Goal: Task Accomplishment & Management: Use online tool/utility

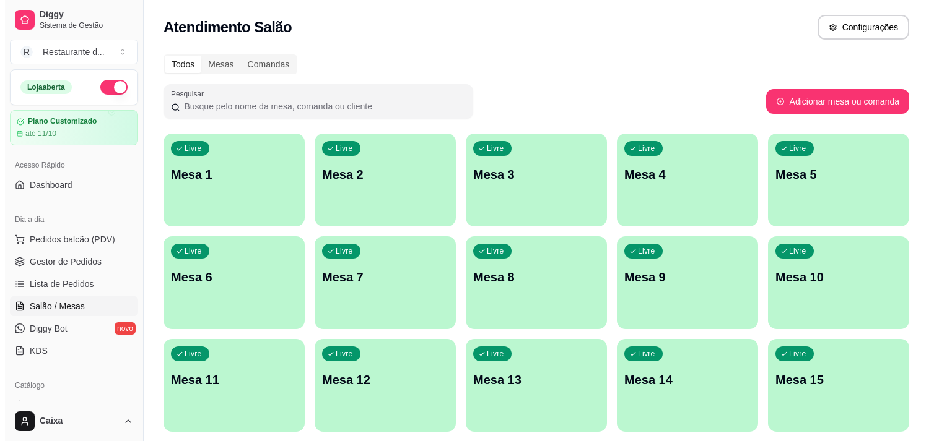
scroll to position [69, 0]
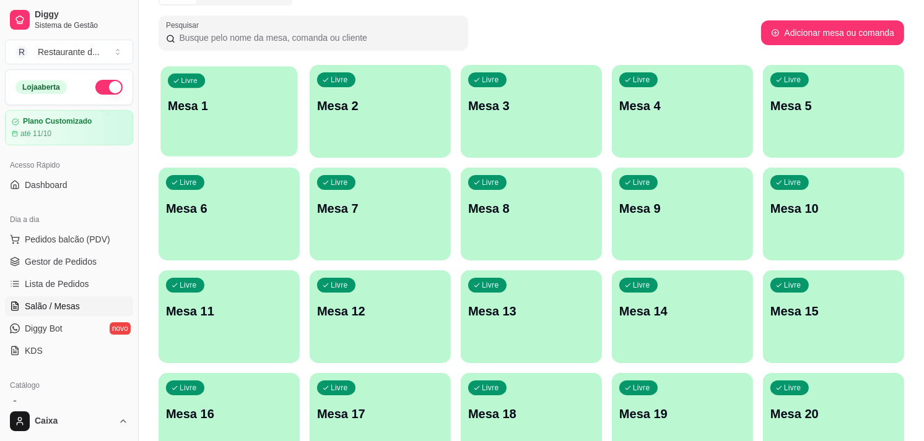
click at [243, 145] on div "button" at bounding box center [228, 149] width 137 height 14
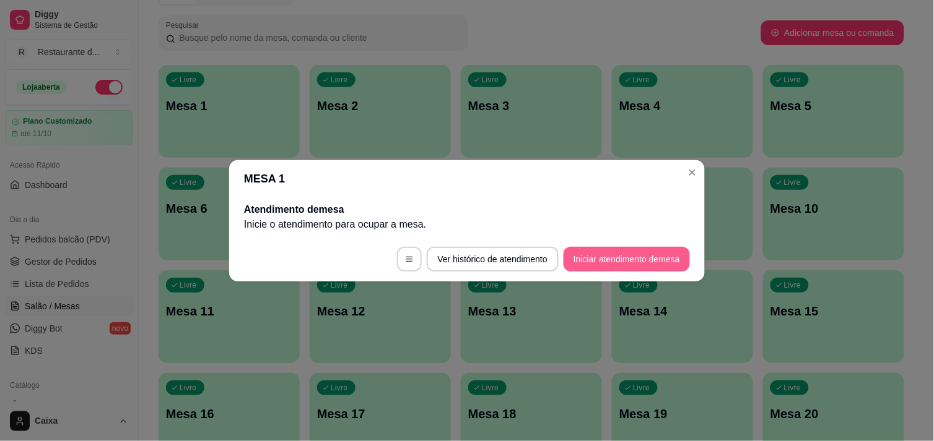
click at [666, 270] on button "Iniciar atendimento de mesa" at bounding box center [626, 259] width 126 height 25
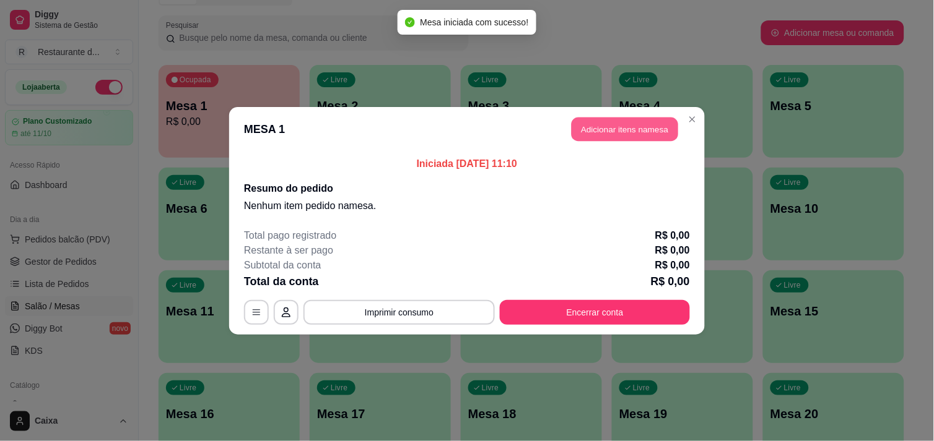
click at [636, 132] on button "Adicionar itens na mesa" at bounding box center [624, 129] width 106 height 24
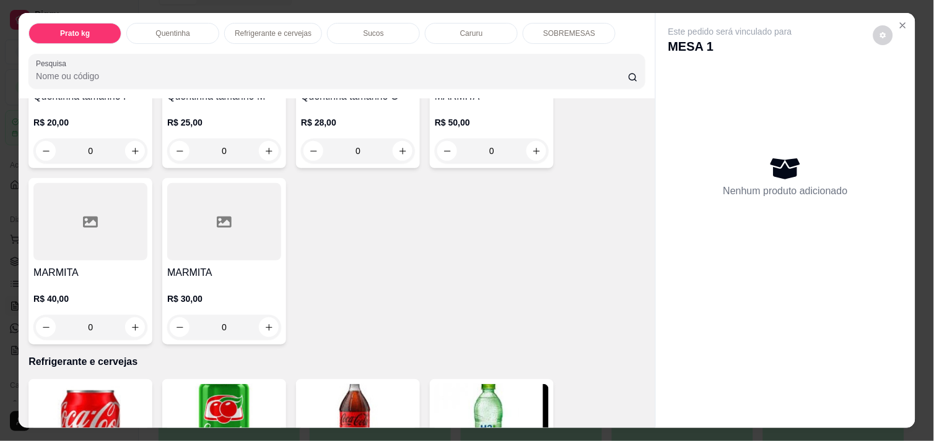
scroll to position [275, 0]
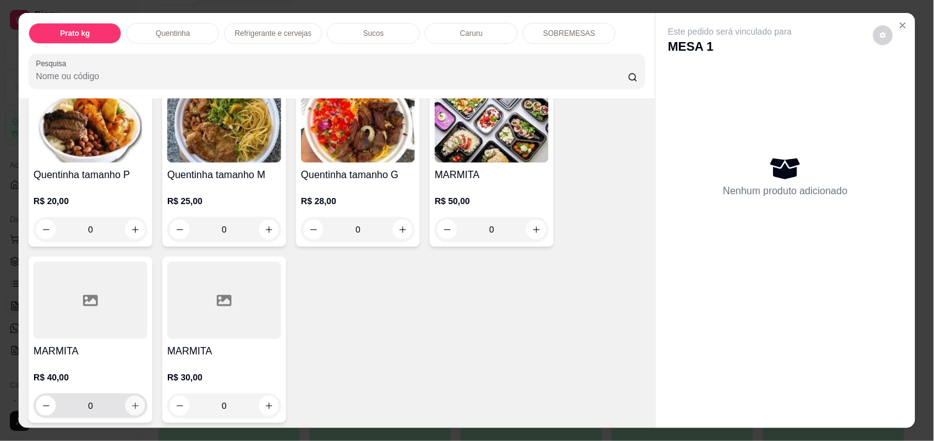
click at [131, 396] on button "increase-product-quantity" at bounding box center [135, 406] width 20 height 20
type input "1"
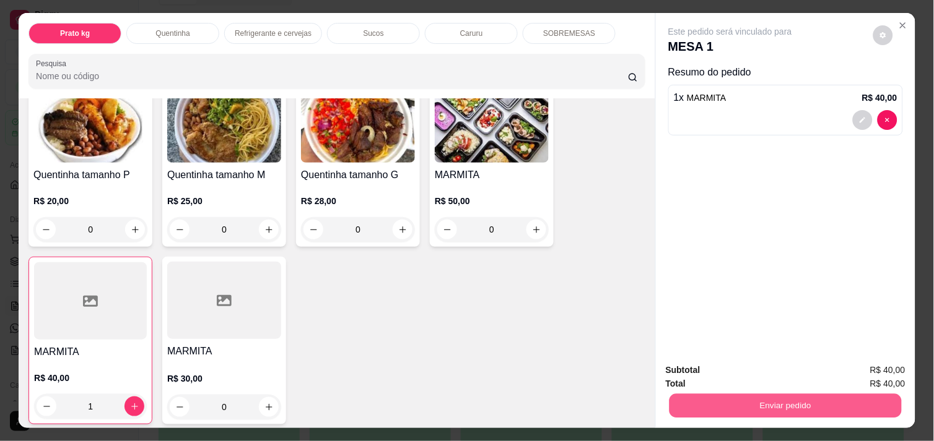
click at [726, 409] on button "Enviar pedido" at bounding box center [785, 406] width 232 height 24
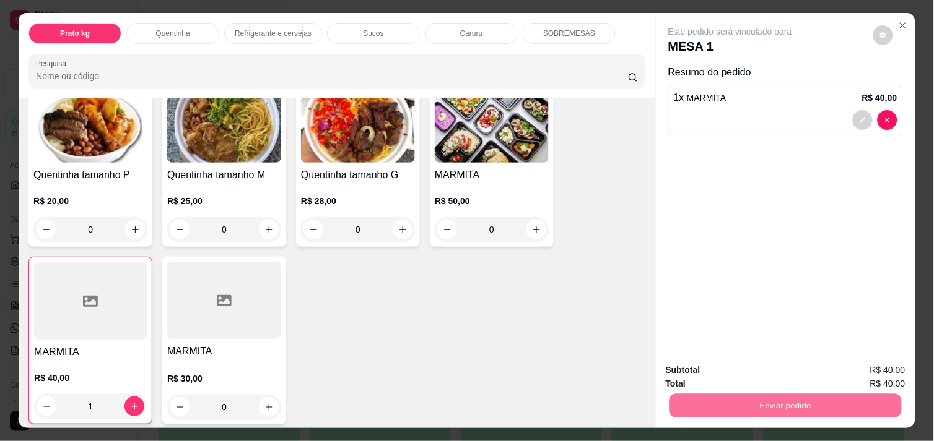
click at [871, 368] on button "Enviar pedido" at bounding box center [873, 370] width 68 height 23
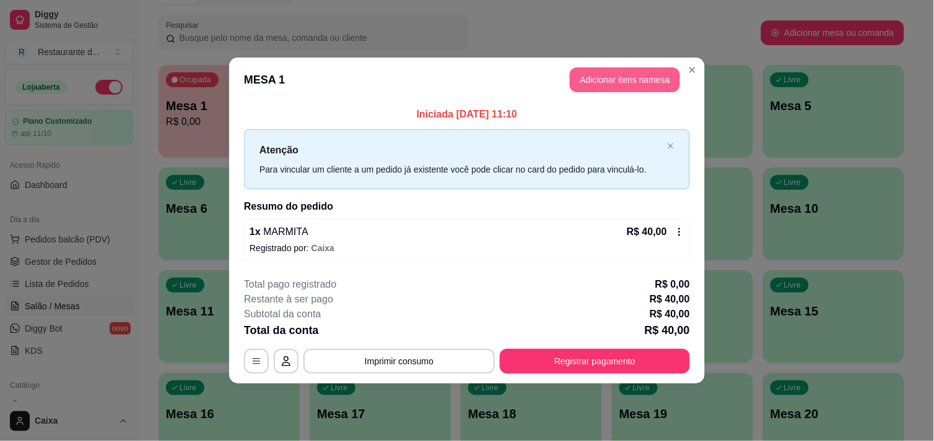
click at [649, 77] on button "Adicionar itens na mesa" at bounding box center [625, 79] width 110 height 25
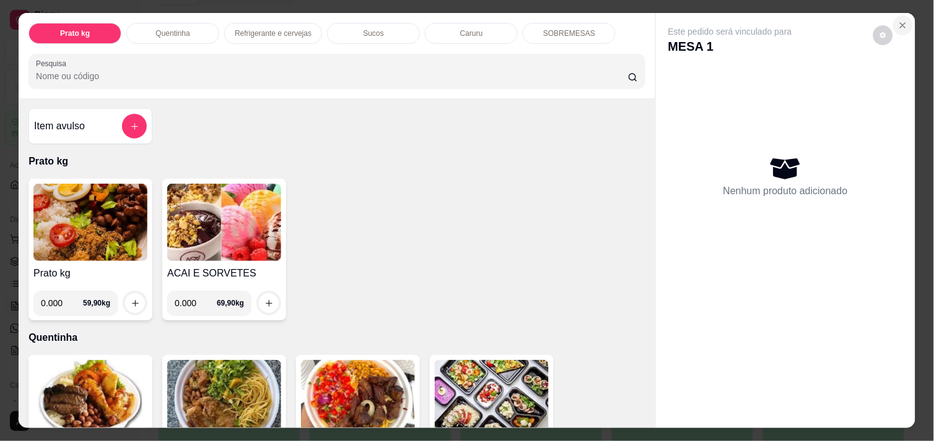
click at [900, 23] on icon "Close" at bounding box center [902, 25] width 5 height 5
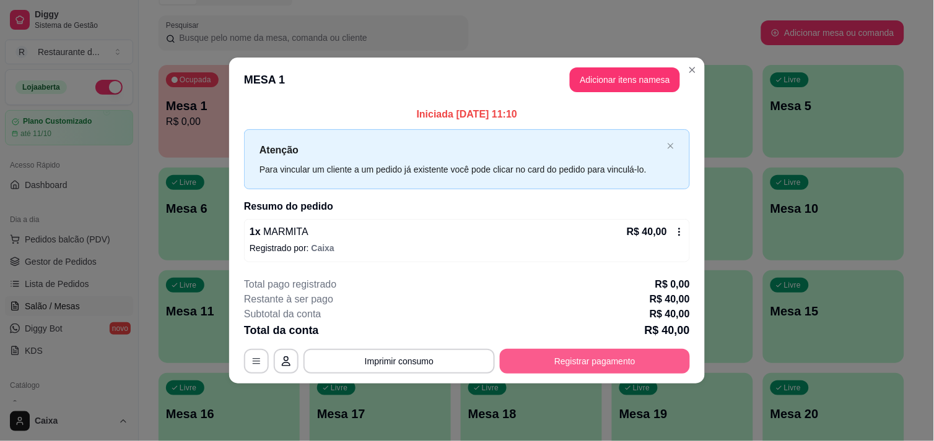
click at [603, 350] on button "Registrar pagamento" at bounding box center [595, 361] width 190 height 25
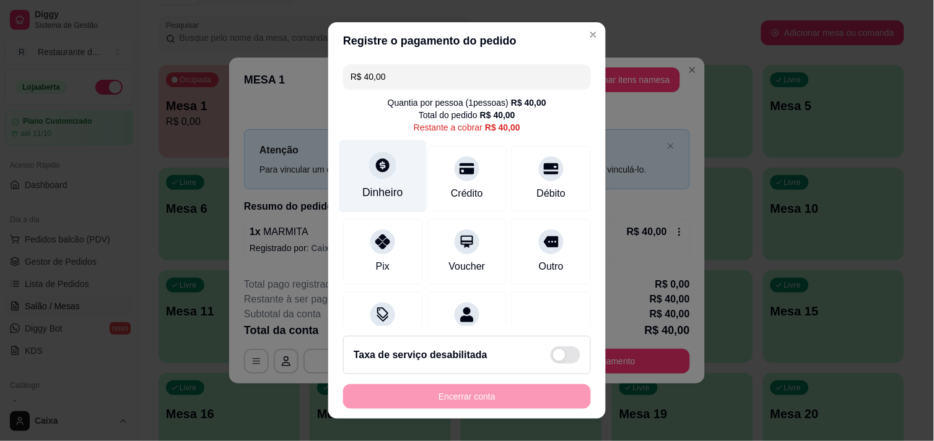
click at [390, 189] on div "Dinheiro" at bounding box center [382, 193] width 41 height 16
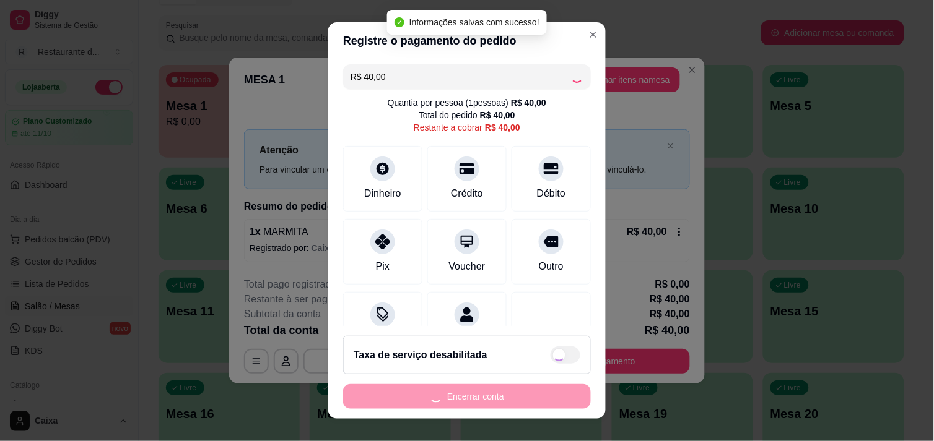
type input "R$ 0,00"
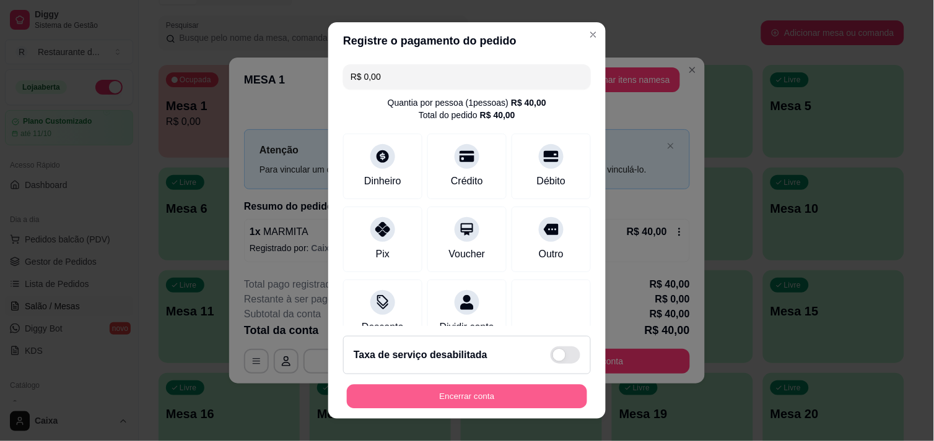
click at [506, 393] on button "Encerrar conta" at bounding box center [467, 397] width 240 height 24
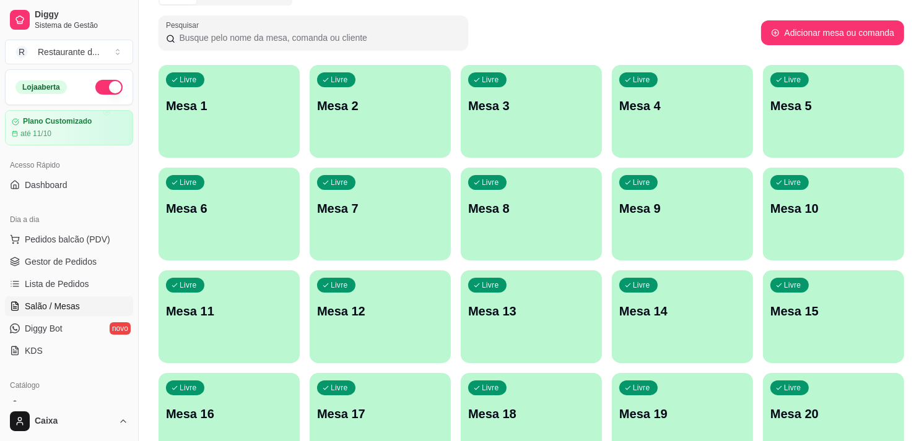
drag, startPoint x: 700, startPoint y: 349, endPoint x: 692, endPoint y: 355, distance: 10.2
click at [230, 116] on div "Livre Mesa 1" at bounding box center [228, 104] width 141 height 78
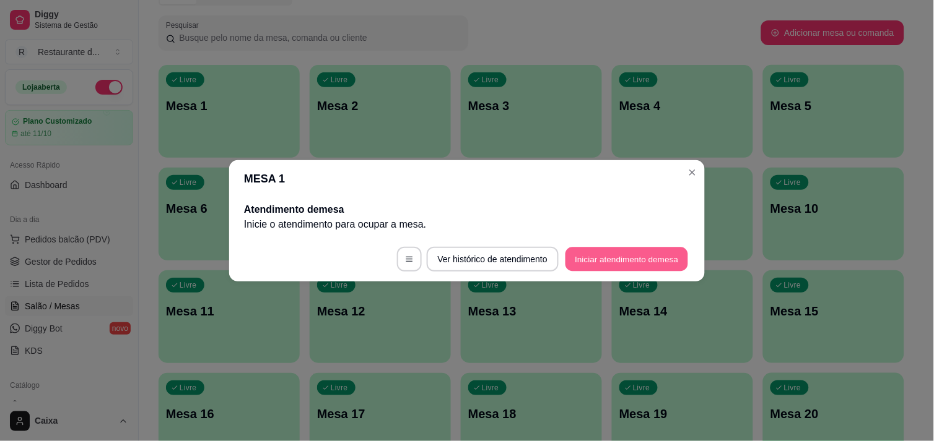
click at [651, 249] on button "Iniciar atendimento de mesa" at bounding box center [626, 259] width 123 height 24
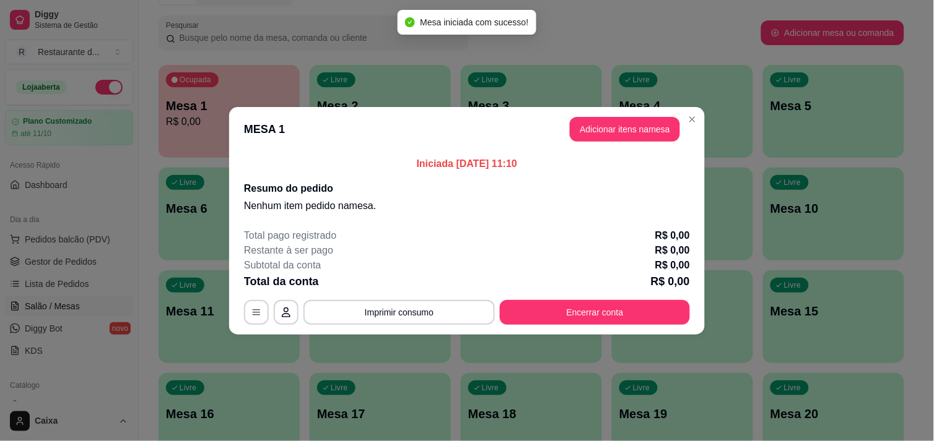
click at [640, 133] on button "Adicionar itens na mesa" at bounding box center [625, 129] width 110 height 25
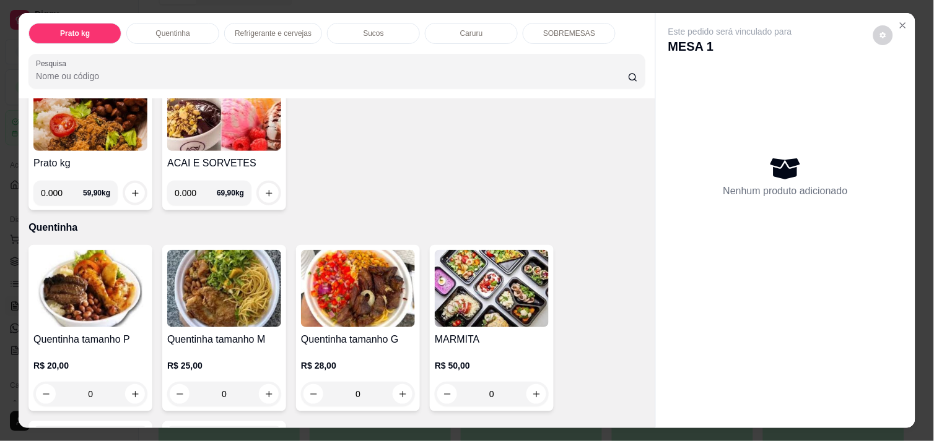
scroll to position [137, 0]
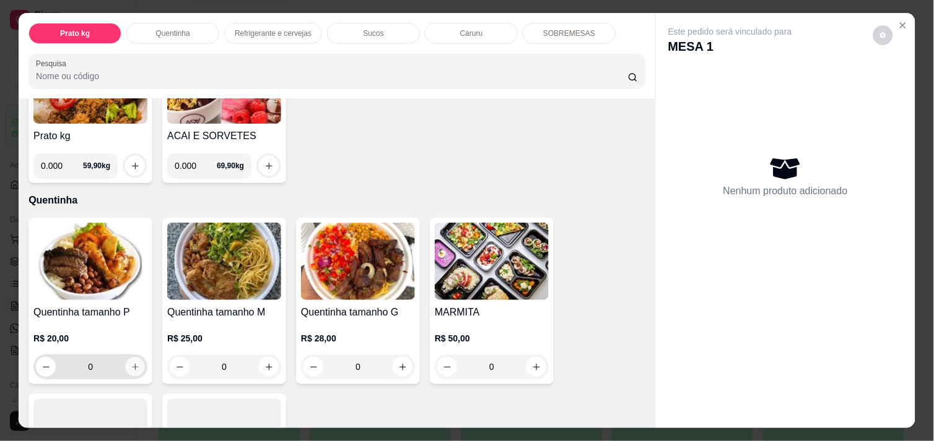
click at [131, 363] on icon "increase-product-quantity" at bounding box center [135, 367] width 9 height 9
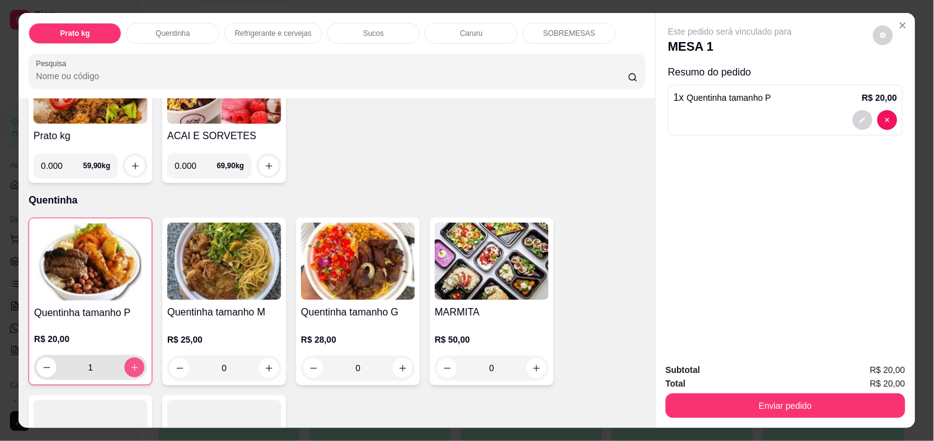
click at [130, 363] on icon "increase-product-quantity" at bounding box center [134, 367] width 9 height 9
type input "2"
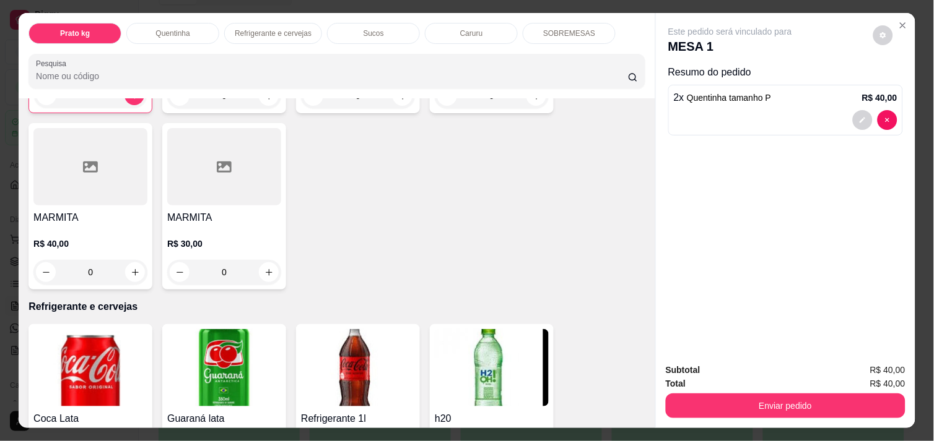
scroll to position [412, 0]
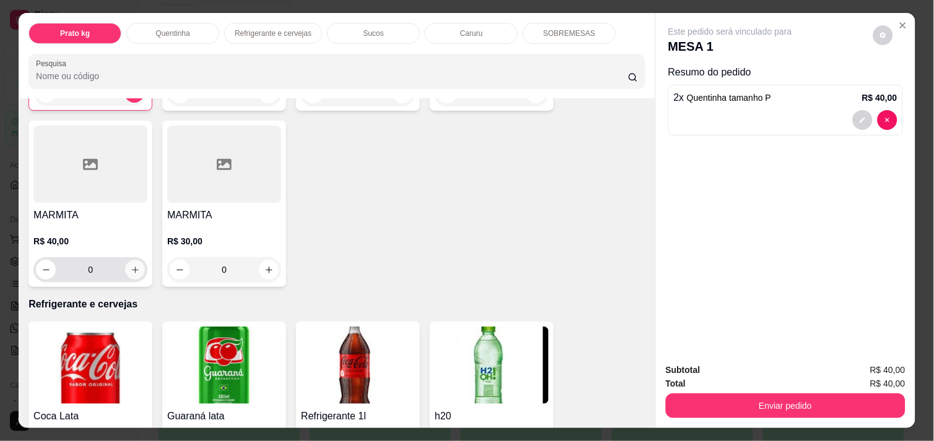
click at [131, 268] on icon "increase-product-quantity" at bounding box center [135, 270] width 9 height 9
type input "1"
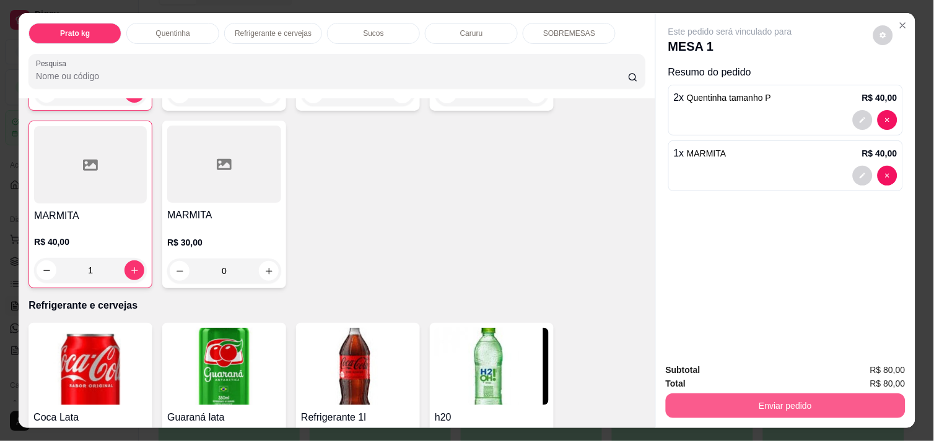
click at [835, 394] on button "Enviar pedido" at bounding box center [786, 406] width 240 height 25
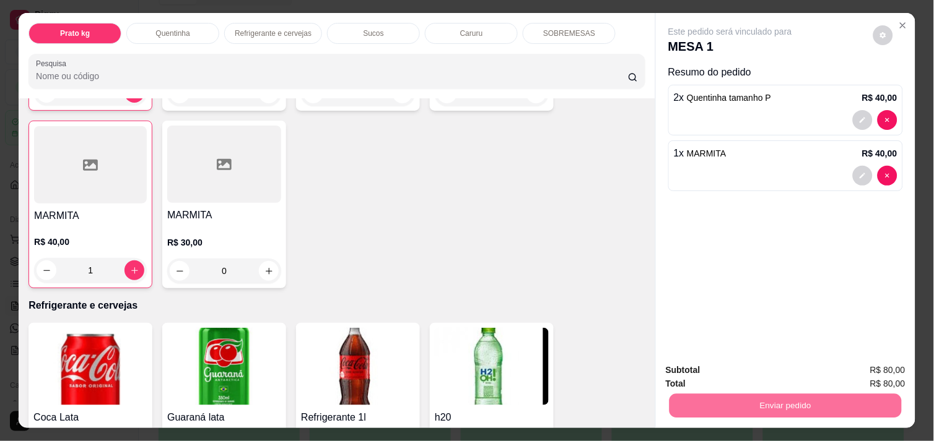
click at [874, 378] on button "Enviar pedido" at bounding box center [873, 371] width 70 height 24
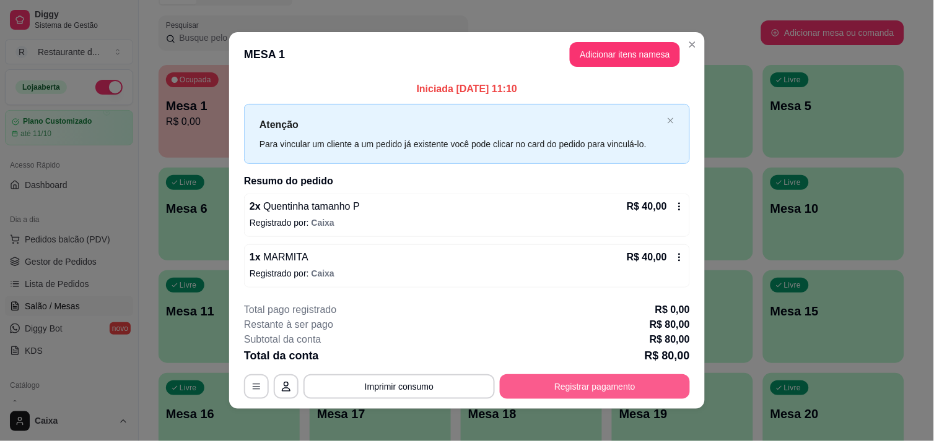
click at [633, 391] on button "Registrar pagamento" at bounding box center [595, 387] width 190 height 25
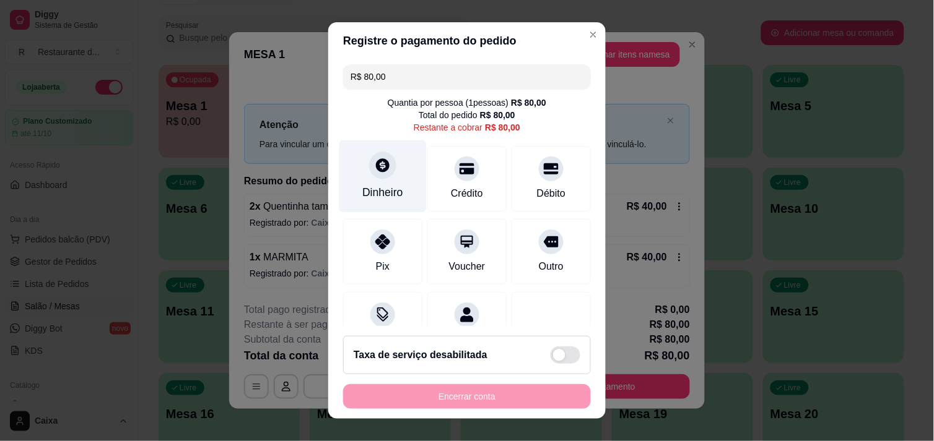
click at [380, 193] on div "Dinheiro" at bounding box center [382, 193] width 41 height 16
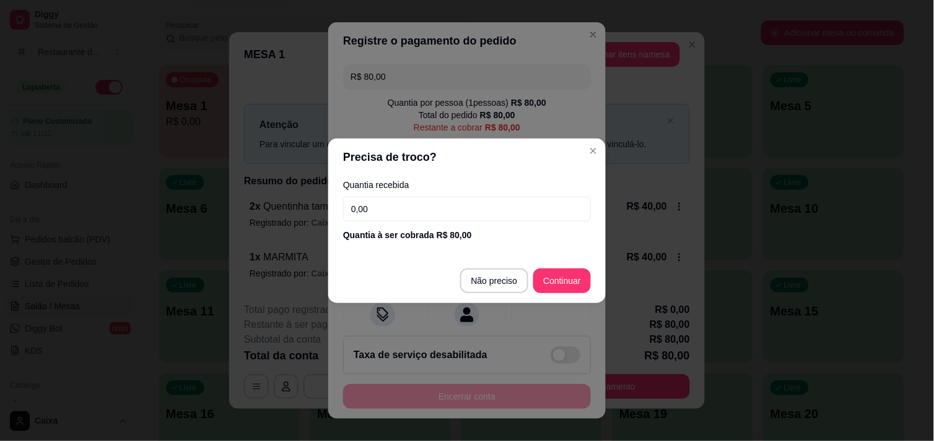
click at [434, 212] on input "0,00" at bounding box center [467, 209] width 248 height 25
type input "40,00"
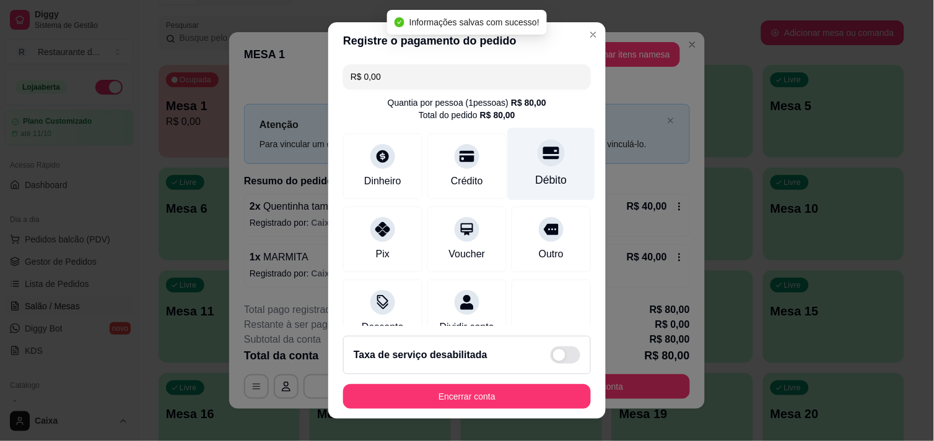
click at [536, 172] on div "Débito" at bounding box center [552, 180] width 32 height 16
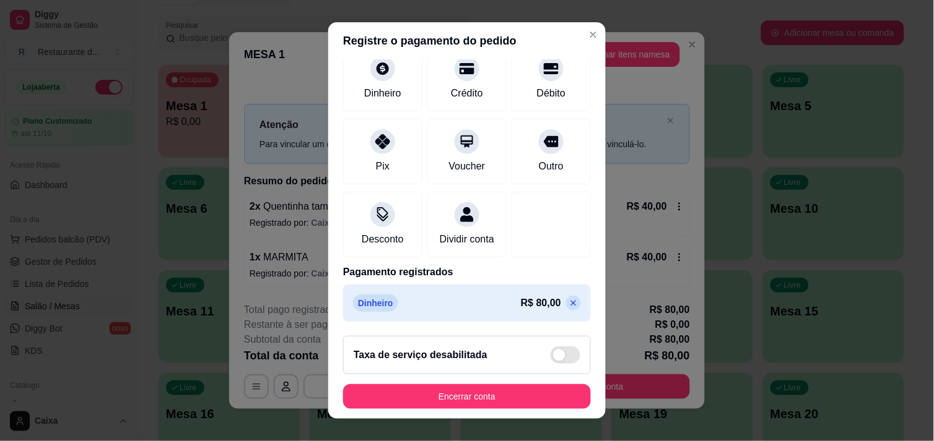
scroll to position [17, 0]
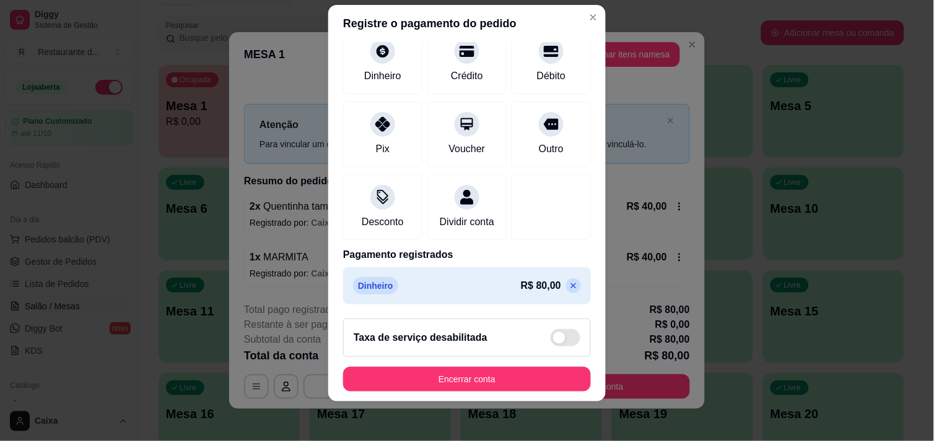
click at [566, 282] on p at bounding box center [573, 286] width 15 height 15
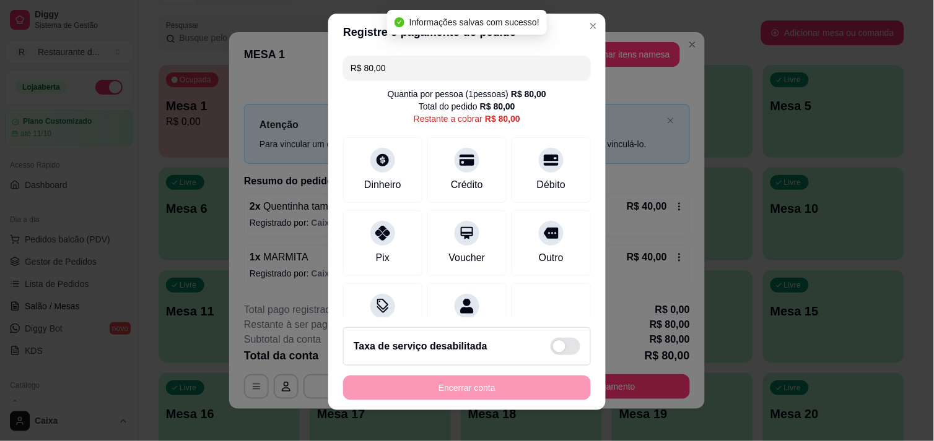
scroll to position [0, 0]
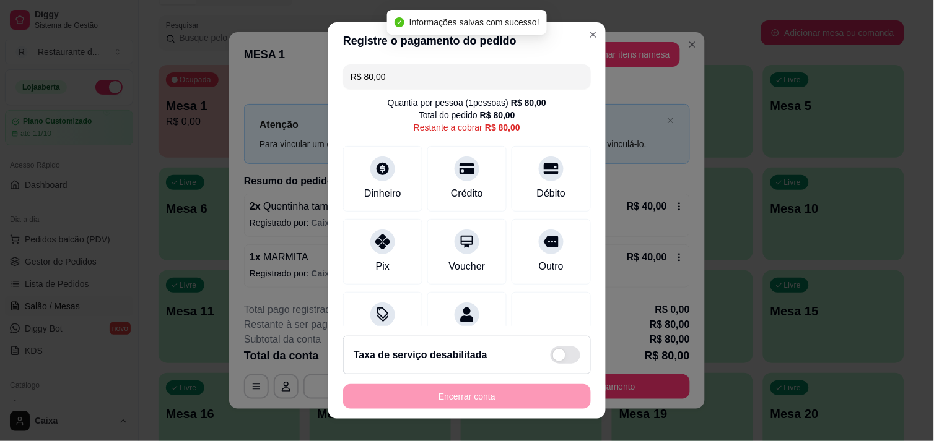
drag, startPoint x: 401, startPoint y: 81, endPoint x: 324, endPoint y: 63, distance: 79.0
click at [328, 63] on div "R$ 80,00 Quantia por pessoa ( 1 pessoas) R$ 80,00 Total do pedido R$ 80,00 Rest…" at bounding box center [466, 192] width 277 height 267
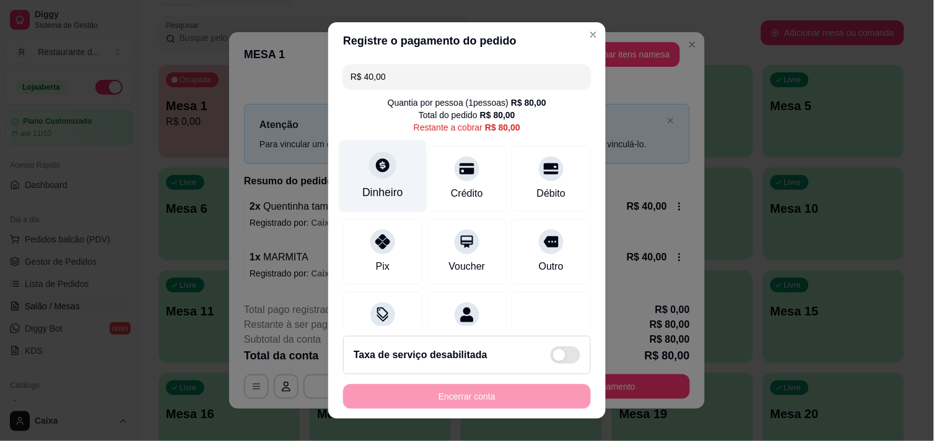
click at [381, 175] on div at bounding box center [382, 165] width 27 height 27
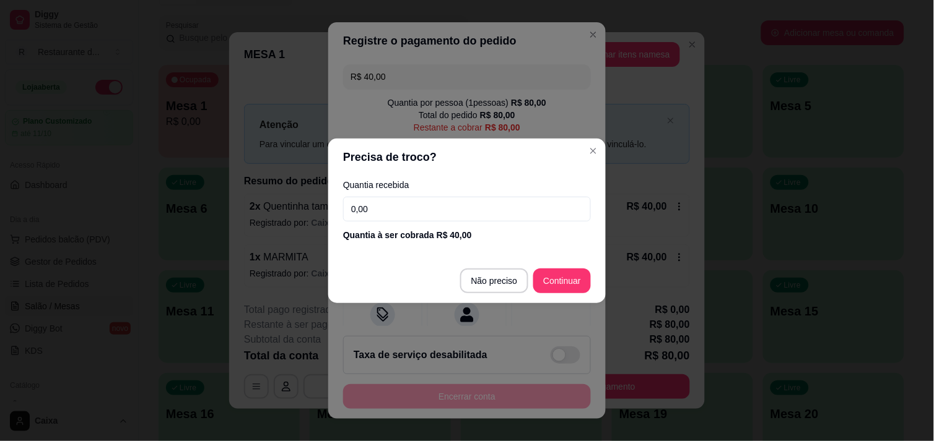
click at [412, 211] on input "0,00" at bounding box center [467, 209] width 248 height 25
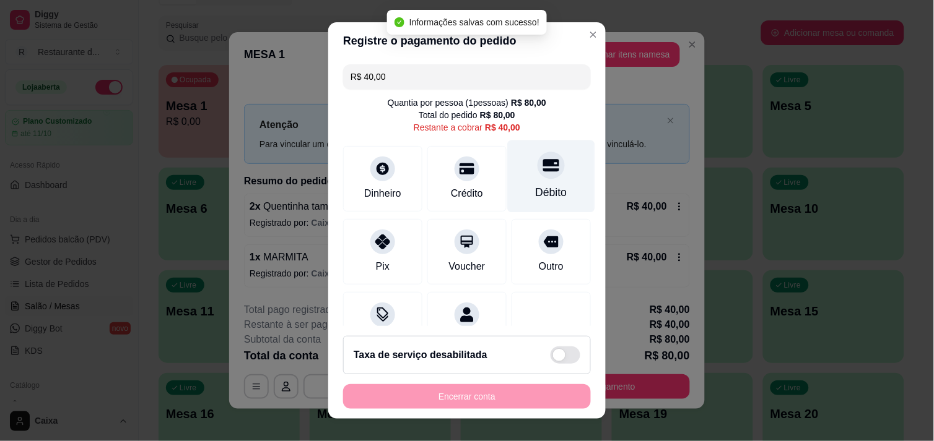
click at [543, 170] on icon at bounding box center [551, 165] width 16 height 12
type input "R$ 0,00"
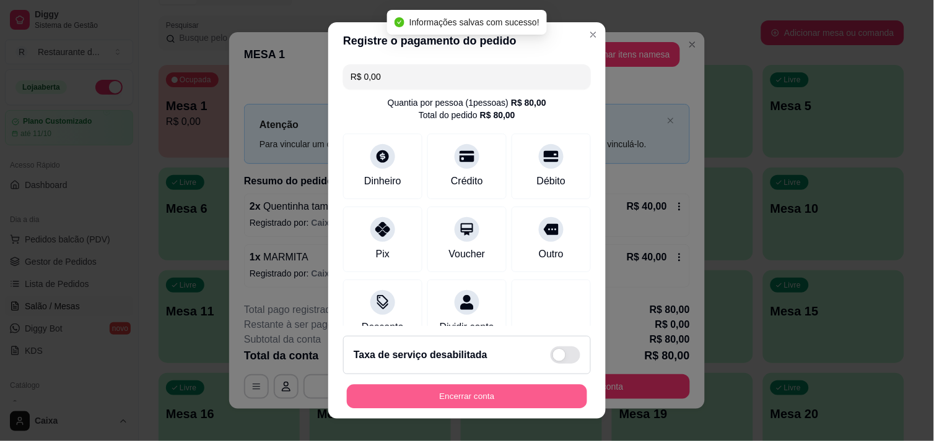
click at [503, 393] on button "Encerrar conta" at bounding box center [467, 397] width 240 height 24
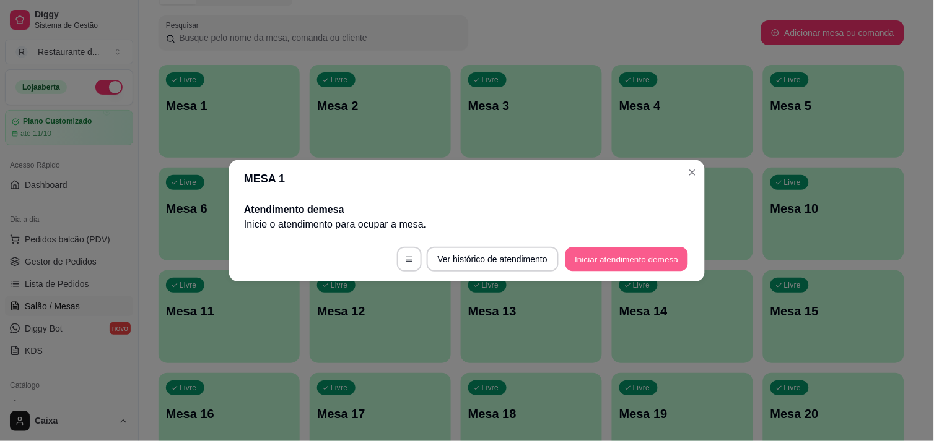
click at [633, 262] on button "Iniciar atendimento de mesa" at bounding box center [626, 259] width 123 height 24
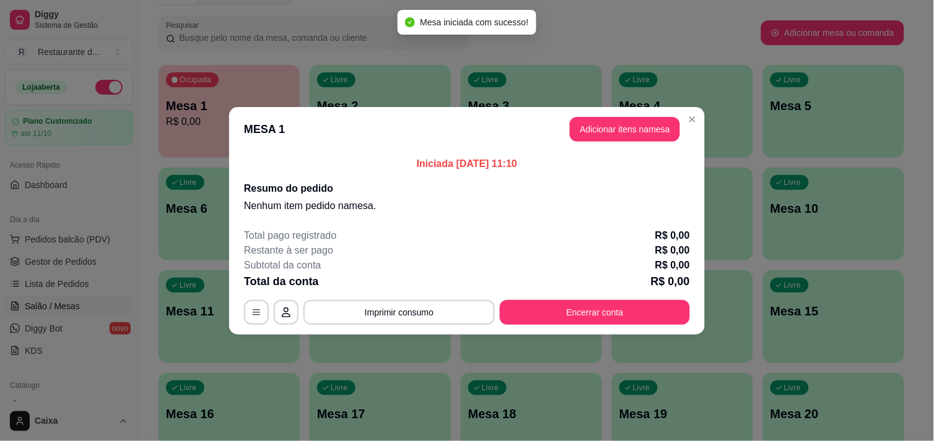
click at [656, 137] on button "Adicionar itens na mesa" at bounding box center [625, 129] width 110 height 25
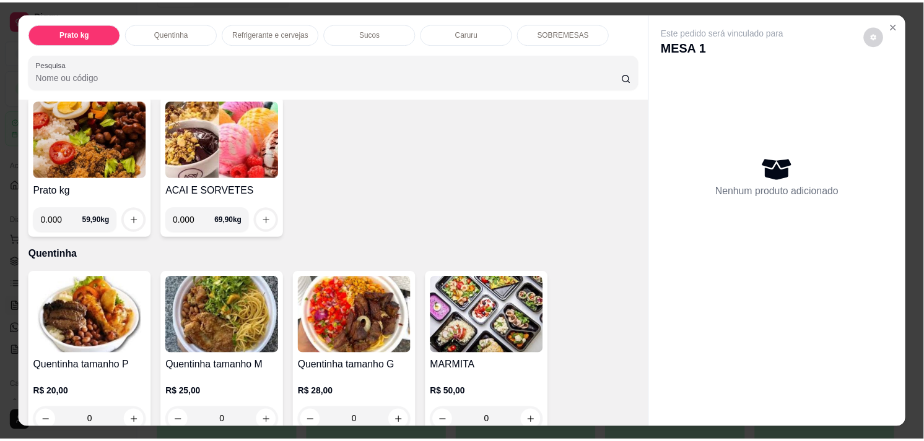
scroll to position [206, 0]
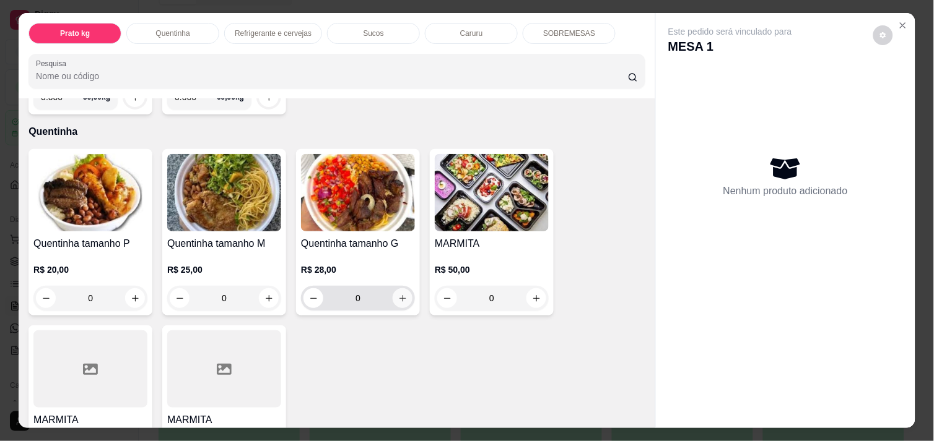
click at [399, 297] on icon "increase-product-quantity" at bounding box center [402, 298] width 9 height 9
type input "1"
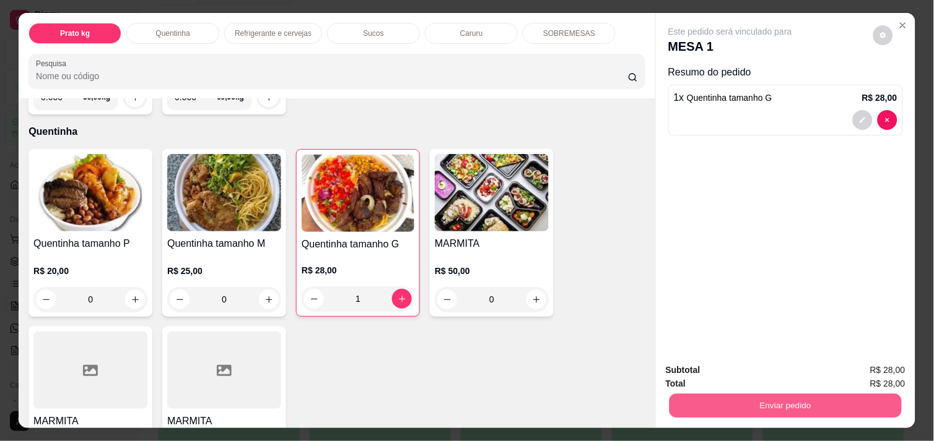
click at [776, 396] on button "Enviar pedido" at bounding box center [785, 406] width 232 height 24
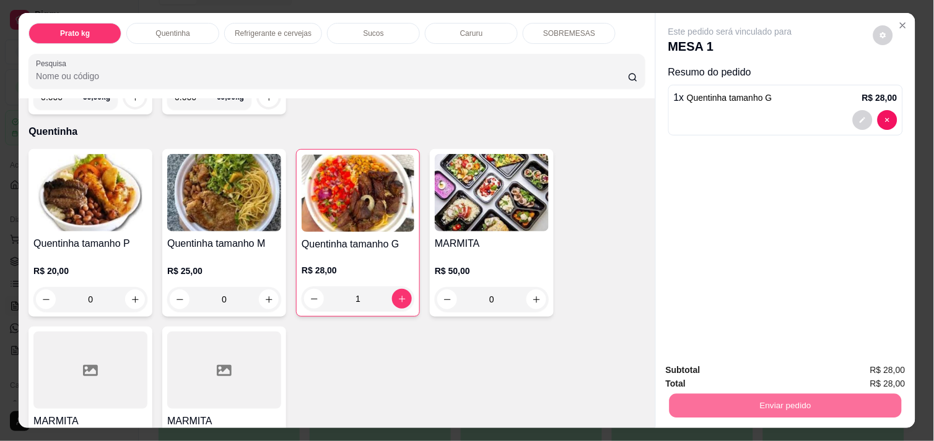
click at [880, 376] on button "Enviar pedido" at bounding box center [873, 370] width 68 height 23
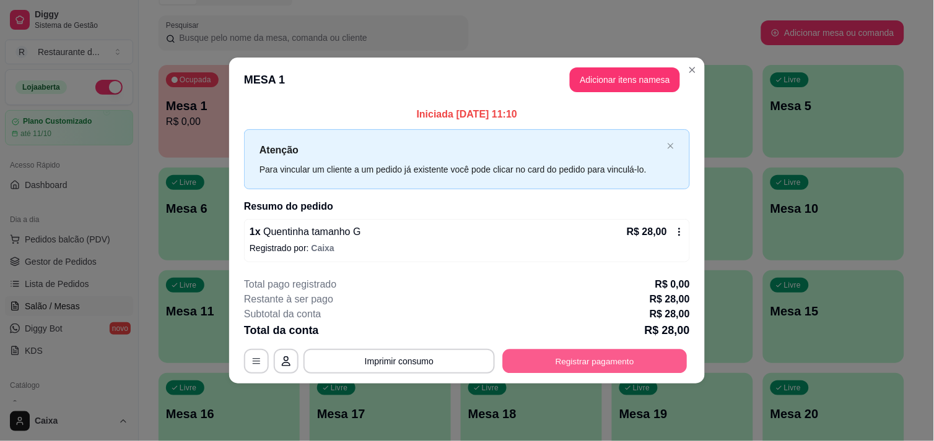
click at [580, 362] on button "Registrar pagamento" at bounding box center [595, 362] width 185 height 24
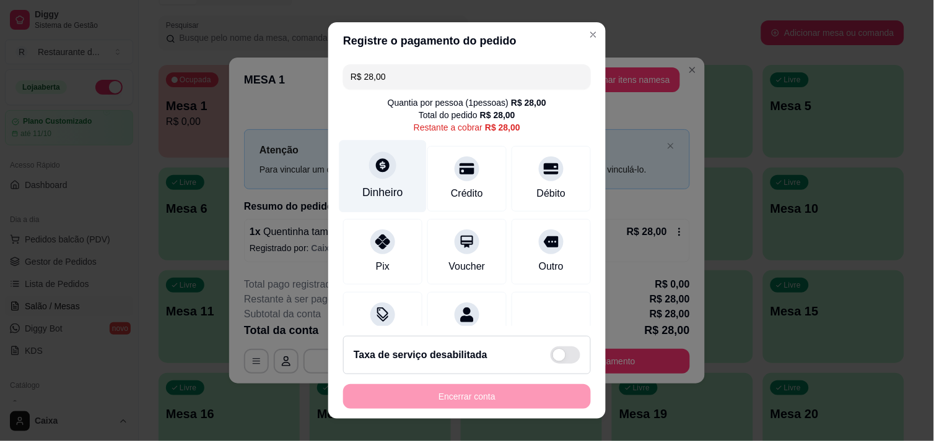
click at [376, 175] on div at bounding box center [382, 165] width 27 height 27
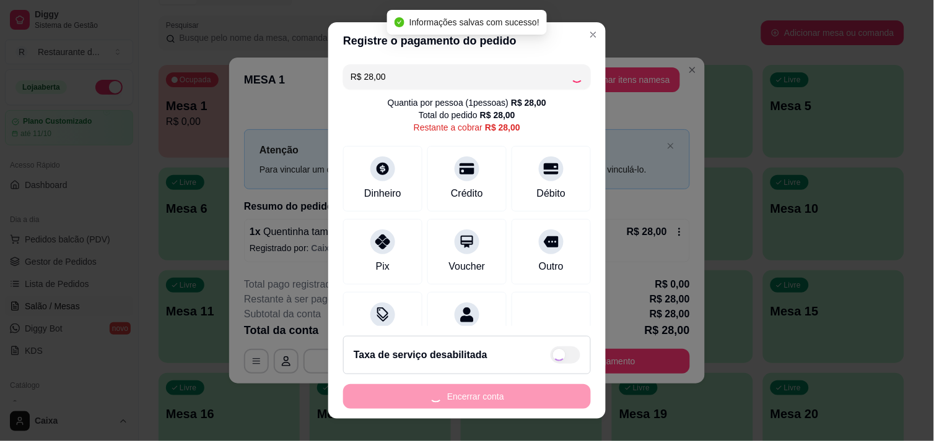
type input "R$ 0,00"
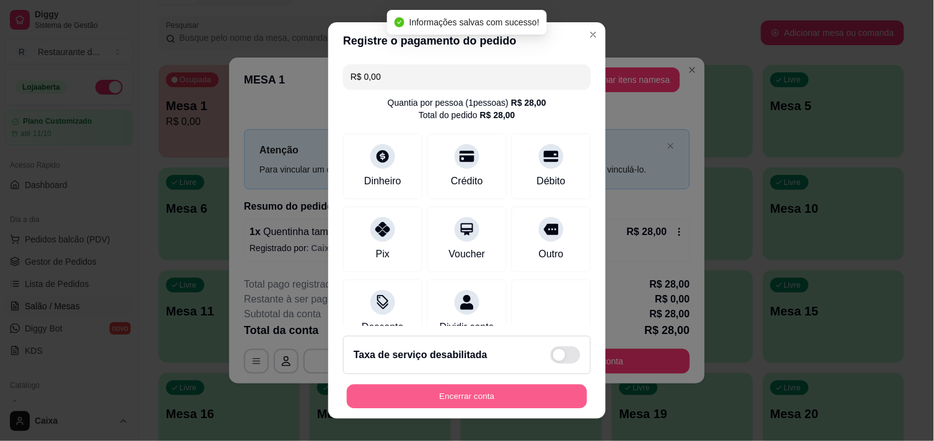
click at [495, 399] on button "Encerrar conta" at bounding box center [467, 397] width 240 height 24
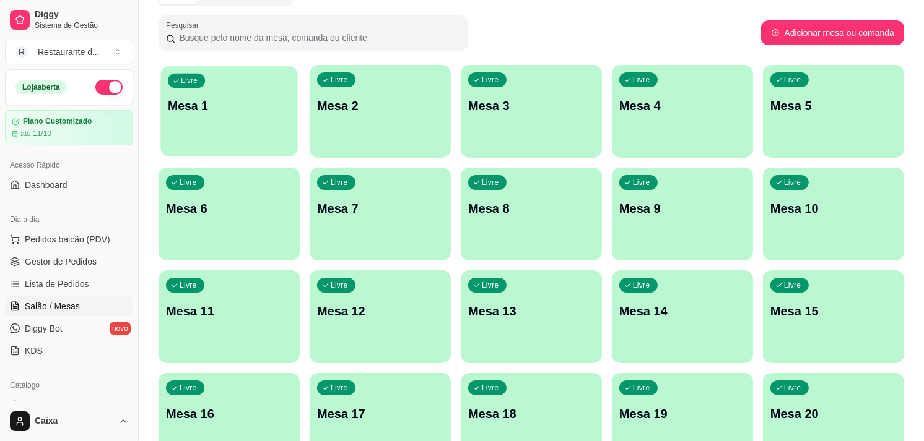
click at [245, 102] on p "Mesa 1" at bounding box center [229, 106] width 123 height 17
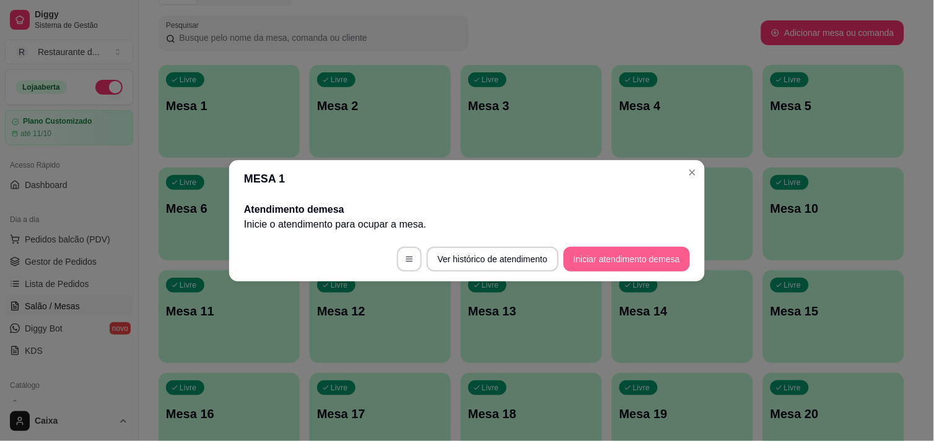
click at [602, 263] on button "Iniciar atendimento de mesa" at bounding box center [626, 259] width 126 height 25
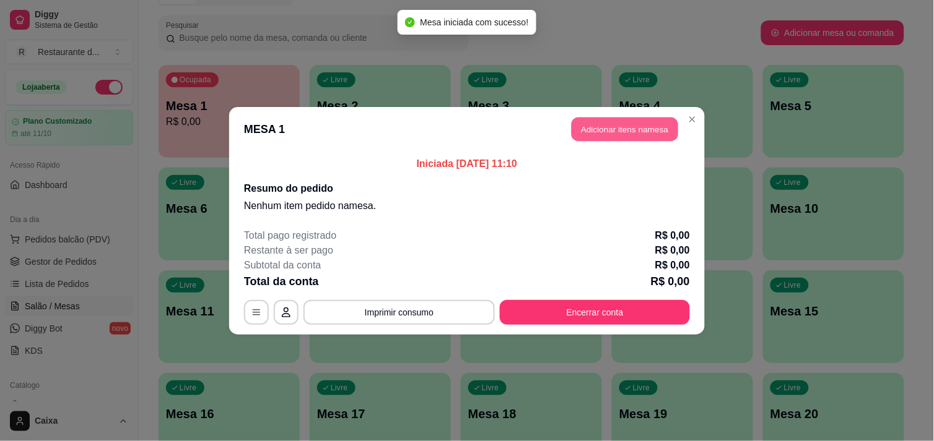
click at [612, 131] on button "Adicionar itens na mesa" at bounding box center [624, 129] width 106 height 24
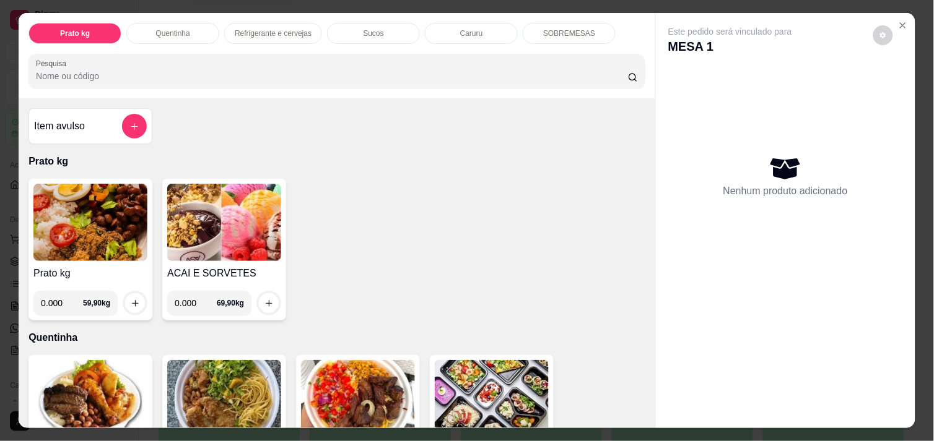
click at [222, 238] on img at bounding box center [224, 222] width 114 height 77
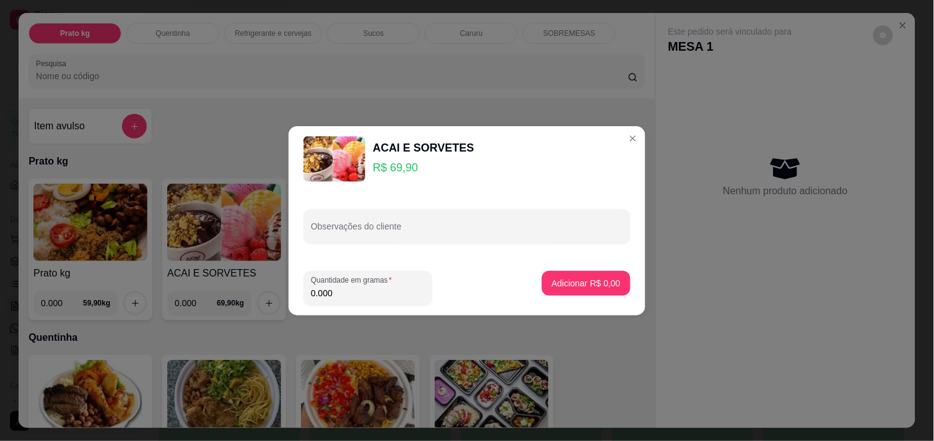
click at [385, 287] on input "0.000" at bounding box center [368, 293] width 114 height 12
type input "0.270"
click at [594, 279] on p "Adicionar R$ 18,87" at bounding box center [584, 283] width 74 height 12
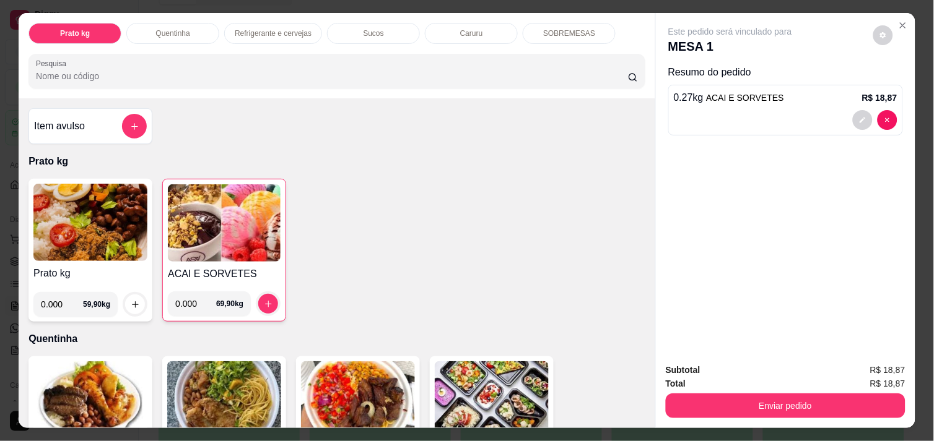
click at [802, 383] on div "Total R$ 18,87" at bounding box center [786, 384] width 240 height 14
drag, startPoint x: 801, startPoint y: 386, endPoint x: 805, endPoint y: 393, distance: 8.1
click at [801, 391] on div "Enviar pedido" at bounding box center [786, 405] width 240 height 28
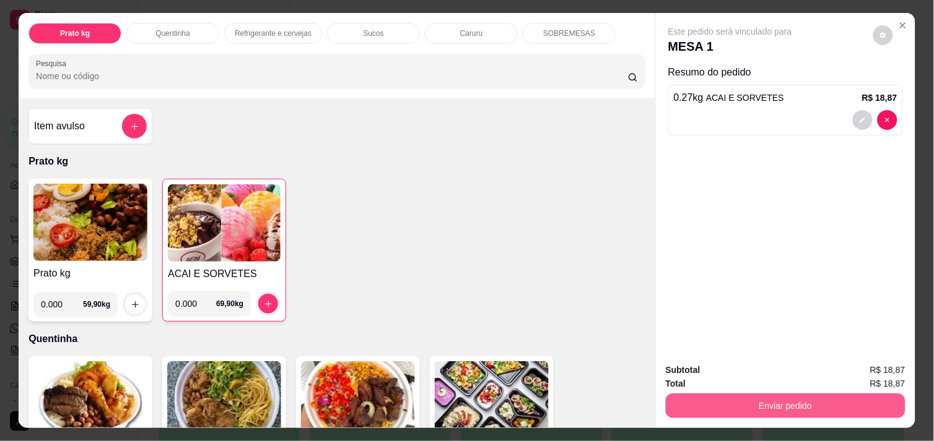
click at [807, 397] on button "Enviar pedido" at bounding box center [786, 406] width 240 height 25
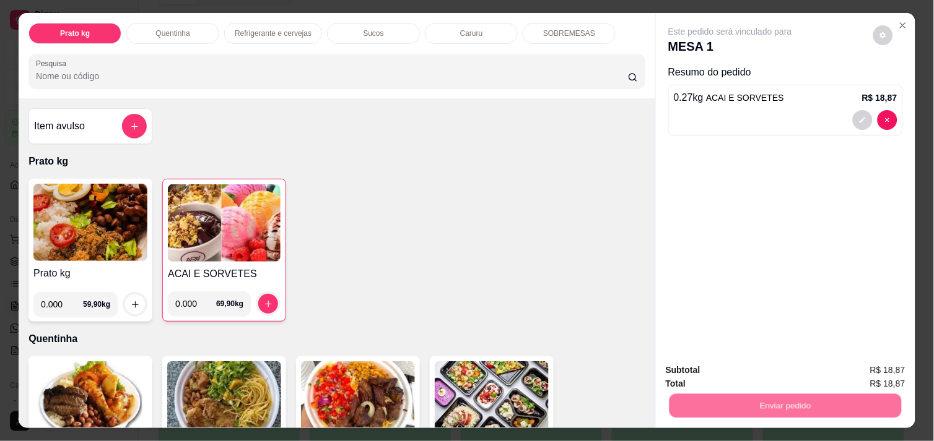
click at [895, 368] on button "Enviar pedido" at bounding box center [873, 371] width 70 height 24
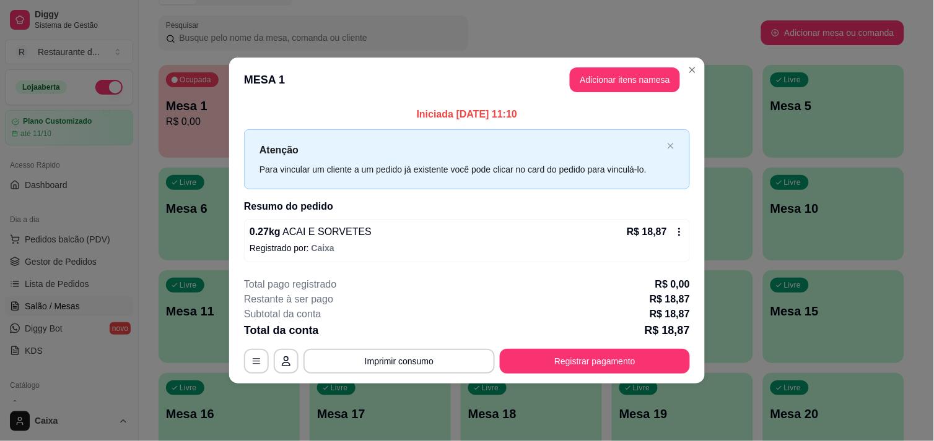
drag, startPoint x: 606, startPoint y: 344, endPoint x: 611, endPoint y: 381, distance: 37.6
click at [610, 363] on div "**********" at bounding box center [467, 325] width 446 height 97
click at [609, 368] on button "Registrar pagamento" at bounding box center [595, 361] width 190 height 25
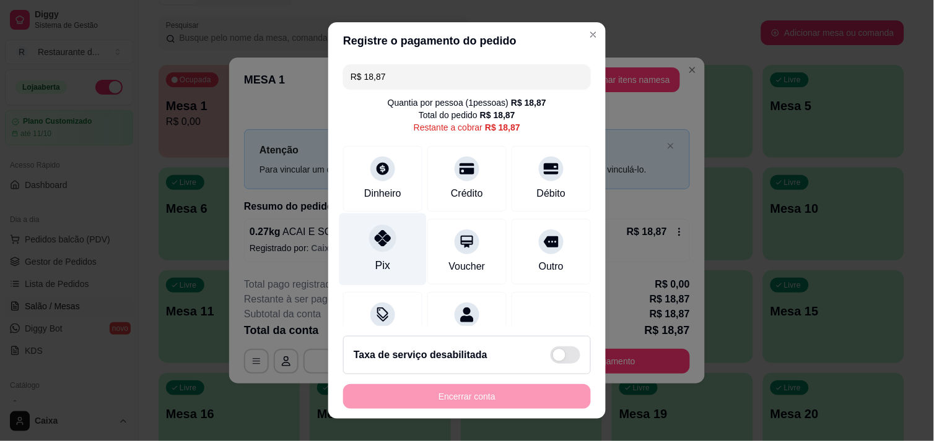
click at [376, 237] on icon at bounding box center [383, 238] width 16 height 16
type input "R$ 0,00"
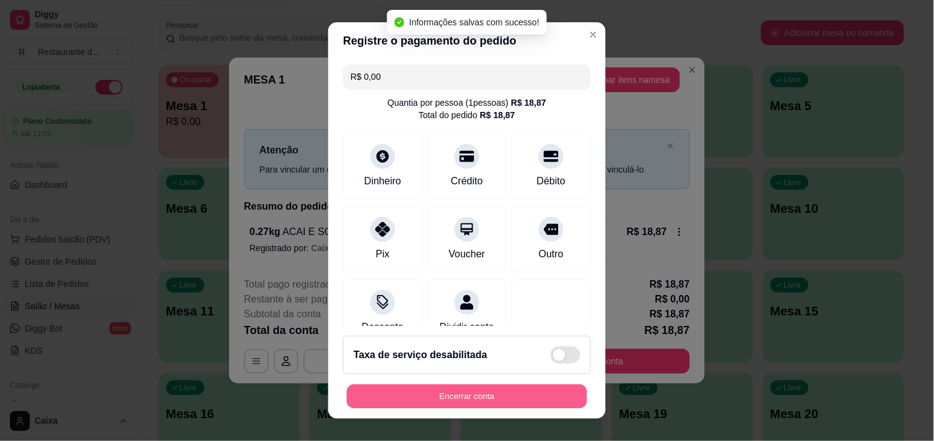
click at [512, 401] on button "Encerrar conta" at bounding box center [467, 397] width 240 height 24
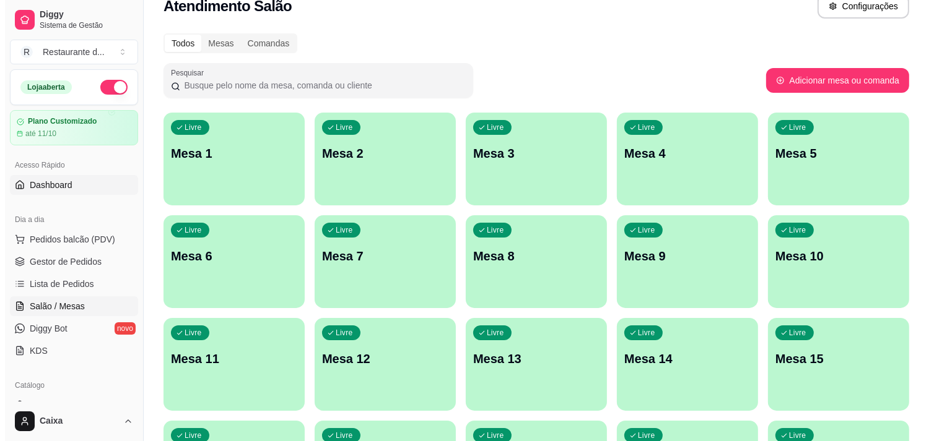
scroll to position [0, 0]
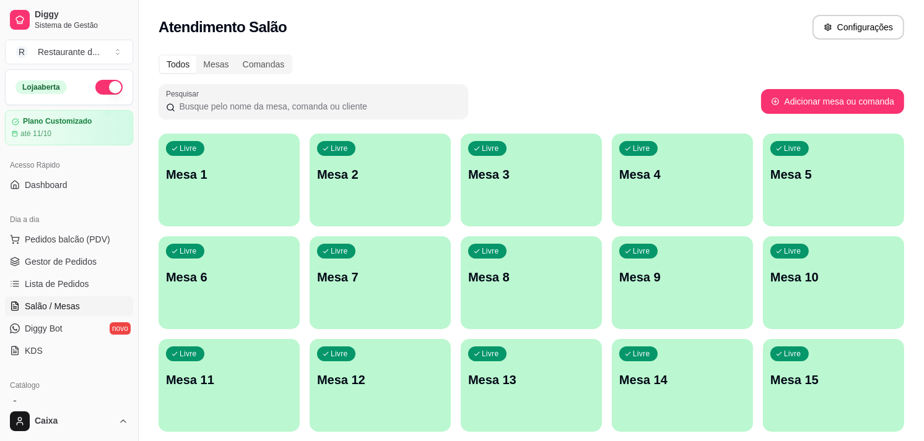
click at [234, 188] on div "Livre Mesa 1" at bounding box center [228, 173] width 141 height 78
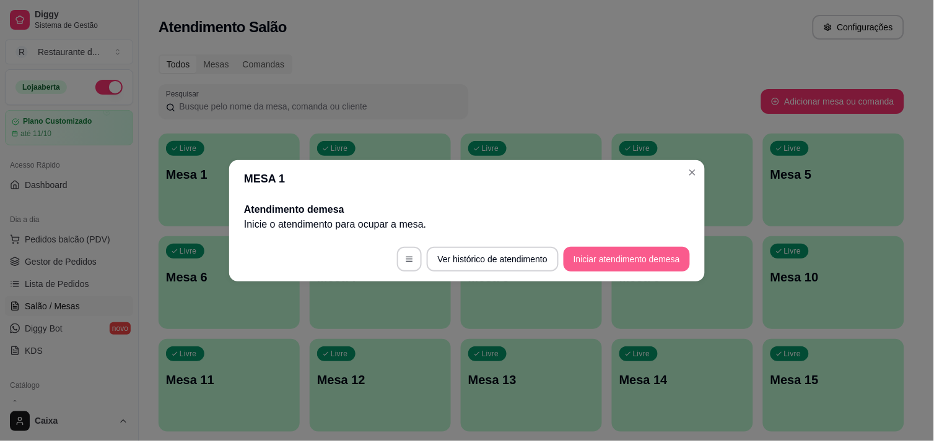
click at [596, 267] on button "Iniciar atendimento de mesa" at bounding box center [626, 259] width 126 height 25
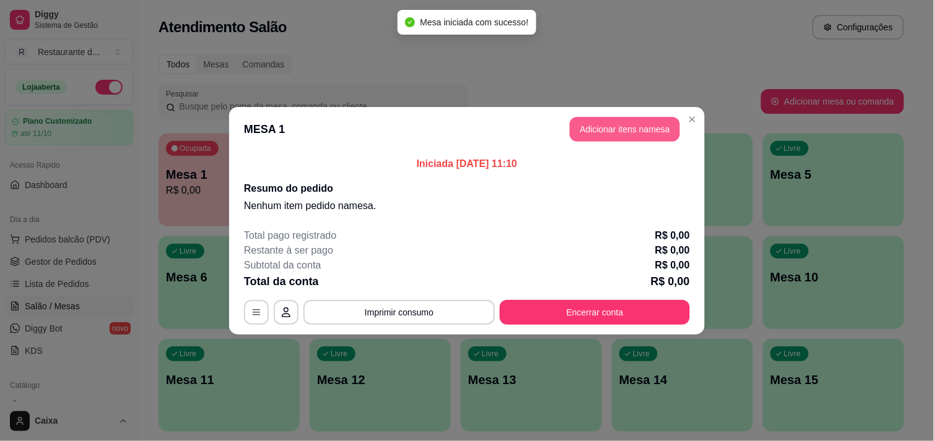
click at [640, 130] on button "Adicionar itens na mesa" at bounding box center [625, 129] width 110 height 25
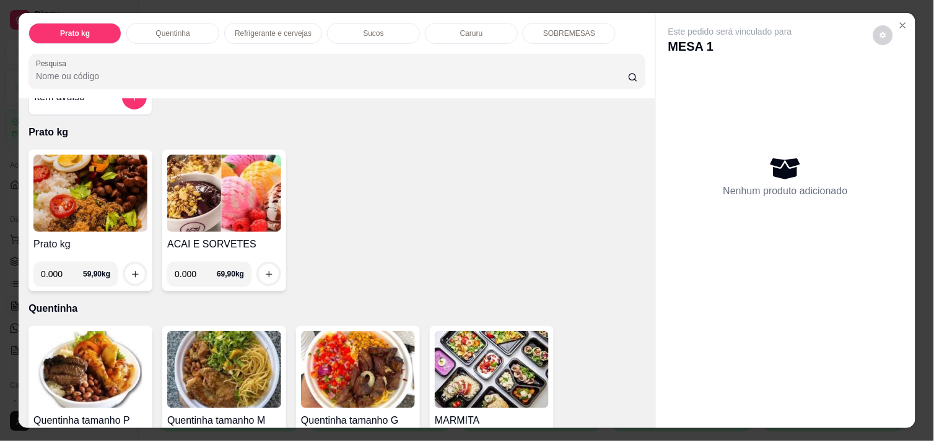
scroll to position [137, 0]
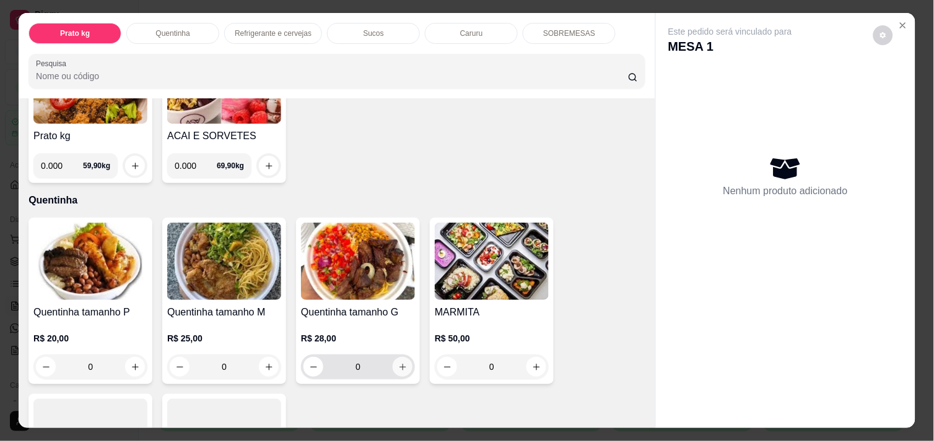
click at [395, 370] on button "increase-product-quantity" at bounding box center [403, 367] width 20 height 20
type input "1"
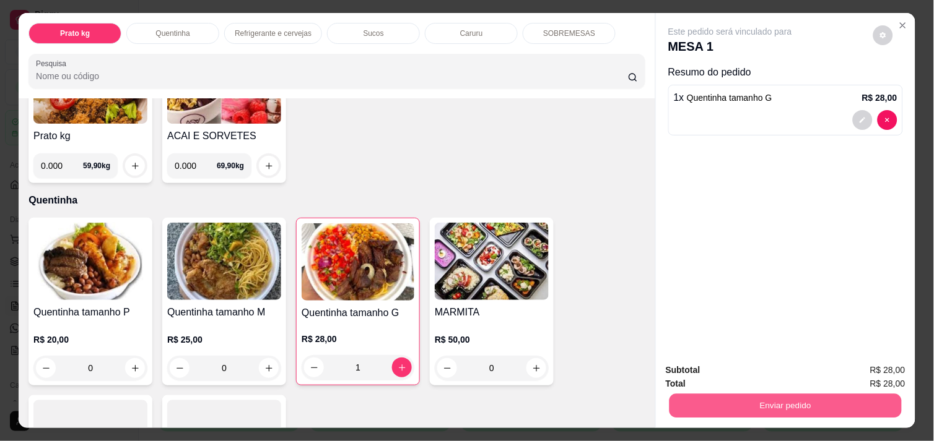
click at [784, 410] on button "Enviar pedido" at bounding box center [785, 406] width 232 height 24
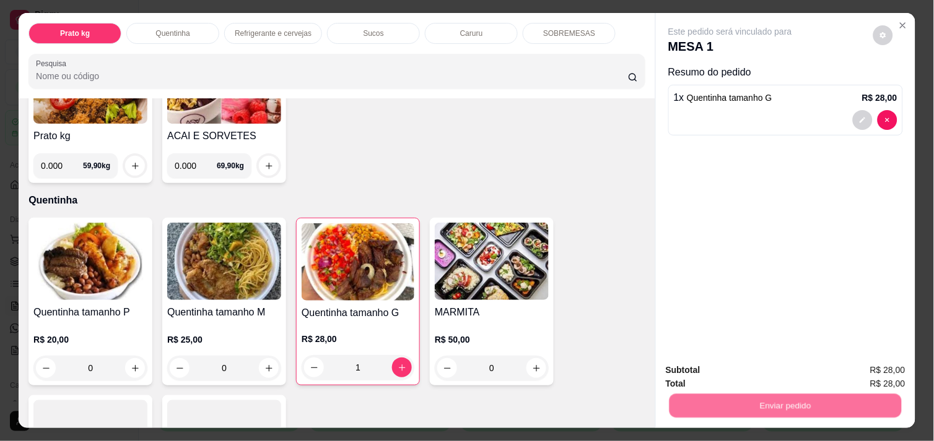
click at [850, 360] on button "Enviar pedido" at bounding box center [873, 369] width 68 height 23
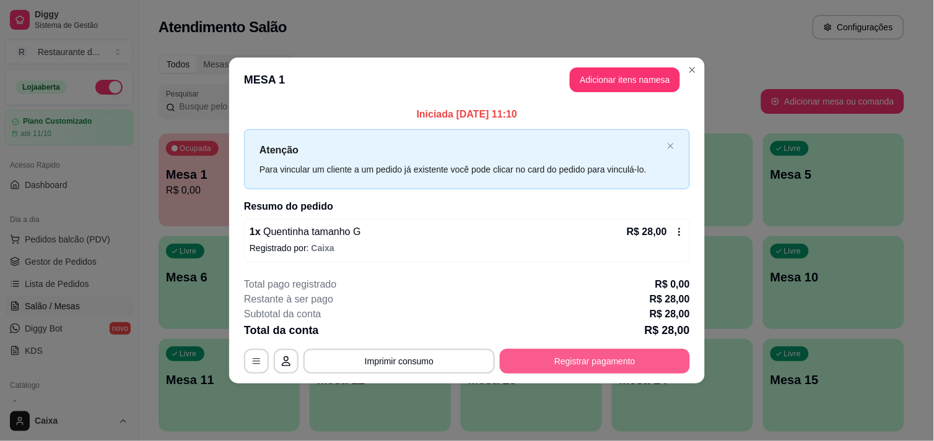
click at [632, 364] on button "Registrar pagamento" at bounding box center [595, 361] width 190 height 25
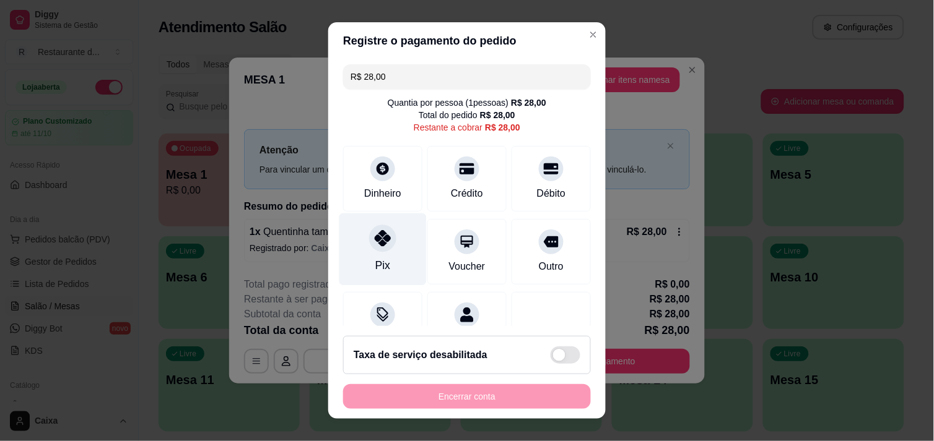
click at [381, 264] on div "Pix" at bounding box center [382, 249] width 87 height 72
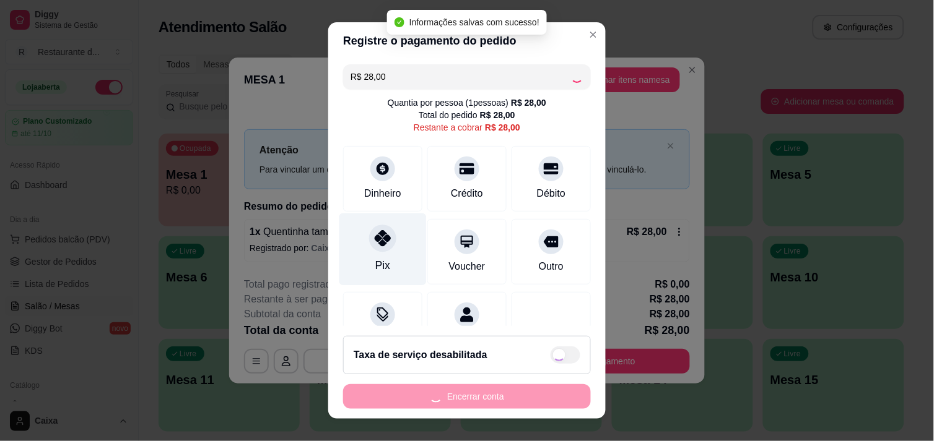
type input "R$ 0,00"
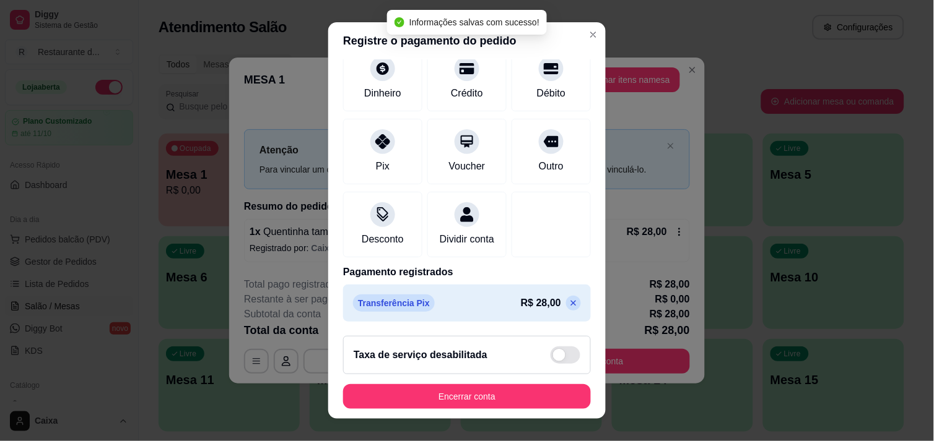
scroll to position [17, 0]
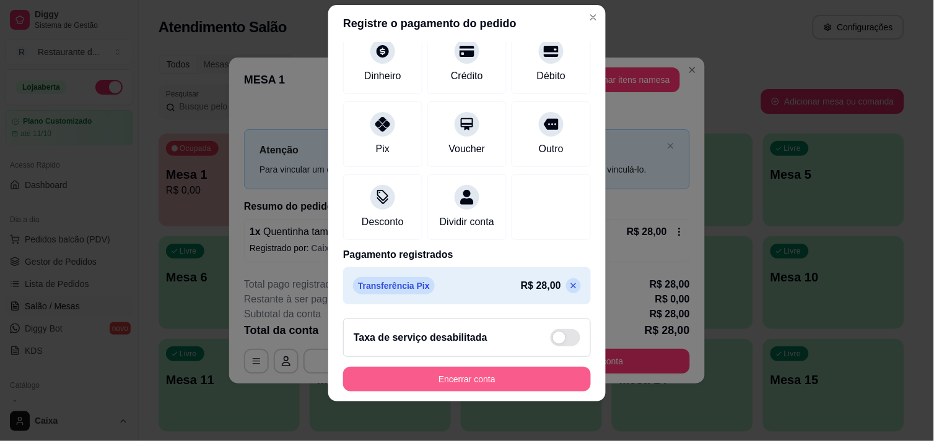
click at [529, 370] on button "Encerrar conta" at bounding box center [467, 379] width 248 height 25
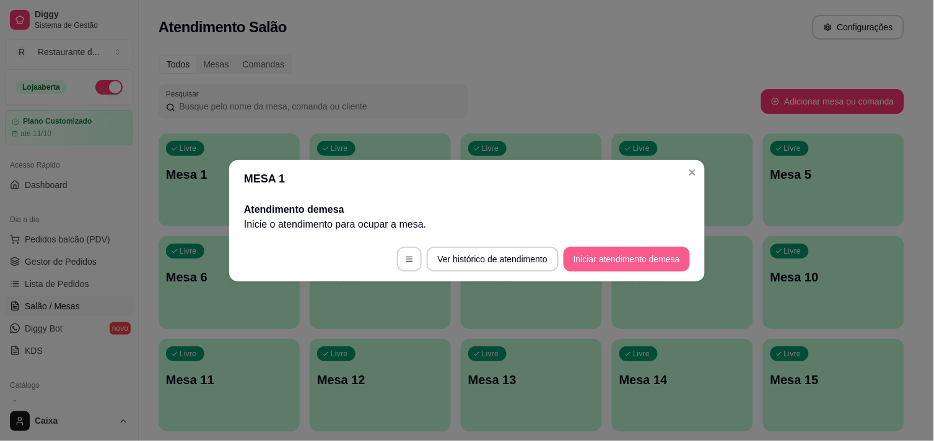
click at [666, 255] on button "Iniciar atendimento de mesa" at bounding box center [626, 259] width 126 height 25
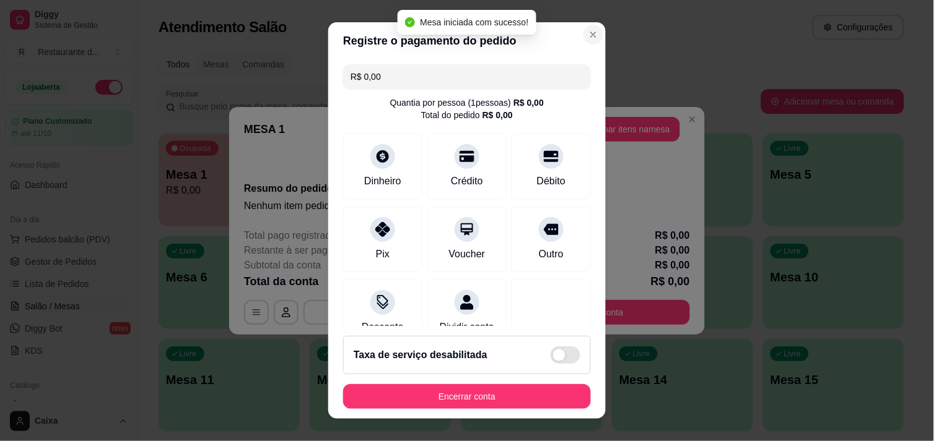
click at [584, 28] on section "Registre o pagamento do pedido R$ 0,00 Quantia por pessoa ( 1 pessoas) R$ 0,00 …" at bounding box center [466, 220] width 277 height 397
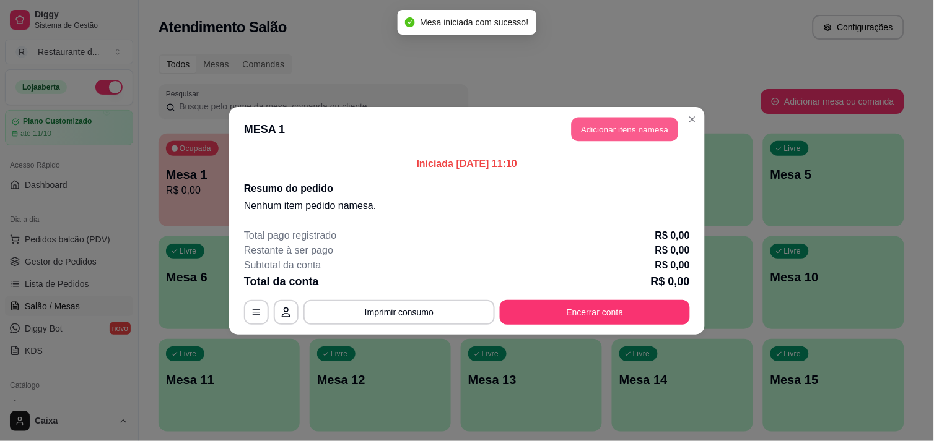
click at [620, 121] on button "Adicionar itens na mesa" at bounding box center [624, 129] width 106 height 24
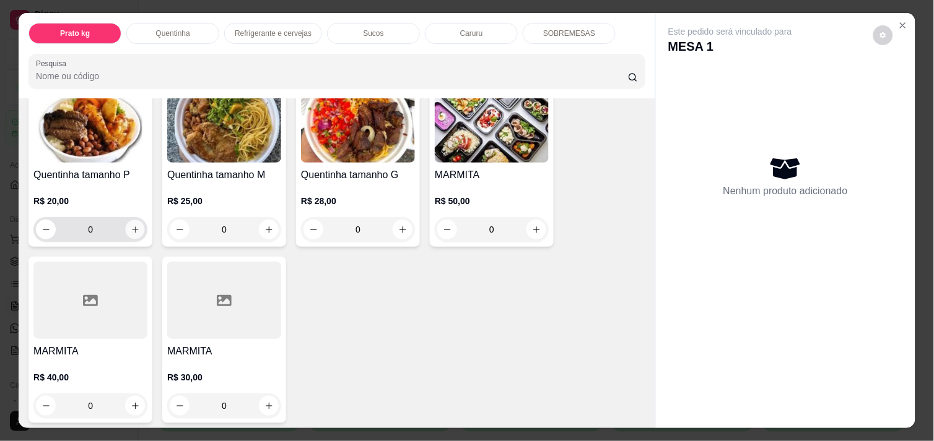
click at [131, 225] on icon "increase-product-quantity" at bounding box center [135, 229] width 9 height 9
type input "2"
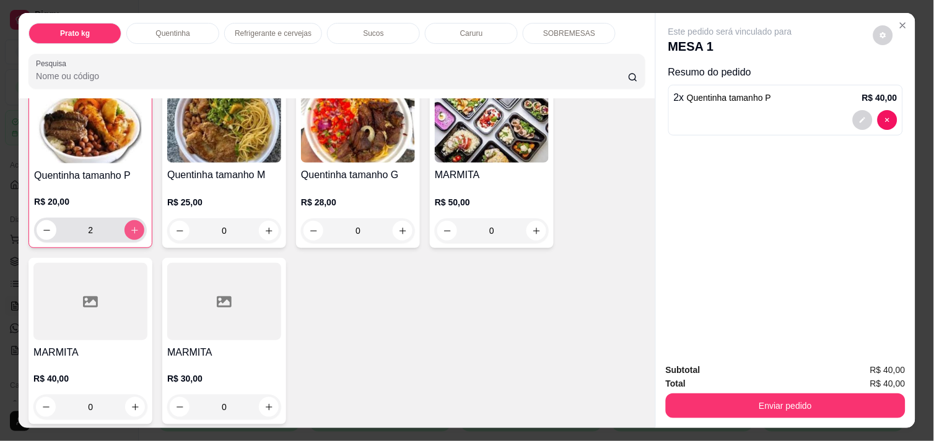
scroll to position [276, 0]
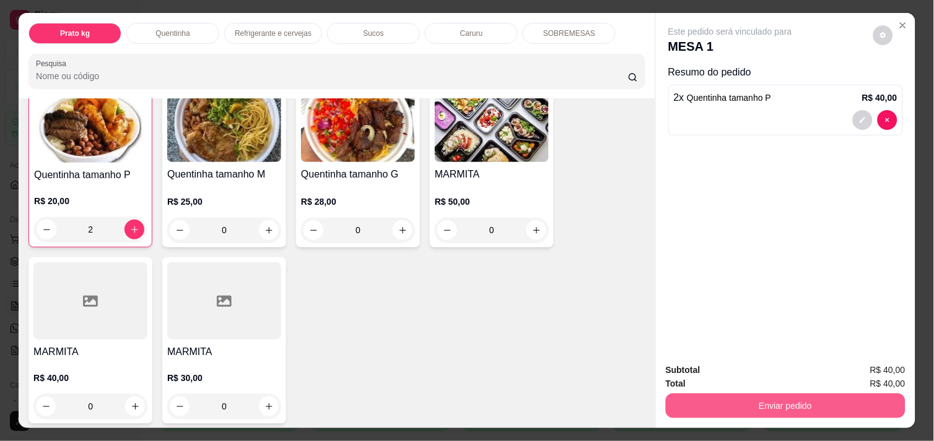
click at [818, 398] on button "Enviar pedido" at bounding box center [786, 406] width 240 height 25
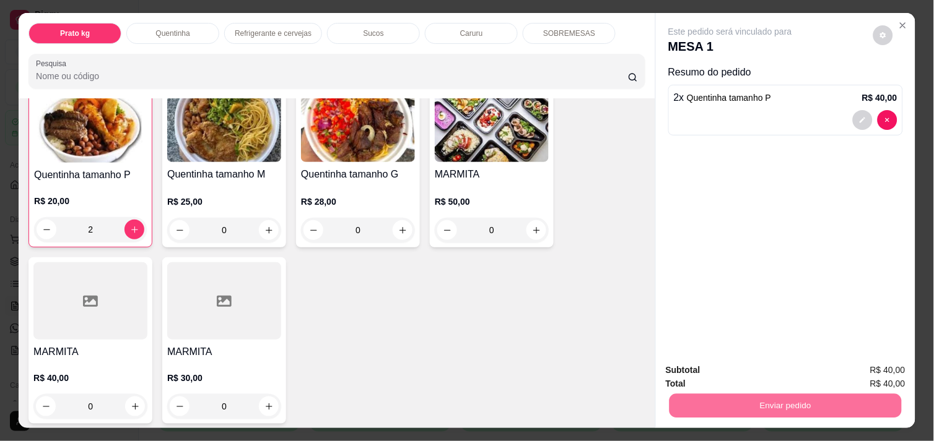
click at [870, 373] on button "Enviar pedido" at bounding box center [873, 371] width 70 height 24
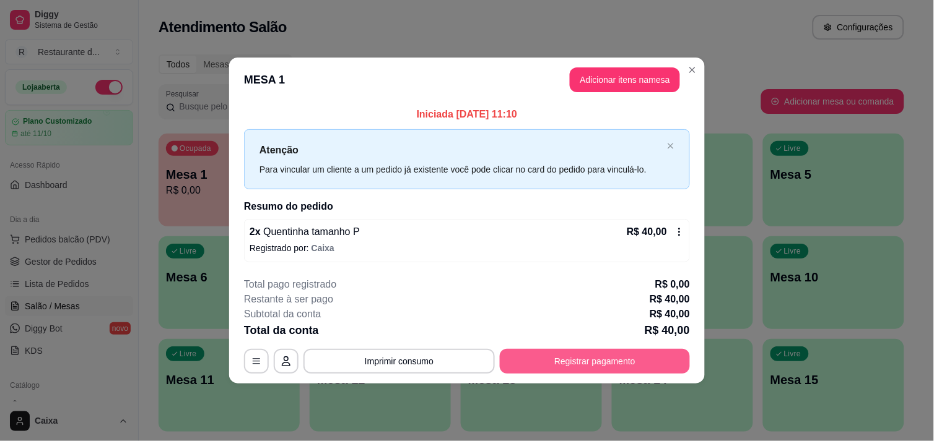
click at [645, 362] on button "Registrar pagamento" at bounding box center [595, 361] width 190 height 25
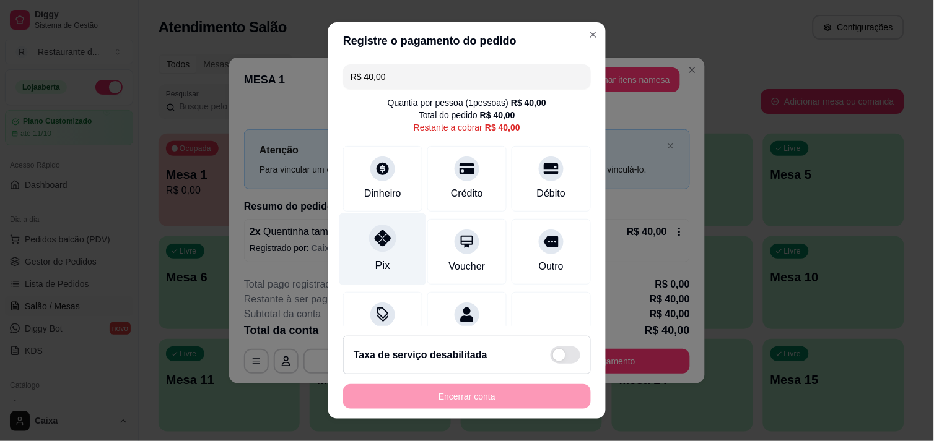
click at [397, 244] on div "Pix" at bounding box center [382, 249] width 87 height 72
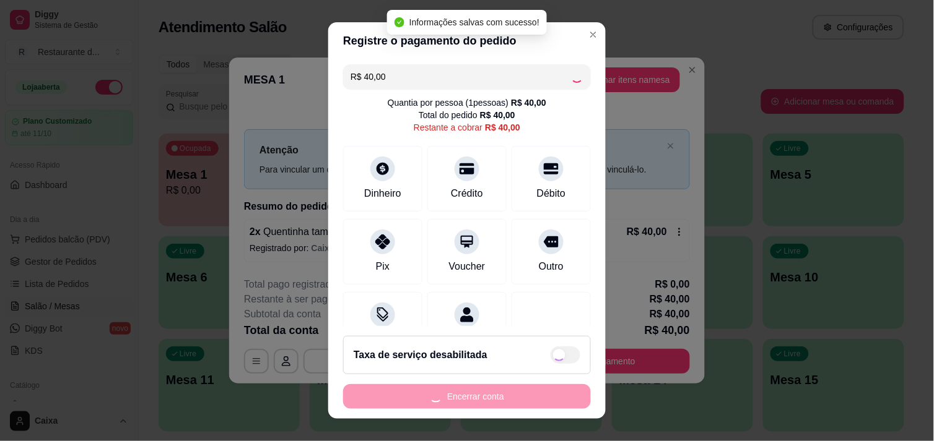
type input "R$ 0,00"
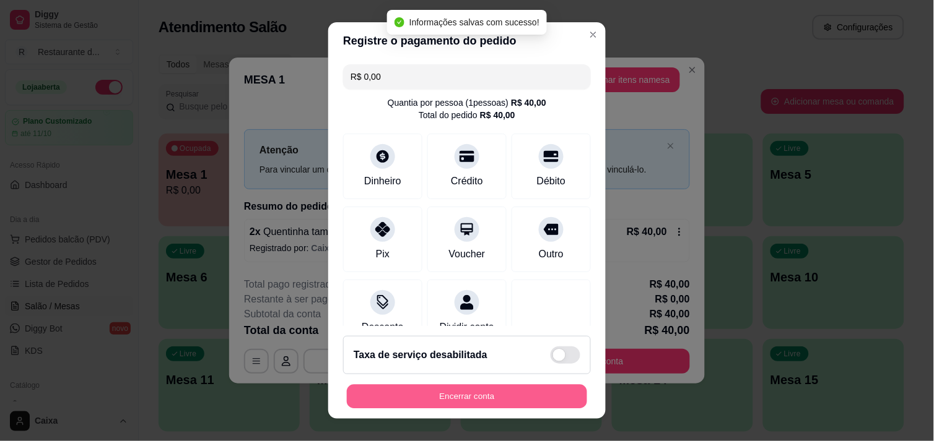
click at [469, 393] on button "Encerrar conta" at bounding box center [467, 397] width 240 height 24
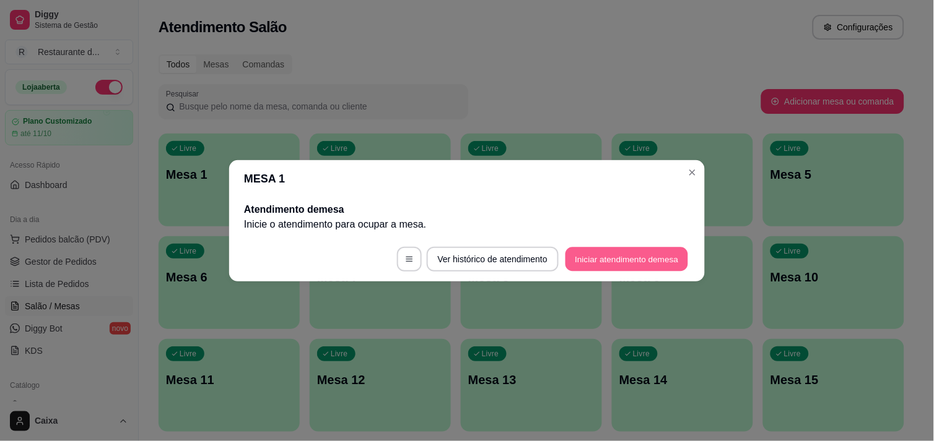
click at [593, 254] on button "Iniciar atendimento de mesa" at bounding box center [626, 259] width 123 height 24
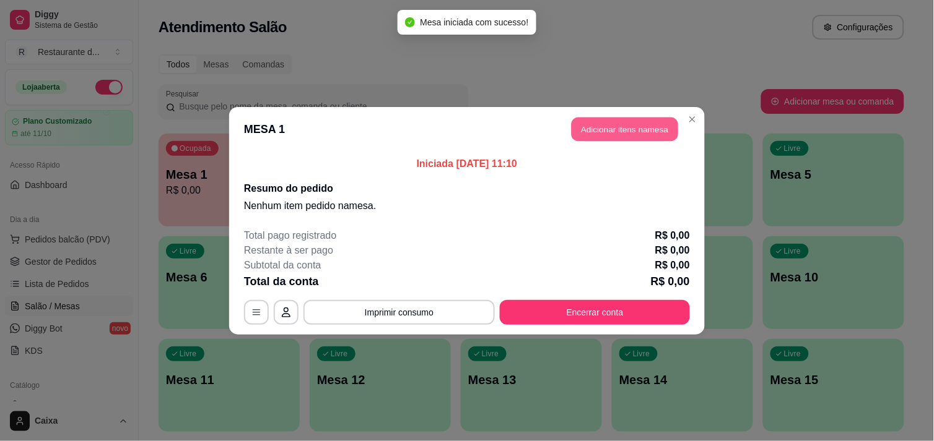
click at [646, 126] on button "Adicionar itens na mesa" at bounding box center [624, 129] width 106 height 24
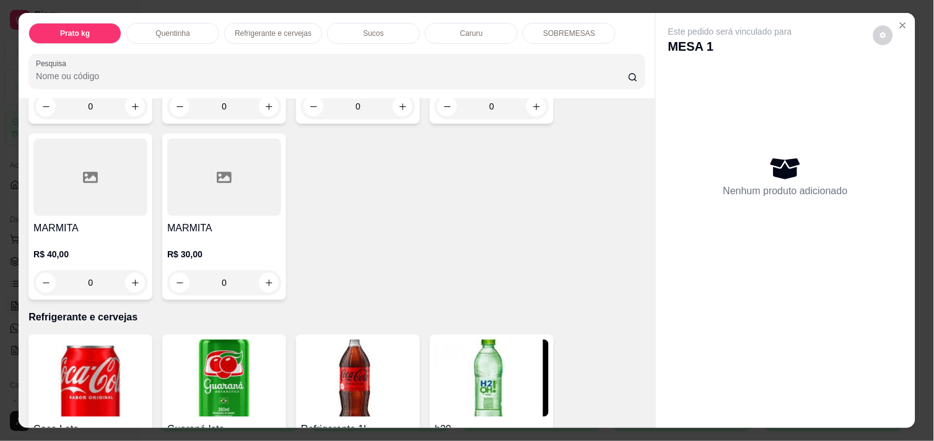
scroll to position [412, 0]
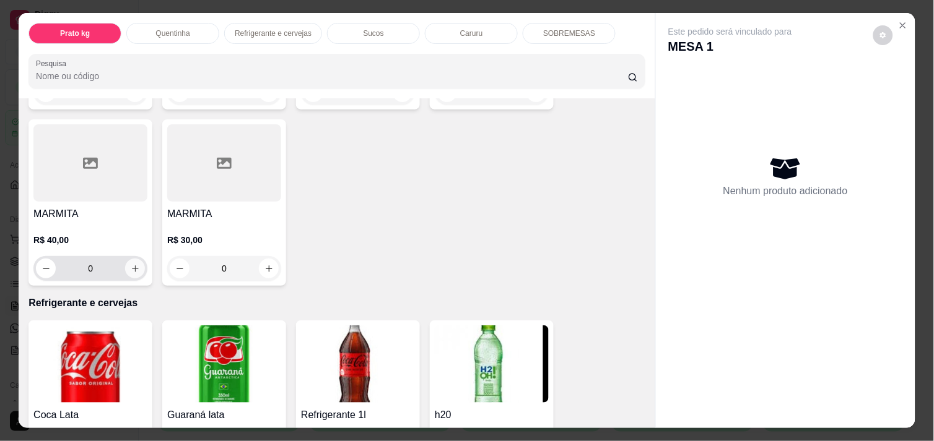
click at [125, 261] on button "increase-product-quantity" at bounding box center [135, 269] width 20 height 20
type input "1"
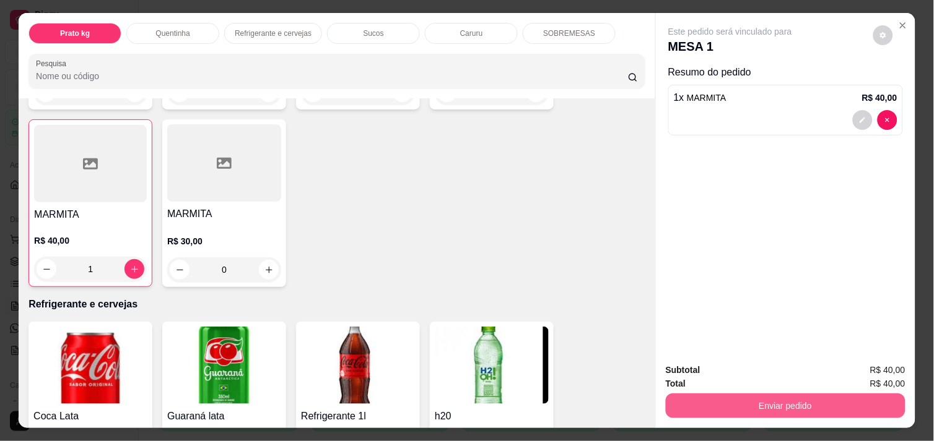
click at [774, 397] on button "Enviar pedido" at bounding box center [786, 406] width 240 height 25
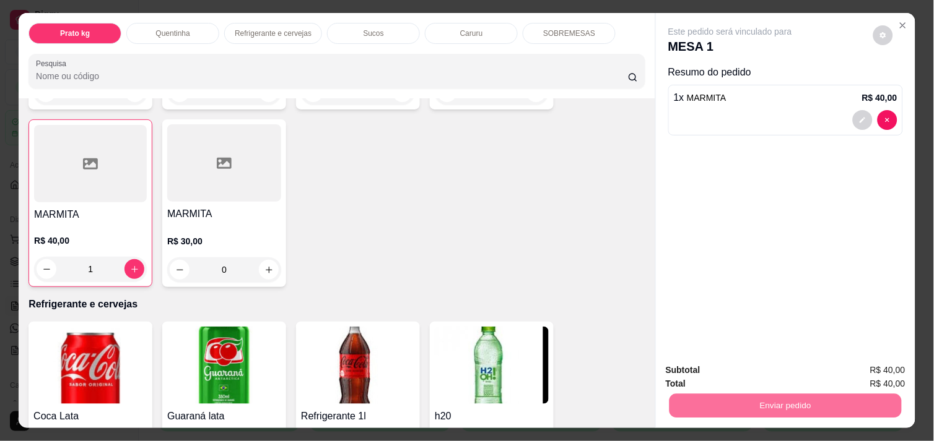
click at [842, 365] on button "Enviar pedido" at bounding box center [873, 370] width 70 height 24
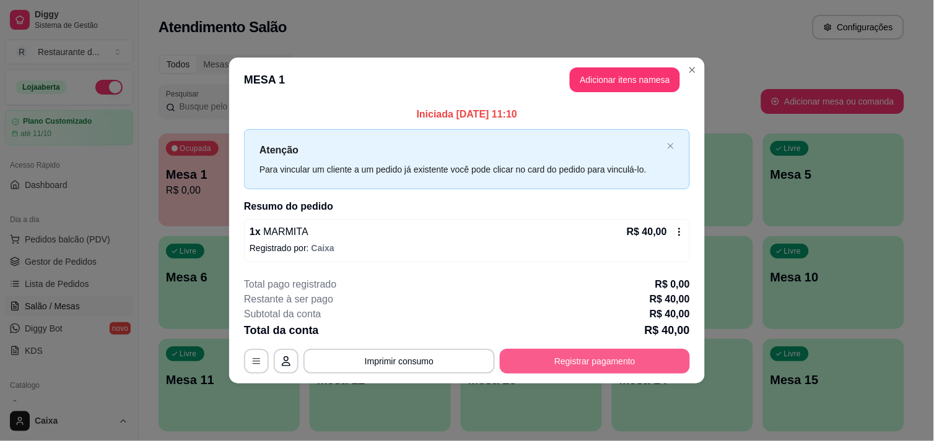
click at [614, 354] on button "Registrar pagamento" at bounding box center [595, 361] width 190 height 25
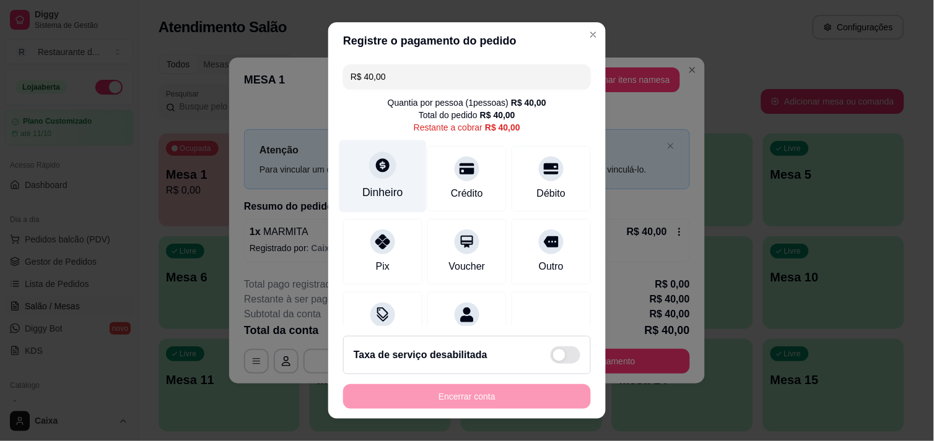
click at [384, 173] on div at bounding box center [382, 165] width 27 height 27
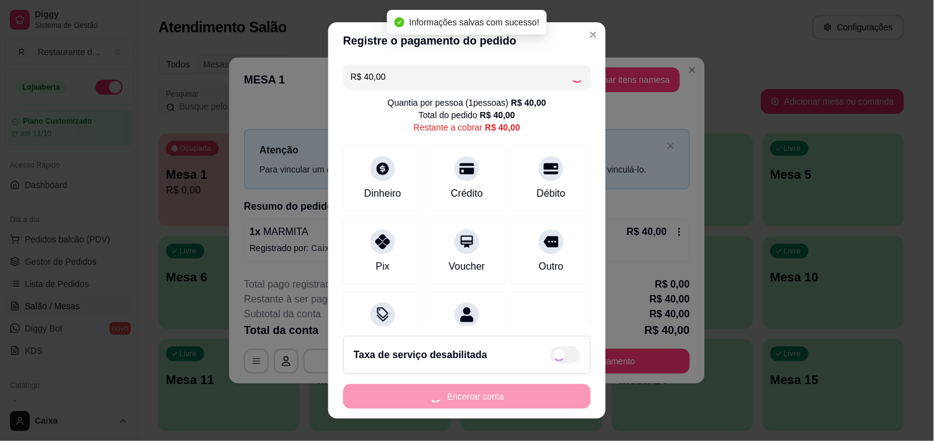
type input "R$ 0,00"
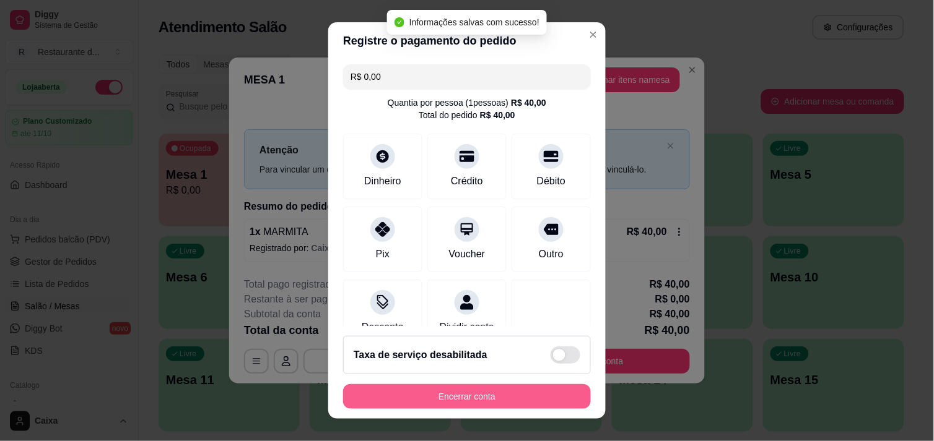
click at [533, 404] on button "Encerrar conta" at bounding box center [467, 396] width 248 height 25
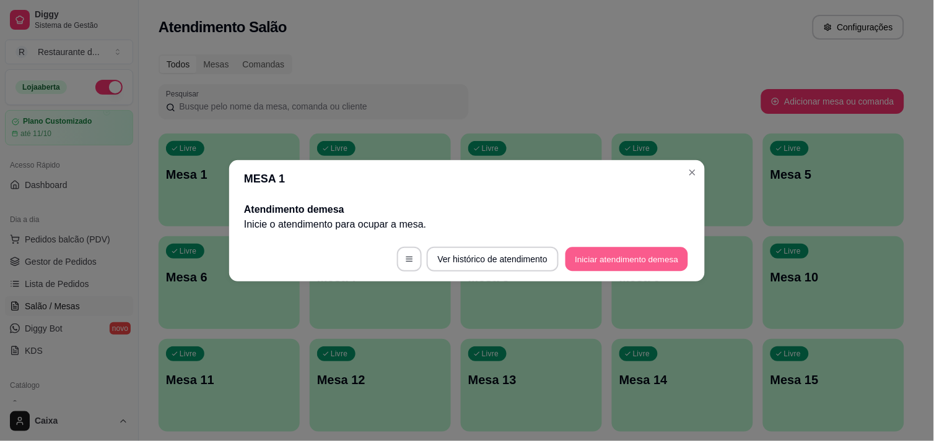
click at [635, 269] on button "Iniciar atendimento de mesa" at bounding box center [626, 259] width 123 height 24
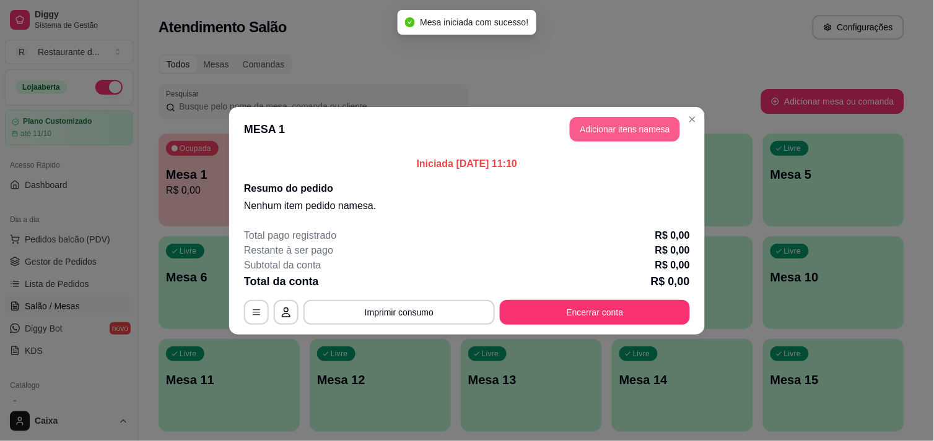
click at [641, 125] on button "Adicionar itens na mesa" at bounding box center [625, 129] width 110 height 25
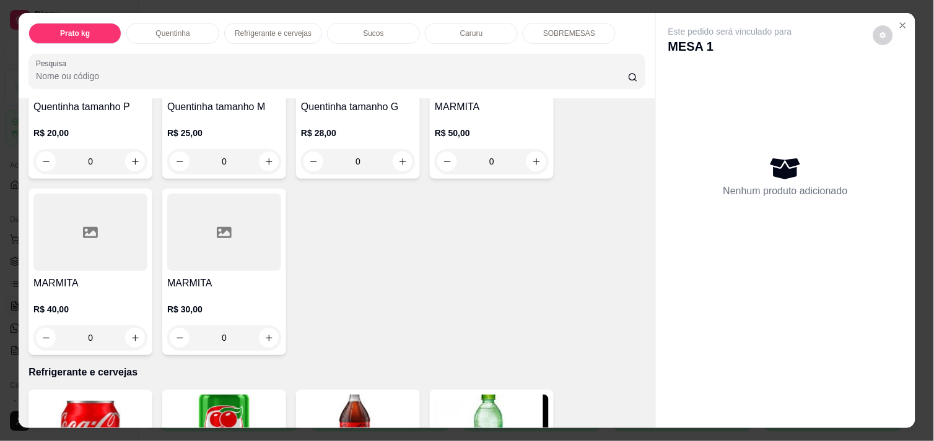
scroll to position [344, 0]
click at [131, 336] on icon "increase-product-quantity" at bounding box center [135, 337] width 9 height 9
type input "1"
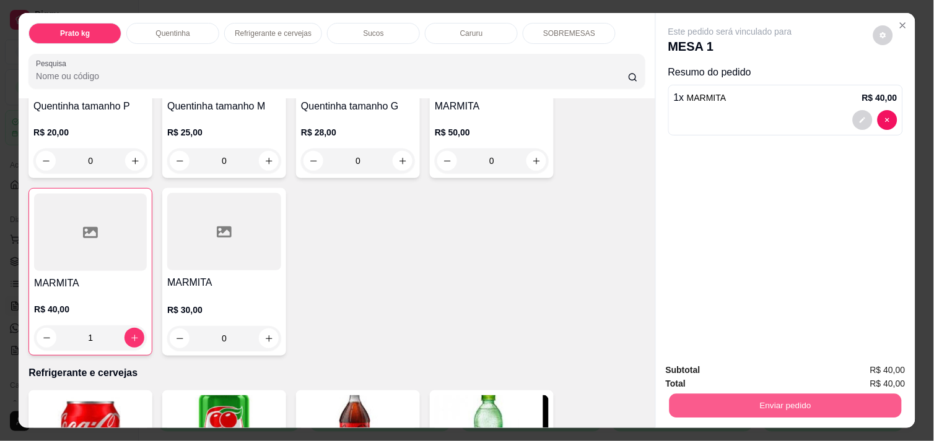
click at [734, 404] on button "Enviar pedido" at bounding box center [785, 406] width 232 height 24
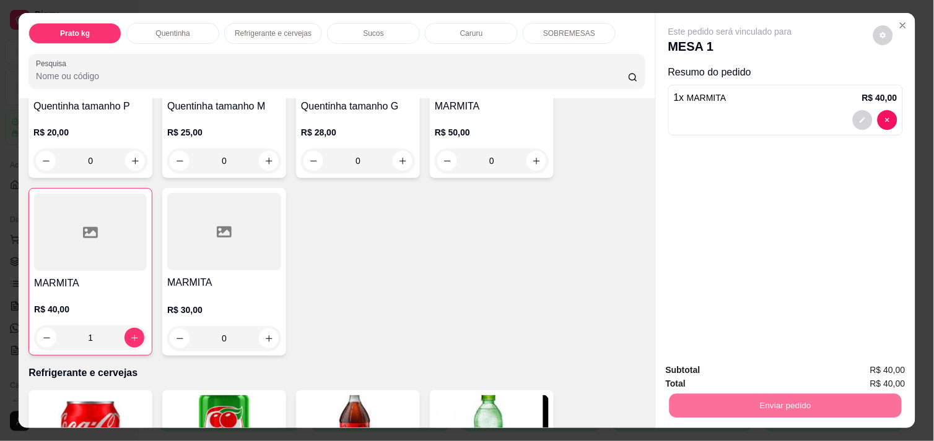
click at [853, 367] on button "Enviar pedido" at bounding box center [873, 370] width 70 height 24
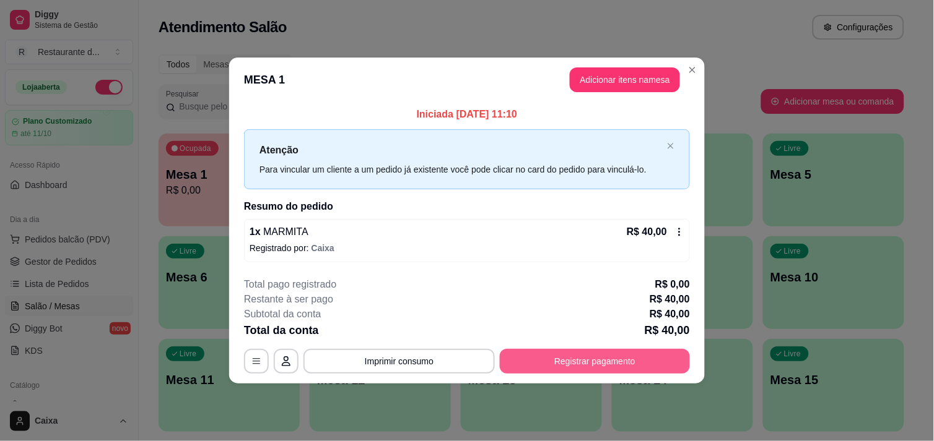
click at [598, 365] on button "Registrar pagamento" at bounding box center [595, 361] width 190 height 25
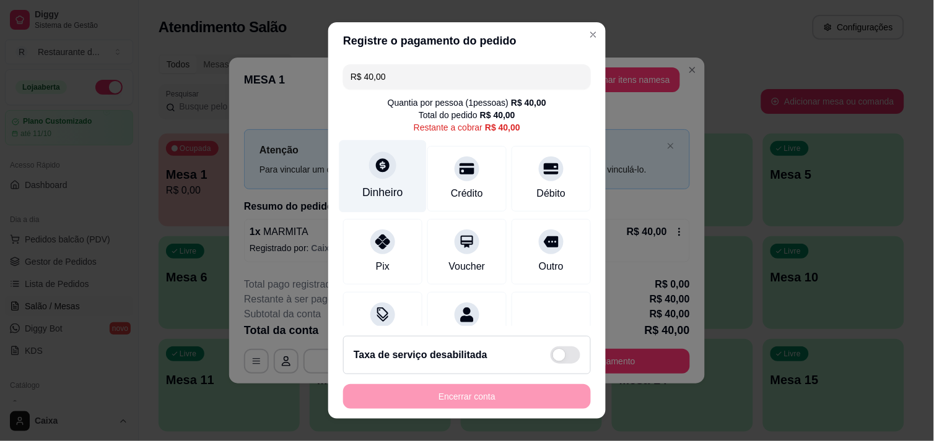
click at [388, 178] on div "Dinheiro" at bounding box center [382, 176] width 87 height 72
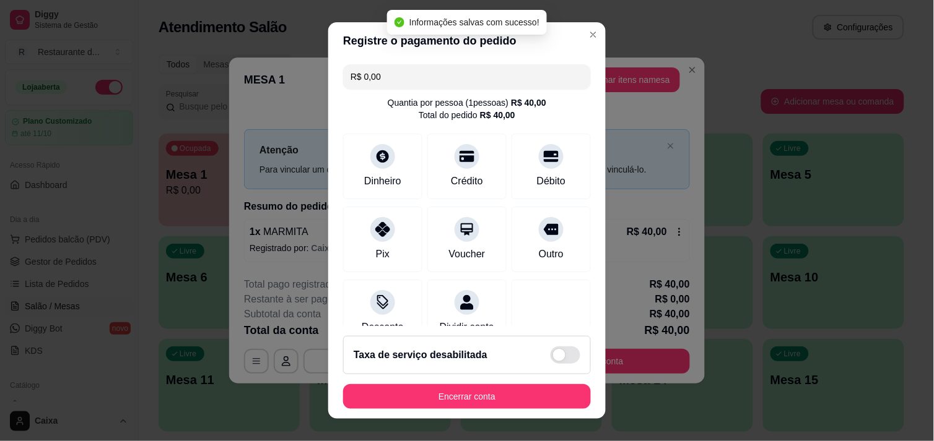
type input "R$ 0,00"
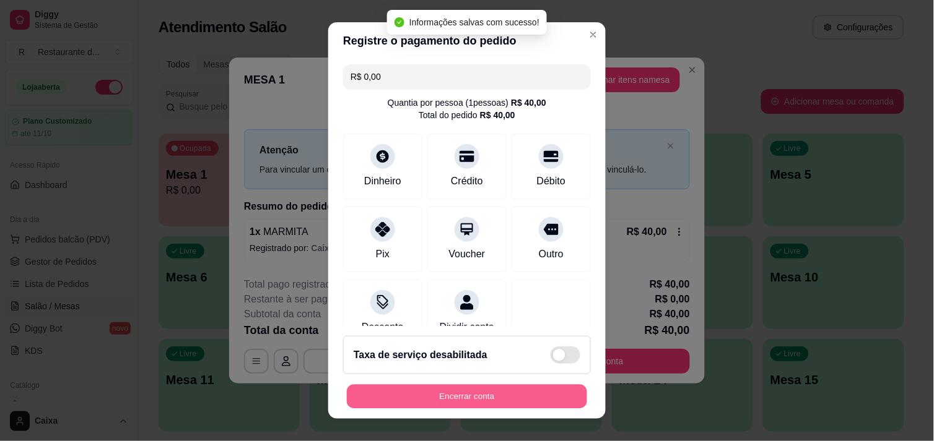
click at [521, 402] on button "Encerrar conta" at bounding box center [467, 397] width 240 height 24
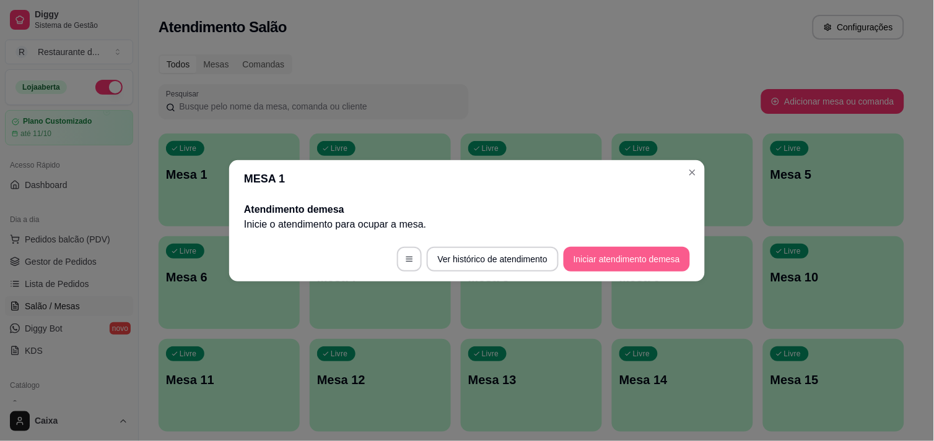
click at [590, 246] on footer "Ver histórico de atendimento Iniciar atendimento de mesa" at bounding box center [466, 259] width 475 height 45
click at [661, 255] on button "Iniciar atendimento de mesa" at bounding box center [626, 259] width 123 height 24
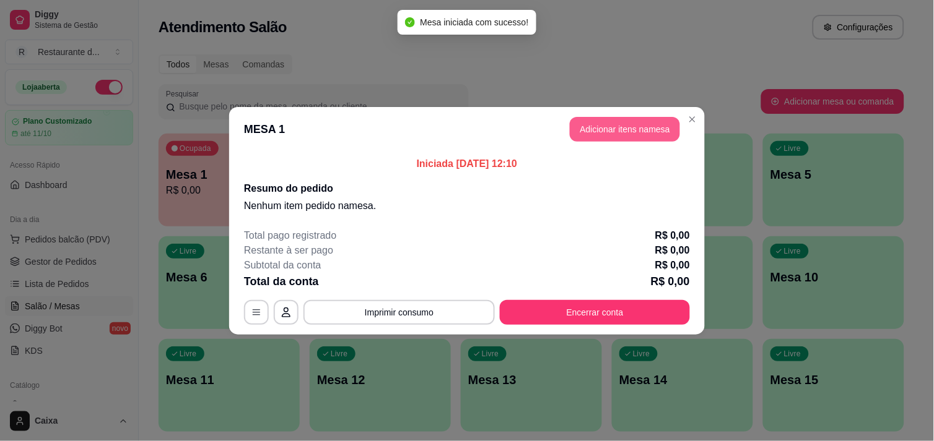
click at [640, 126] on button "Adicionar itens na mesa" at bounding box center [625, 129] width 110 height 25
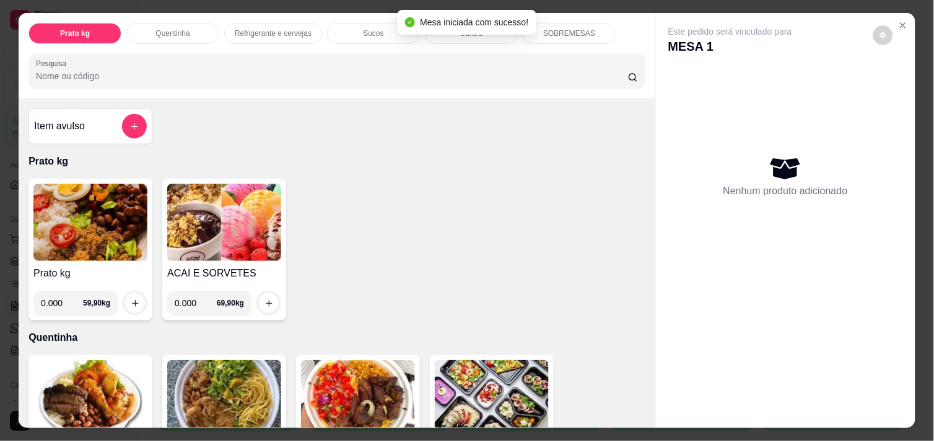
scroll to position [206, 0]
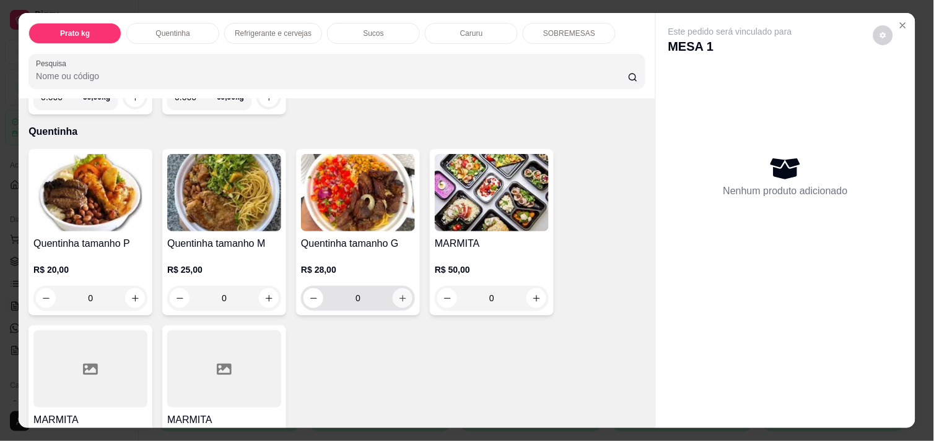
click at [401, 294] on icon "increase-product-quantity" at bounding box center [402, 298] width 9 height 9
type input "1"
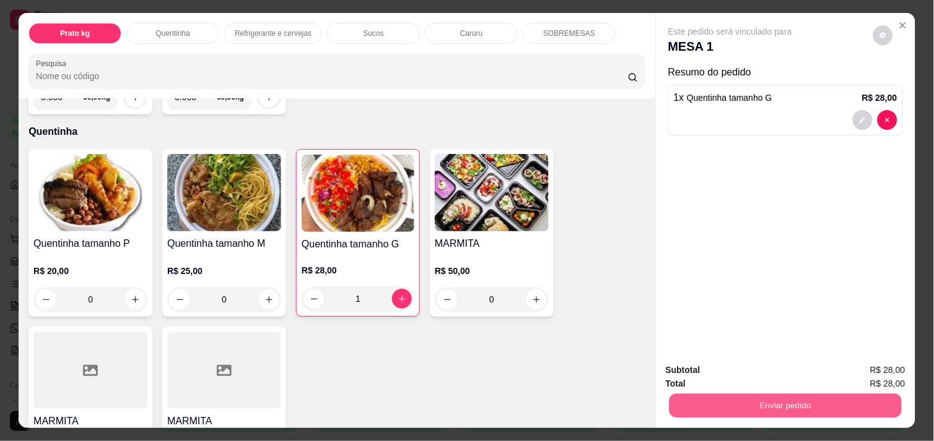
click at [731, 396] on button "Enviar pedido" at bounding box center [785, 406] width 232 height 24
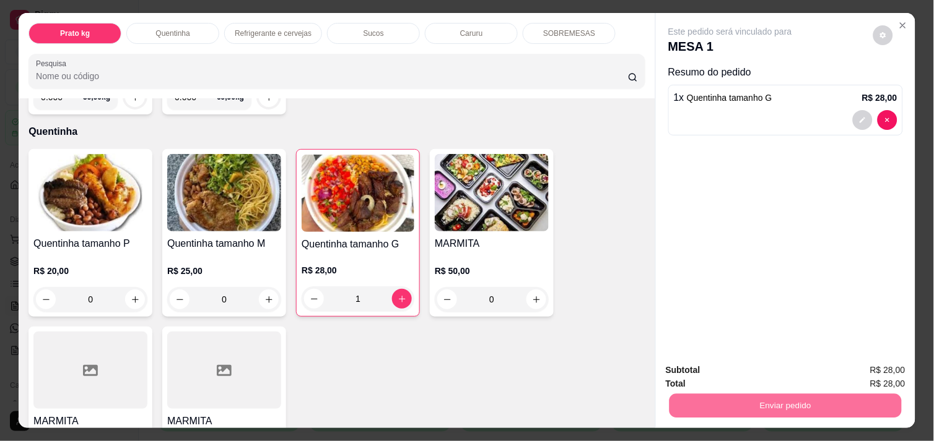
click at [887, 371] on button "Enviar pedido" at bounding box center [873, 371] width 70 height 24
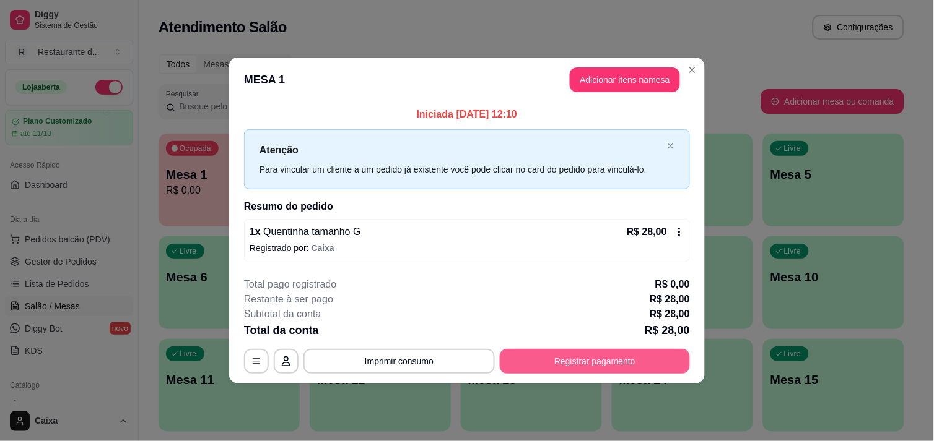
click at [593, 375] on footer "**********" at bounding box center [466, 325] width 475 height 116
click at [591, 366] on button "Registrar pagamento" at bounding box center [595, 362] width 185 height 24
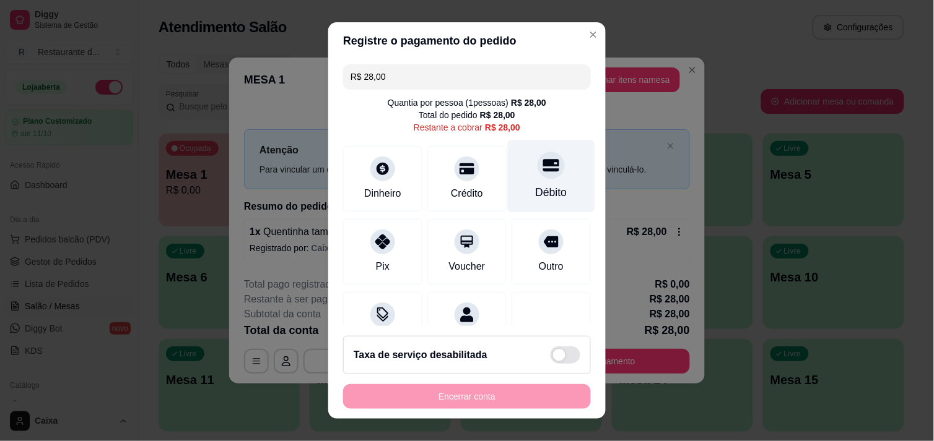
click at [536, 186] on div "Débito" at bounding box center [552, 193] width 32 height 16
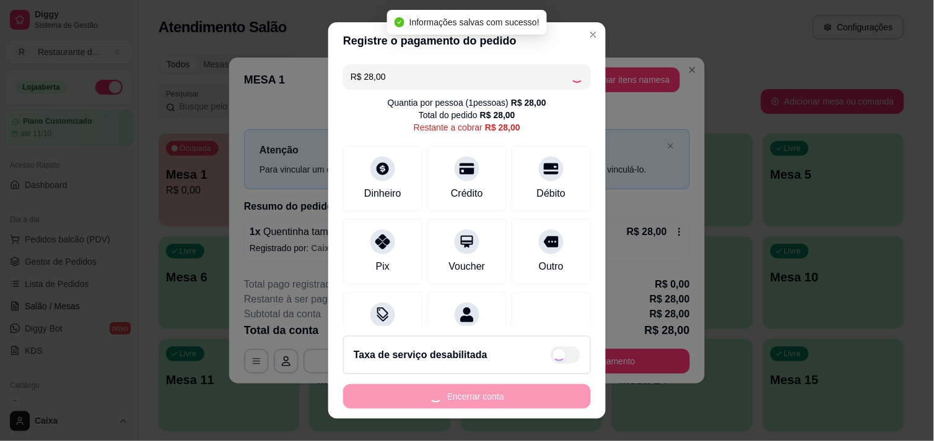
type input "R$ 0,00"
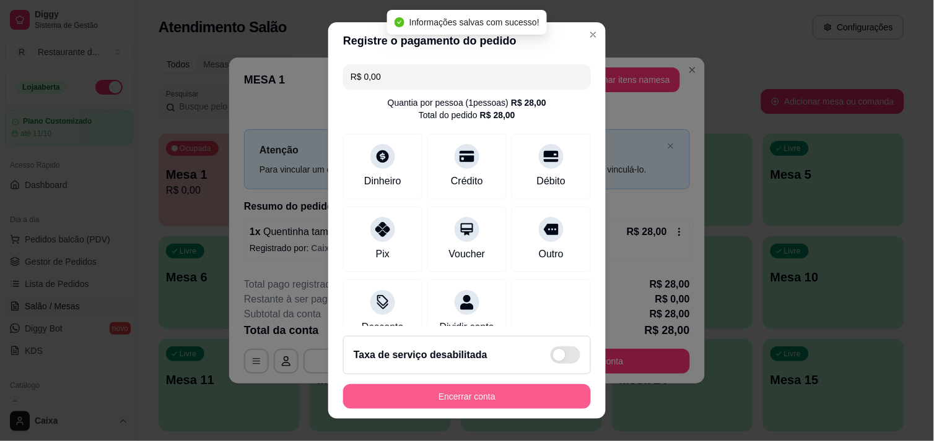
click at [474, 399] on button "Encerrar conta" at bounding box center [467, 396] width 248 height 25
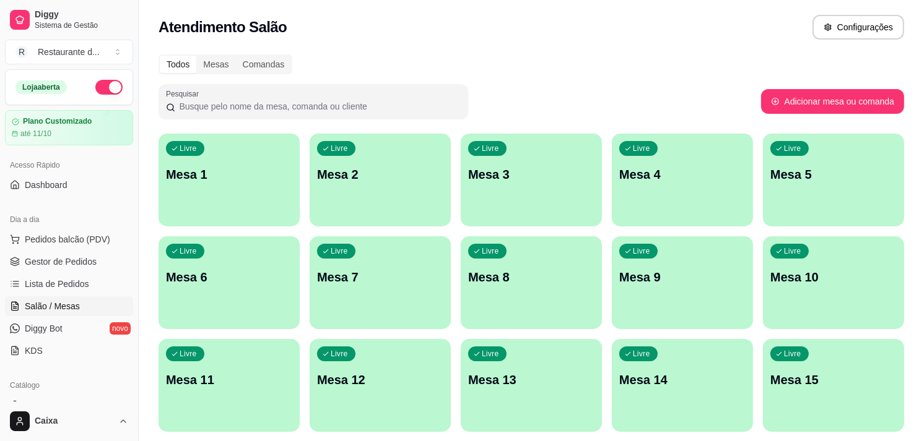
click at [220, 215] on div "button" at bounding box center [228, 219] width 141 height 15
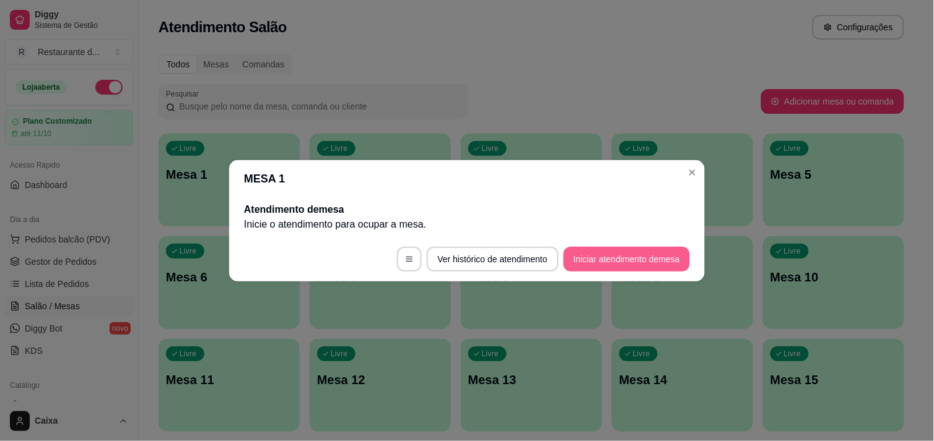
click at [620, 249] on button "Iniciar atendimento de mesa" at bounding box center [626, 259] width 126 height 25
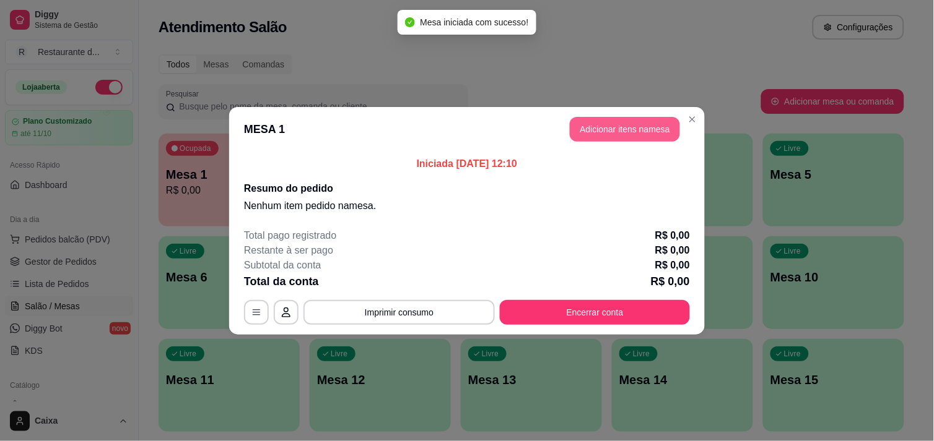
click at [619, 122] on button "Adicionar itens na mesa" at bounding box center [625, 129] width 110 height 25
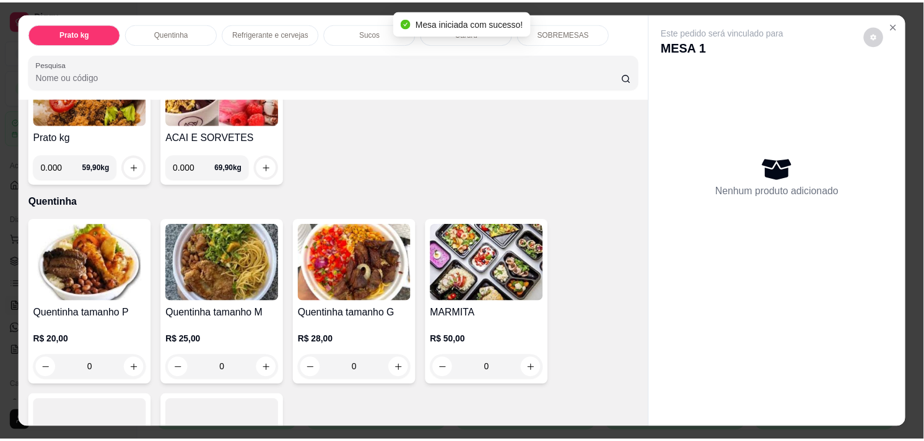
scroll to position [137, 0]
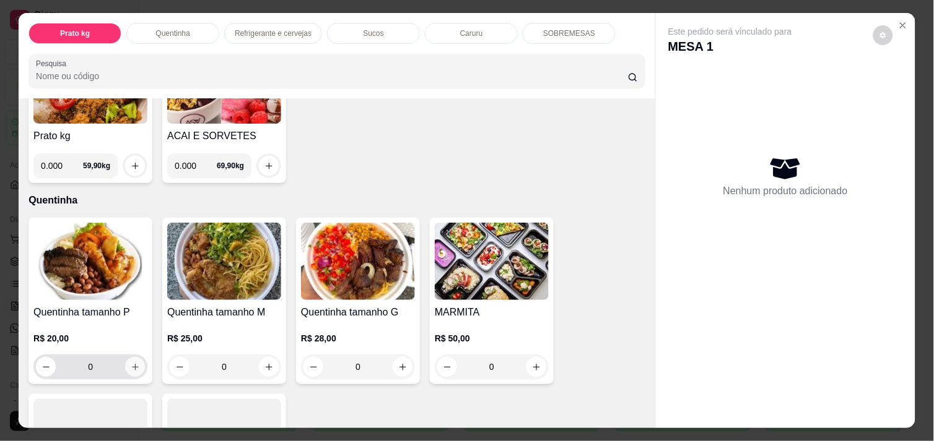
click at [131, 363] on icon "increase-product-quantity" at bounding box center [135, 367] width 9 height 9
type input "1"
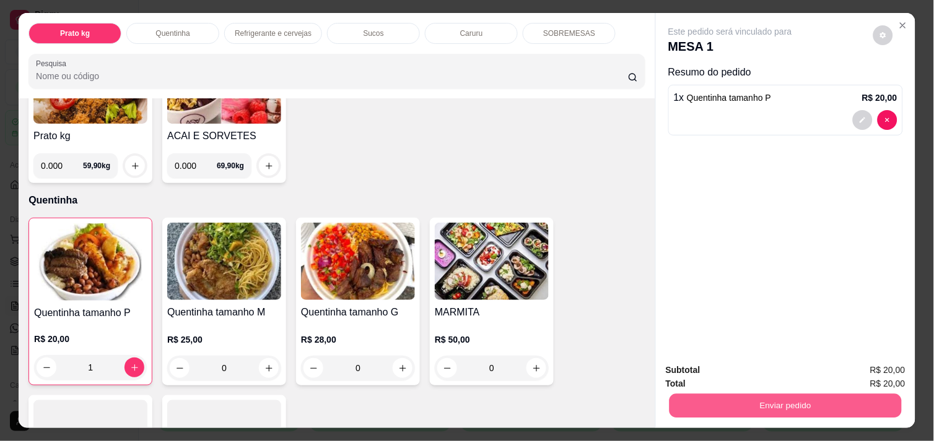
click at [729, 395] on button "Enviar pedido" at bounding box center [785, 406] width 232 height 24
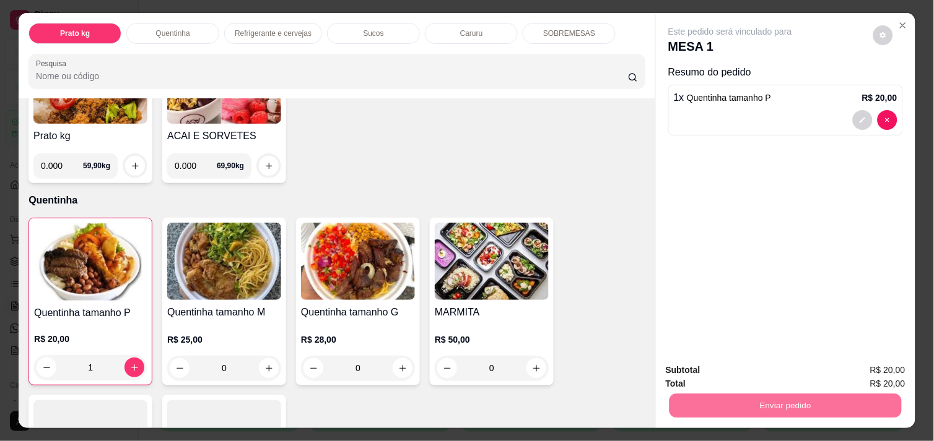
click at [848, 374] on button "Enviar pedido" at bounding box center [873, 371] width 70 height 24
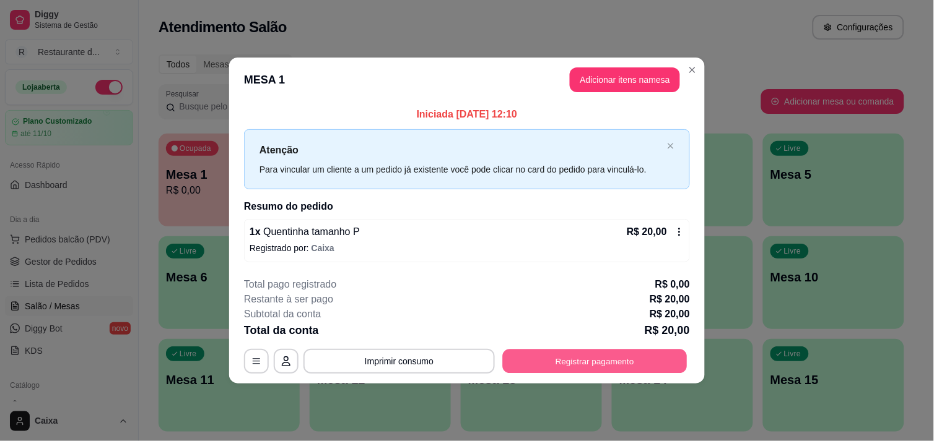
click at [657, 354] on button "Registrar pagamento" at bounding box center [595, 362] width 185 height 24
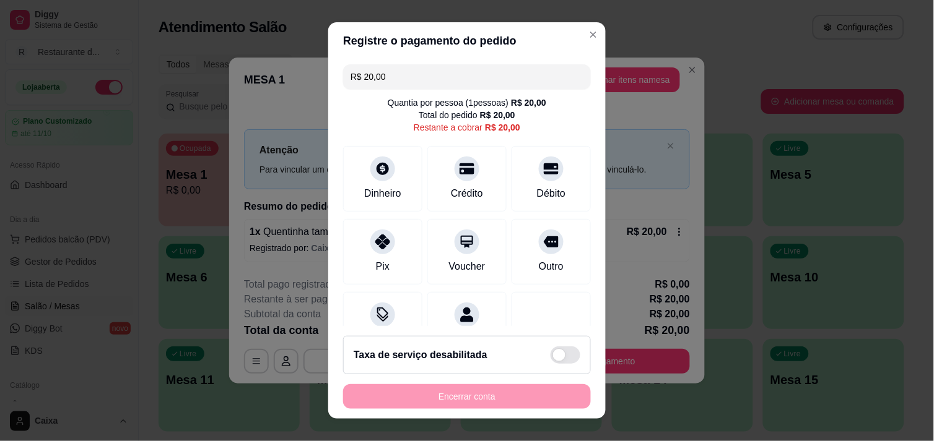
drag, startPoint x: 472, startPoint y: 171, endPoint x: 502, endPoint y: 333, distance: 164.9
click at [469, 175] on div "Crédito" at bounding box center [466, 179] width 79 height 66
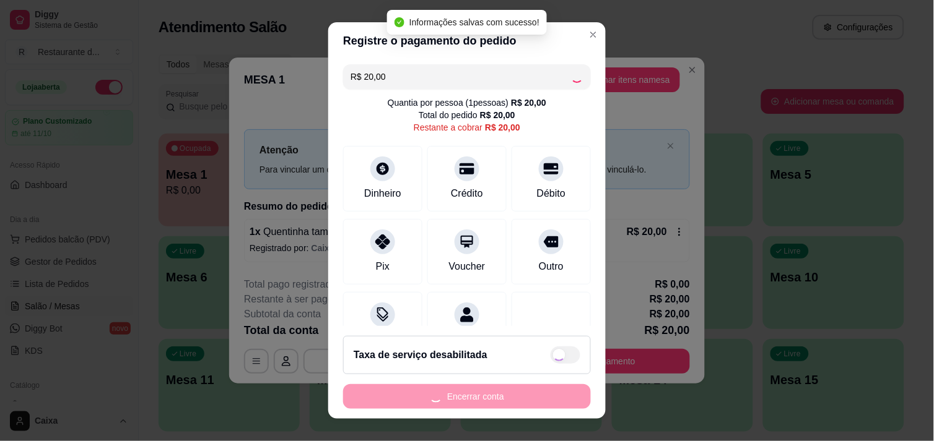
type input "R$ 0,00"
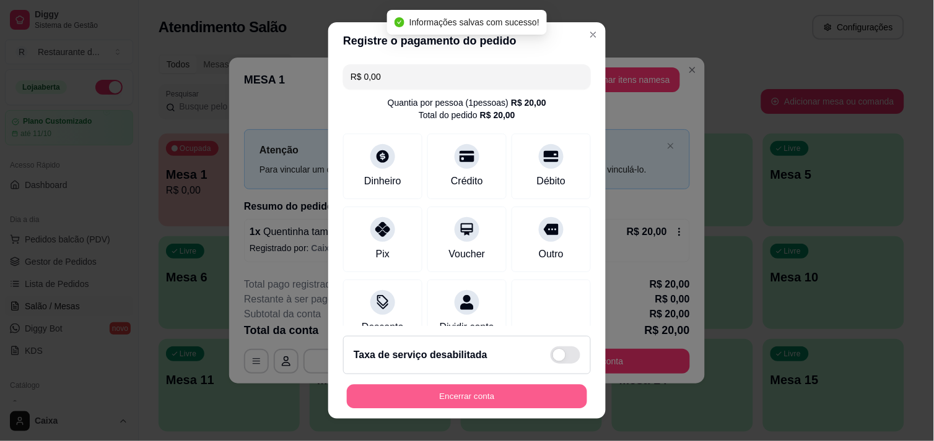
click at [516, 398] on button "Encerrar conta" at bounding box center [467, 397] width 240 height 24
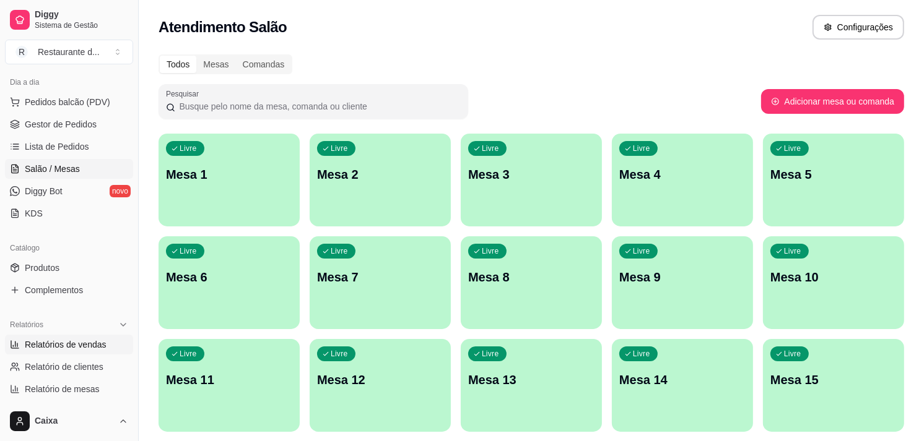
click at [97, 345] on span "Relatórios de vendas" at bounding box center [66, 345] width 82 height 12
select select "ALL"
select select "0"
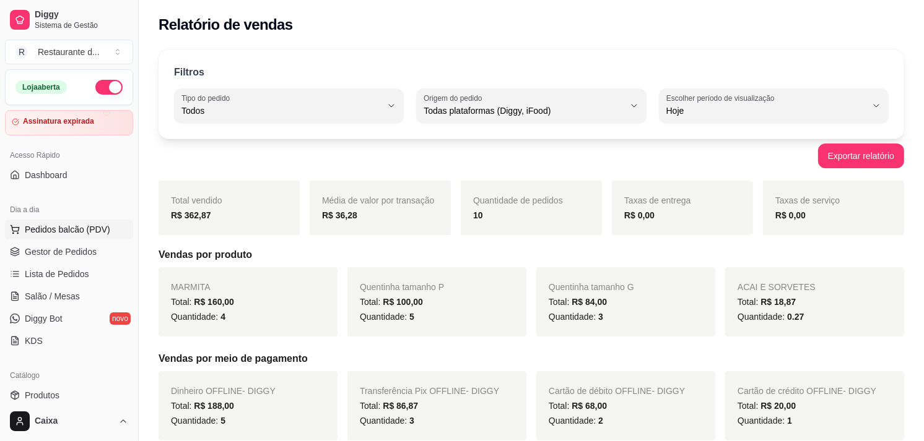
click at [99, 230] on span "Pedidos balcão (PDV)" at bounding box center [67, 230] width 85 height 12
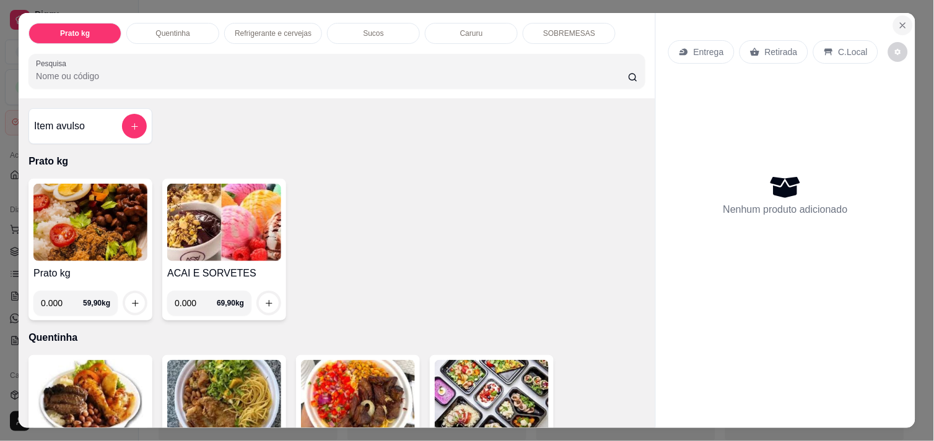
click at [893, 19] on button "Close" at bounding box center [903, 25] width 20 height 20
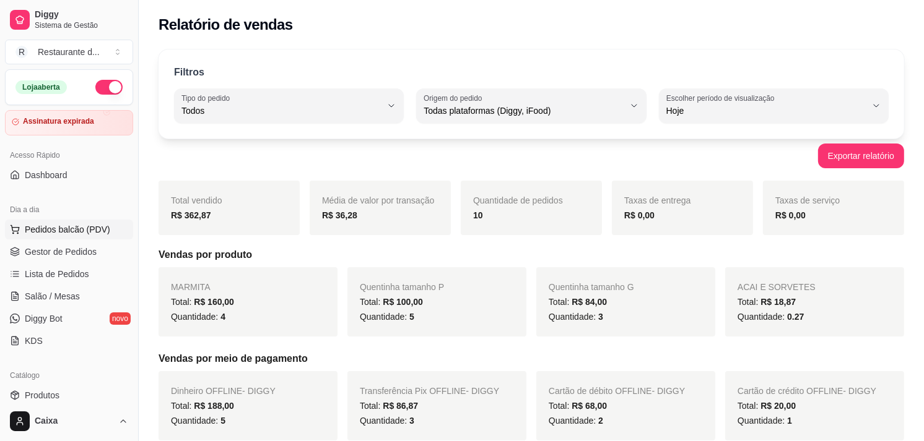
click at [80, 231] on span "Pedidos balcão (PDV)" at bounding box center [67, 230] width 85 height 12
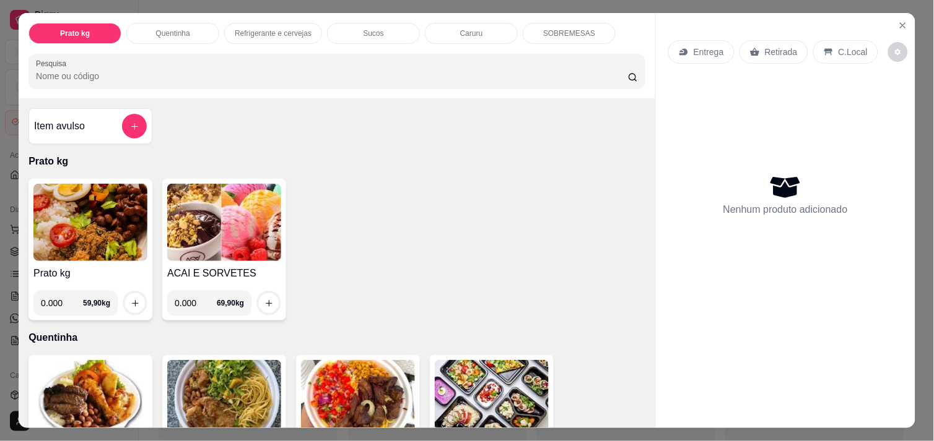
click at [33, 253] on img at bounding box center [90, 222] width 114 height 77
drag, startPoint x: 0, startPoint y: 252, endPoint x: 9, endPoint y: 260, distance: 11.8
click at [0, 253] on html "Diggy Sistema de Gestão R Restaurante d ... Loja aberta Assinatura expirada Ace…" at bounding box center [467, 220] width 934 height 441
click at [909, 27] on div "Entrega Retirada C.Local Nenhum produto adicionado" at bounding box center [785, 210] width 259 height 395
click at [905, 19] on button "Close" at bounding box center [903, 25] width 20 height 20
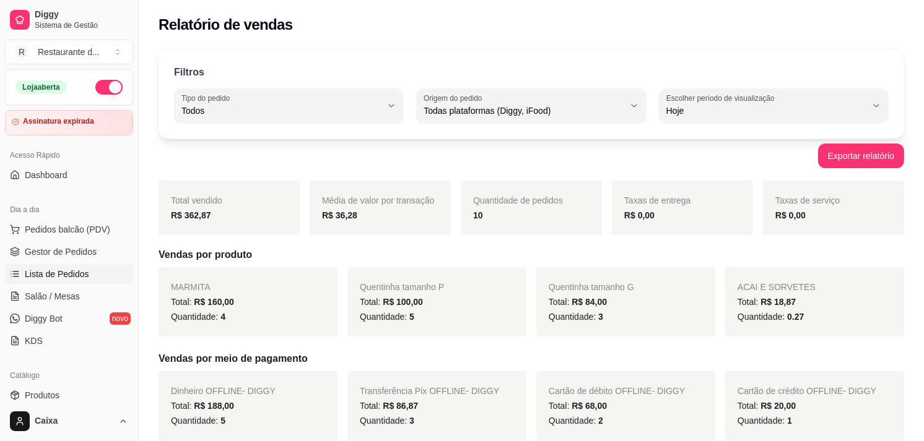
click at [59, 264] on link "Lista de Pedidos" at bounding box center [69, 274] width 128 height 20
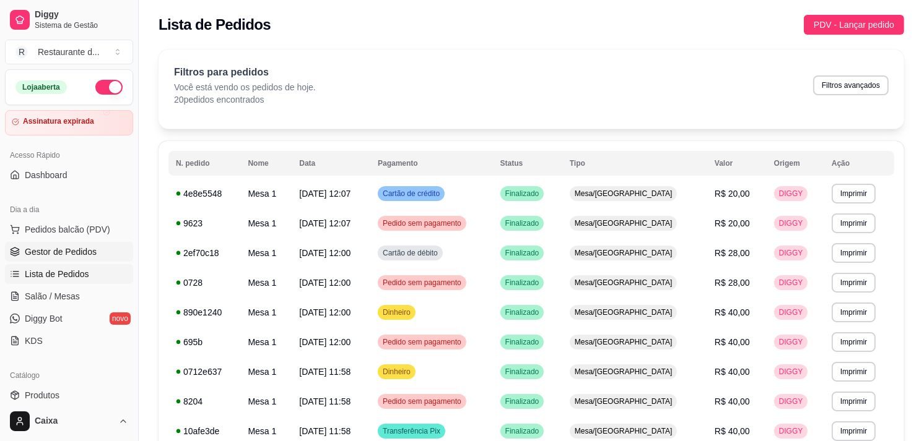
click at [87, 253] on span "Gestor de Pedidos" at bounding box center [61, 252] width 72 height 12
select select "ALL"
select select "0"
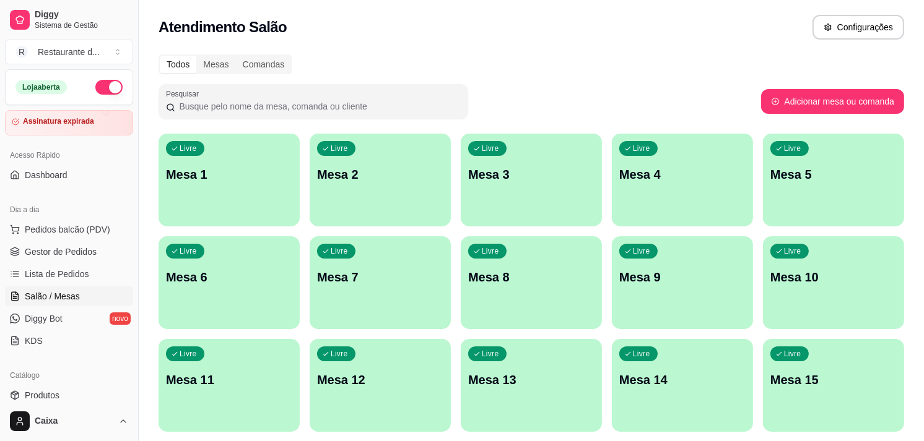
click at [230, 151] on div "Livre Mesa 1" at bounding box center [228, 173] width 141 height 78
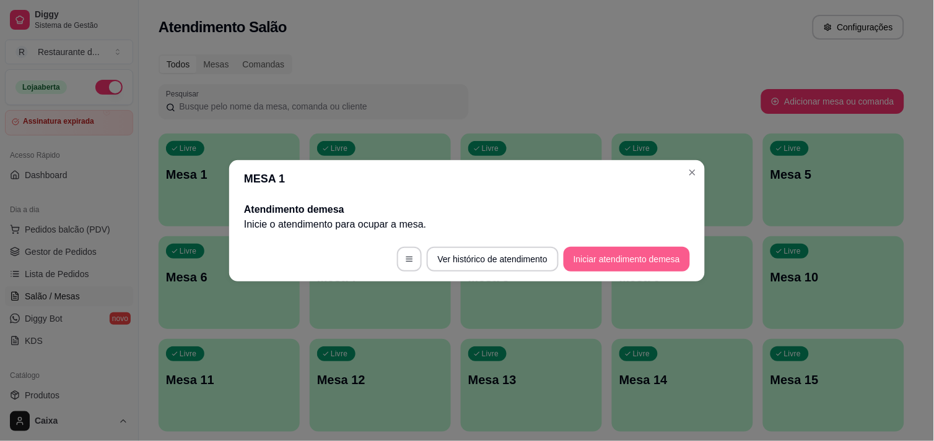
click at [589, 251] on button "Iniciar atendimento de mesa" at bounding box center [626, 259] width 126 height 25
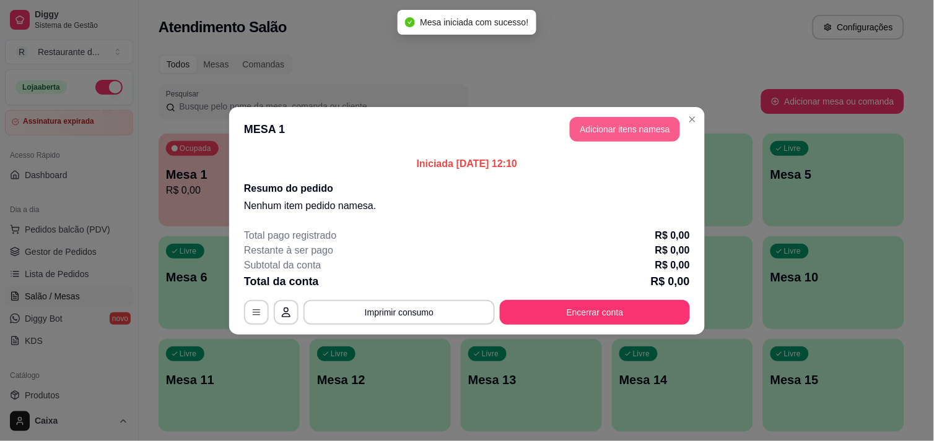
click at [658, 124] on button "Adicionar itens na mesa" at bounding box center [625, 129] width 110 height 25
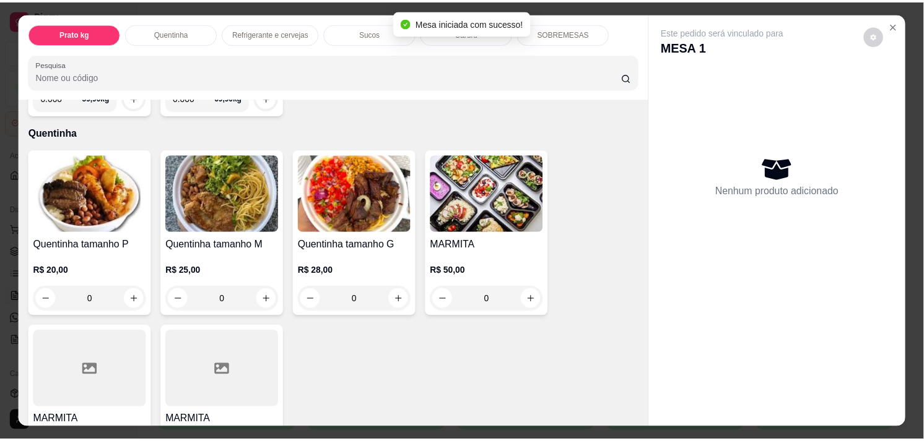
scroll to position [206, 0]
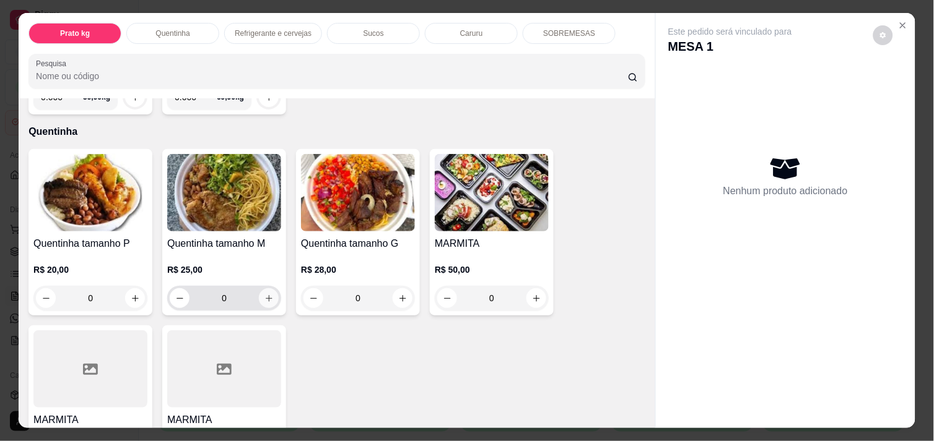
click at [264, 294] on icon "increase-product-quantity" at bounding box center [268, 298] width 9 height 9
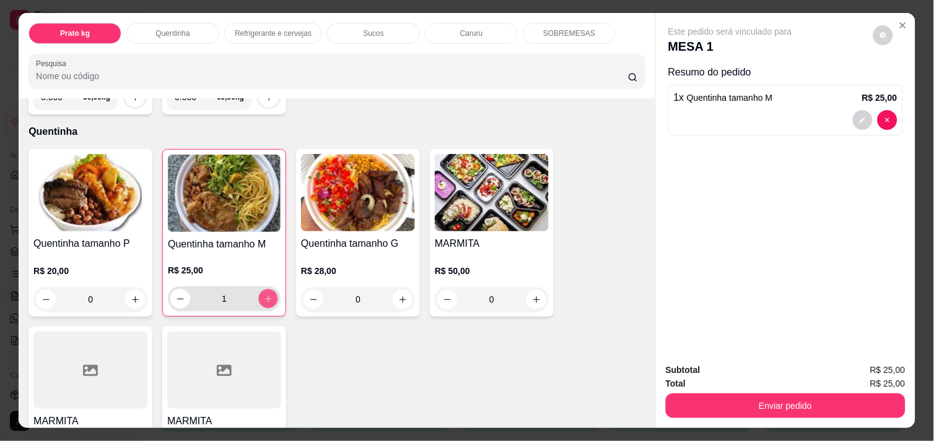
click at [264, 295] on icon "increase-product-quantity" at bounding box center [268, 299] width 9 height 9
type input "2"
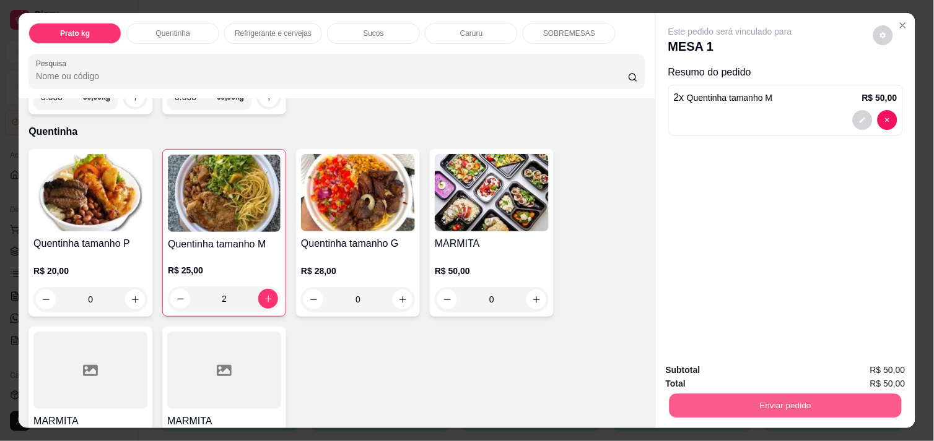
click at [784, 409] on button "Enviar pedido" at bounding box center [785, 406] width 232 height 24
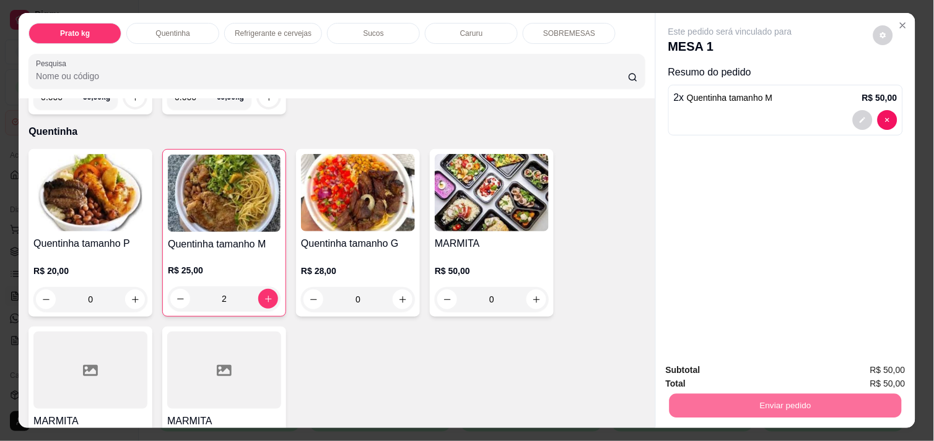
click at [879, 376] on button "Enviar pedido" at bounding box center [873, 369] width 68 height 23
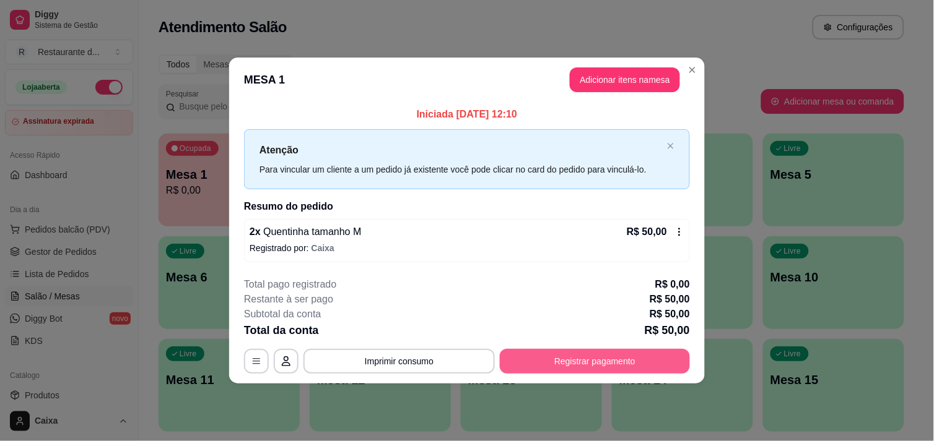
click at [629, 358] on button "Registrar pagamento" at bounding box center [595, 361] width 190 height 25
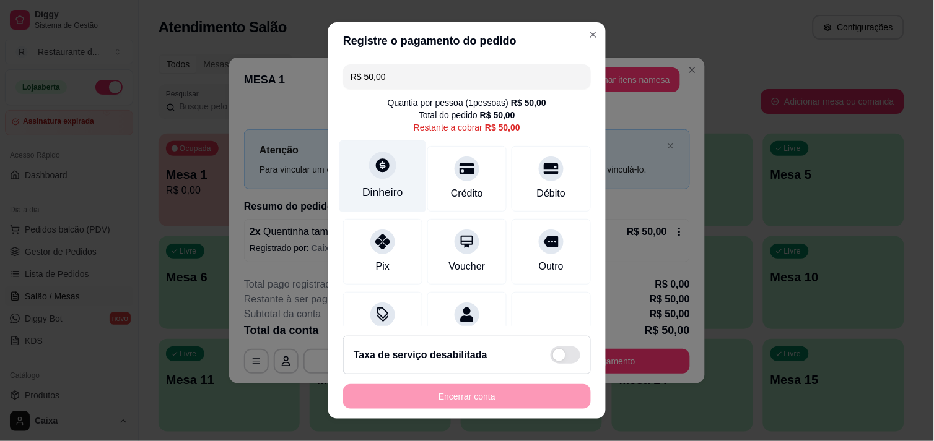
click at [378, 176] on div at bounding box center [382, 165] width 27 height 27
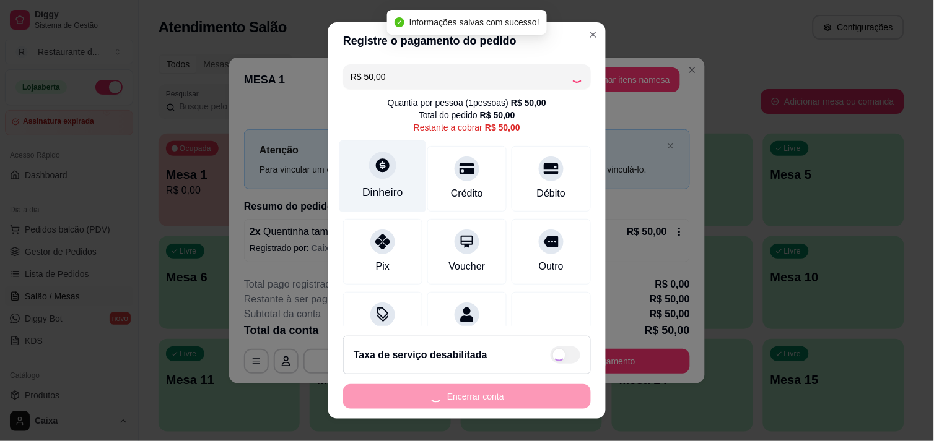
type input "R$ 0,00"
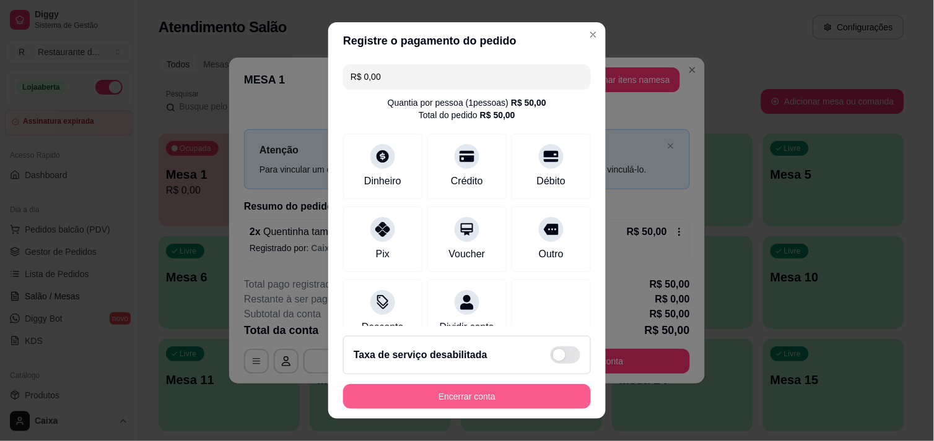
click at [506, 394] on button "Encerrar conta" at bounding box center [467, 396] width 248 height 25
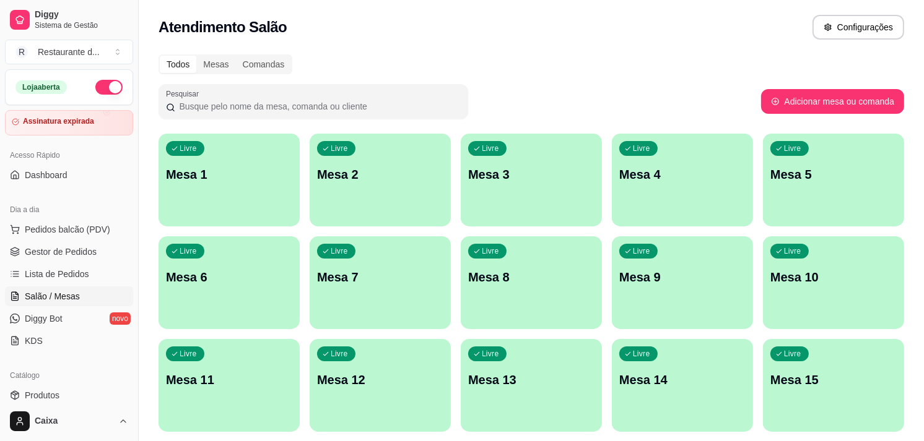
select select "ALL"
select select "0"
click at [95, 251] on link "Gestor de Pedidos" at bounding box center [69, 252] width 128 height 20
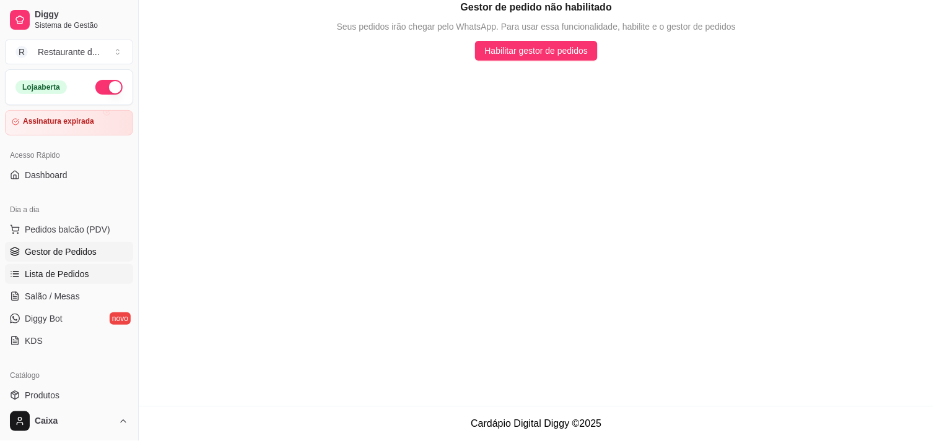
click at [64, 281] on link "Lista de Pedidos" at bounding box center [69, 274] width 128 height 20
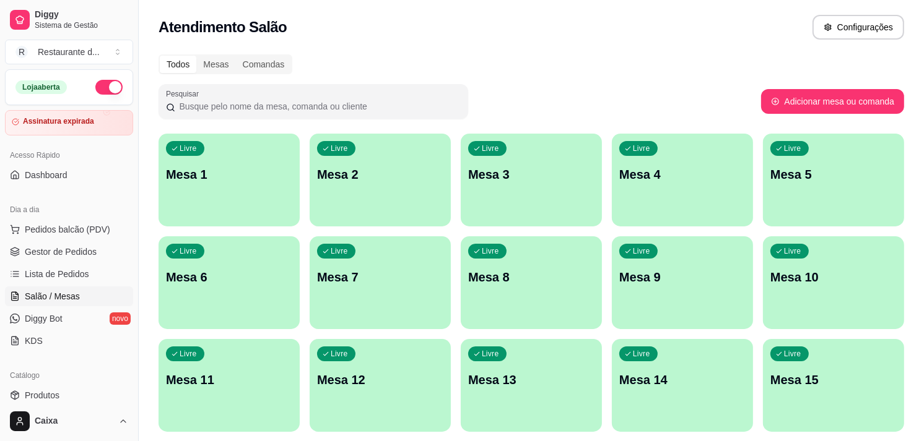
click at [246, 152] on div "Livre Mesa 1" at bounding box center [228, 173] width 141 height 78
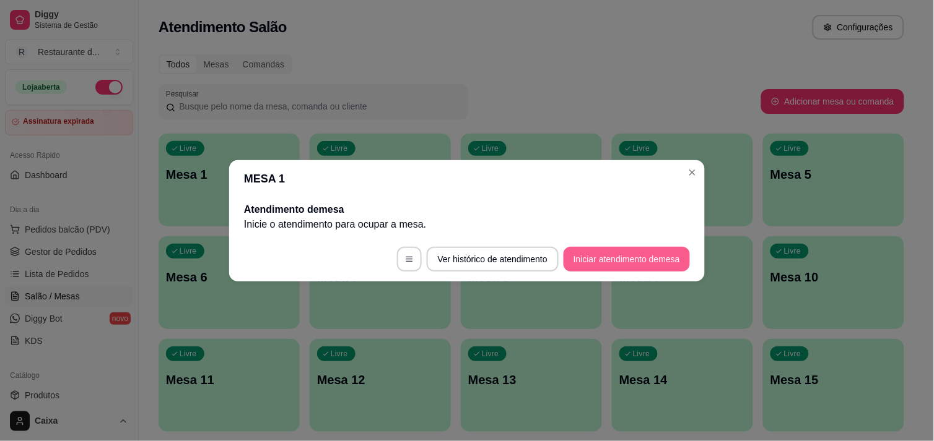
click at [653, 257] on button "Iniciar atendimento de mesa" at bounding box center [626, 259] width 126 height 25
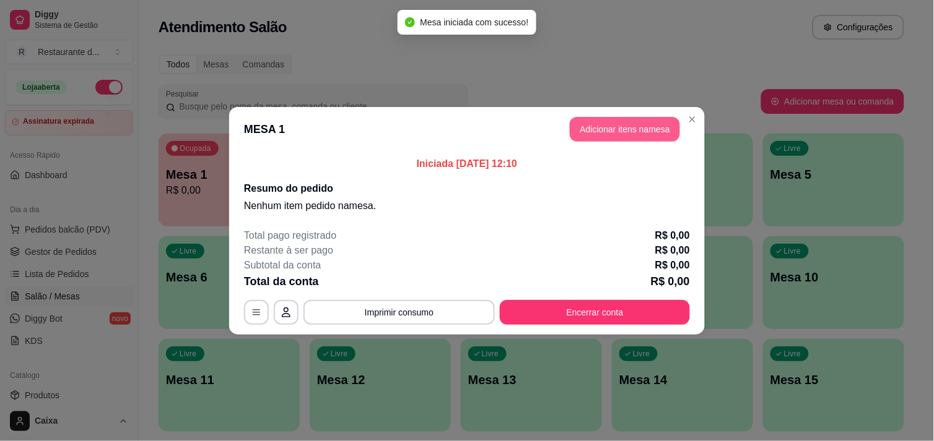
click at [642, 126] on button "Adicionar itens na mesa" at bounding box center [625, 129] width 110 height 25
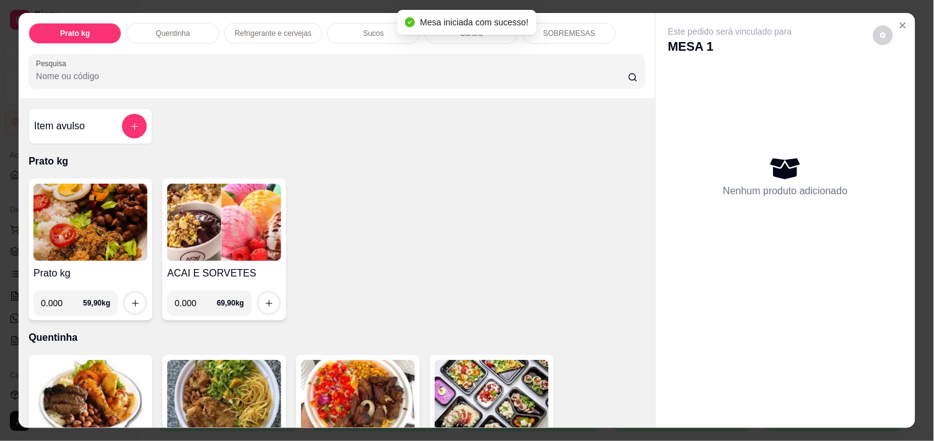
click at [77, 217] on img at bounding box center [90, 222] width 114 height 77
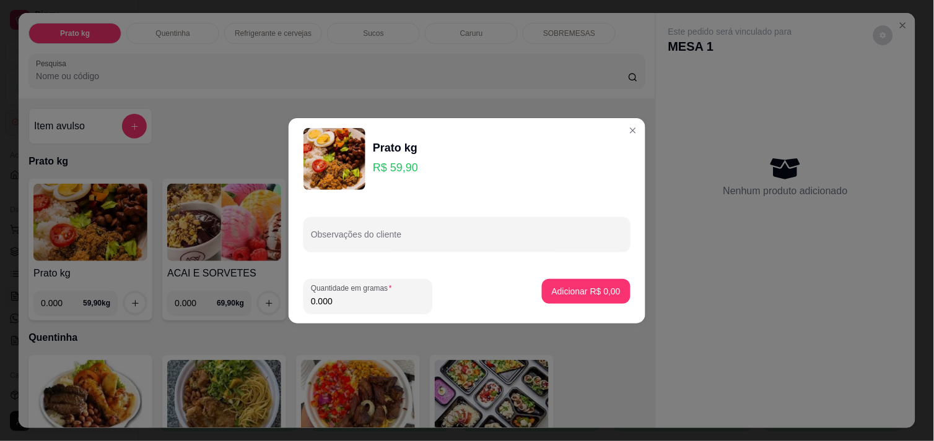
click at [363, 301] on input "0.000" at bounding box center [368, 301] width 114 height 12
type input "0.580"
click at [575, 284] on button "Adicionar R$ 34,74" at bounding box center [583, 291] width 93 height 25
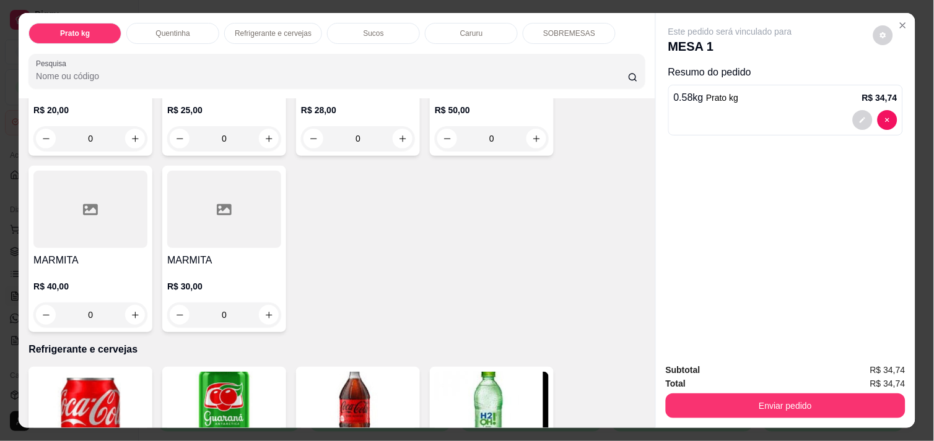
scroll to position [550, 0]
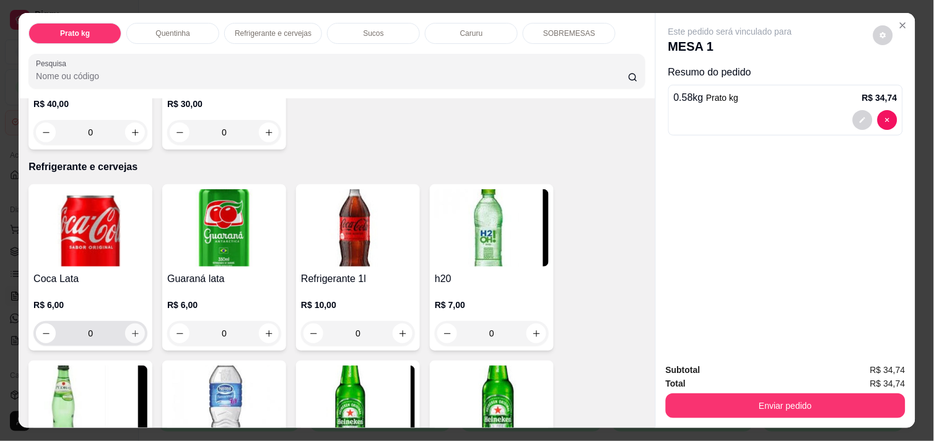
click at [131, 329] on icon "increase-product-quantity" at bounding box center [135, 333] width 9 height 9
type input "1"
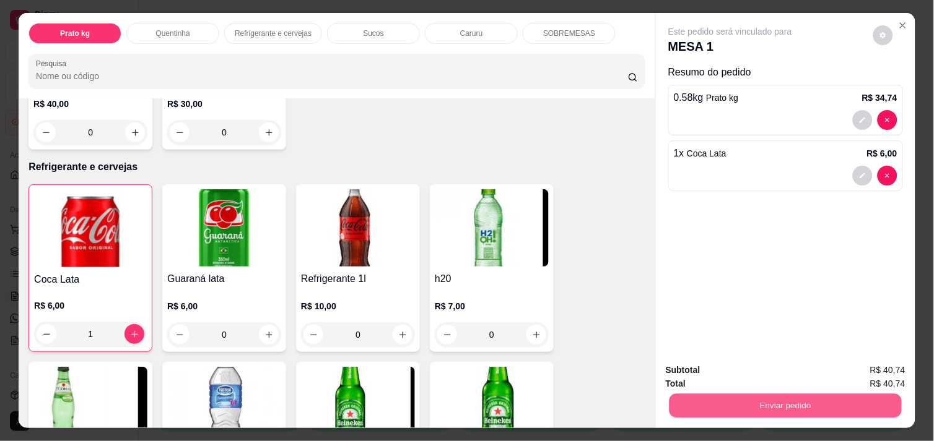
click at [805, 399] on button "Enviar pedido" at bounding box center [785, 406] width 232 height 24
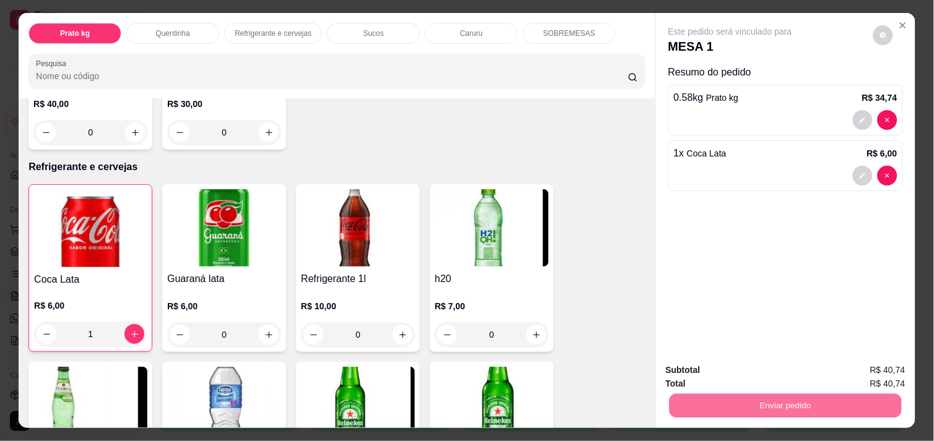
click at [883, 374] on button "Enviar pedido" at bounding box center [873, 370] width 68 height 23
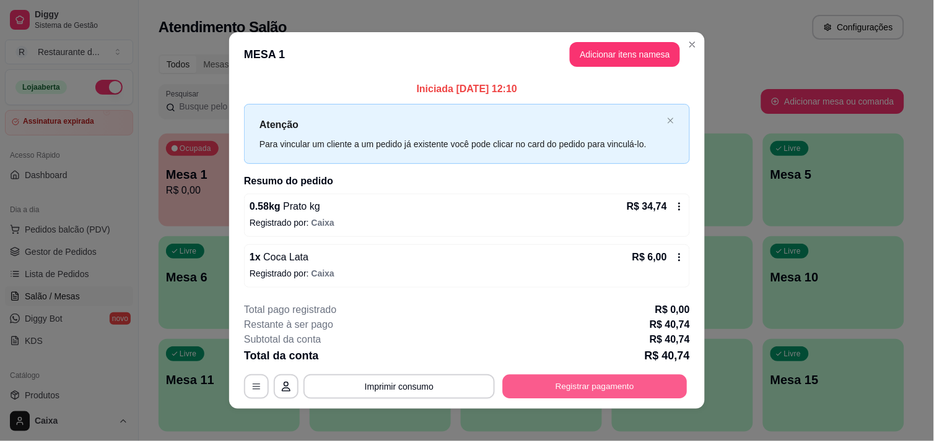
click at [590, 384] on button "Registrar pagamento" at bounding box center [595, 387] width 185 height 24
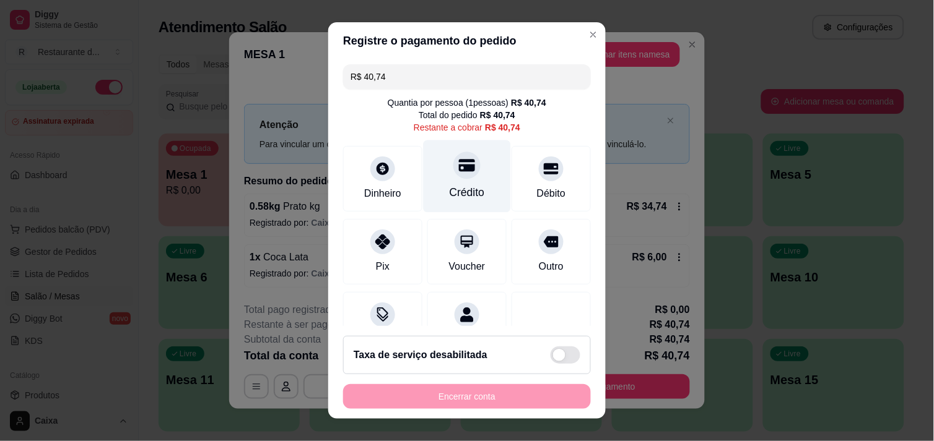
click at [451, 181] on div "Crédito" at bounding box center [466, 176] width 87 height 72
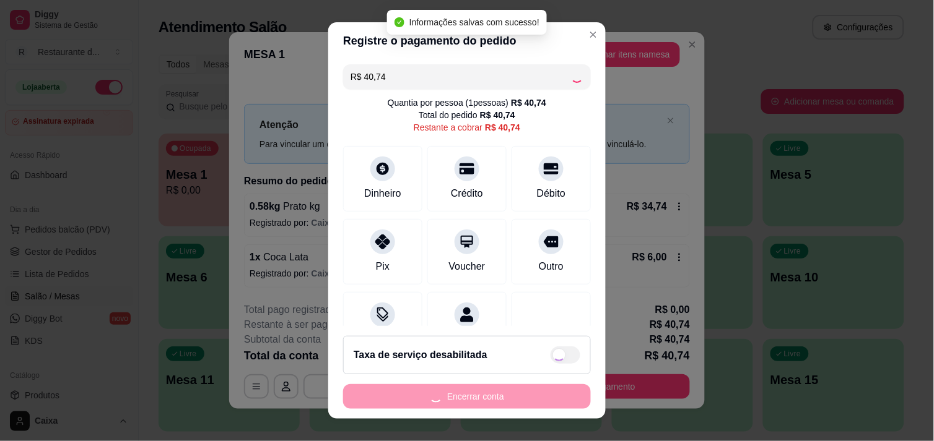
type input "R$ 0,00"
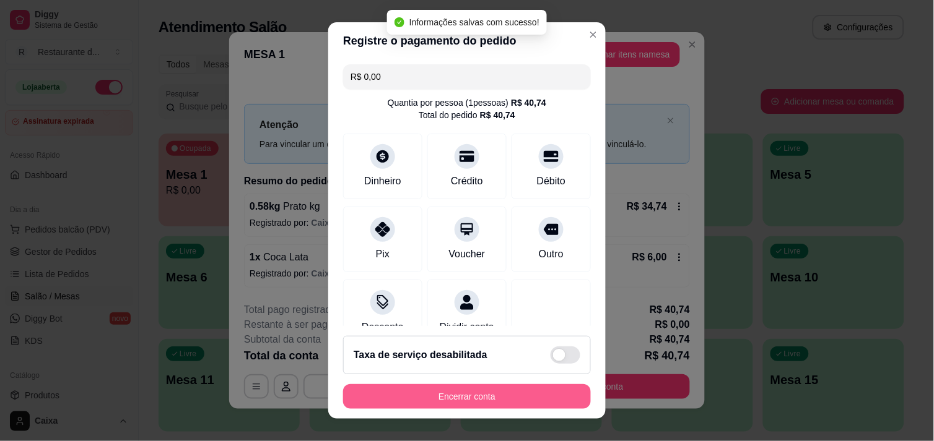
click at [515, 390] on button "Encerrar conta" at bounding box center [467, 396] width 248 height 25
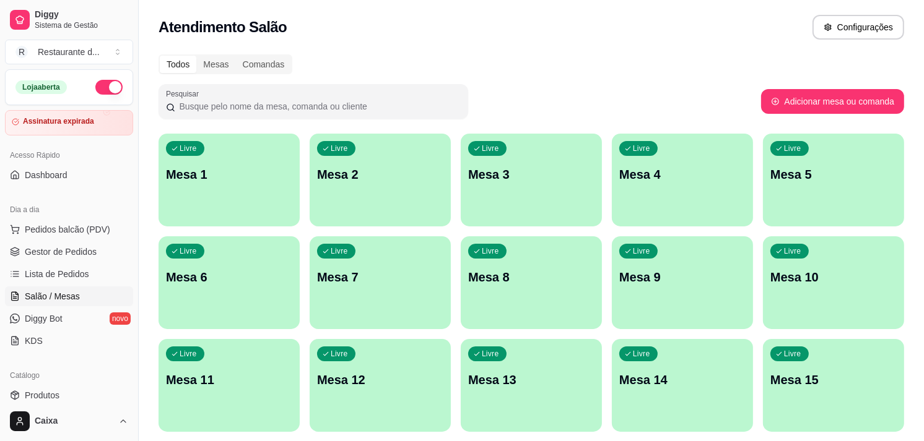
click at [375, 205] on div "Livre Mesa 2" at bounding box center [380, 173] width 141 height 78
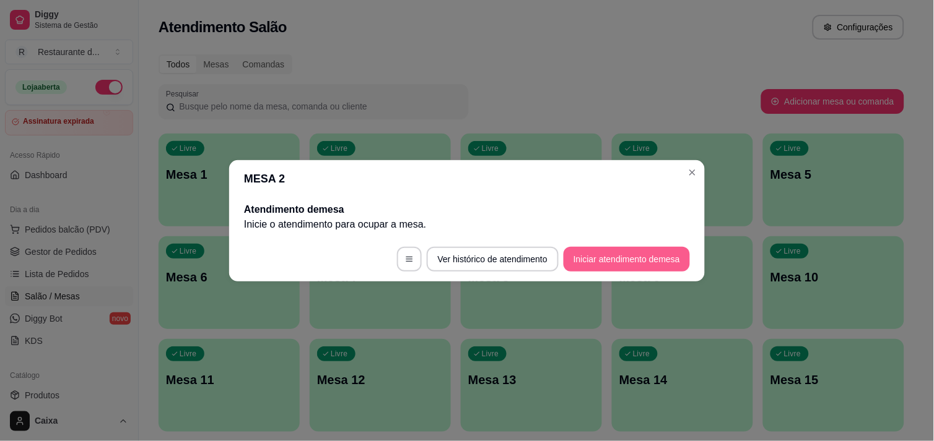
click at [638, 254] on button "Iniciar atendimento de mesa" at bounding box center [626, 259] width 126 height 25
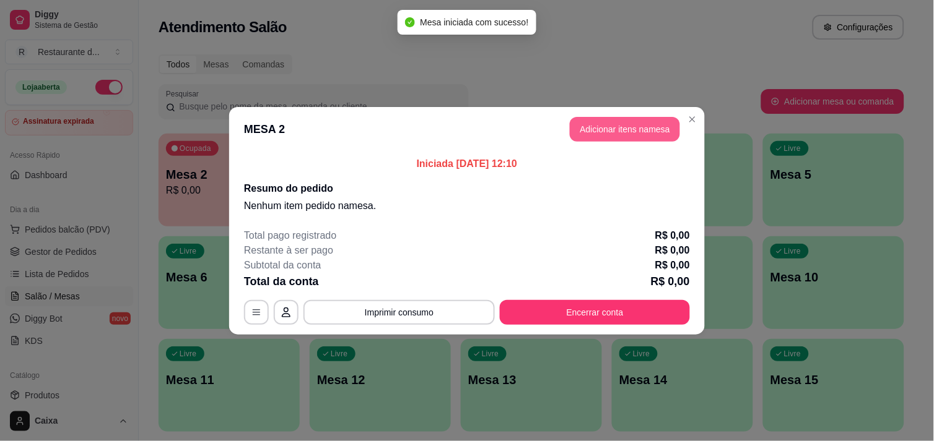
click at [639, 125] on button "Adicionar itens na mesa" at bounding box center [625, 129] width 110 height 25
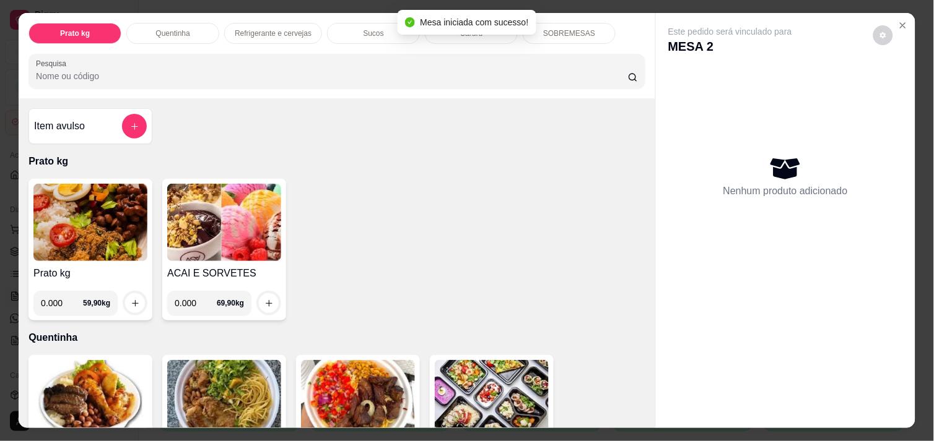
click at [100, 243] on img at bounding box center [90, 222] width 114 height 77
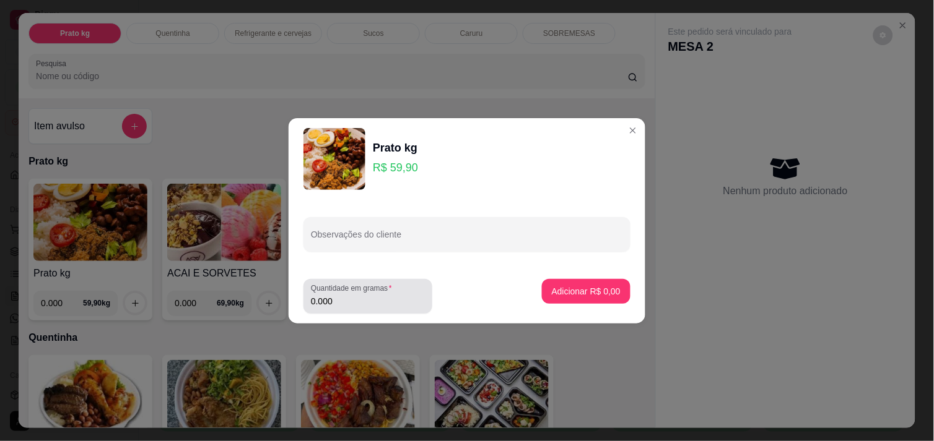
click at [407, 305] on input "0.000" at bounding box center [368, 301] width 114 height 12
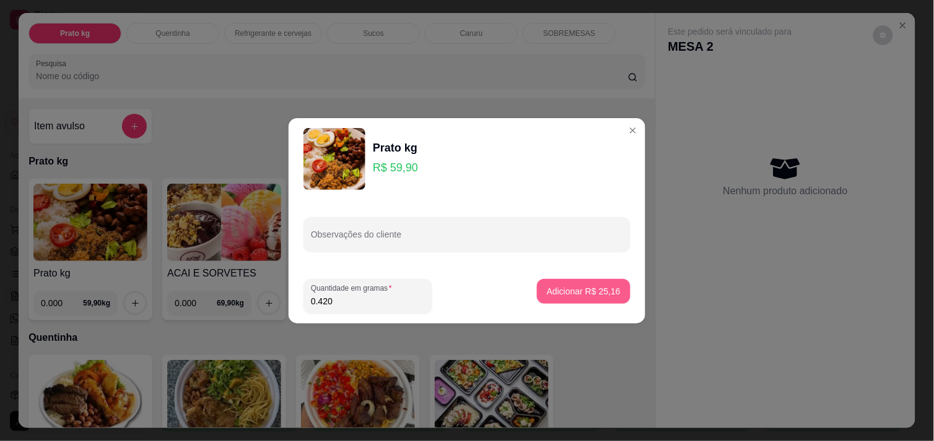
type input "0.420"
click at [573, 285] on button "Adicionar R$ 25,16" at bounding box center [583, 291] width 91 height 24
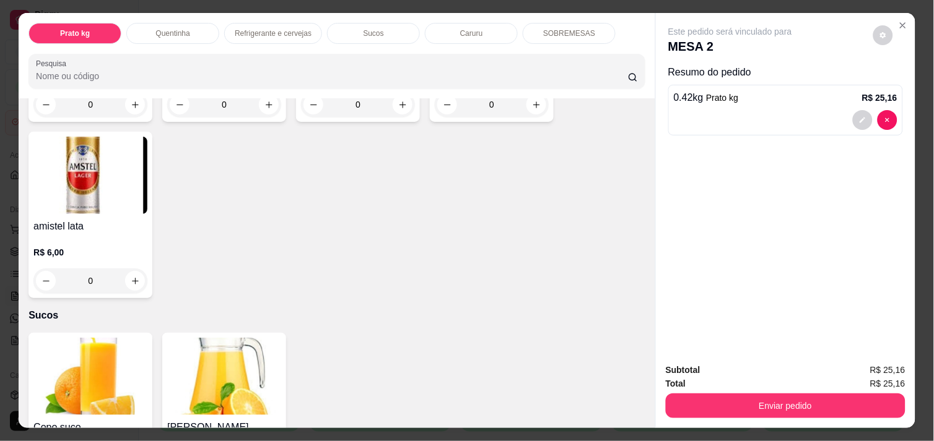
scroll to position [1031, 0]
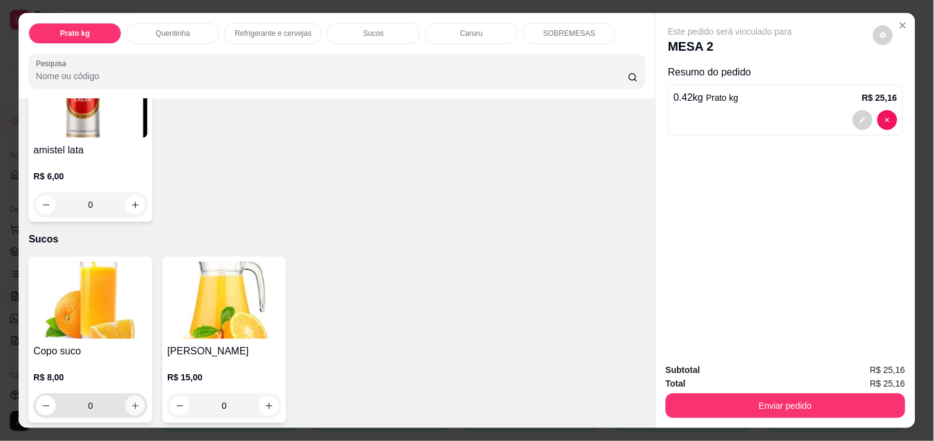
click at [131, 402] on icon "increase-product-quantity" at bounding box center [135, 406] width 9 height 9
type input "1"
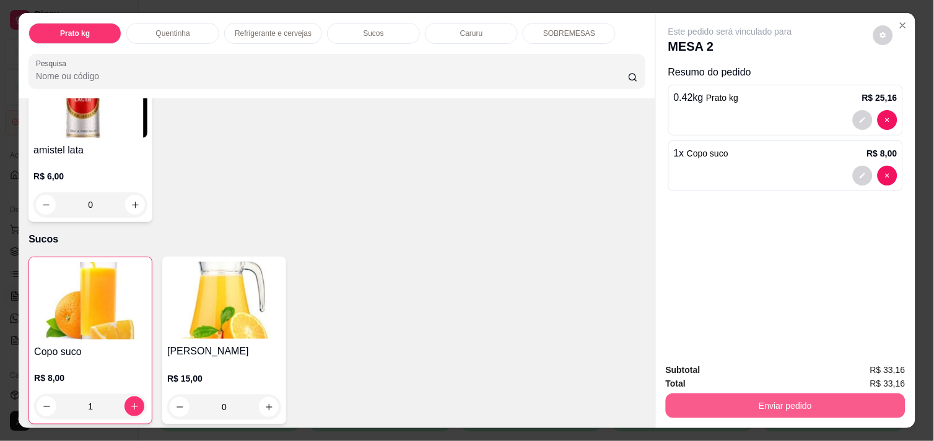
click at [758, 401] on button "Enviar pedido" at bounding box center [786, 406] width 240 height 25
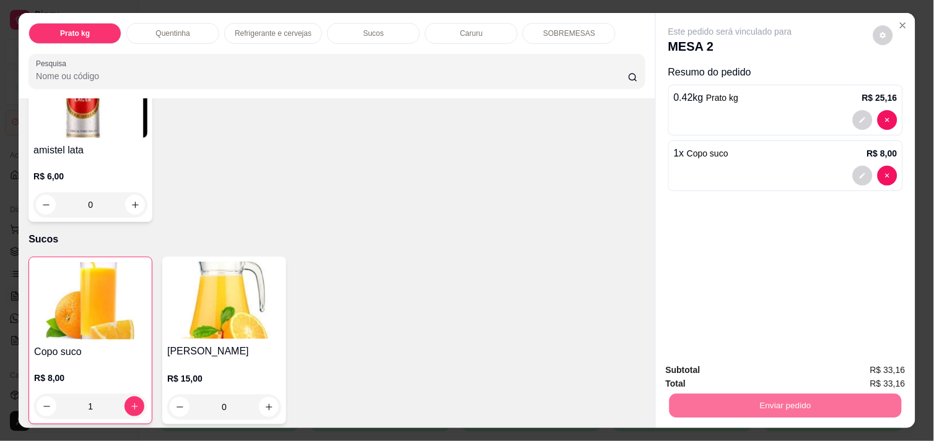
click at [889, 366] on button "Enviar pedido" at bounding box center [873, 370] width 68 height 23
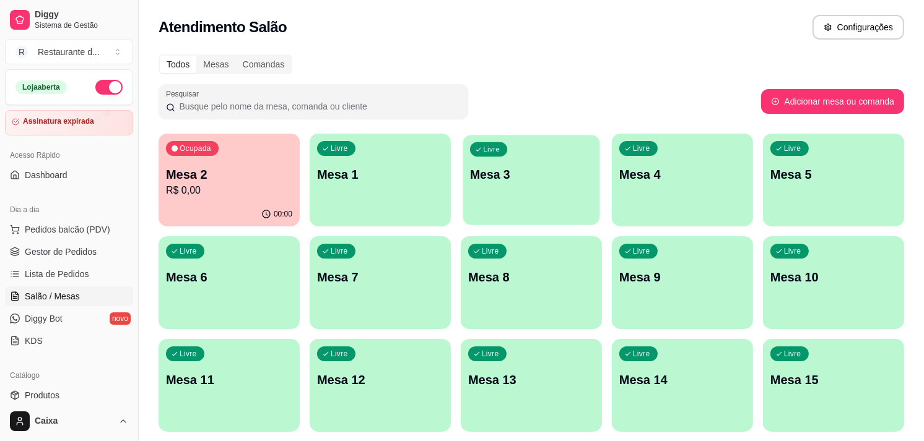
click at [562, 180] on p "Mesa 3" at bounding box center [531, 175] width 123 height 17
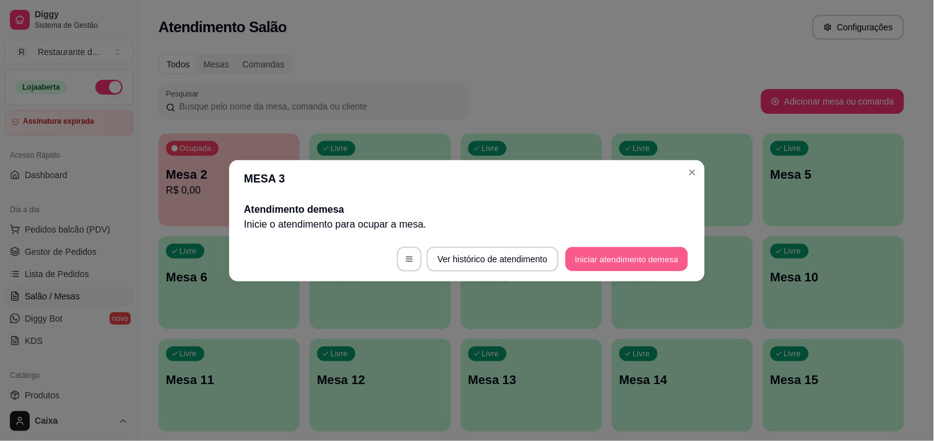
click at [645, 258] on button "Iniciar atendimento de mesa" at bounding box center [626, 259] width 123 height 24
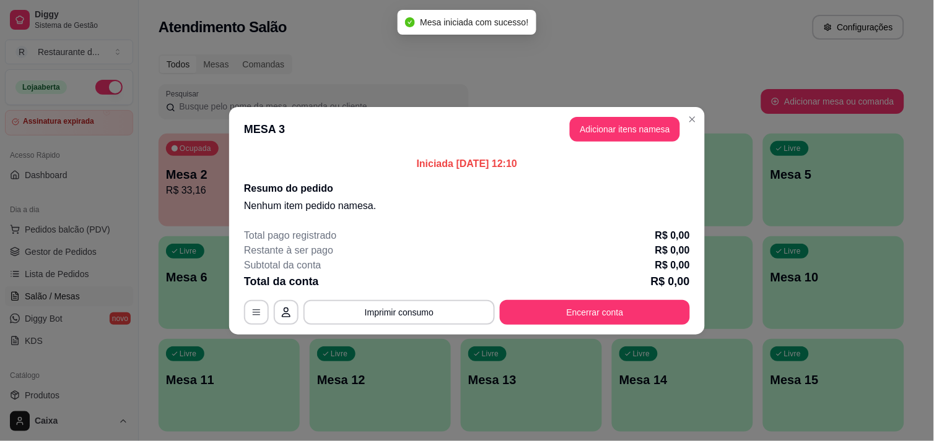
drag, startPoint x: 655, startPoint y: 110, endPoint x: 645, endPoint y: 119, distance: 14.0
click at [654, 111] on header "MESA 3 Adicionar itens na mesa" at bounding box center [466, 129] width 475 height 45
click at [645, 119] on button "Adicionar itens na mesa" at bounding box center [625, 129] width 110 height 25
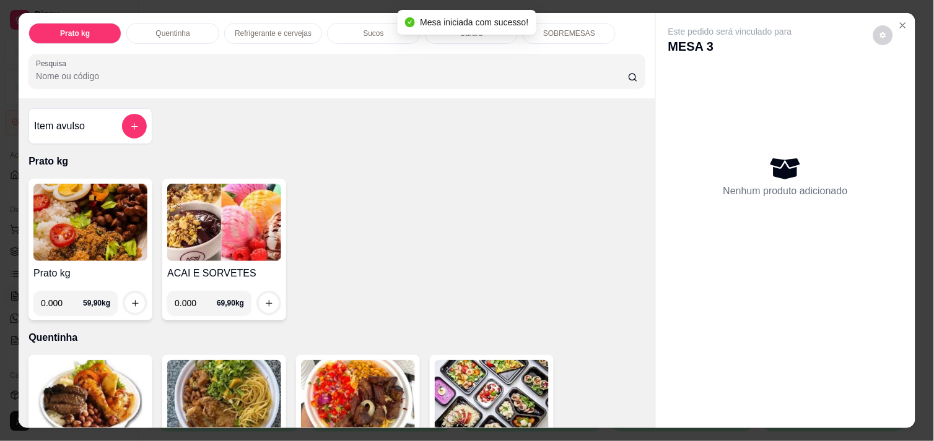
click at [106, 209] on img at bounding box center [90, 222] width 114 height 77
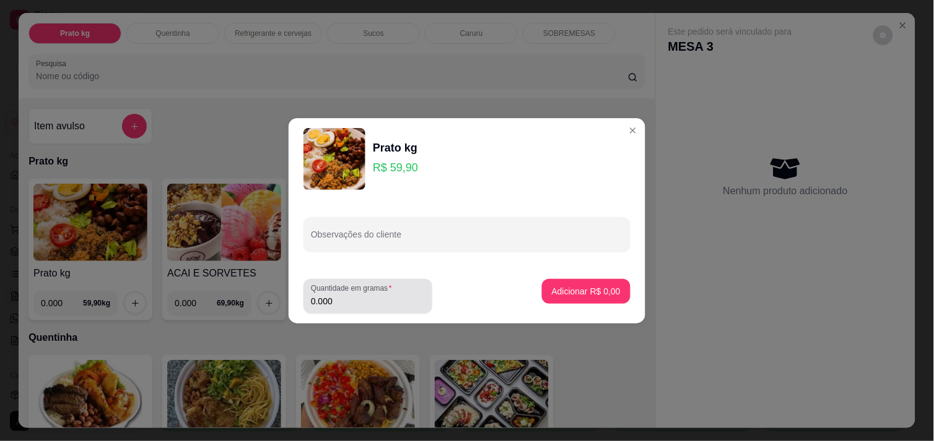
click at [375, 303] on input "0.000" at bounding box center [368, 301] width 114 height 12
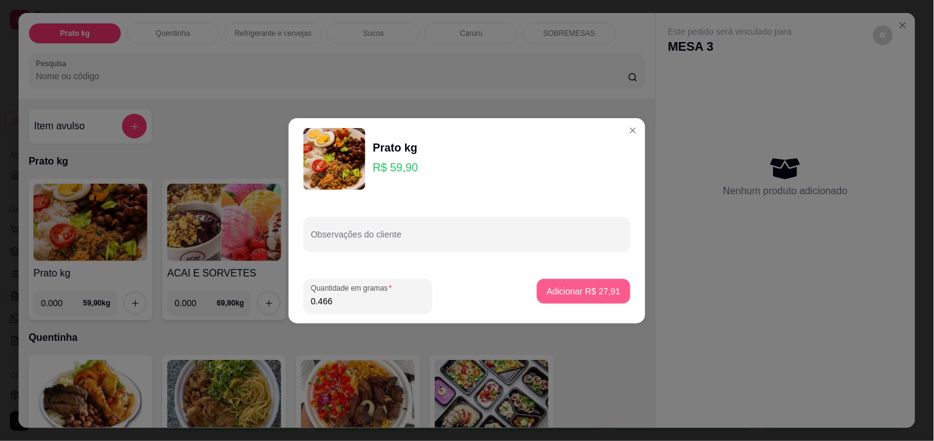
type input "0.466"
click at [584, 293] on p "Adicionar R$ 27,91" at bounding box center [584, 291] width 74 height 12
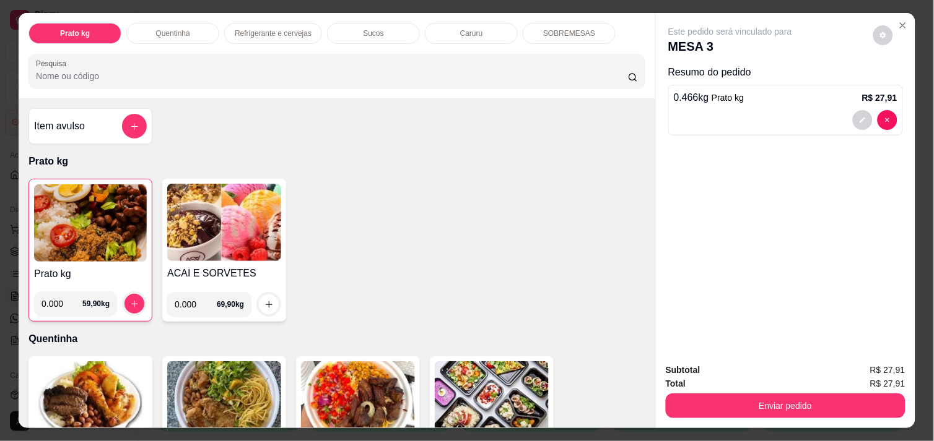
click at [112, 221] on img at bounding box center [90, 223] width 113 height 77
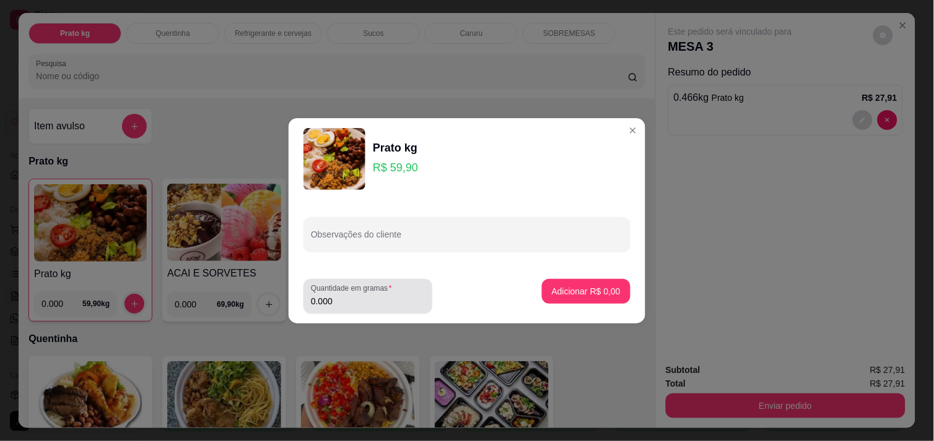
click at [376, 293] on label "Quantidade em gramas" at bounding box center [353, 289] width 85 height 11
click at [376, 295] on input "0.000" at bounding box center [368, 301] width 114 height 12
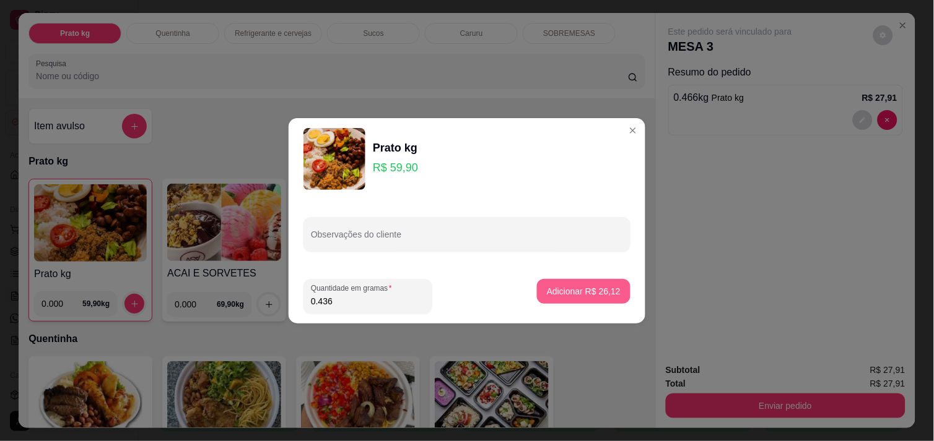
type input "0.436"
click at [593, 293] on p "Adicionar R$ 26,12" at bounding box center [584, 291] width 74 height 12
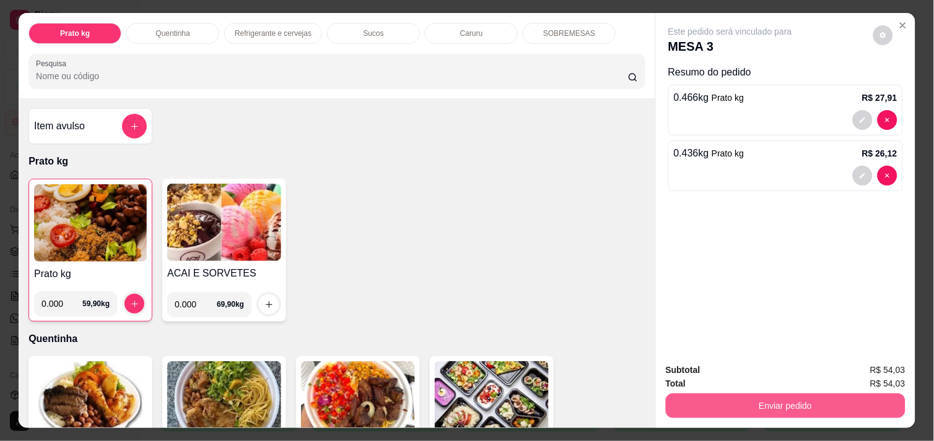
click at [760, 397] on button "Enviar pedido" at bounding box center [786, 406] width 240 height 25
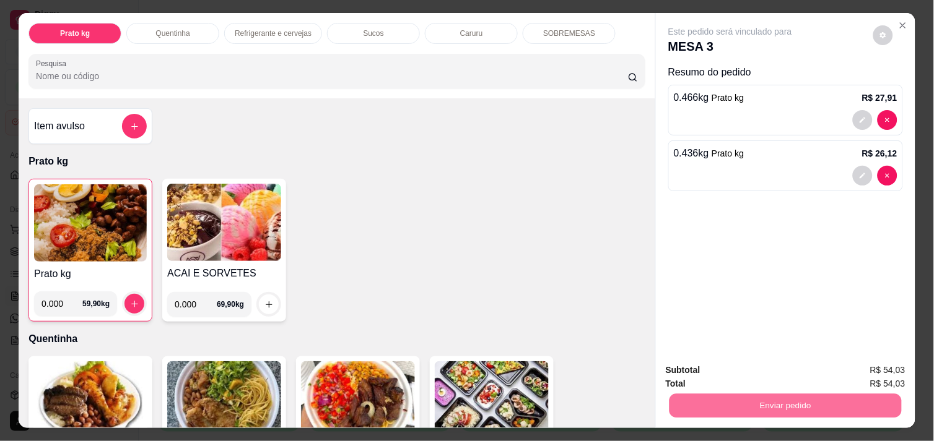
click at [901, 379] on button "Enviar pedido" at bounding box center [873, 371] width 70 height 24
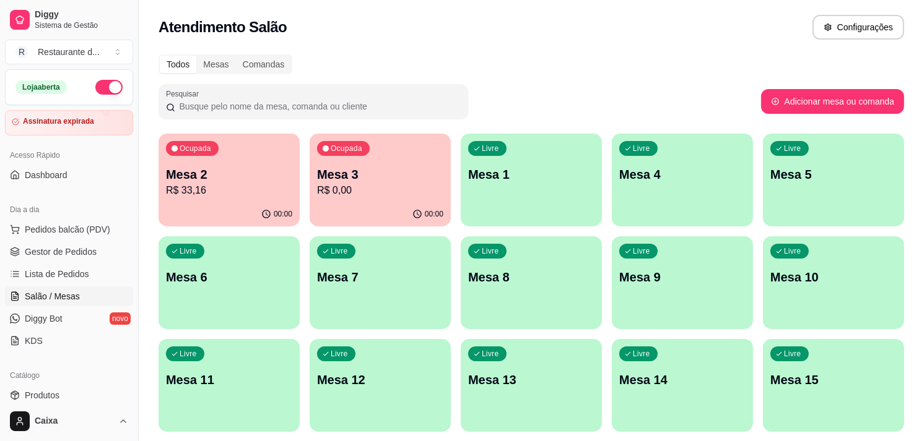
click at [562, 189] on div "Livre Mesa 1" at bounding box center [531, 173] width 141 height 78
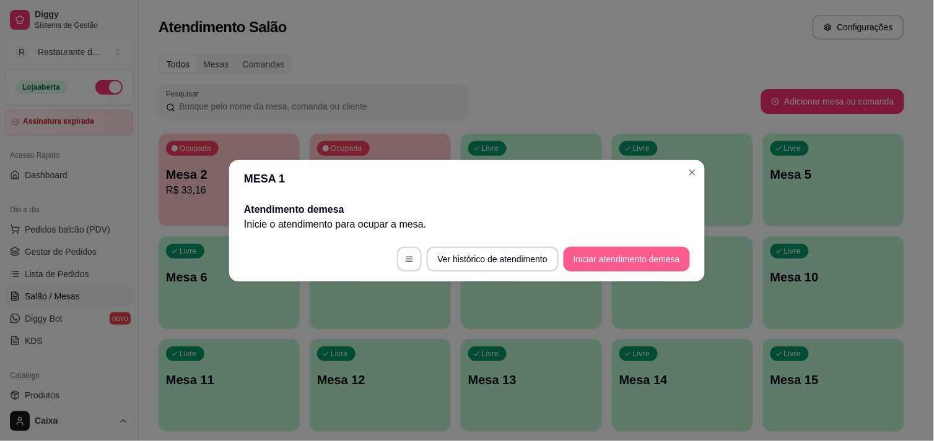
click at [635, 265] on button "Iniciar atendimento de mesa" at bounding box center [626, 259] width 126 height 25
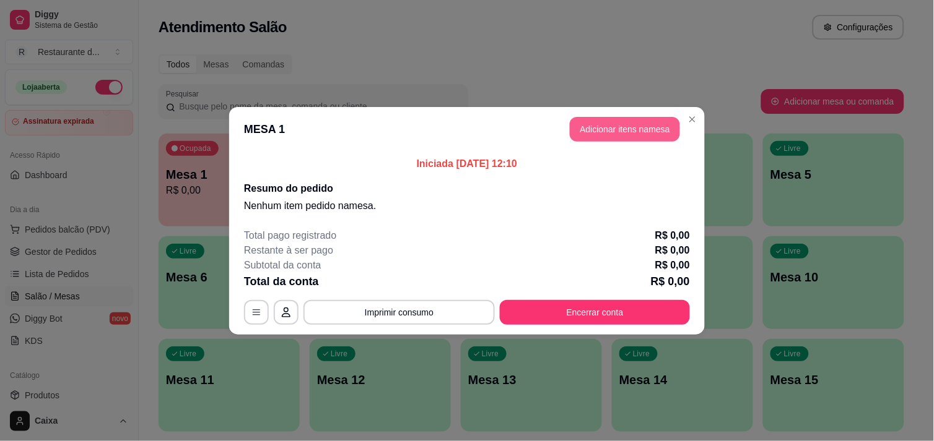
click at [635, 126] on button "Adicionar itens na mesa" at bounding box center [625, 129] width 110 height 25
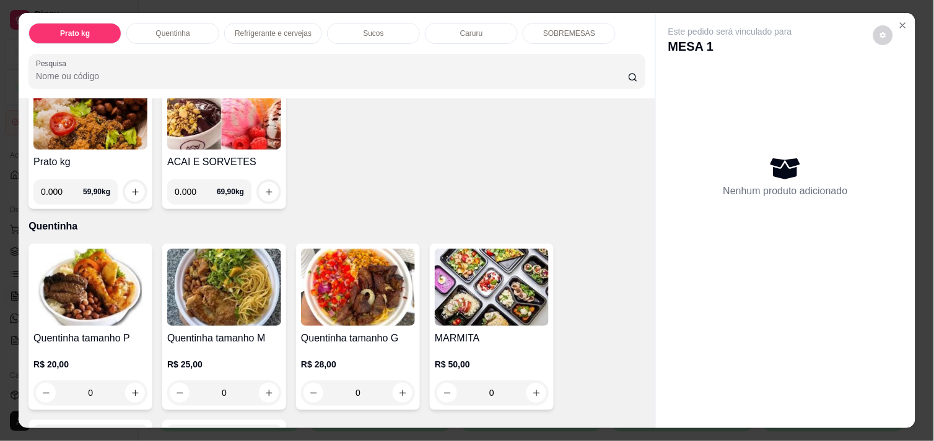
scroll to position [137, 0]
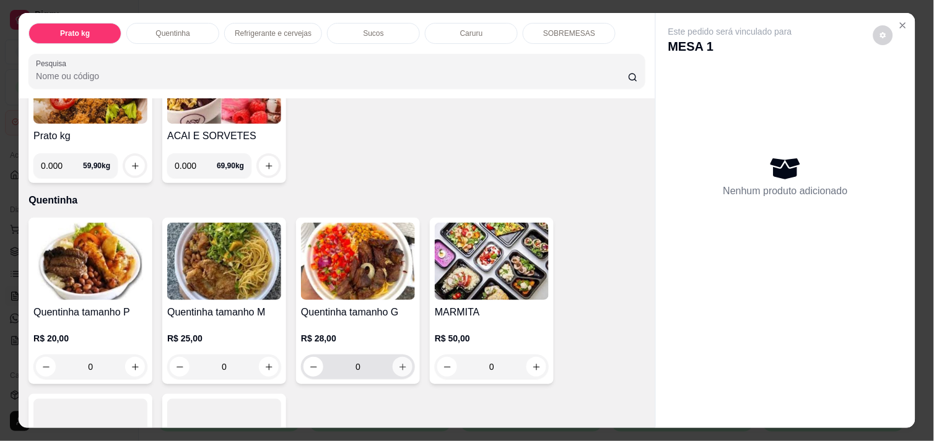
click at [403, 361] on button "increase-product-quantity" at bounding box center [403, 367] width 20 height 20
type input "1"
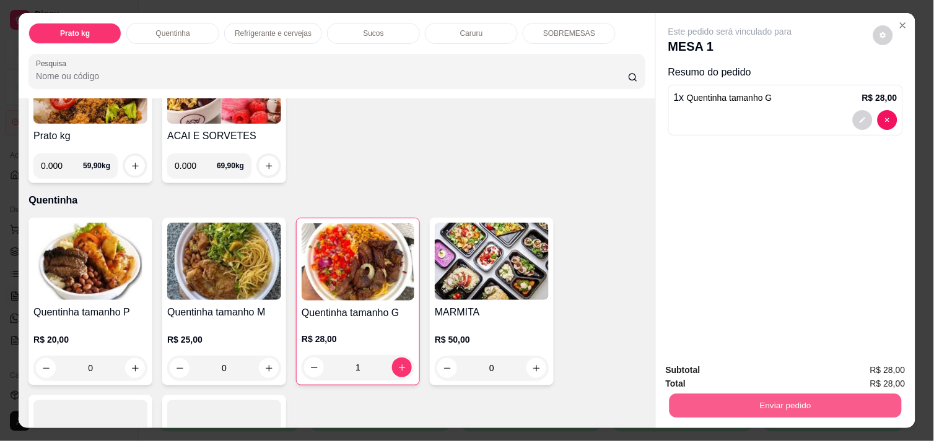
click at [762, 400] on button "Enviar pedido" at bounding box center [785, 406] width 232 height 24
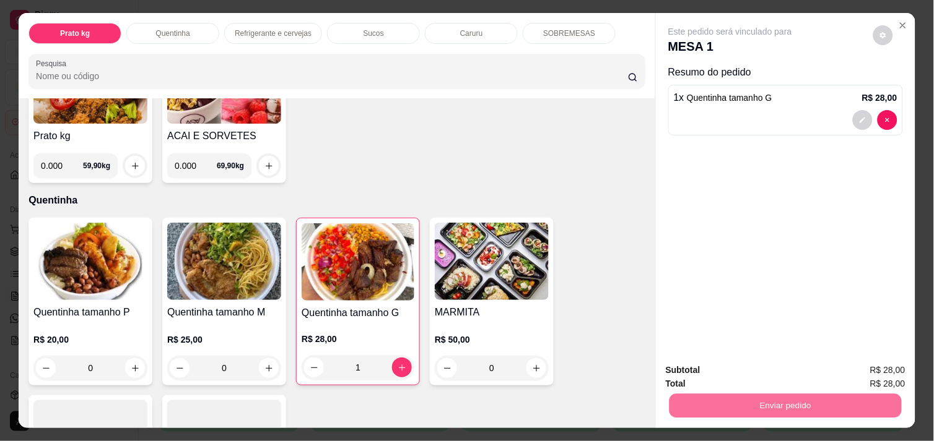
click at [883, 373] on button "Enviar pedido" at bounding box center [873, 370] width 70 height 24
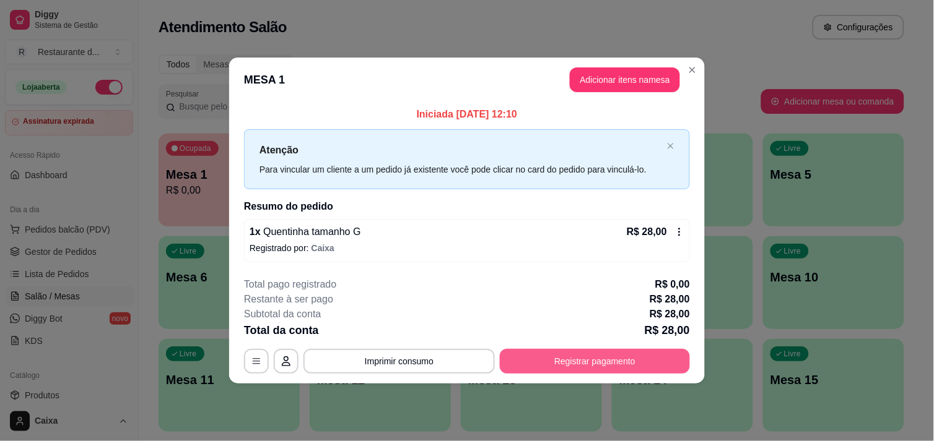
click at [627, 361] on button "Registrar pagamento" at bounding box center [595, 361] width 190 height 25
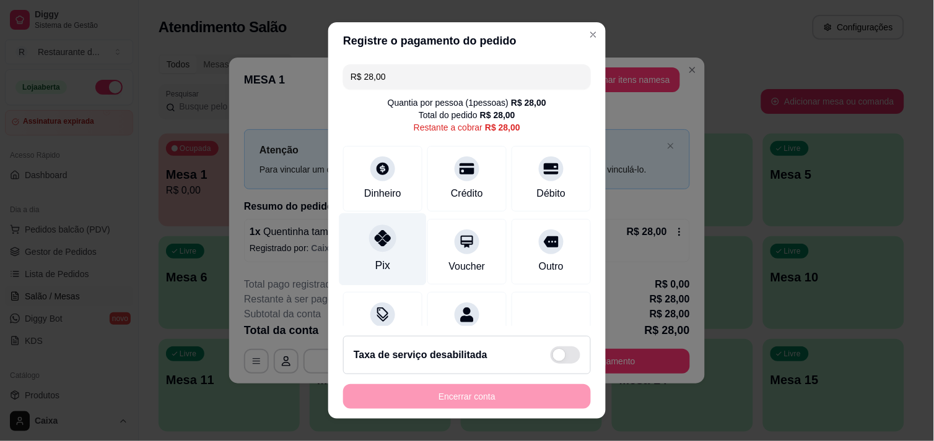
click at [375, 259] on div "Pix" at bounding box center [382, 266] width 15 height 16
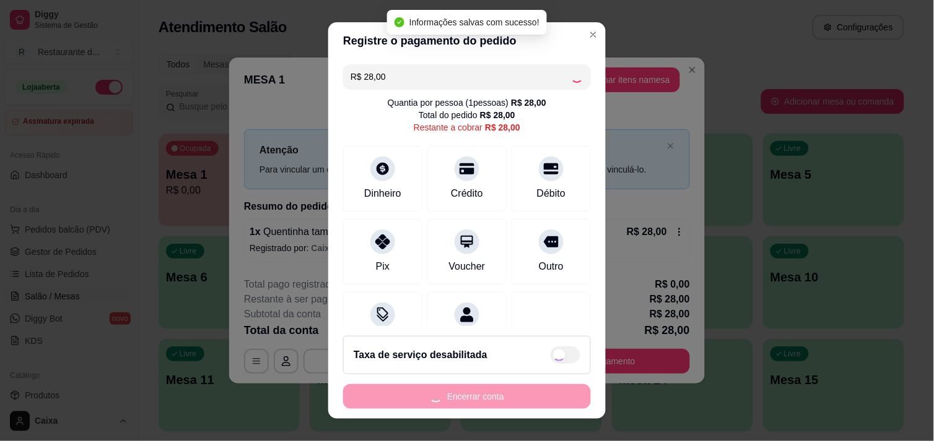
type input "R$ 0,00"
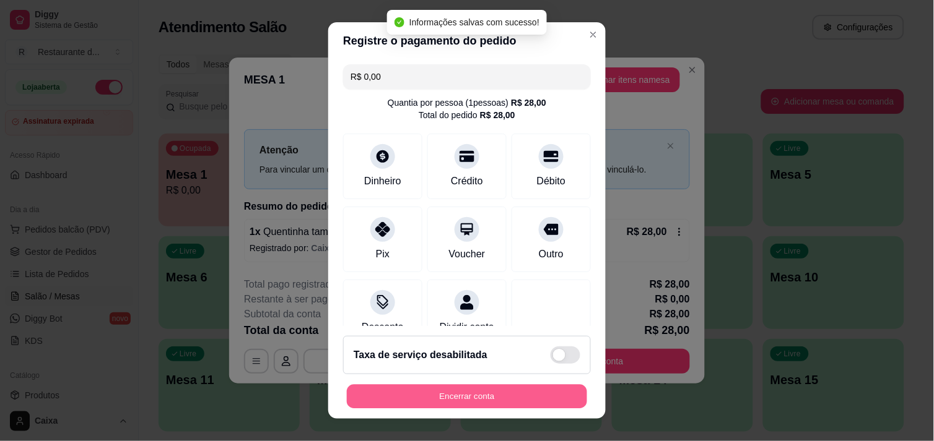
click at [506, 396] on button "Encerrar conta" at bounding box center [467, 397] width 240 height 24
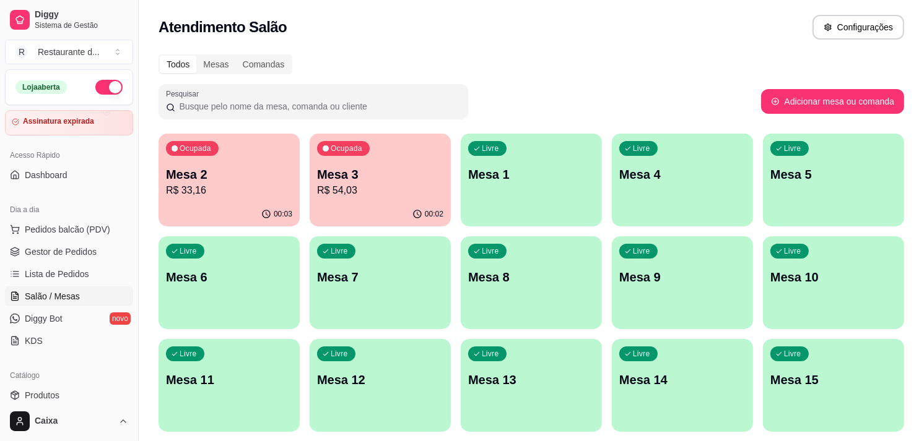
click at [373, 188] on p "R$ 54,03" at bounding box center [380, 190] width 126 height 15
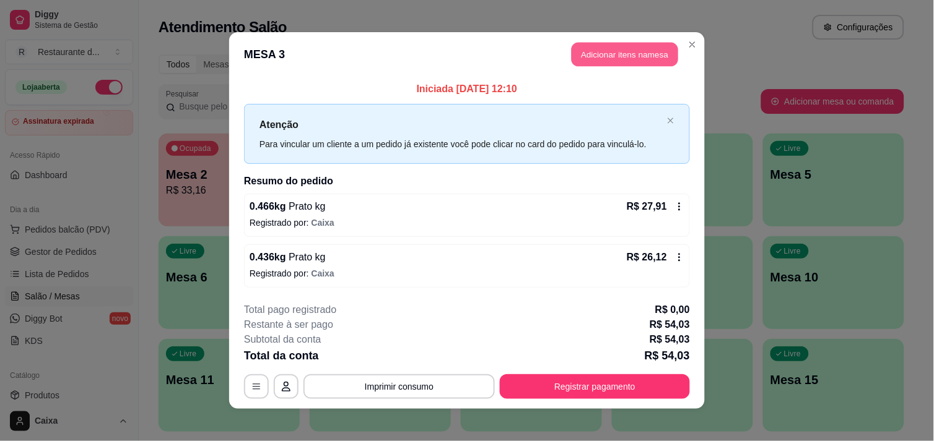
click at [645, 54] on button "Adicionar itens na mesa" at bounding box center [624, 55] width 106 height 24
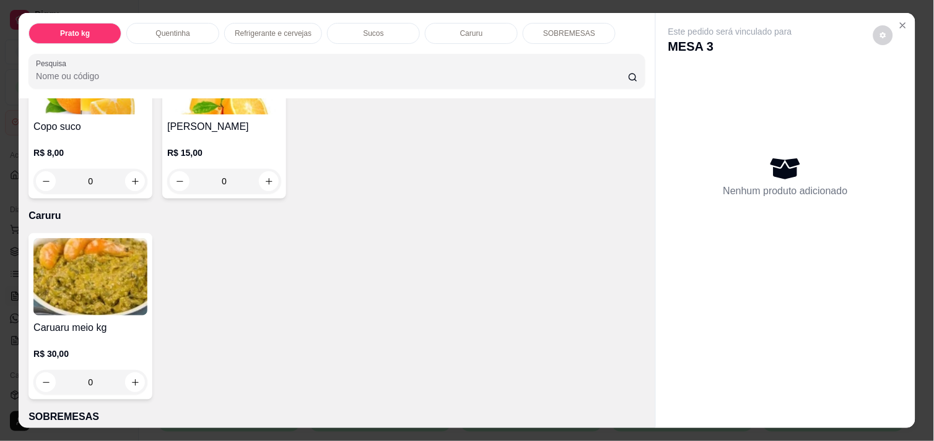
scroll to position [1307, 0]
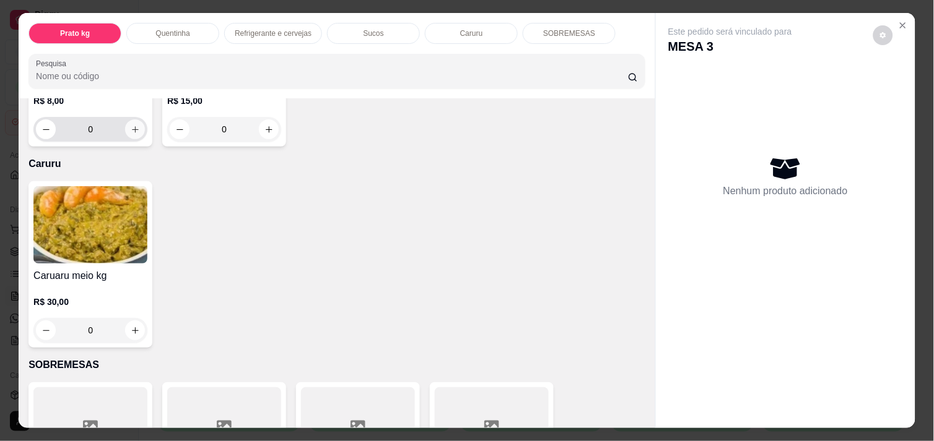
click at [133, 125] on icon "increase-product-quantity" at bounding box center [135, 129] width 9 height 9
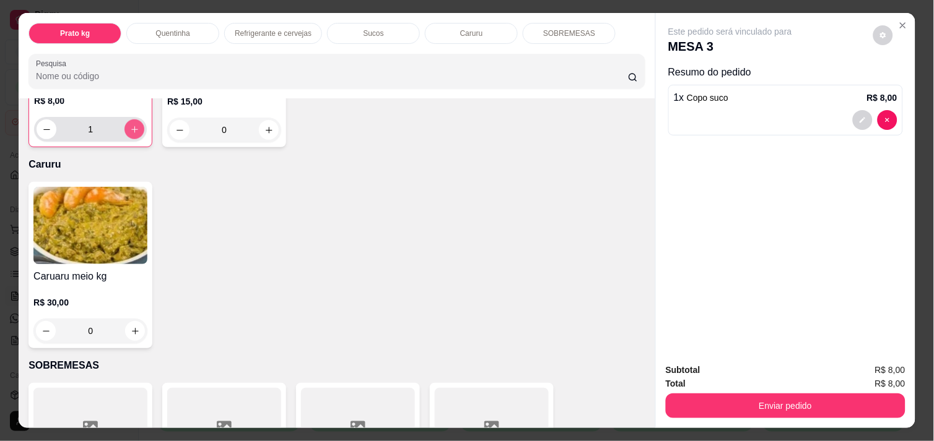
click at [133, 125] on icon "increase-product-quantity" at bounding box center [134, 129] width 9 height 9
type input "2"
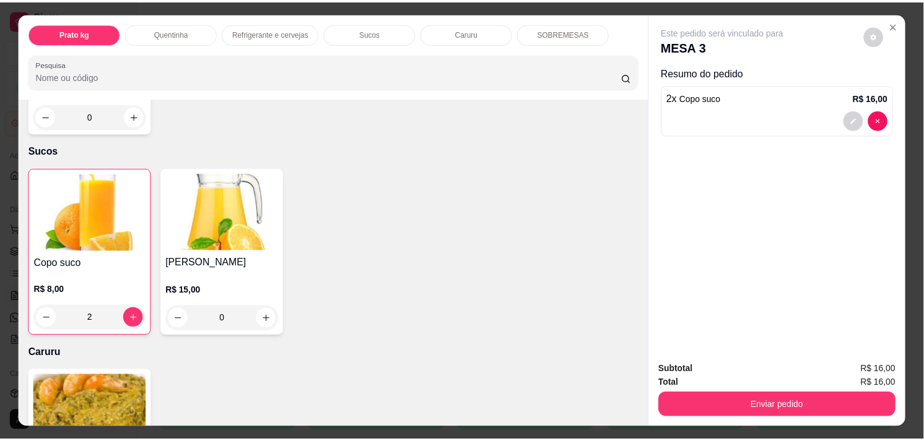
scroll to position [1101, 0]
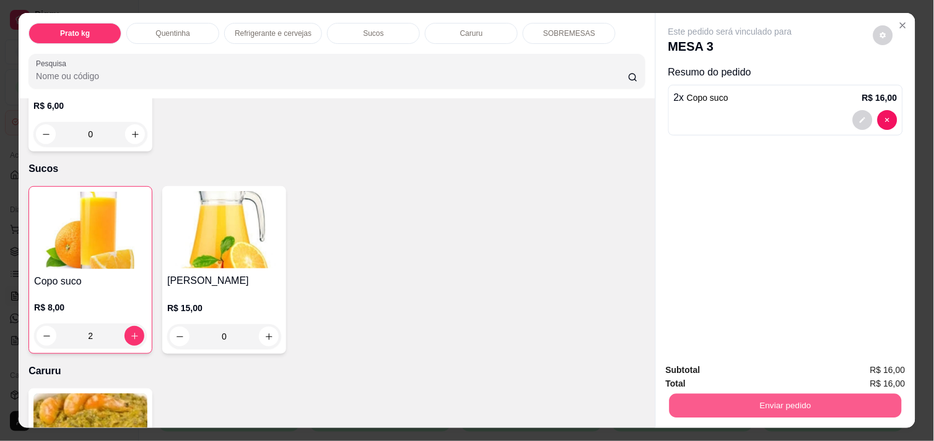
click at [790, 400] on button "Enviar pedido" at bounding box center [785, 406] width 232 height 24
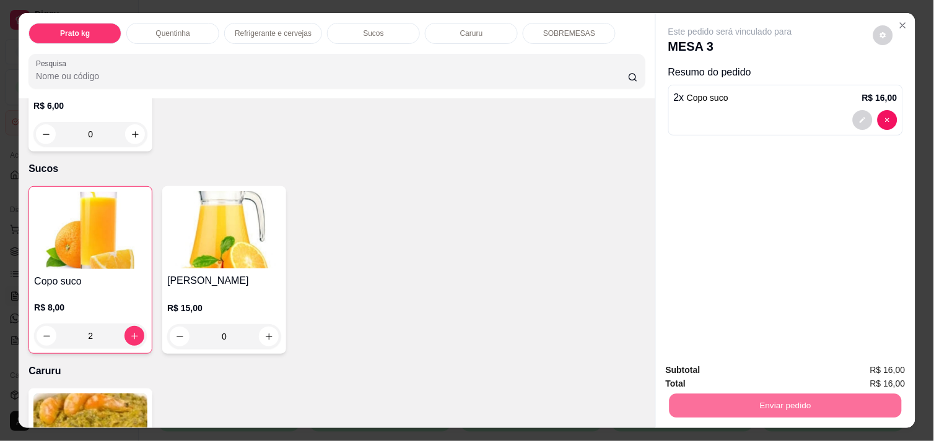
click at [876, 366] on button "Enviar pedido" at bounding box center [873, 371] width 70 height 24
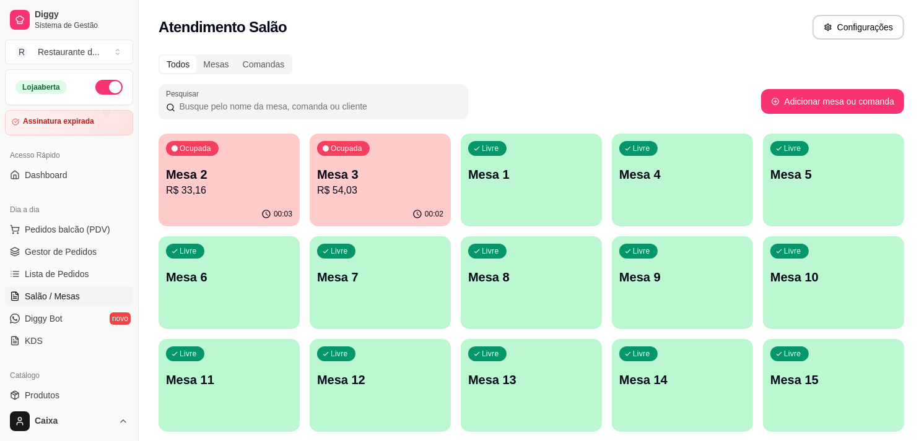
click at [657, 172] on p "Mesa 4" at bounding box center [682, 174] width 126 height 17
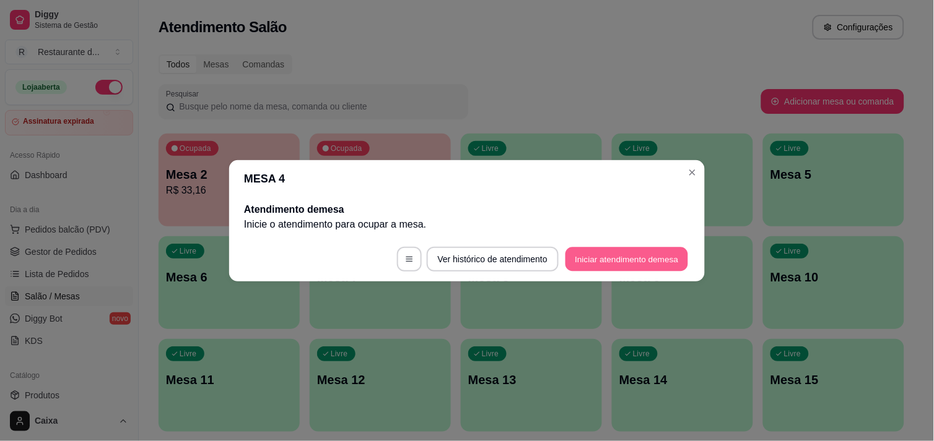
click at [615, 250] on button "Iniciar atendimento de mesa" at bounding box center [626, 259] width 123 height 24
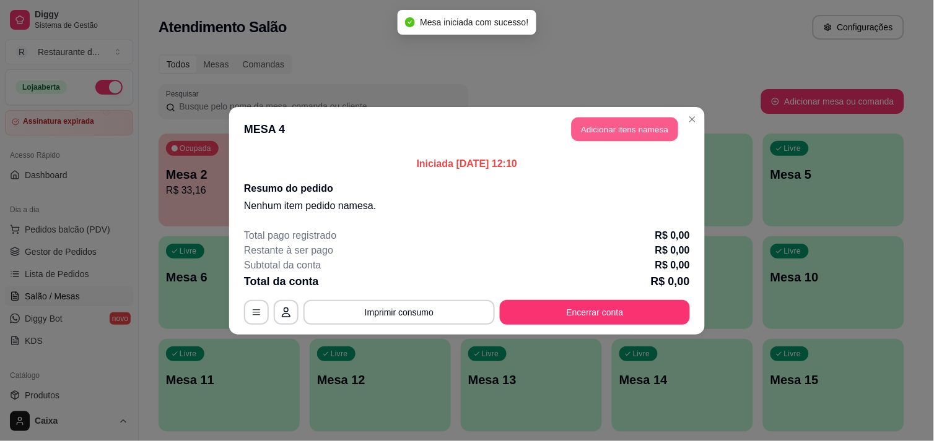
click at [614, 125] on button "Adicionar itens na mesa" at bounding box center [624, 129] width 106 height 24
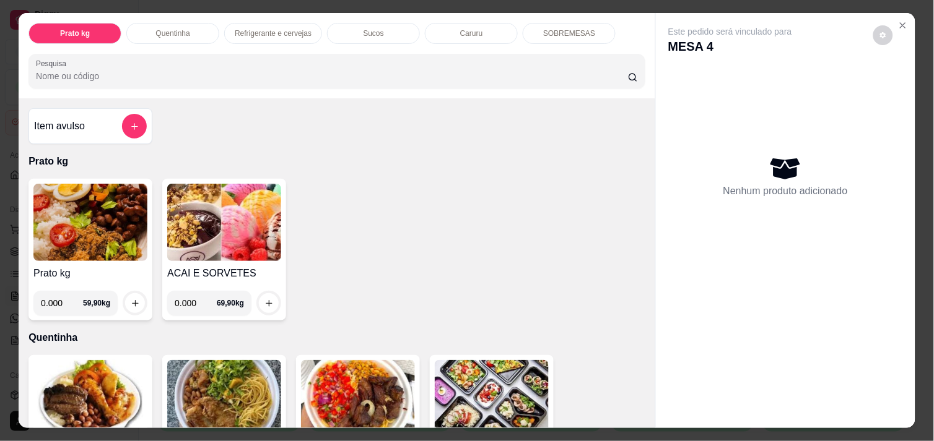
click at [99, 237] on img at bounding box center [90, 222] width 114 height 77
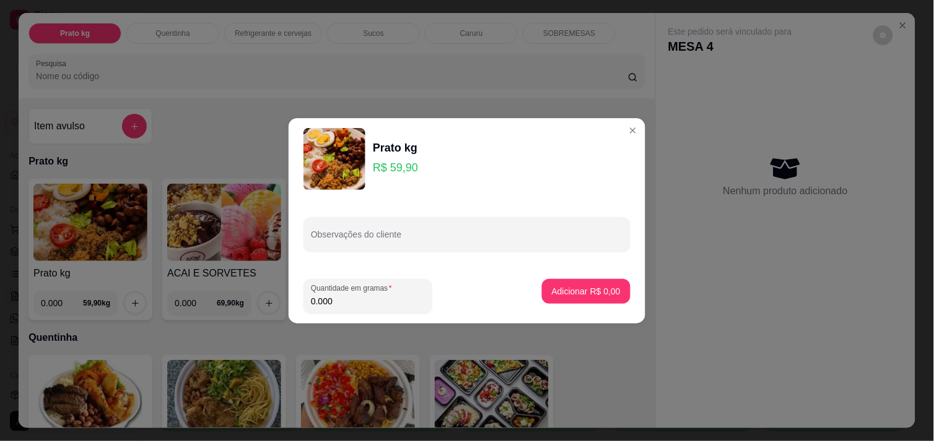
click at [384, 302] on input "0.000" at bounding box center [368, 301] width 114 height 12
type input "0.270"
click at [609, 282] on button "Adicionar R$ 16,17" at bounding box center [583, 291] width 93 height 25
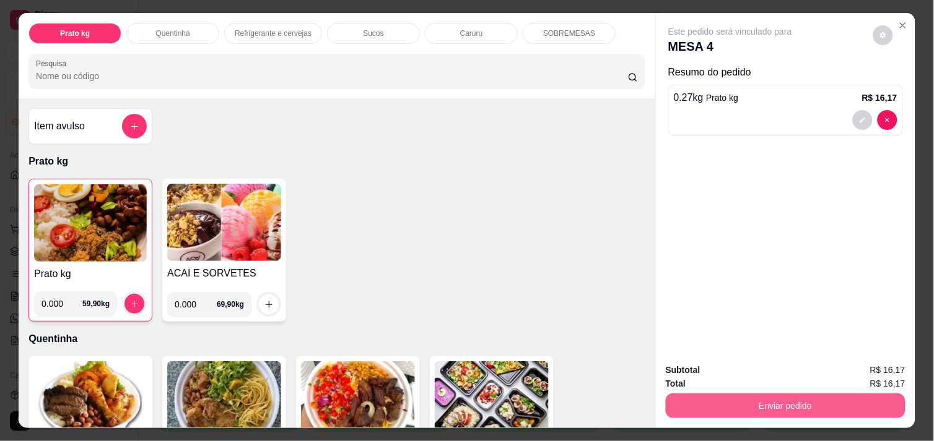
click at [729, 401] on button "Enviar pedido" at bounding box center [786, 406] width 240 height 25
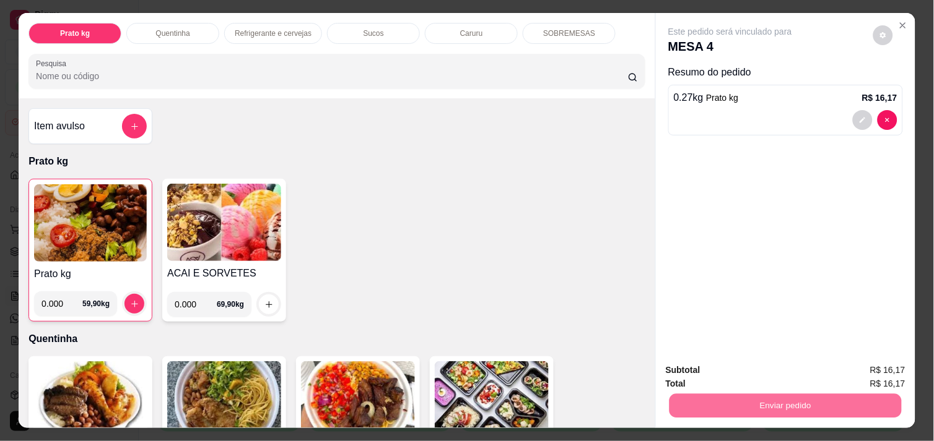
click at [893, 375] on button "Enviar pedido" at bounding box center [873, 369] width 68 height 23
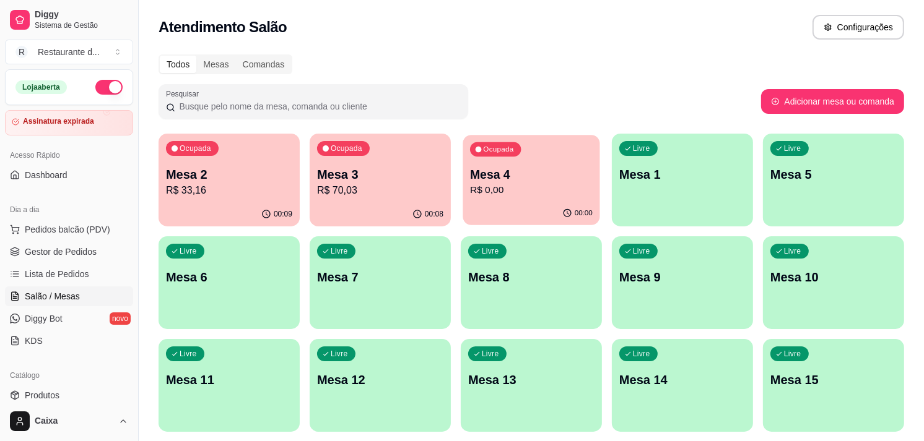
click at [541, 169] on p "Mesa 4" at bounding box center [531, 175] width 123 height 17
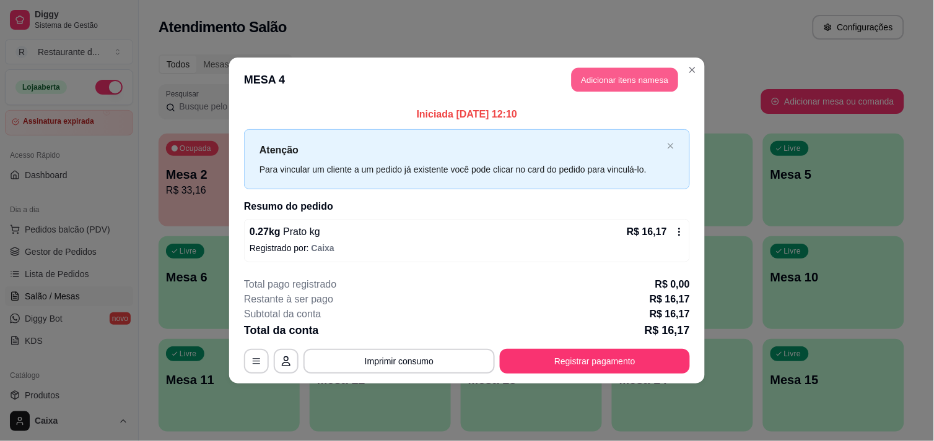
click at [607, 73] on button "Adicionar itens na mesa" at bounding box center [624, 80] width 106 height 24
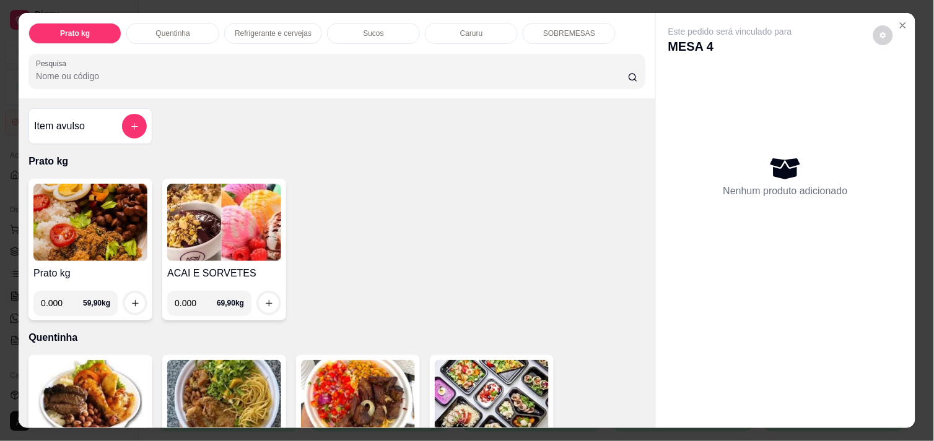
click at [99, 253] on img at bounding box center [90, 222] width 114 height 77
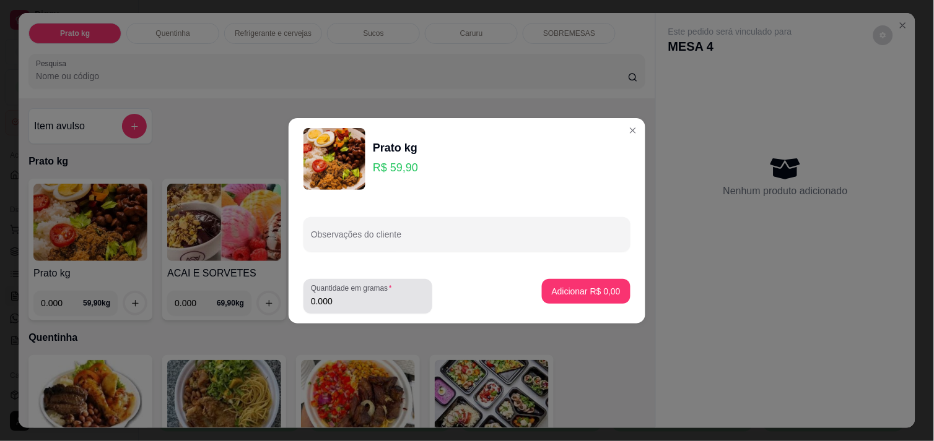
click at [360, 305] on input "0.000" at bounding box center [368, 301] width 114 height 12
type input "0.280"
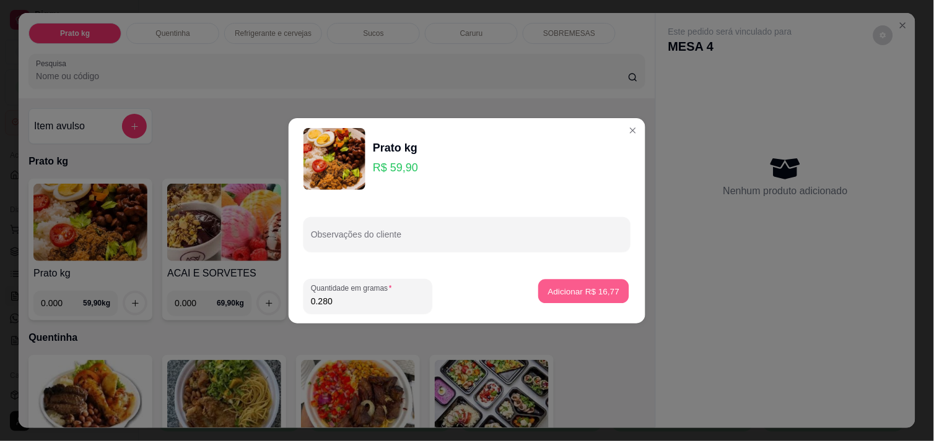
click at [583, 295] on p "Adicionar R$ 16,77" at bounding box center [584, 291] width 72 height 12
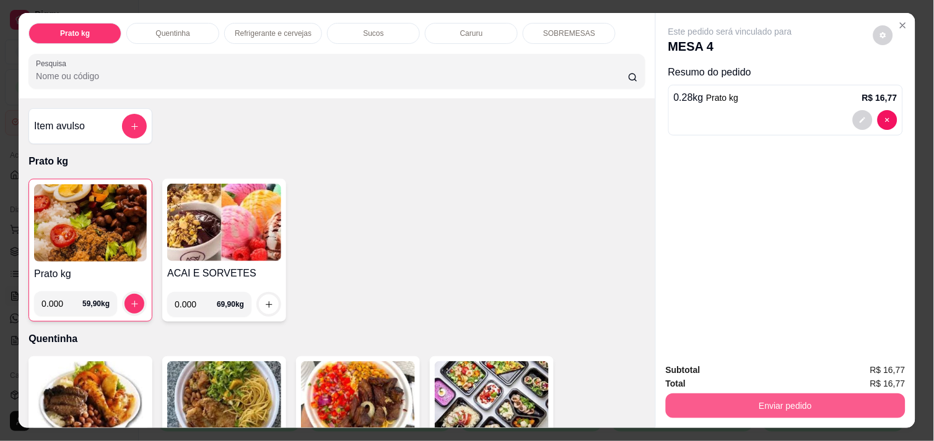
click at [749, 394] on button "Enviar pedido" at bounding box center [786, 406] width 240 height 25
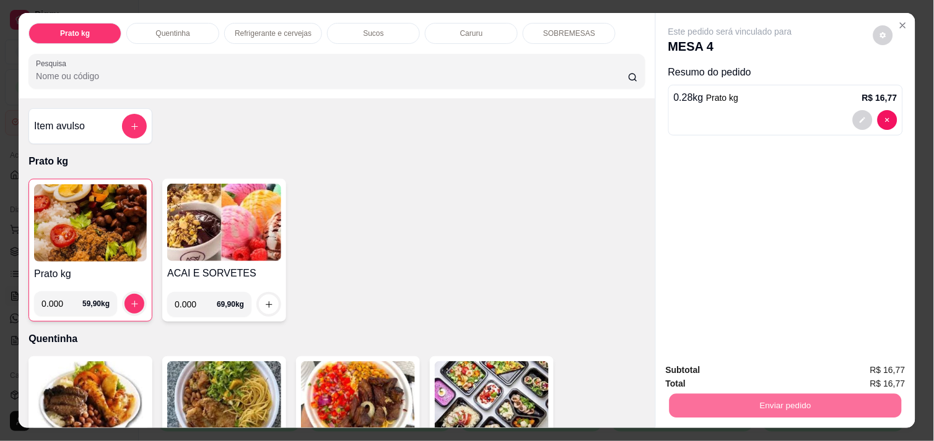
click at [877, 368] on button "Enviar pedido" at bounding box center [873, 370] width 70 height 24
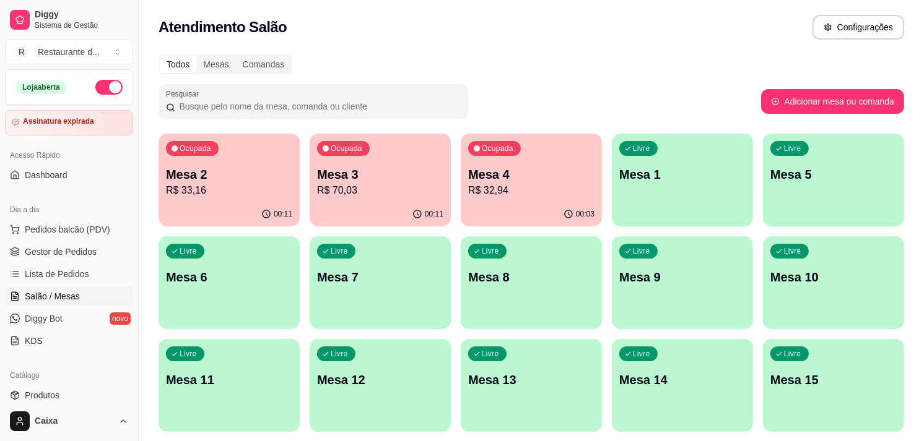
click at [511, 176] on p "Mesa 4" at bounding box center [531, 174] width 126 height 17
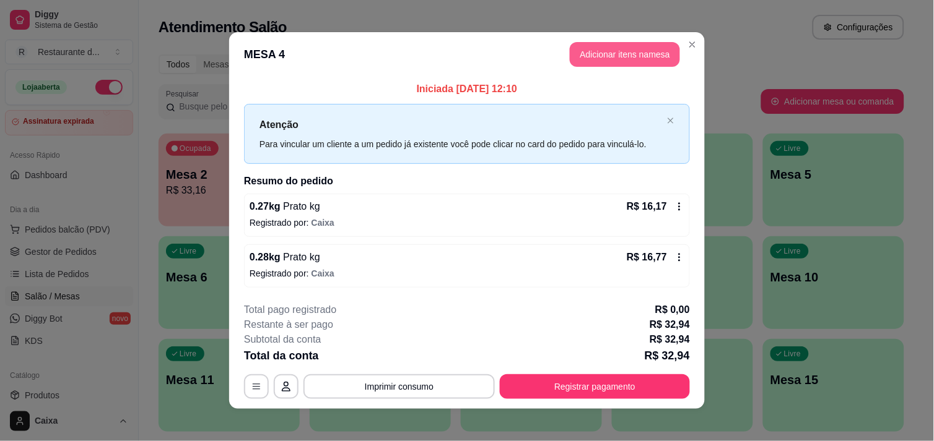
click at [617, 51] on button "Adicionar itens na mesa" at bounding box center [625, 54] width 110 height 25
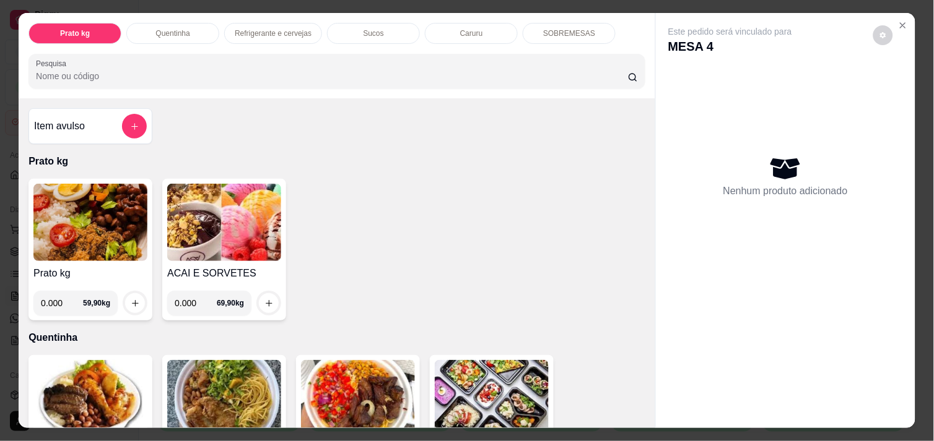
click at [97, 251] on img at bounding box center [90, 222] width 114 height 77
click at [903, 15] on button "Close" at bounding box center [903, 25] width 20 height 20
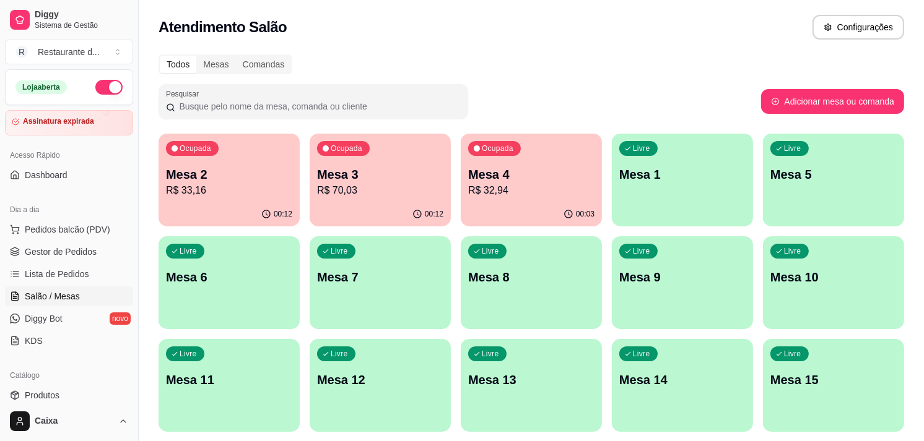
click at [230, 180] on p "Mesa 2" at bounding box center [229, 174] width 126 height 17
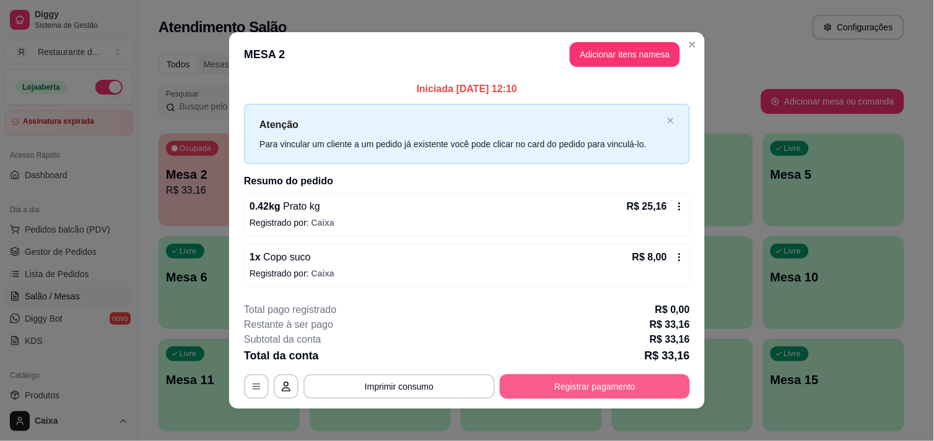
click at [634, 382] on button "Registrar pagamento" at bounding box center [595, 387] width 190 height 25
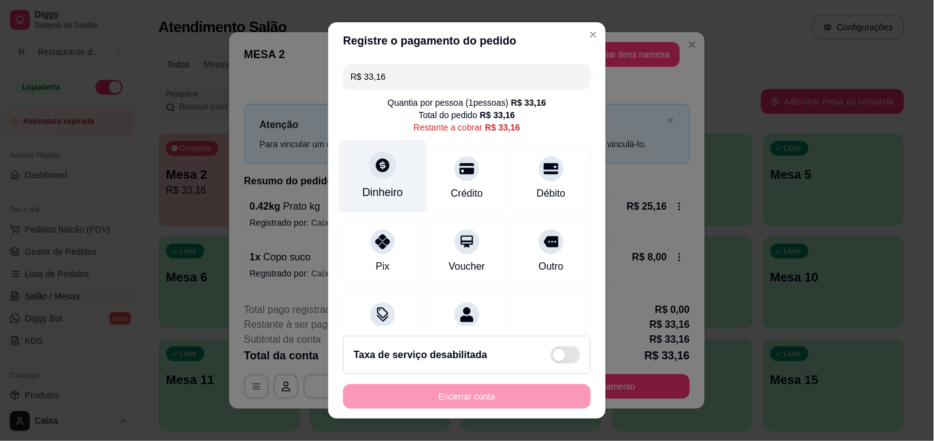
click at [376, 173] on icon at bounding box center [383, 165] width 16 height 16
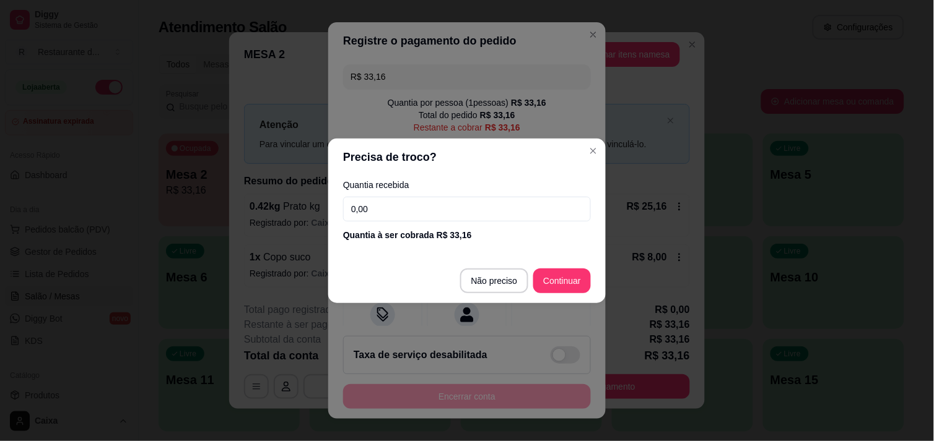
click at [430, 211] on input "0,00" at bounding box center [467, 209] width 248 height 25
type input "33,16"
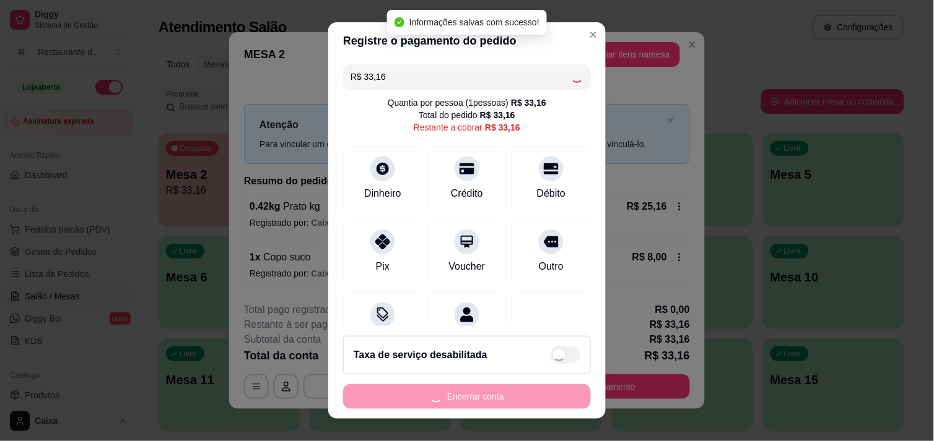
type input "R$ 0,00"
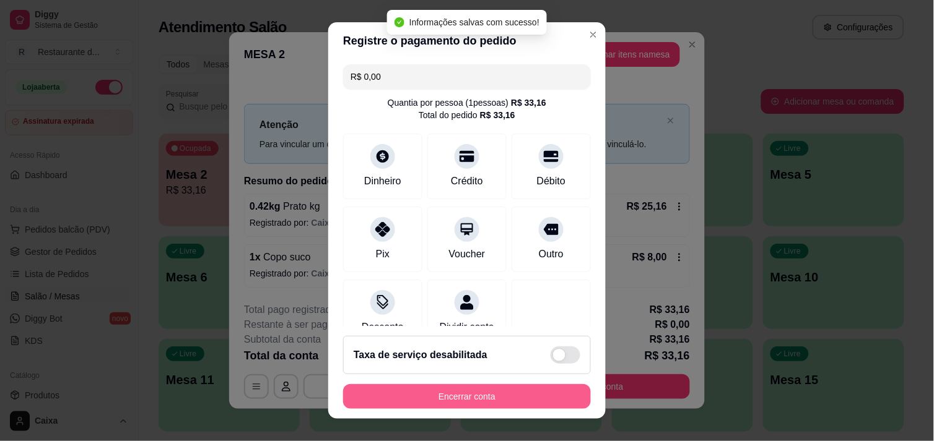
click at [501, 395] on button "Encerrar conta" at bounding box center [467, 396] width 248 height 25
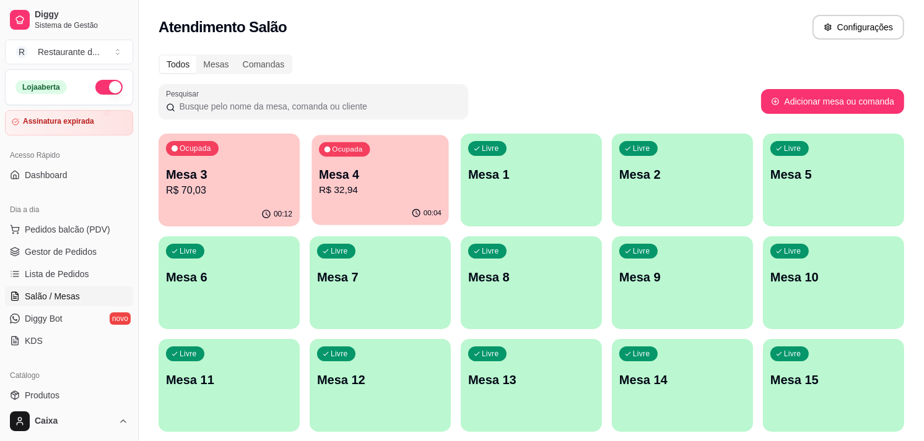
click at [403, 196] on p "R$ 32,94" at bounding box center [380, 190] width 123 height 14
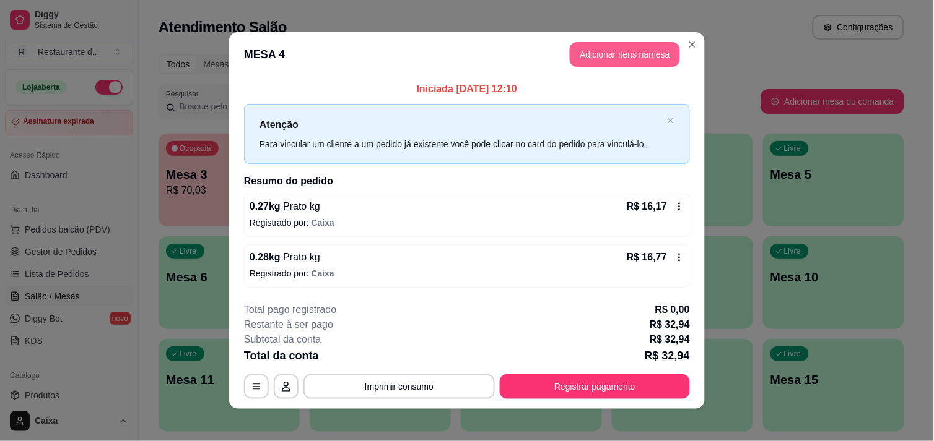
click at [617, 54] on button "Adicionar itens na mesa" at bounding box center [625, 54] width 110 height 25
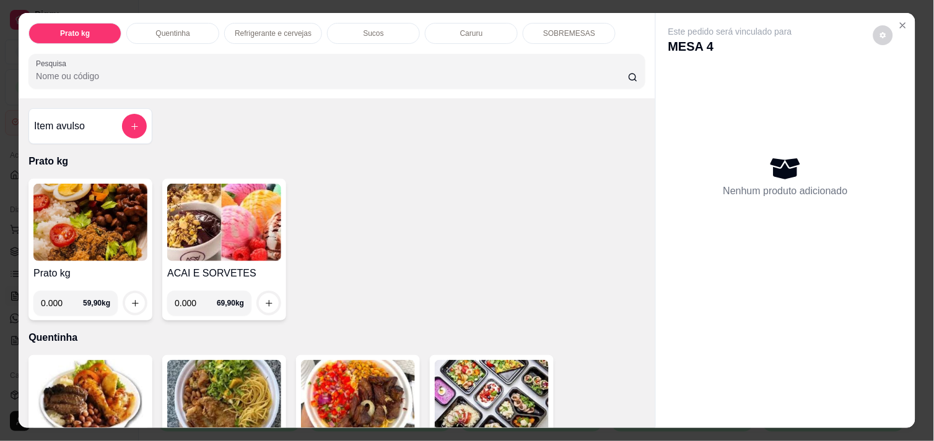
click at [110, 208] on img at bounding box center [90, 222] width 114 height 77
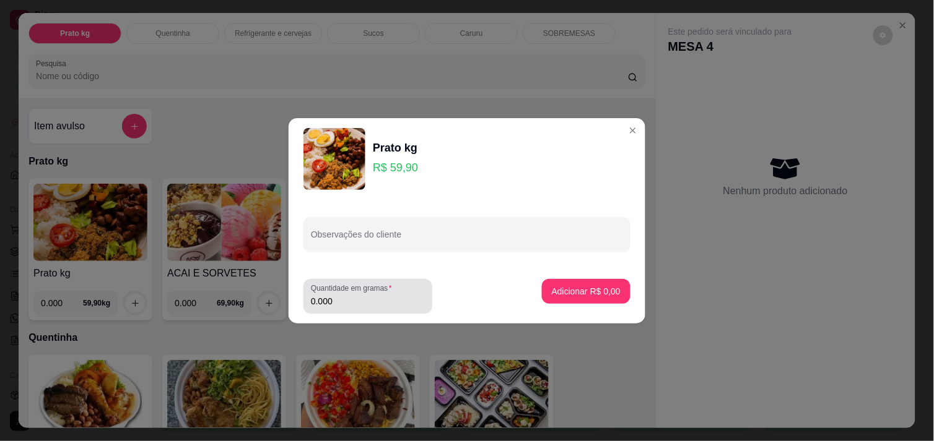
click at [349, 305] on input "0.000" at bounding box center [368, 301] width 114 height 12
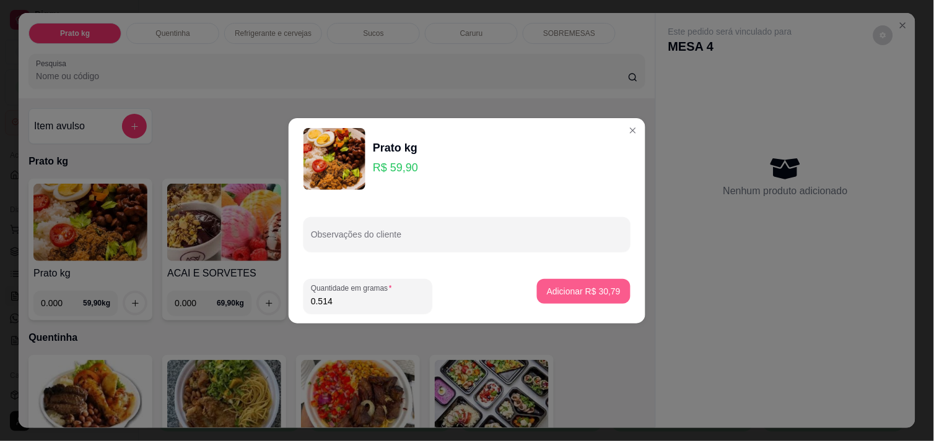
type input "0.514"
click at [604, 280] on button "Adicionar R$ 30,79" at bounding box center [583, 291] width 93 height 25
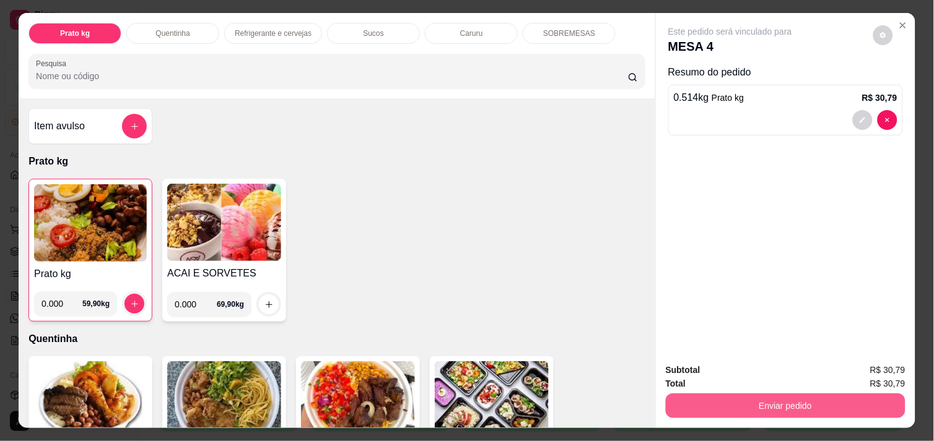
click at [768, 407] on button "Enviar pedido" at bounding box center [786, 406] width 240 height 25
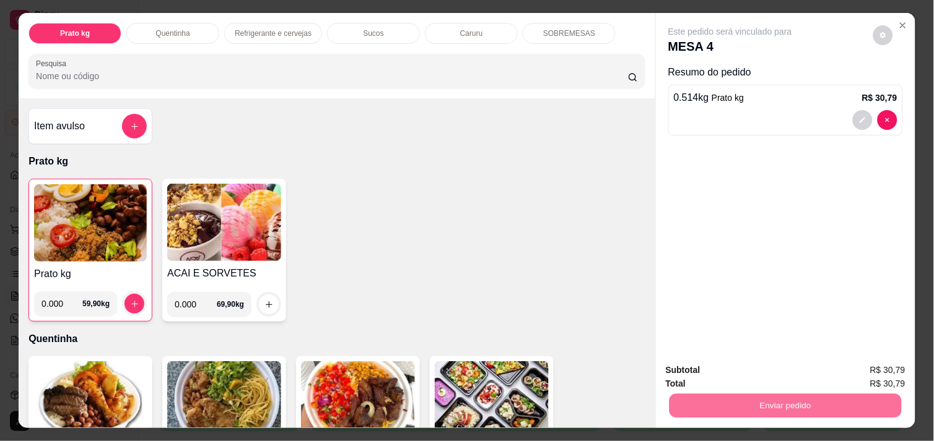
click at [895, 366] on button "Enviar pedido" at bounding box center [873, 370] width 68 height 23
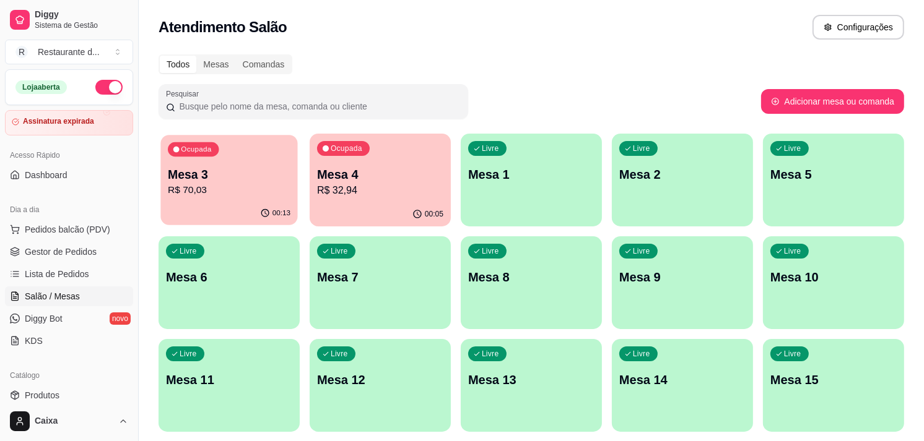
click at [220, 188] on p "R$ 70,03" at bounding box center [229, 190] width 123 height 14
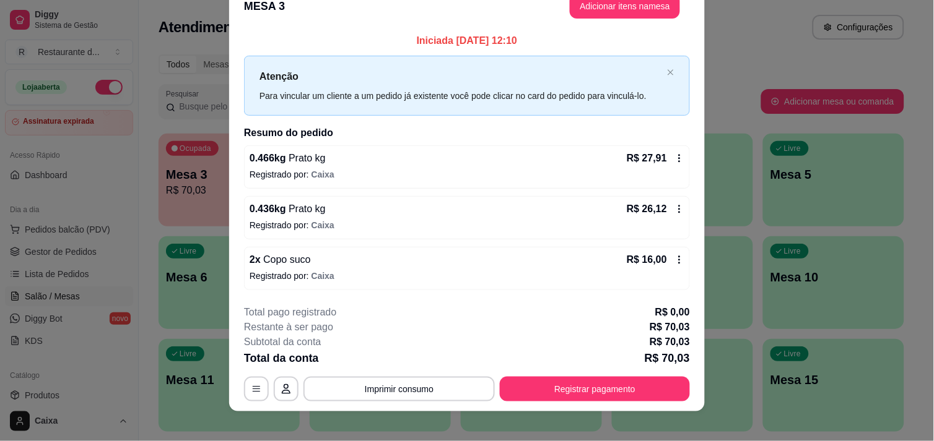
scroll to position [33, 0]
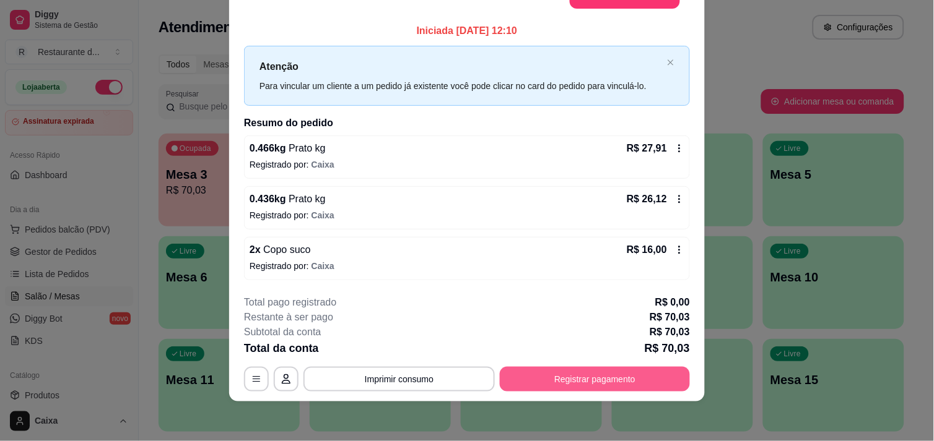
click at [617, 373] on button "Registrar pagamento" at bounding box center [595, 379] width 190 height 25
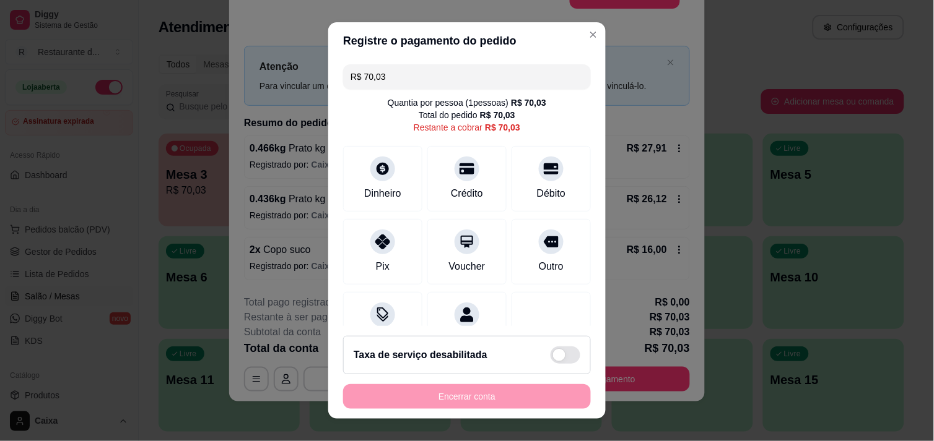
click at [425, 72] on input "R$ 70,03" at bounding box center [466, 76] width 233 height 25
drag, startPoint x: 423, startPoint y: 85, endPoint x: 349, endPoint y: 72, distance: 75.4
click at [350, 72] on input "R$ 700.335,03" at bounding box center [466, 76] width 233 height 25
type input "R$ 35,03"
click at [376, 166] on icon at bounding box center [383, 165] width 16 height 16
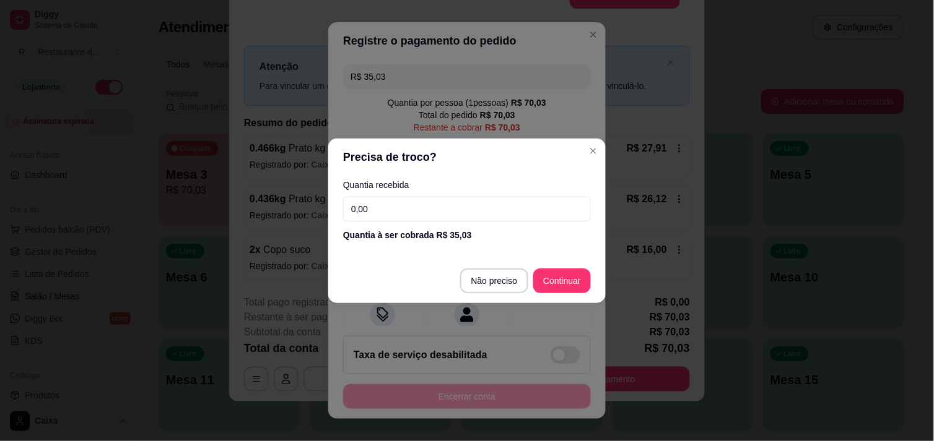
click at [460, 201] on input "0,00" at bounding box center [467, 209] width 248 height 25
type input "35,03"
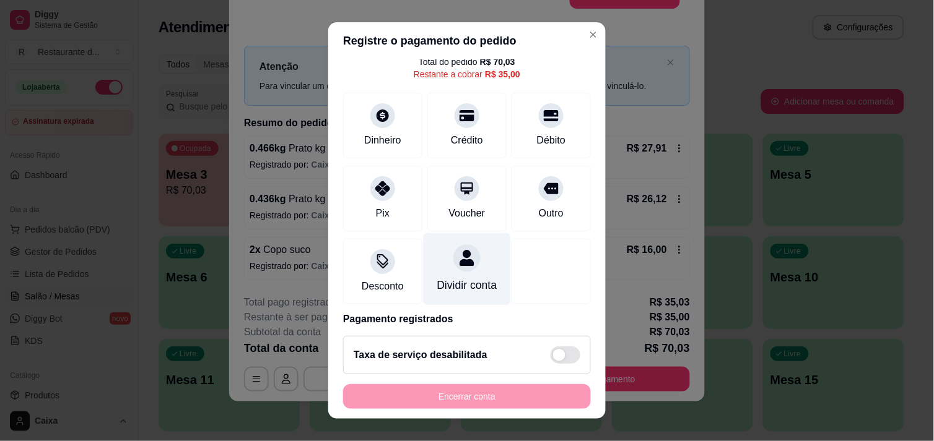
scroll to position [0, 0]
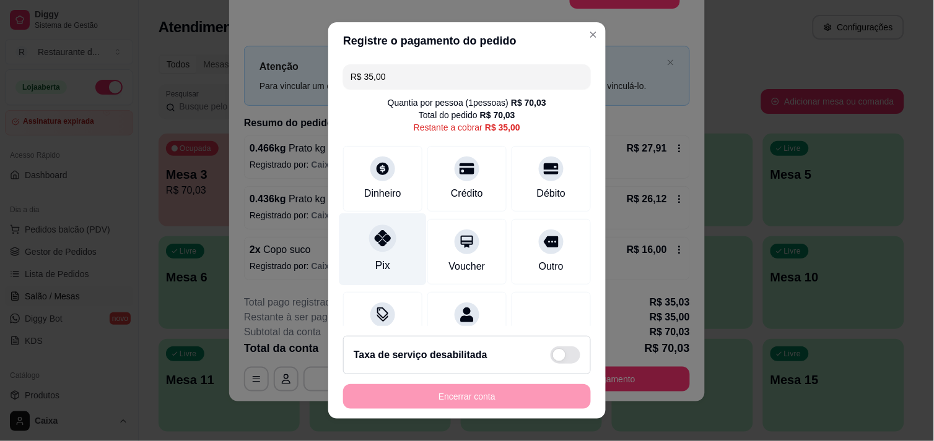
click at [380, 250] on div at bounding box center [382, 238] width 27 height 27
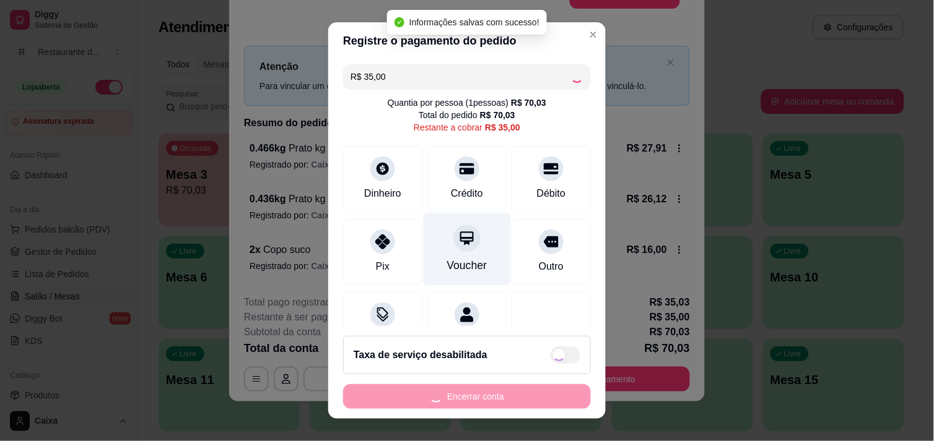
type input "R$ 0,00"
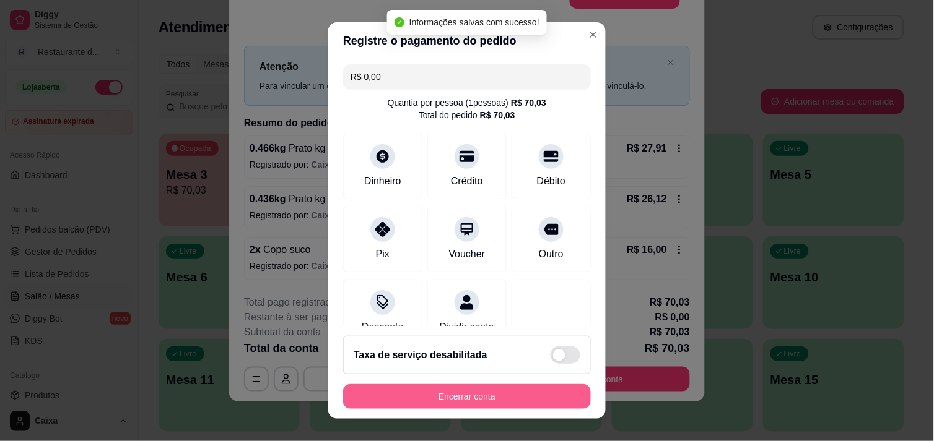
click at [503, 391] on button "Encerrar conta" at bounding box center [467, 396] width 248 height 25
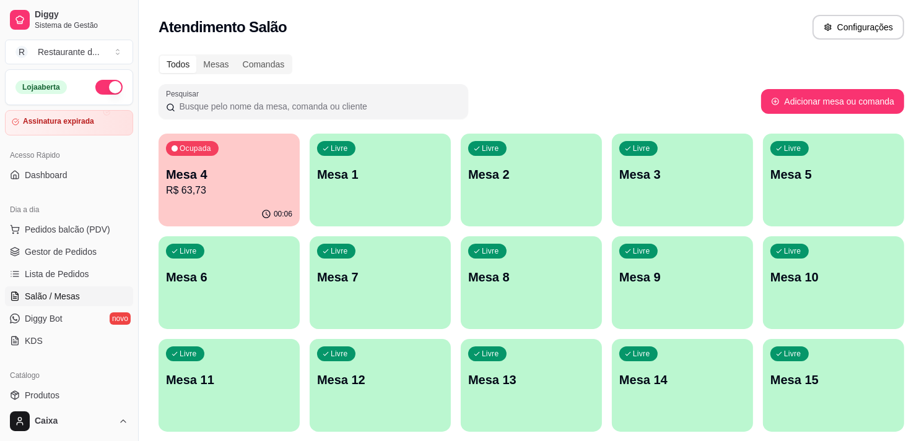
drag, startPoint x: 0, startPoint y: 0, endPoint x: 657, endPoint y: 192, distance: 684.4
click at [337, 188] on div "Livre Mesa 1" at bounding box center [380, 173] width 141 height 78
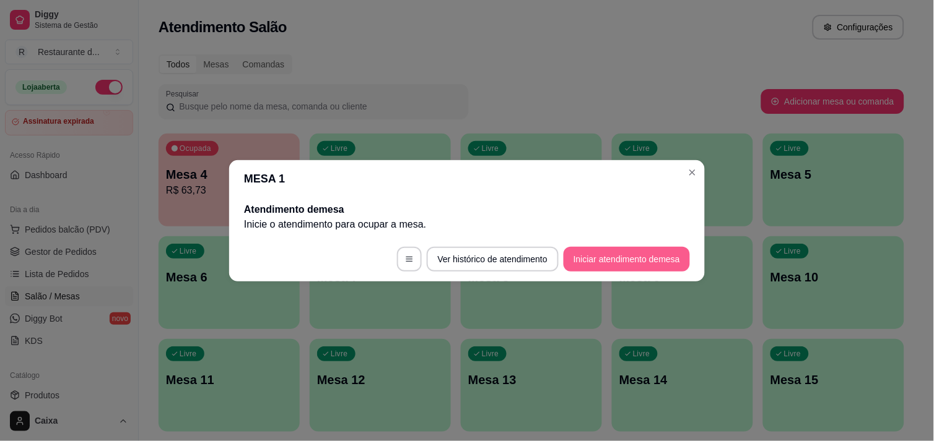
click at [653, 266] on button "Iniciar atendimento de mesa" at bounding box center [626, 259] width 126 height 25
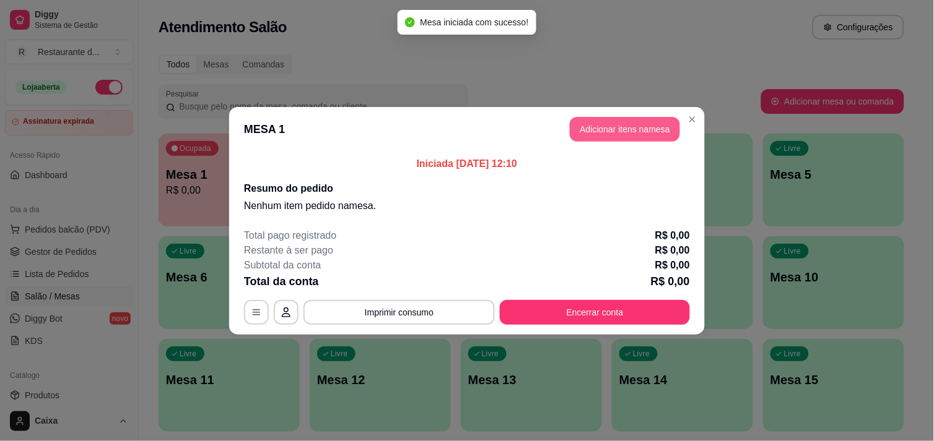
click at [632, 130] on button "Adicionar itens na mesa" at bounding box center [625, 129] width 110 height 25
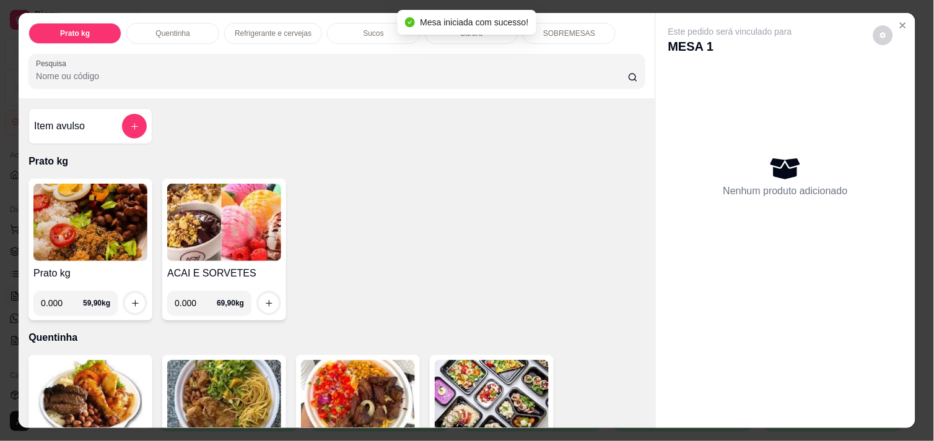
click at [113, 246] on img at bounding box center [90, 222] width 114 height 77
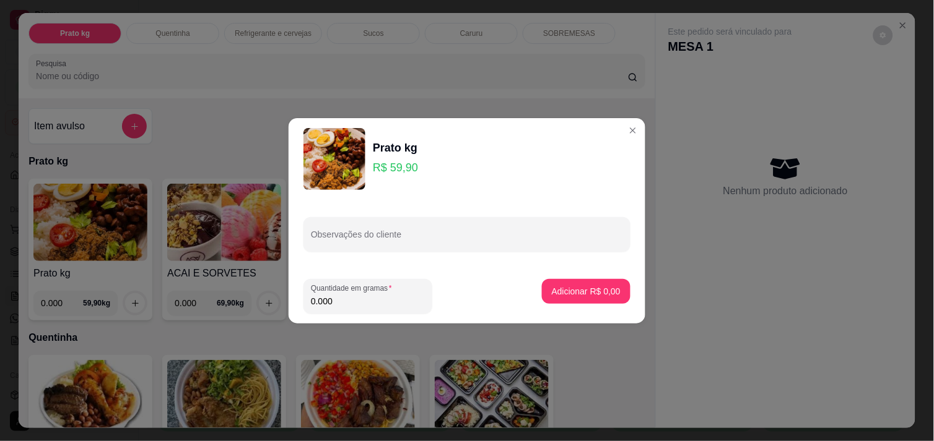
click at [345, 300] on input "0.000" at bounding box center [368, 301] width 114 height 12
type input "0.426"
click at [596, 289] on p "Adicionar R$ 25,52" at bounding box center [584, 291] width 74 height 12
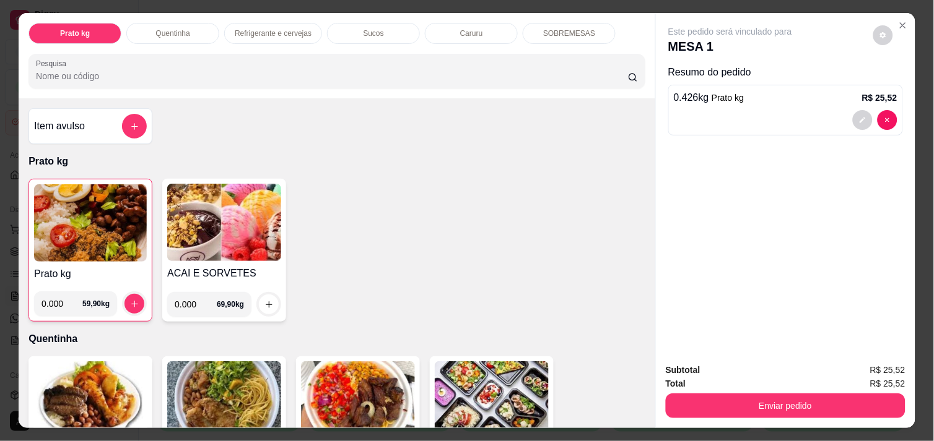
click at [88, 219] on img at bounding box center [90, 223] width 113 height 77
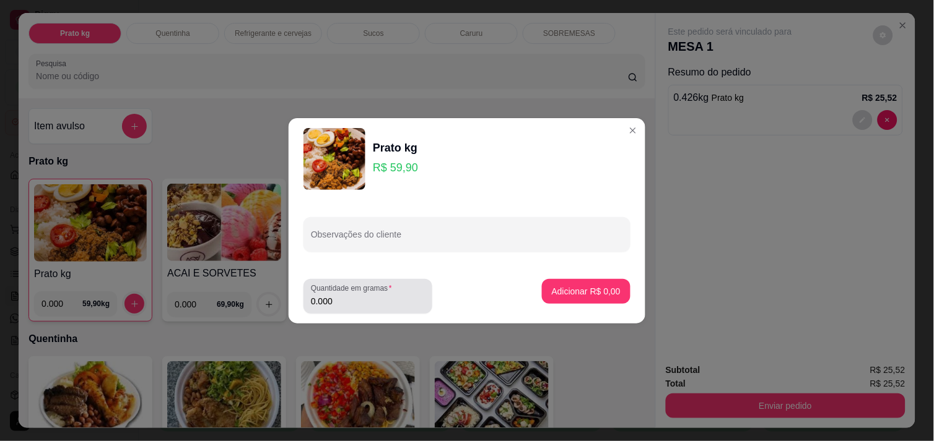
click at [370, 308] on div "0.000" at bounding box center [368, 296] width 114 height 25
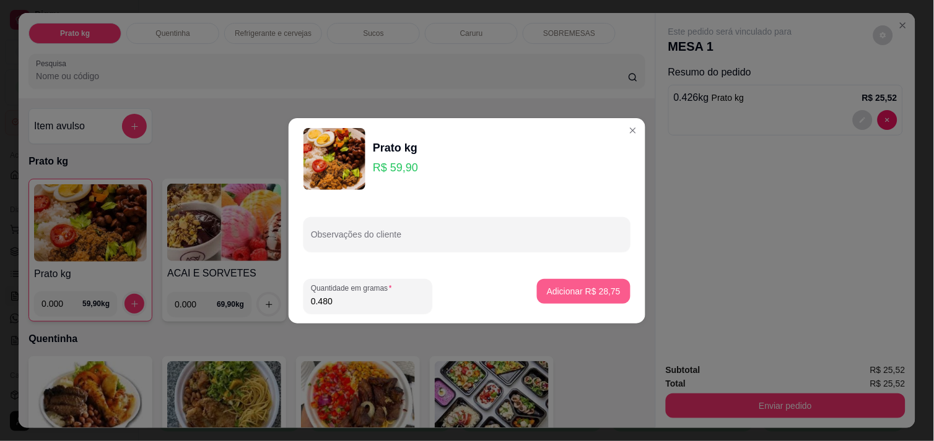
type input "0.480"
click at [596, 296] on p "Adicionar R$ 28,75" at bounding box center [584, 291] width 72 height 12
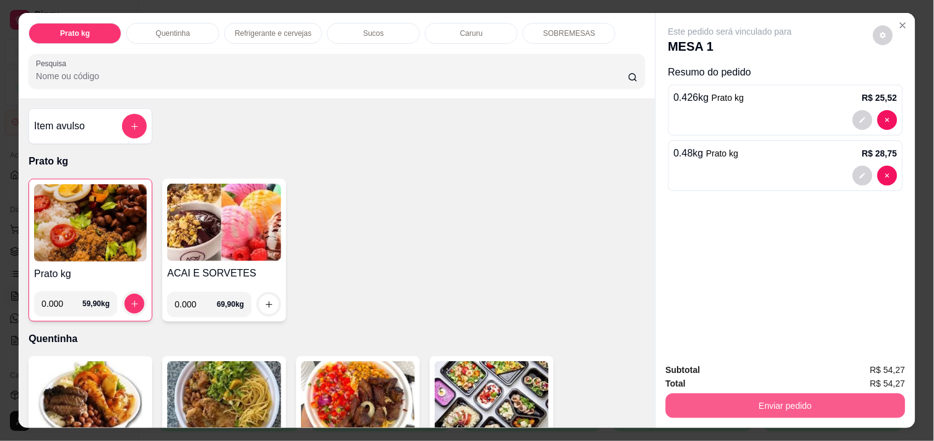
click at [841, 397] on button "Enviar pedido" at bounding box center [786, 406] width 240 height 25
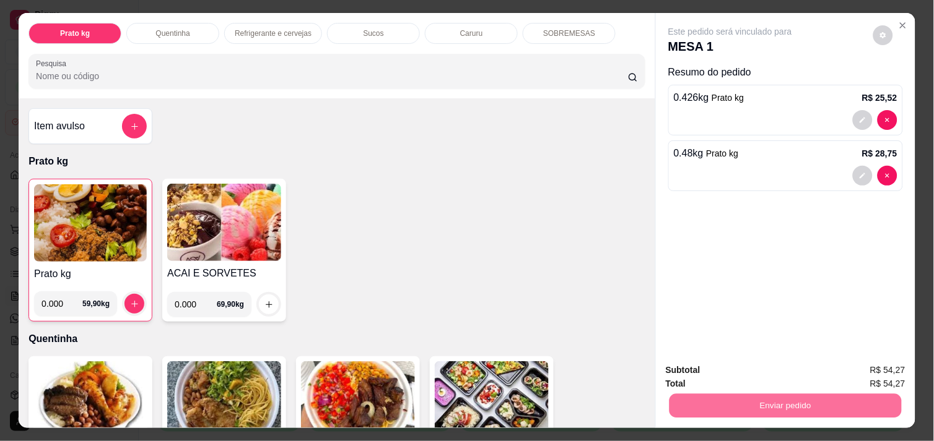
click at [903, 367] on button "Enviar pedido" at bounding box center [873, 370] width 70 height 24
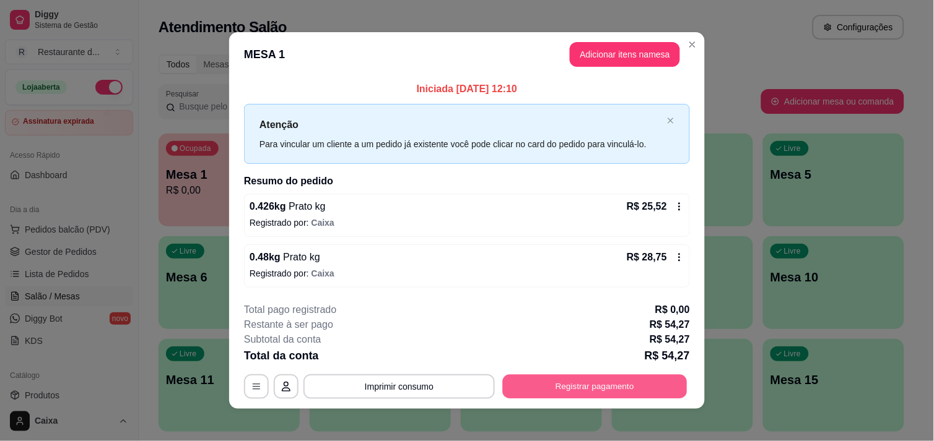
click at [641, 391] on button "Registrar pagamento" at bounding box center [595, 387] width 185 height 24
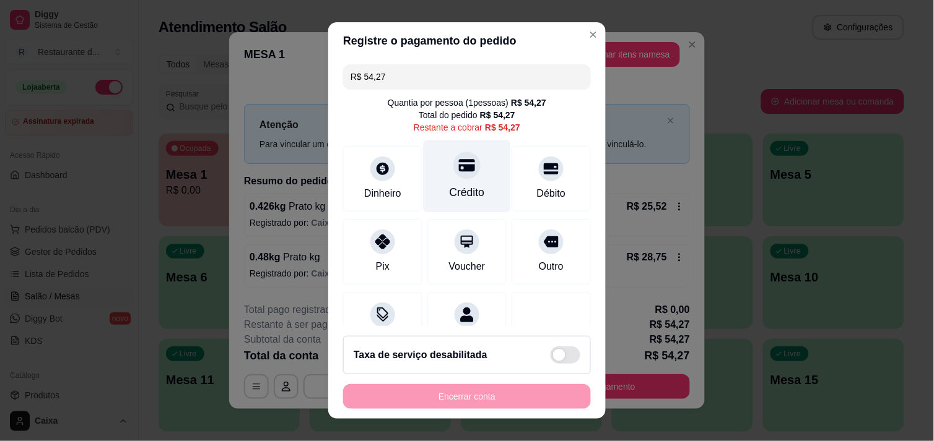
drag, startPoint x: 445, startPoint y: 185, endPoint x: 452, endPoint y: 196, distance: 13.4
click at [449, 188] on div "Crédito" at bounding box center [466, 193] width 35 height 16
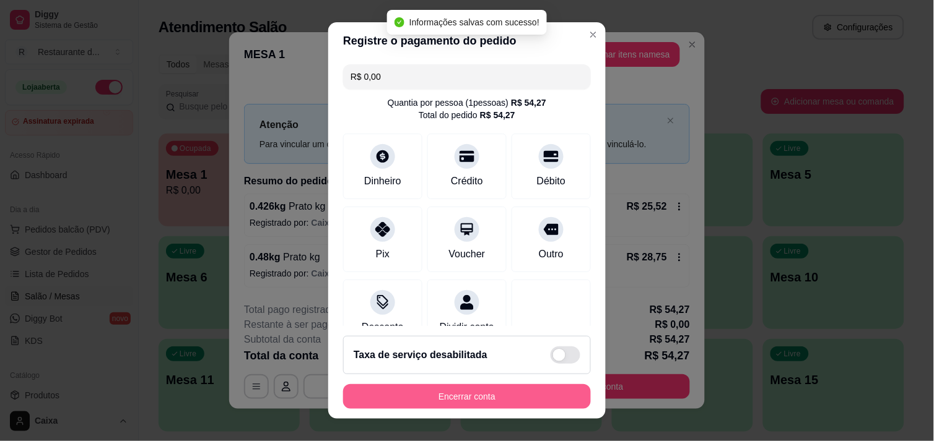
type input "R$ 0,00"
click at [531, 396] on button "Encerrar conta" at bounding box center [467, 397] width 240 height 24
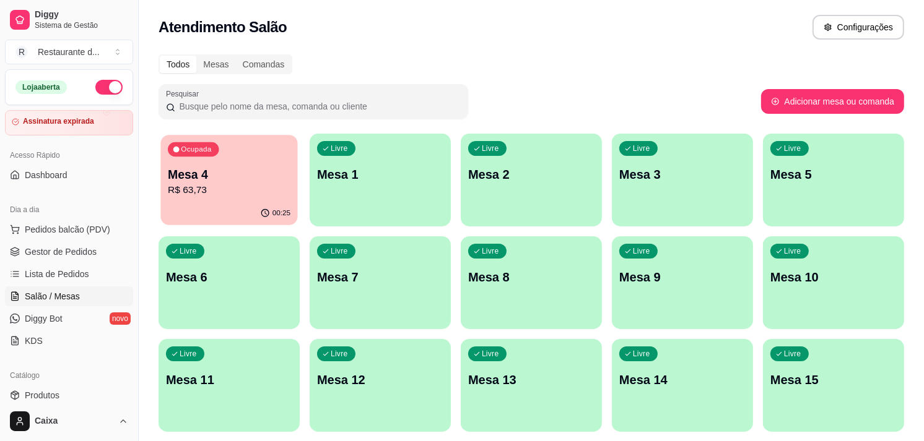
click at [248, 176] on p "Mesa 4" at bounding box center [229, 175] width 123 height 17
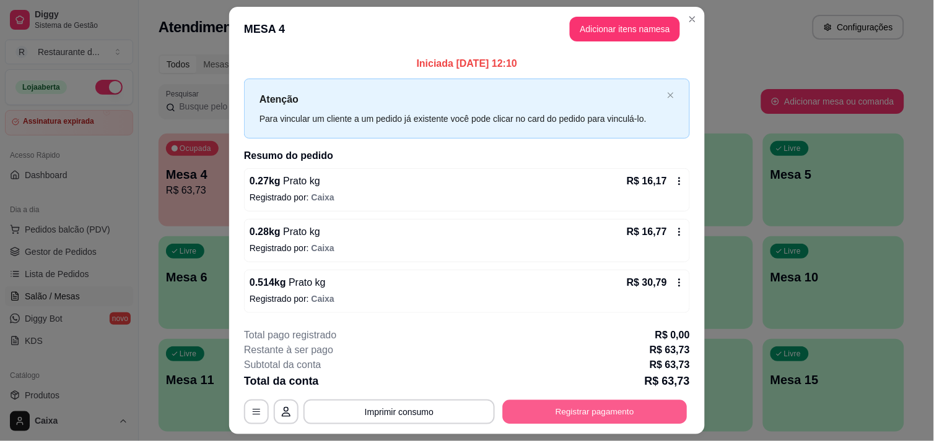
click at [632, 420] on button "Registrar pagamento" at bounding box center [595, 413] width 185 height 24
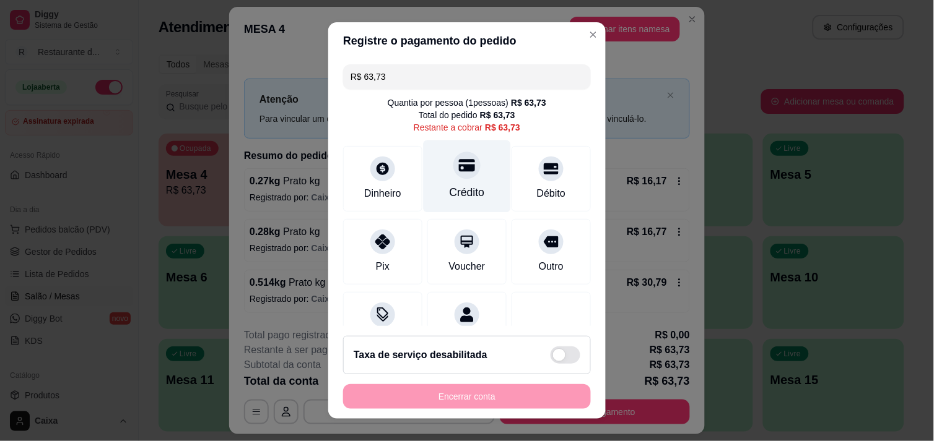
click at [453, 176] on div at bounding box center [466, 165] width 27 height 27
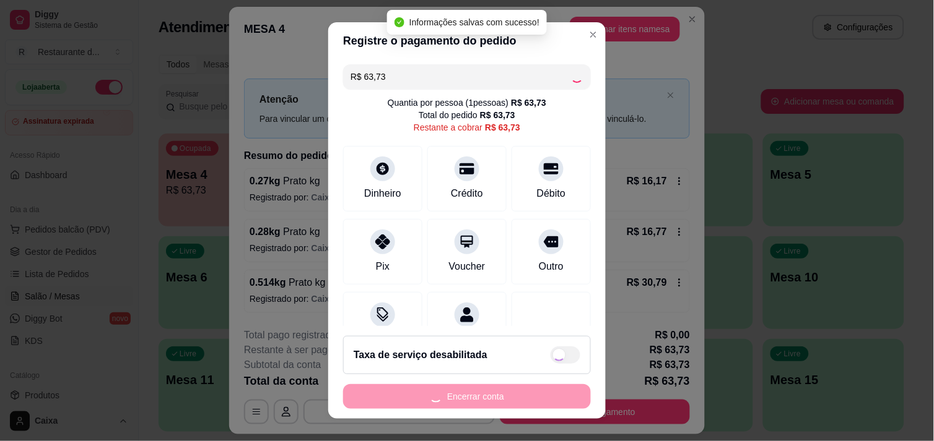
type input "R$ 0,00"
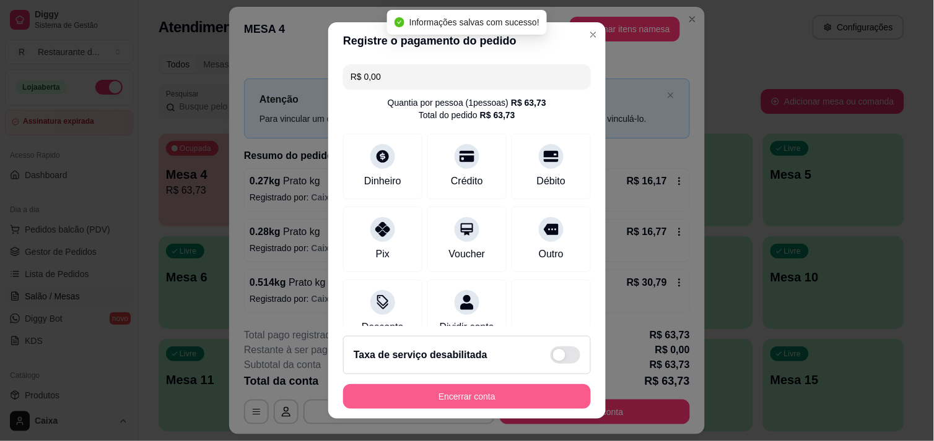
click at [511, 392] on button "Encerrar conta" at bounding box center [467, 396] width 248 height 25
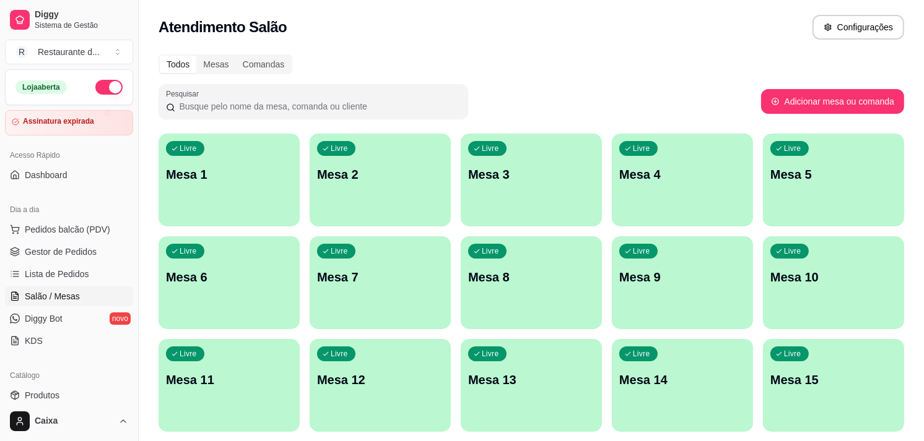
click at [374, 186] on div "Livre Mesa 2" at bounding box center [380, 173] width 141 height 78
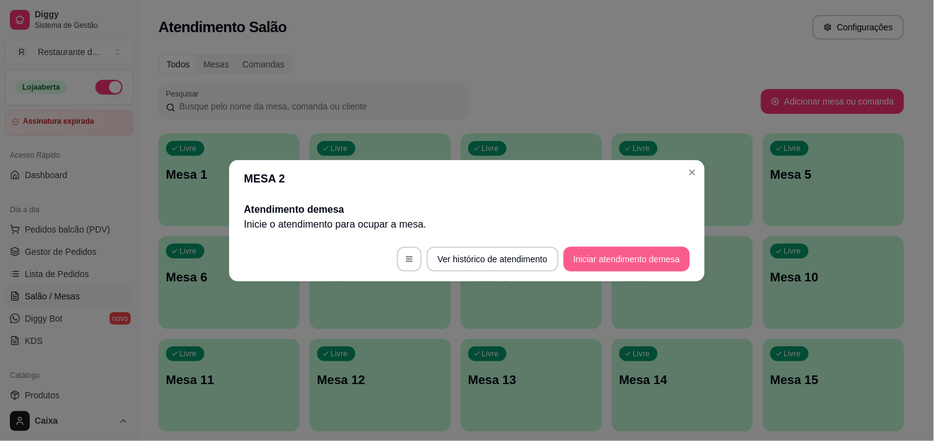
click at [641, 267] on button "Iniciar atendimento de mesa" at bounding box center [626, 259] width 126 height 25
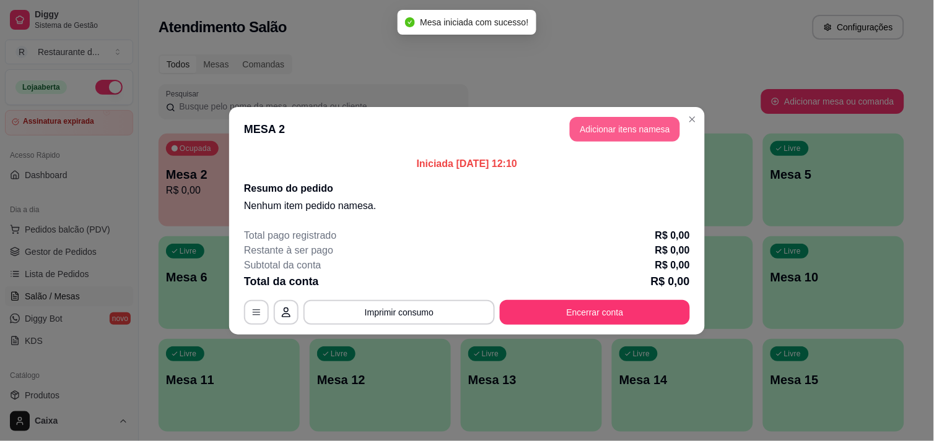
click at [636, 126] on button "Adicionar itens na mesa" at bounding box center [625, 129] width 110 height 25
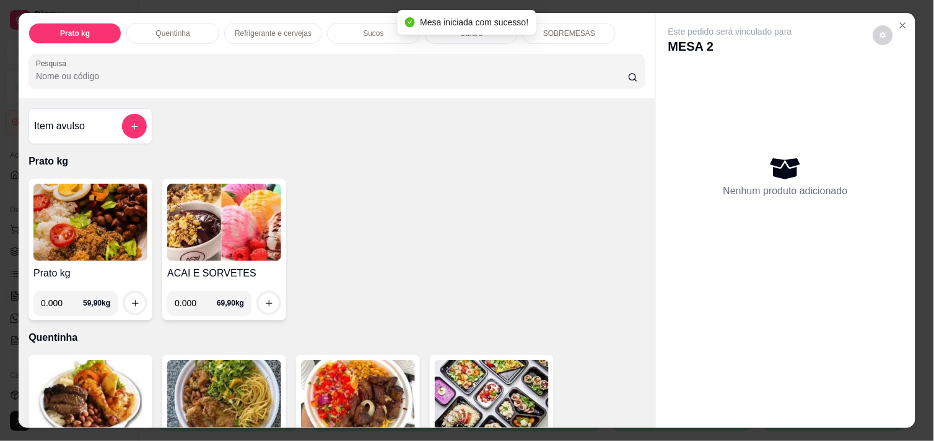
click at [93, 232] on img at bounding box center [90, 222] width 114 height 77
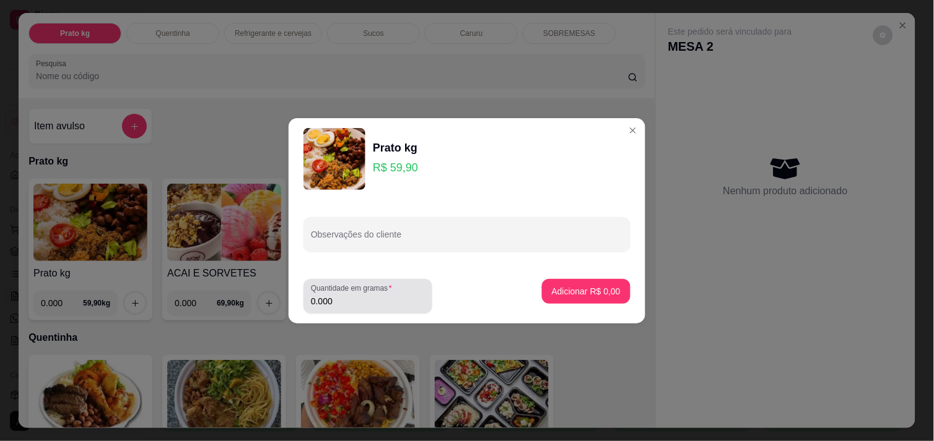
click at [362, 308] on div "0.000" at bounding box center [368, 296] width 114 height 25
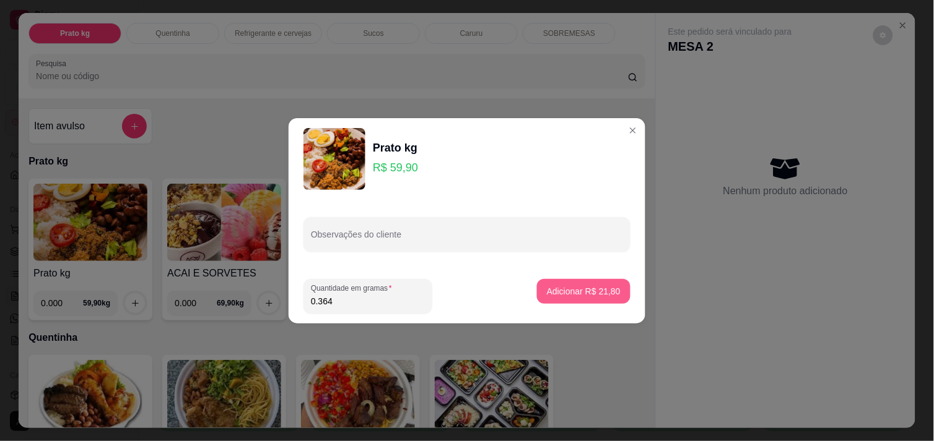
type input "0.364"
click at [598, 299] on button "Adicionar R$ 21,80" at bounding box center [583, 291] width 93 height 25
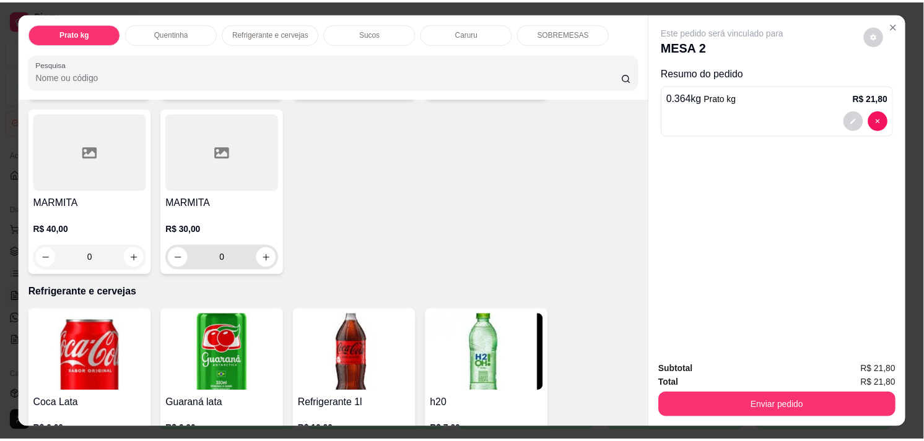
scroll to position [619, 0]
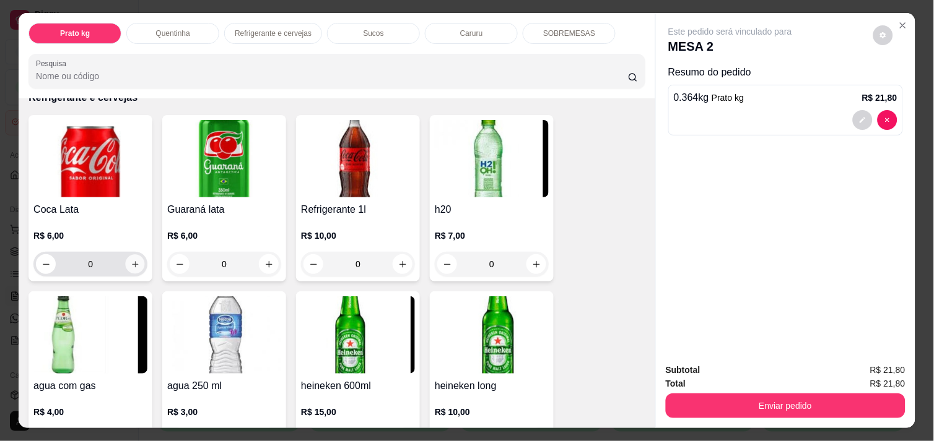
click at [132, 260] on icon "increase-product-quantity" at bounding box center [135, 264] width 9 height 9
type input "1"
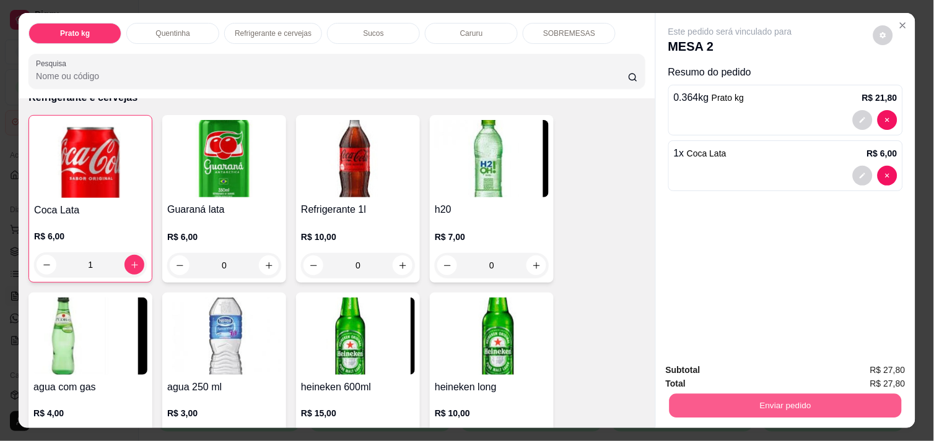
click at [830, 395] on button "Enviar pedido" at bounding box center [785, 406] width 232 height 24
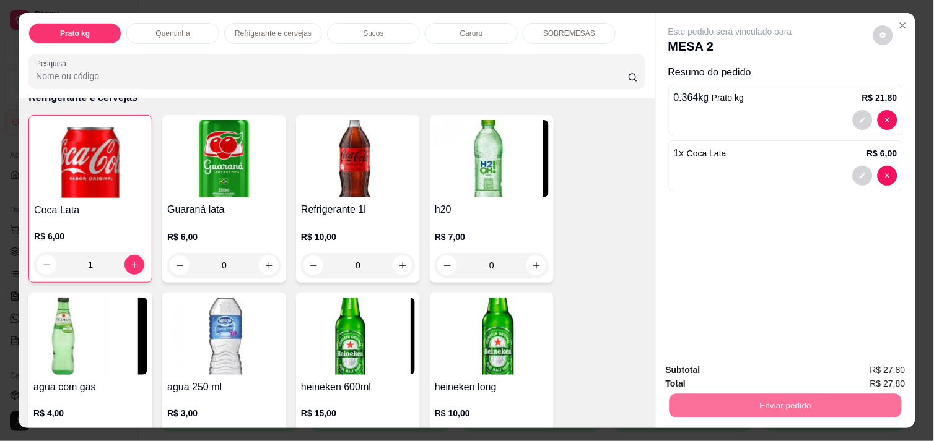
click at [861, 363] on button "Enviar pedido" at bounding box center [873, 371] width 70 height 24
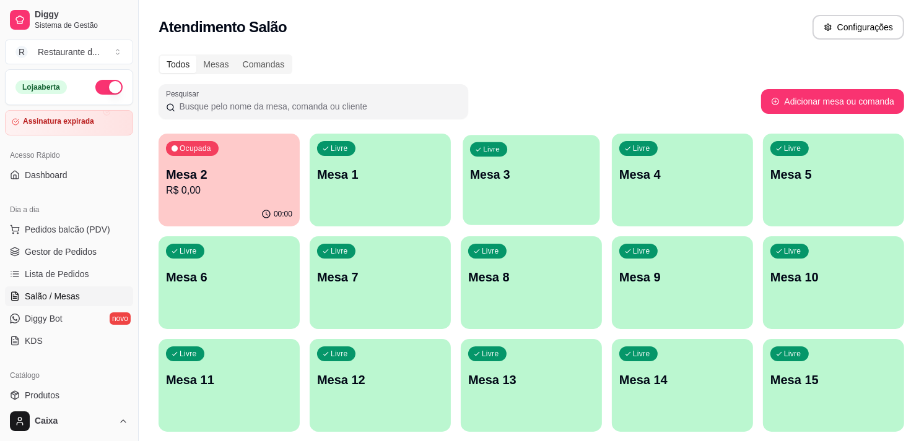
click at [532, 180] on p "Mesa 3" at bounding box center [531, 175] width 123 height 17
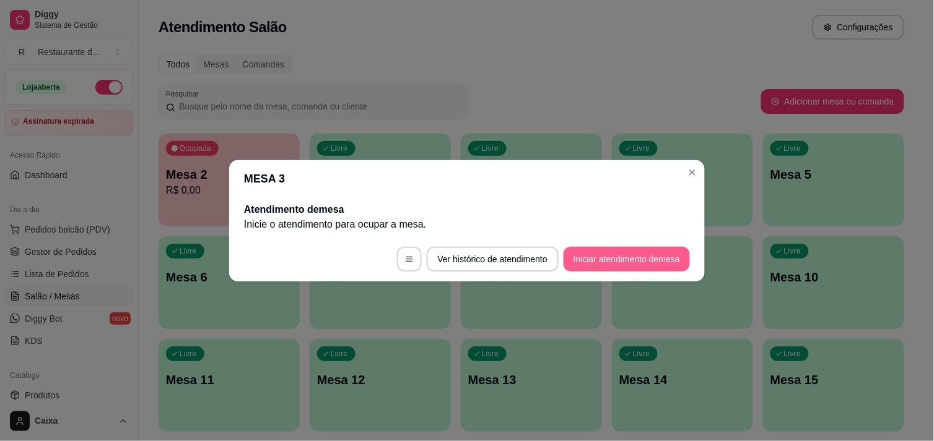
click at [625, 261] on button "Iniciar atendimento de mesa" at bounding box center [626, 259] width 126 height 25
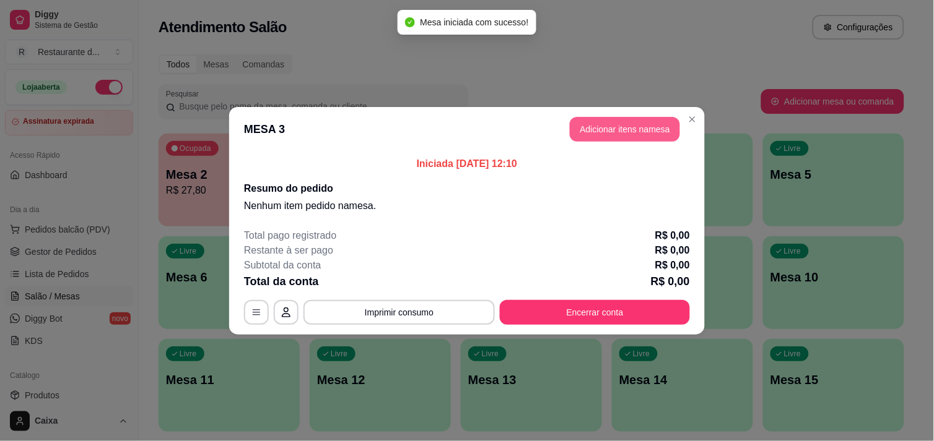
click at [614, 129] on button "Adicionar itens na mesa" at bounding box center [625, 129] width 110 height 25
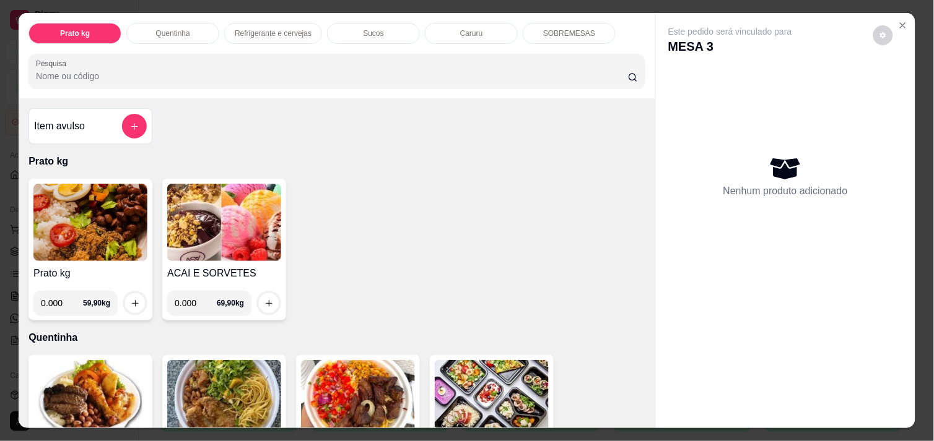
click at [105, 230] on img at bounding box center [90, 222] width 114 height 77
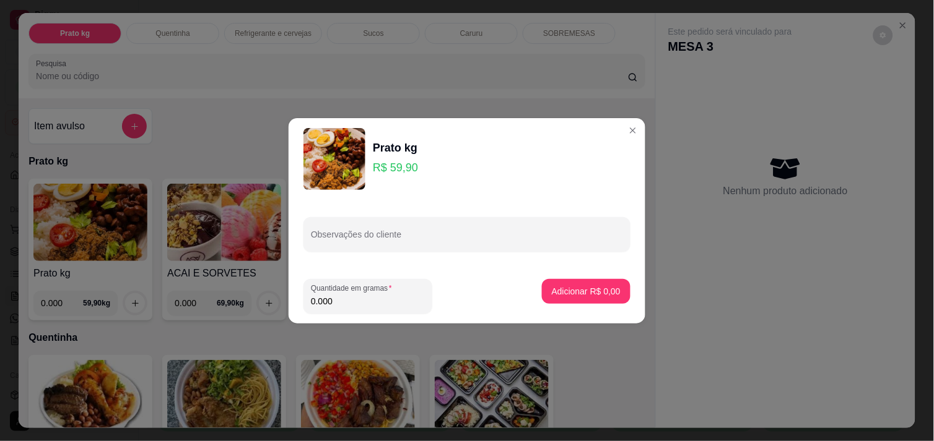
click at [381, 303] on input "0.000" at bounding box center [368, 301] width 114 height 12
type input "0.202"
click at [591, 294] on p "Adicionar R$ 12,10" at bounding box center [584, 291] width 72 height 12
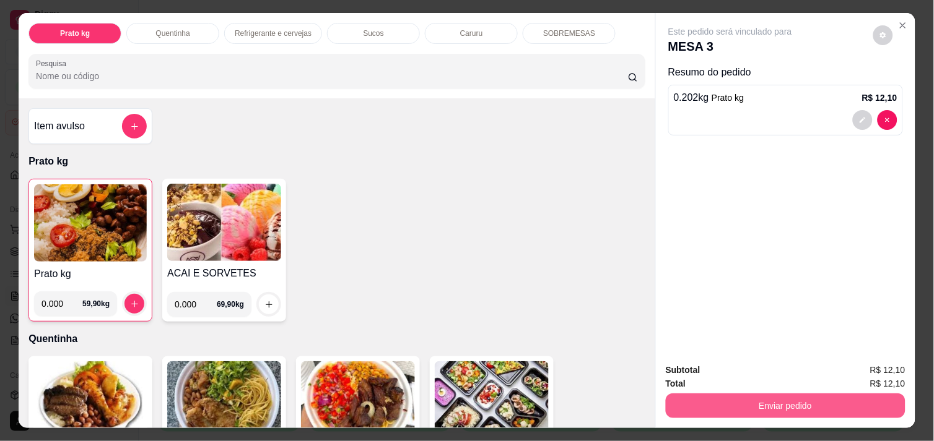
click at [763, 399] on button "Enviar pedido" at bounding box center [786, 406] width 240 height 25
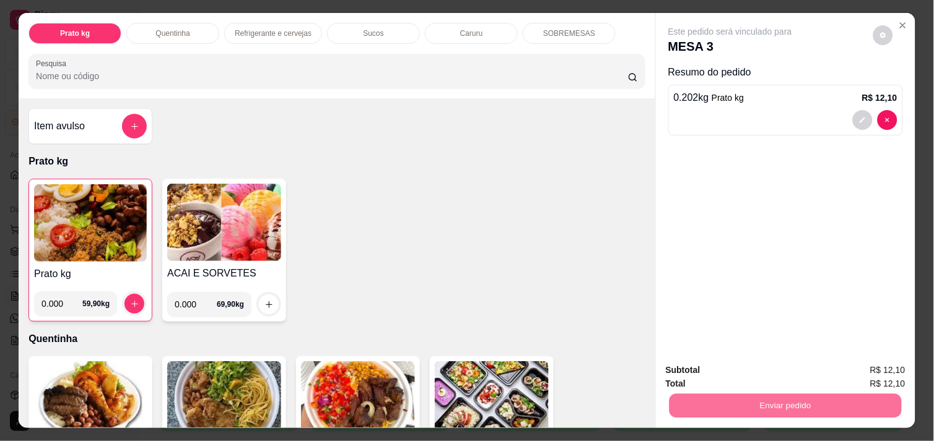
click at [876, 361] on button "Enviar pedido" at bounding box center [873, 370] width 68 height 23
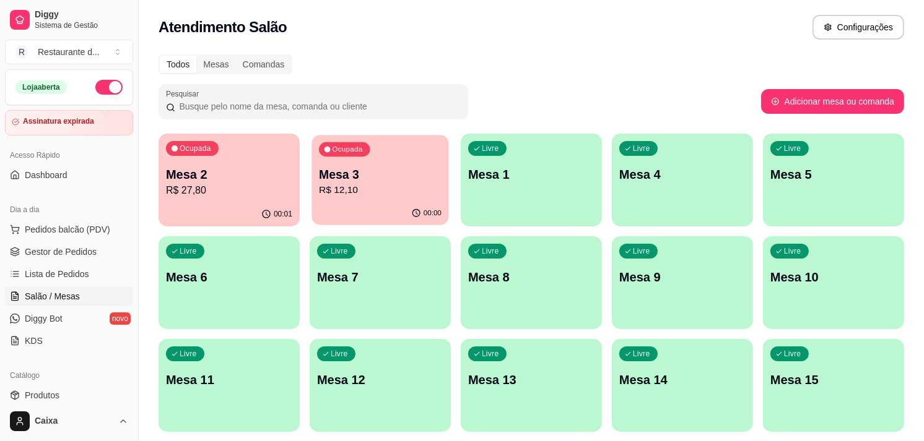
click at [383, 181] on p "Mesa 3" at bounding box center [380, 175] width 123 height 17
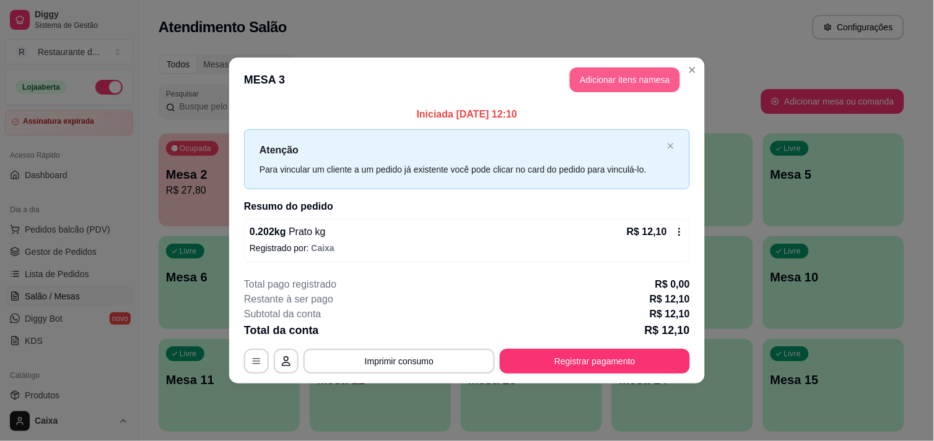
click at [622, 85] on button "Adicionar itens na mesa" at bounding box center [625, 79] width 110 height 25
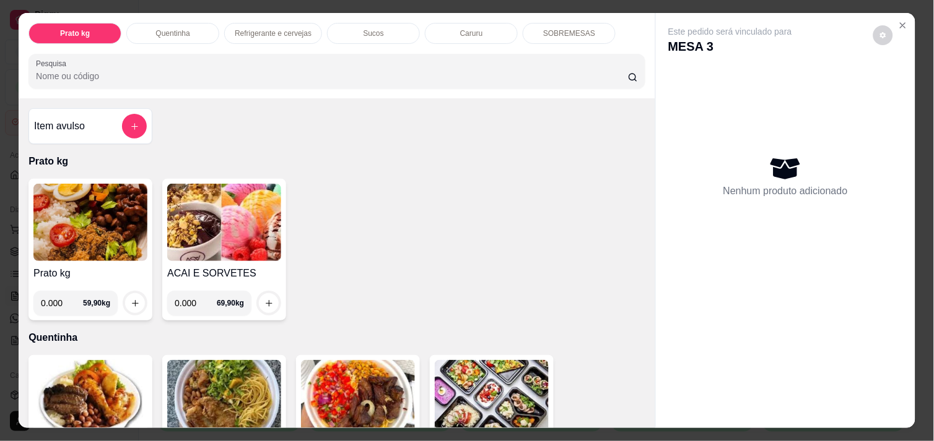
click at [79, 211] on img at bounding box center [90, 222] width 114 height 77
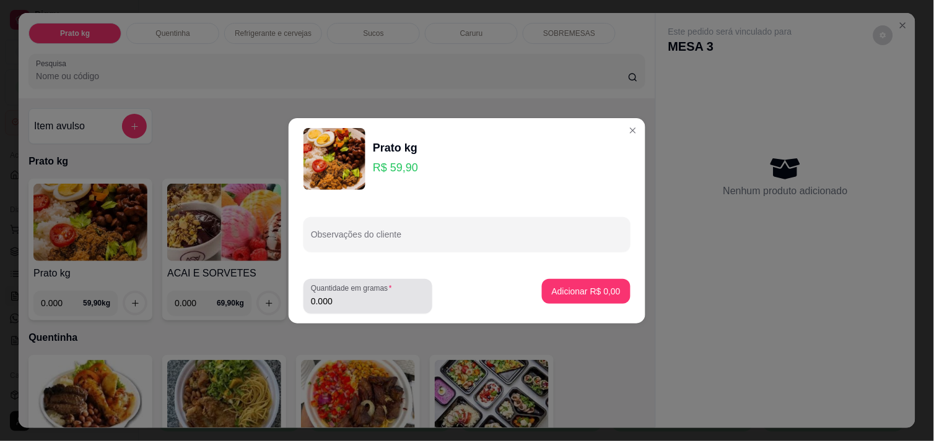
click at [383, 303] on input "0.000" at bounding box center [368, 301] width 114 height 12
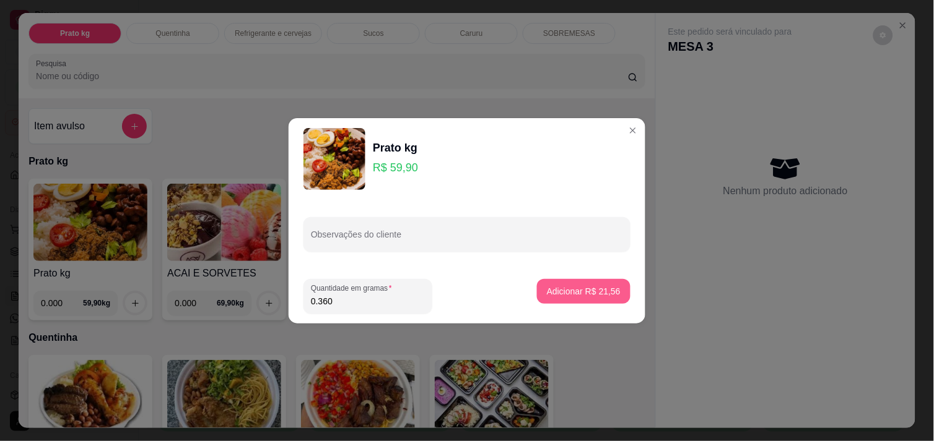
type input "0.360"
click at [596, 292] on p "Adicionar R$ 21,56" at bounding box center [584, 291] width 74 height 12
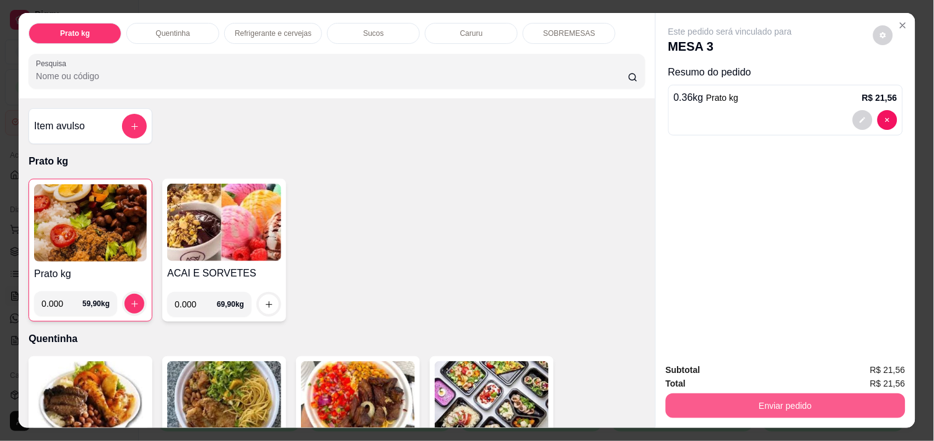
click at [744, 394] on button "Enviar pedido" at bounding box center [786, 406] width 240 height 25
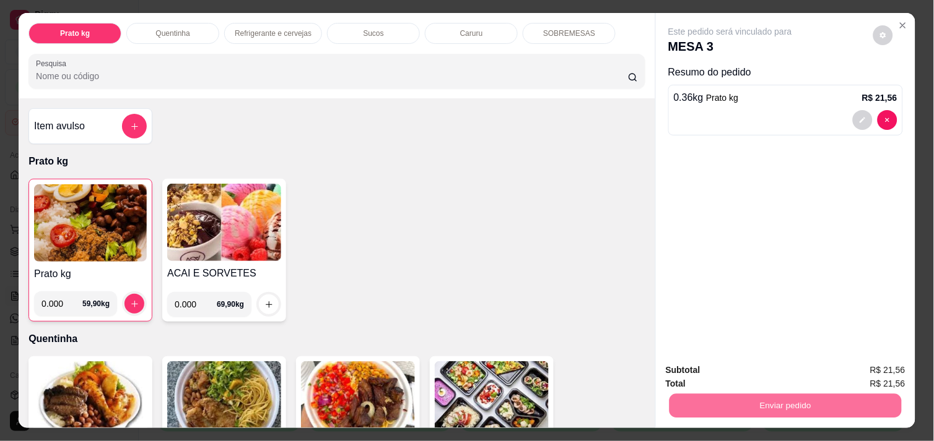
click at [888, 360] on button "Enviar pedido" at bounding box center [873, 371] width 70 height 24
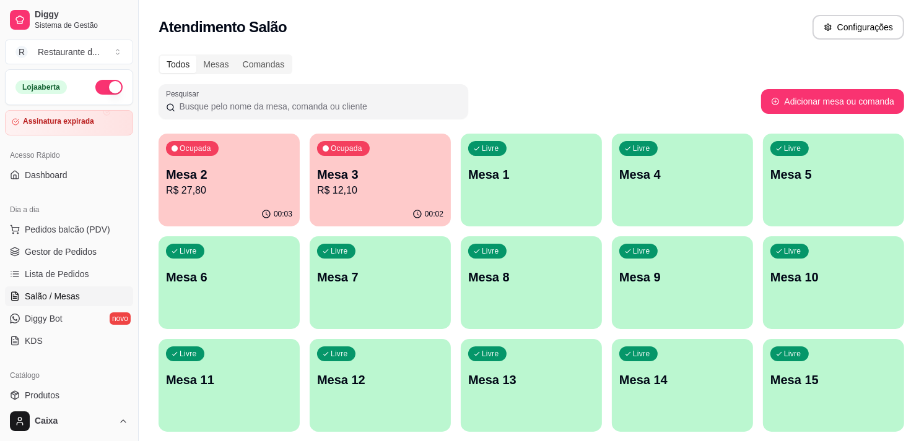
click at [531, 180] on p "Mesa 1" at bounding box center [531, 174] width 126 height 17
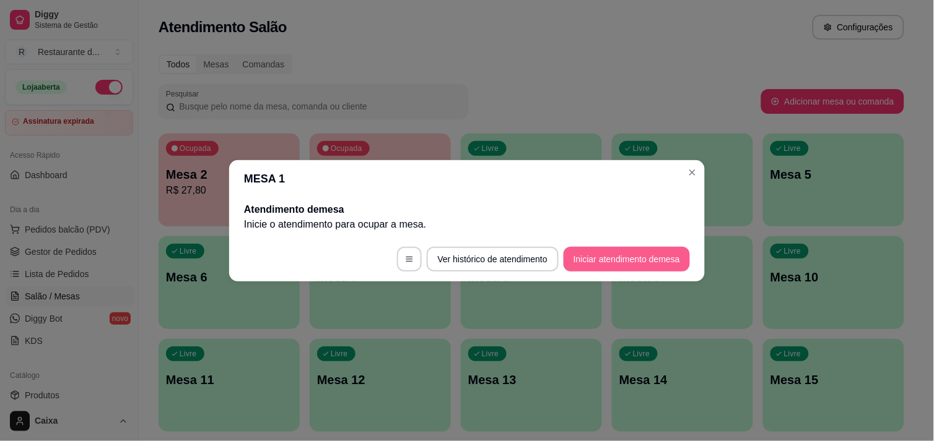
click at [645, 265] on button "Iniciar atendimento de mesa" at bounding box center [626, 259] width 126 height 25
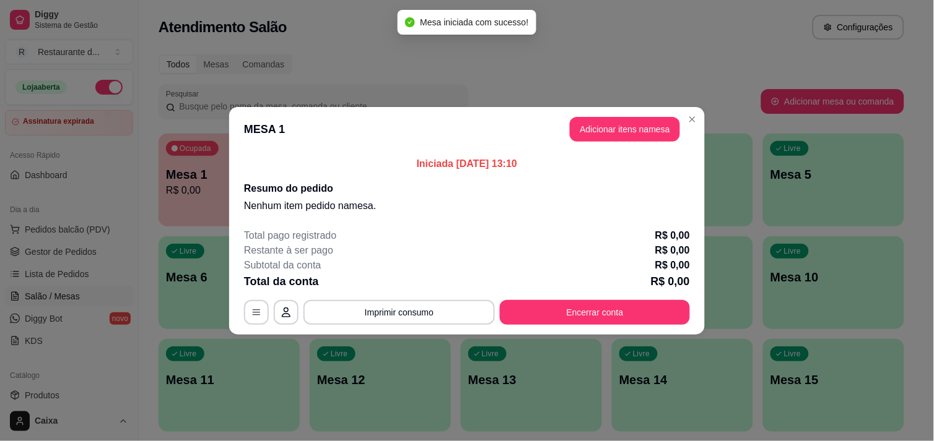
click at [632, 141] on header "MESA 1 Adicionar itens na mesa" at bounding box center [466, 129] width 475 height 45
click at [635, 131] on button "Adicionar itens na mesa" at bounding box center [624, 129] width 106 height 24
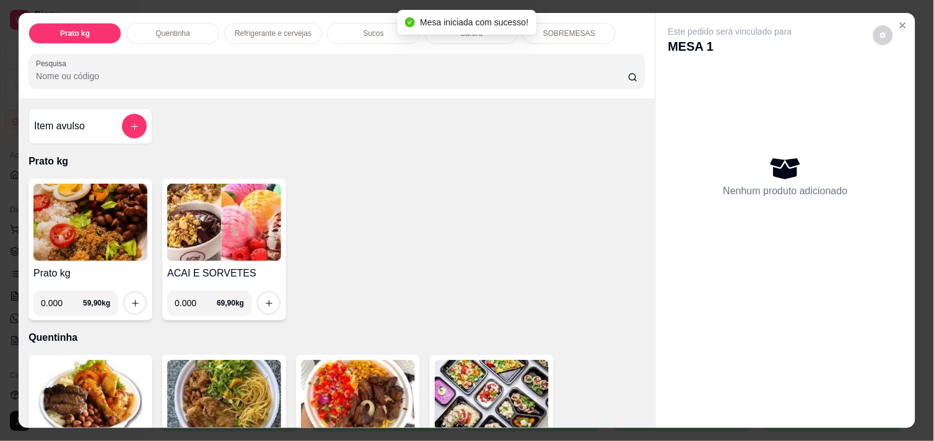
click at [102, 215] on img at bounding box center [90, 222] width 114 height 77
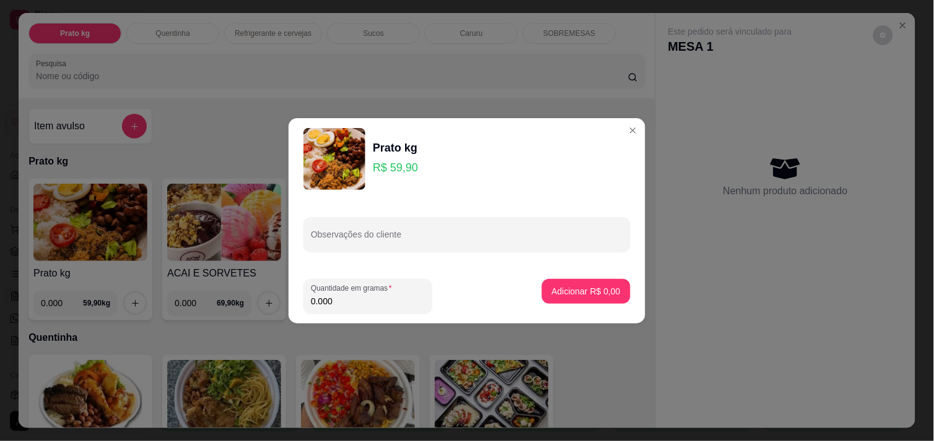
click at [406, 302] on input "0.000" at bounding box center [368, 301] width 114 height 12
type input "0.426"
click at [586, 294] on p "Adicionar R$ 25,52" at bounding box center [584, 291] width 74 height 12
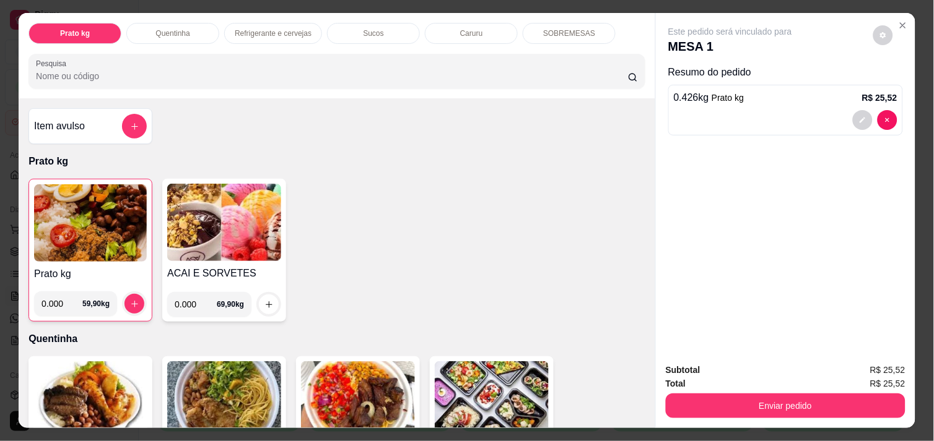
click at [102, 237] on img at bounding box center [90, 223] width 113 height 77
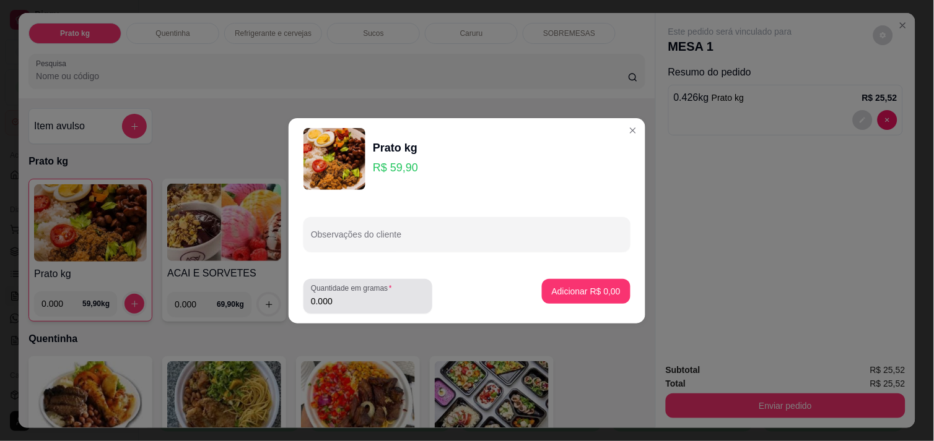
click at [376, 295] on input "0.000" at bounding box center [368, 301] width 114 height 12
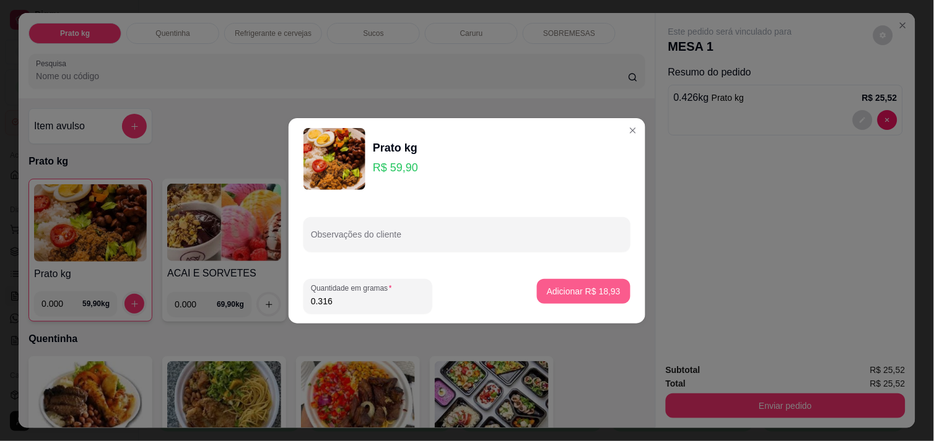
type input "0.316"
click at [593, 286] on p "Adicionar R$ 18,93" at bounding box center [584, 291] width 72 height 12
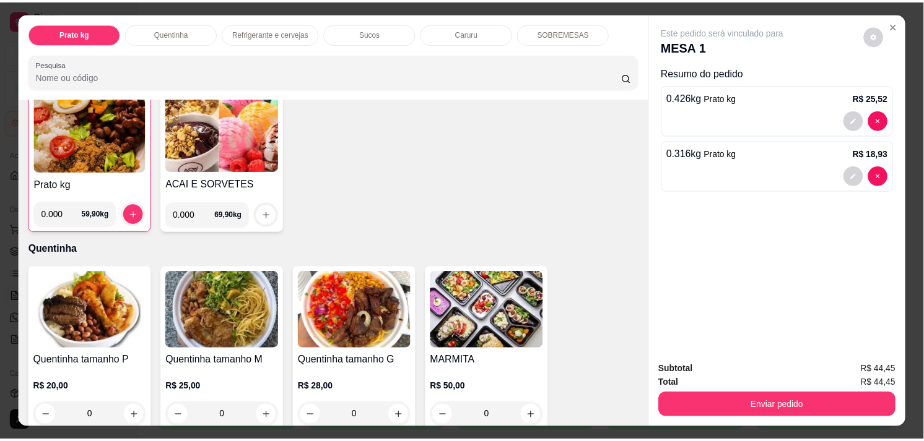
scroll to position [137, 0]
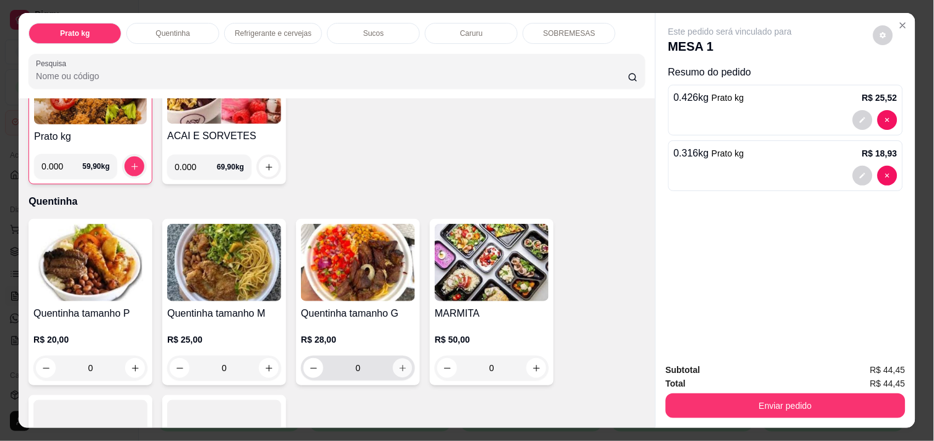
click at [397, 370] on button "increase-product-quantity" at bounding box center [402, 368] width 19 height 19
type input "1"
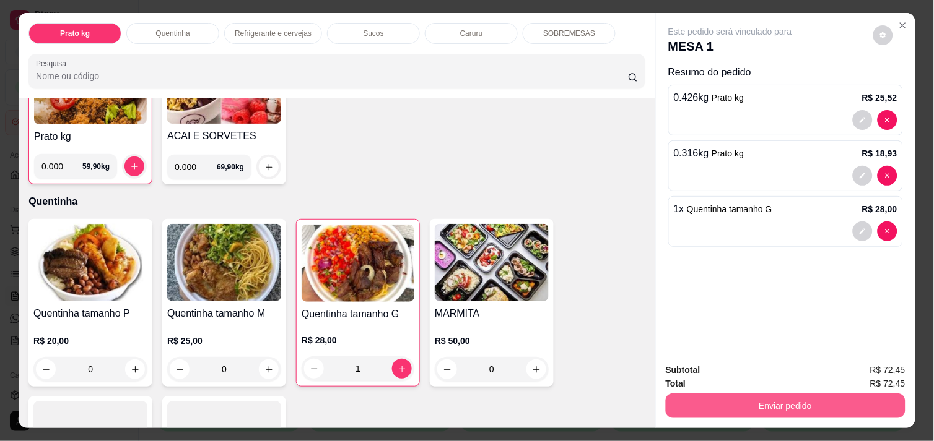
click at [811, 398] on button "Enviar pedido" at bounding box center [786, 406] width 240 height 25
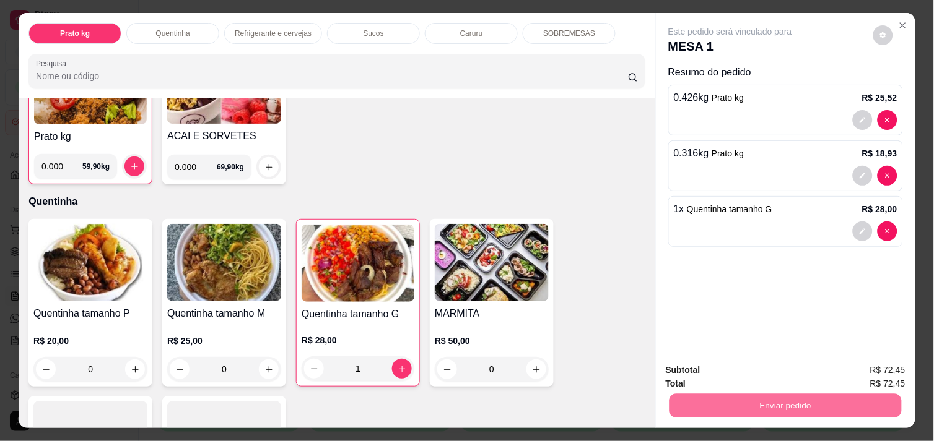
click at [880, 367] on button "Enviar pedido" at bounding box center [873, 371] width 70 height 24
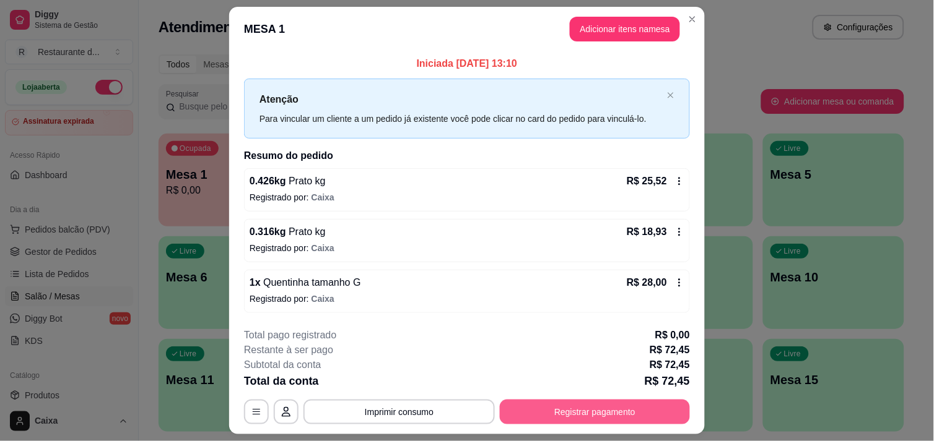
click at [622, 411] on button "Registrar pagamento" at bounding box center [595, 412] width 190 height 25
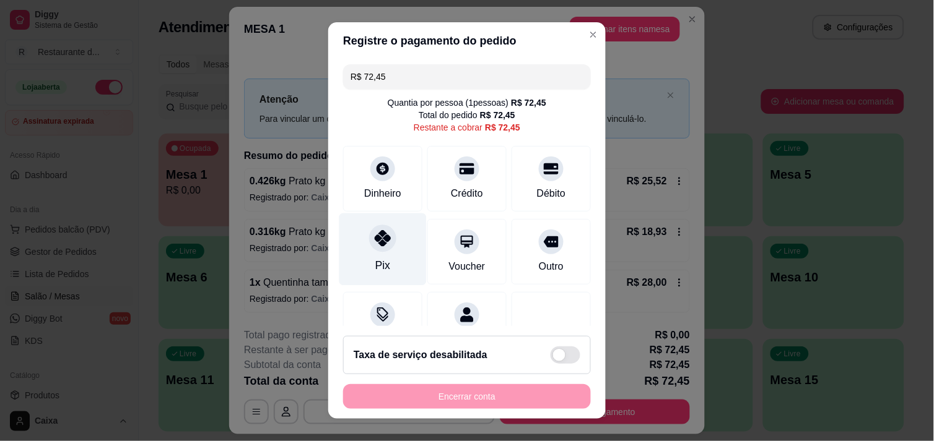
click at [370, 246] on div at bounding box center [382, 238] width 27 height 27
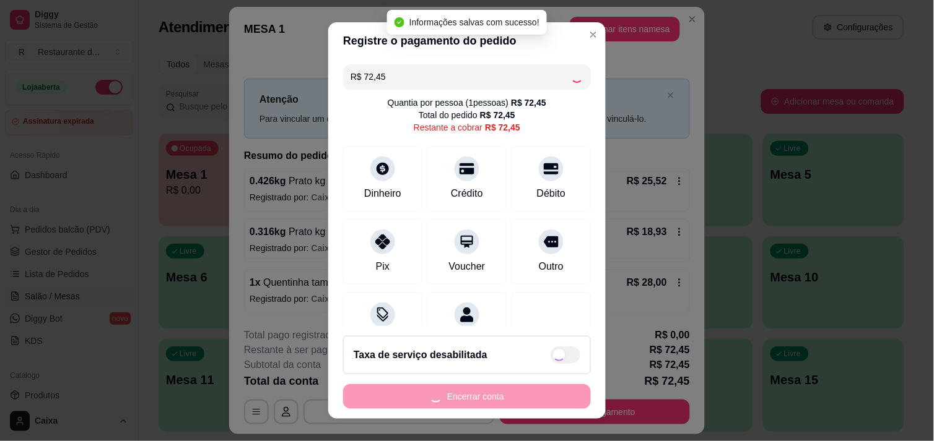
type input "R$ 0,00"
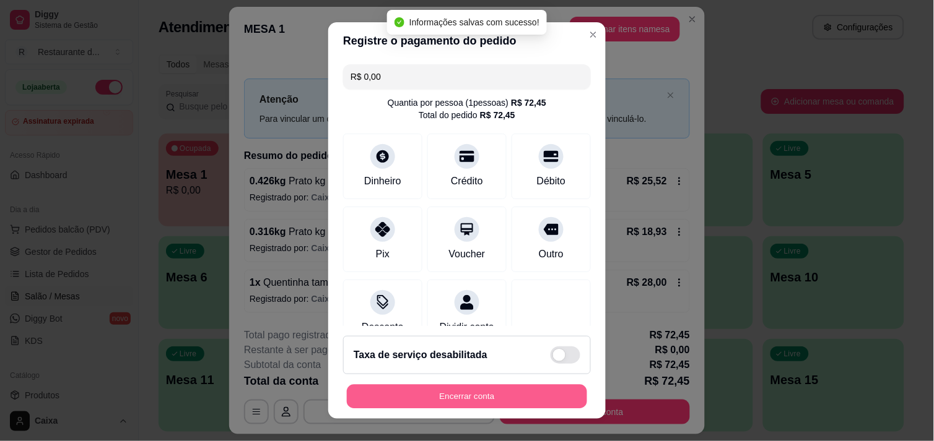
click at [535, 387] on button "Encerrar conta" at bounding box center [467, 397] width 240 height 24
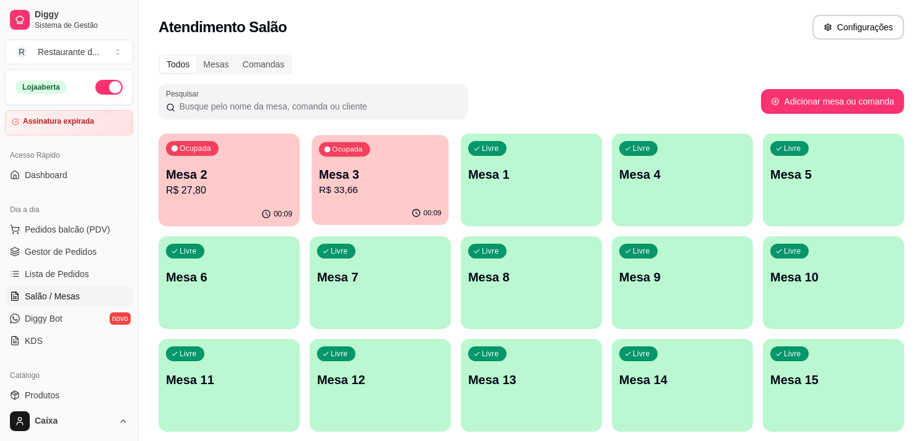
click at [372, 186] on p "R$ 33,66" at bounding box center [380, 190] width 123 height 14
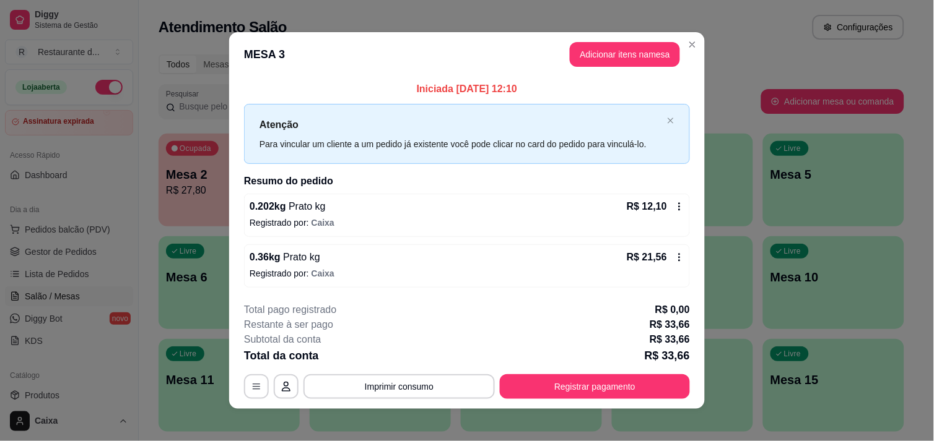
scroll to position [7, 0]
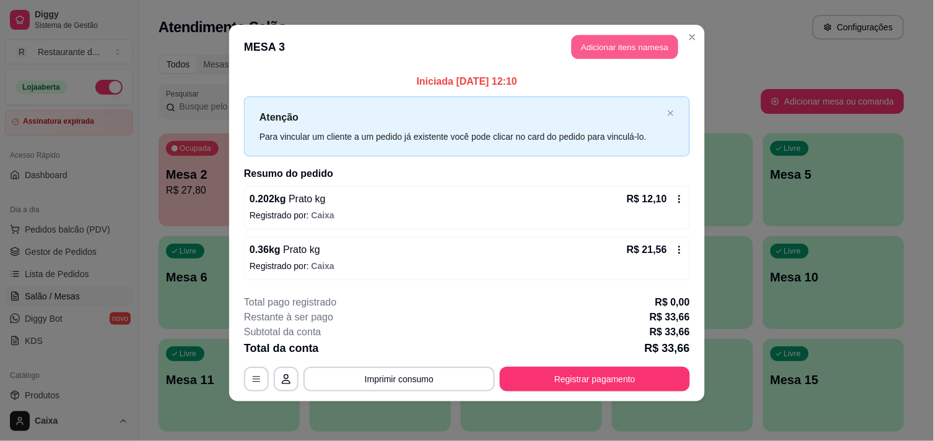
click at [599, 41] on button "Adicionar itens na mesa" at bounding box center [624, 47] width 106 height 24
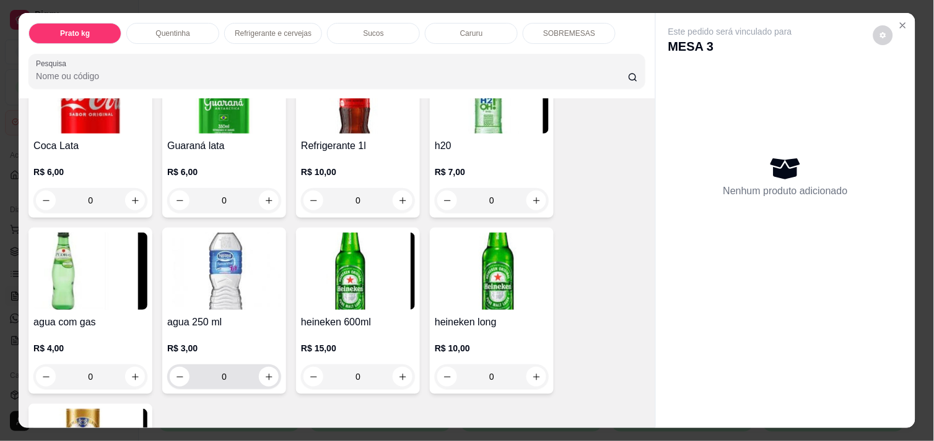
scroll to position [688, 0]
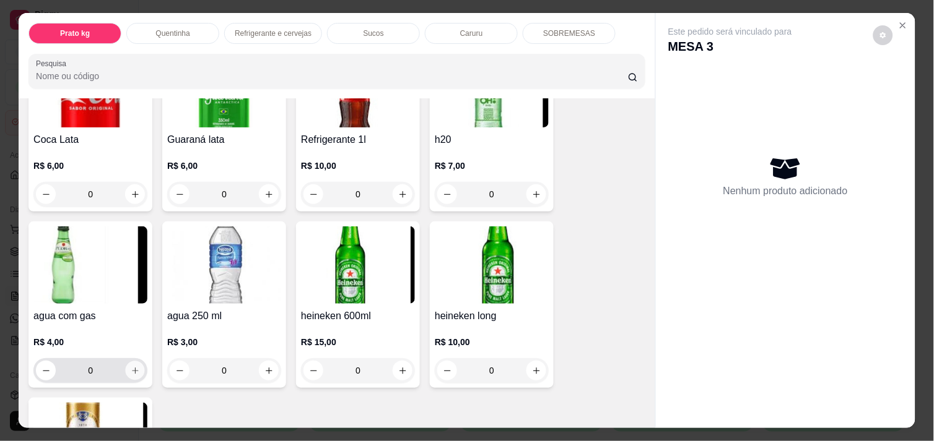
click at [131, 367] on icon "increase-product-quantity" at bounding box center [135, 371] width 9 height 9
type input "1"
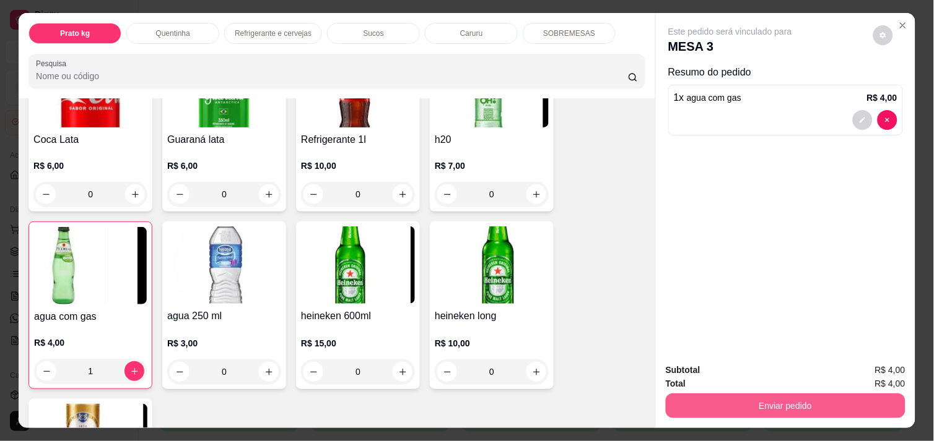
click at [781, 399] on button "Enviar pedido" at bounding box center [786, 406] width 240 height 25
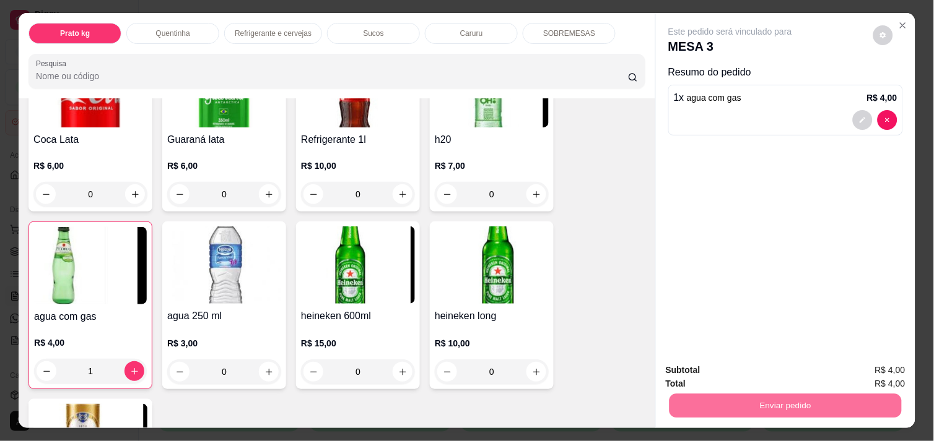
click at [874, 373] on button "Enviar pedido" at bounding box center [873, 369] width 68 height 23
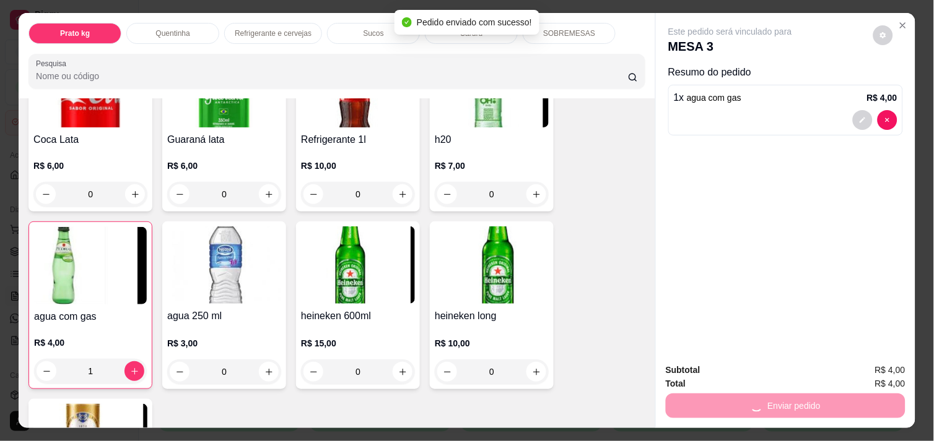
scroll to position [0, 0]
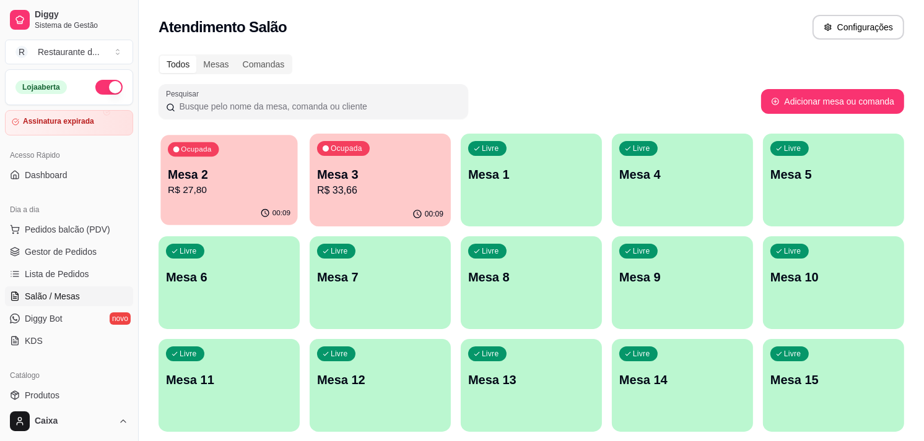
click at [234, 162] on div "Ocupada Mesa 2 R$ 27,80" at bounding box center [228, 168] width 137 height 67
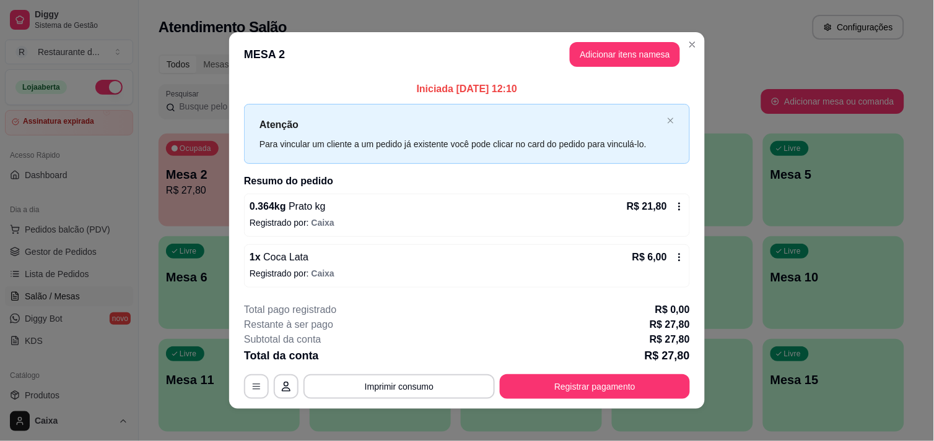
click at [661, 373] on div "**********" at bounding box center [467, 351] width 446 height 97
click at [659, 381] on button "Registrar pagamento" at bounding box center [595, 387] width 190 height 25
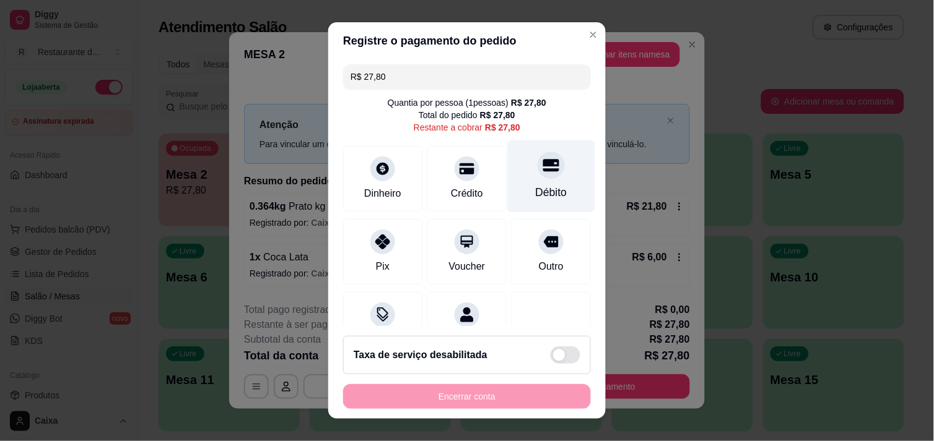
click at [543, 171] on icon at bounding box center [551, 165] width 16 height 12
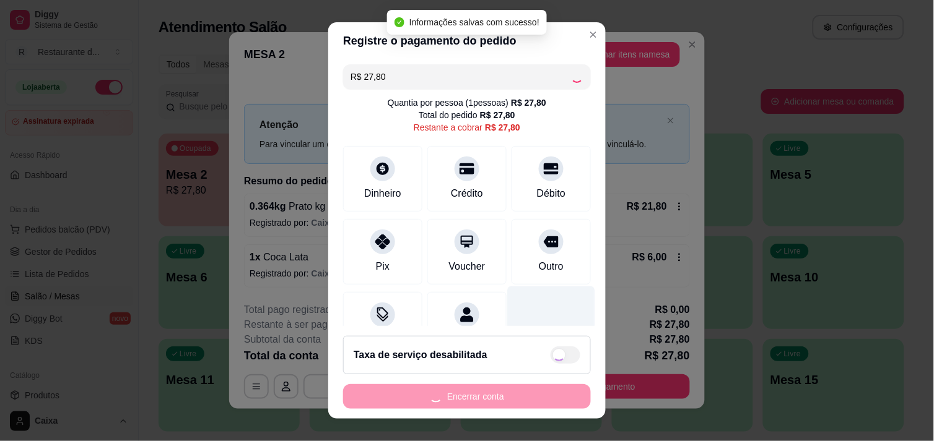
type input "R$ 0,00"
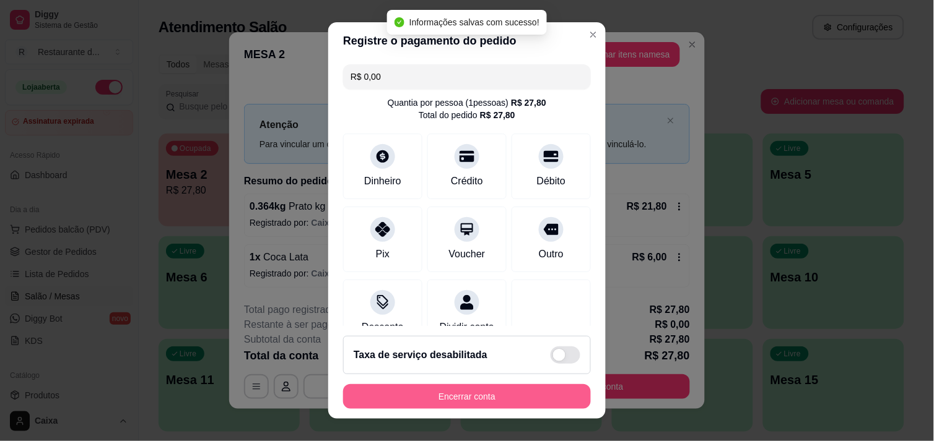
click at [540, 388] on button "Encerrar conta" at bounding box center [467, 396] width 248 height 25
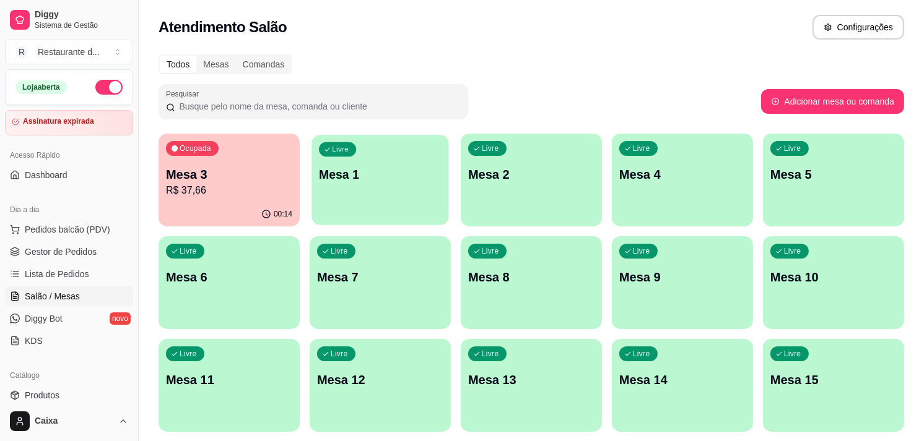
click at [362, 172] on p "Mesa 1" at bounding box center [380, 175] width 123 height 17
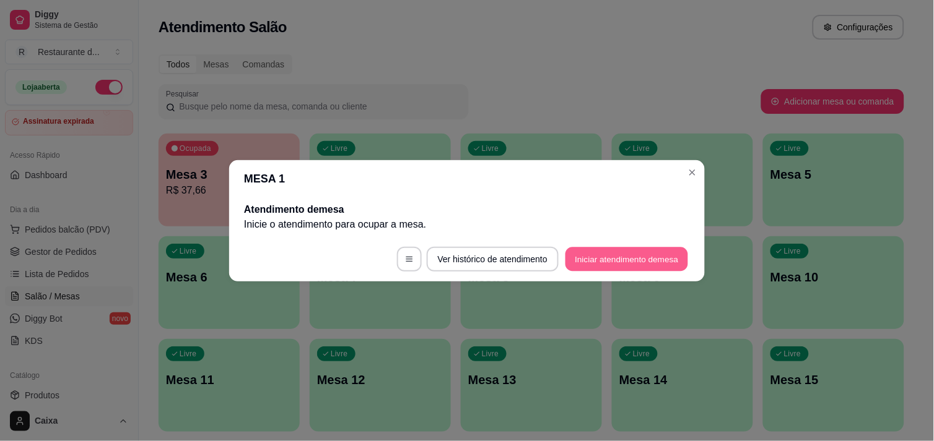
click at [632, 250] on button "Iniciar atendimento de mesa" at bounding box center [626, 259] width 123 height 24
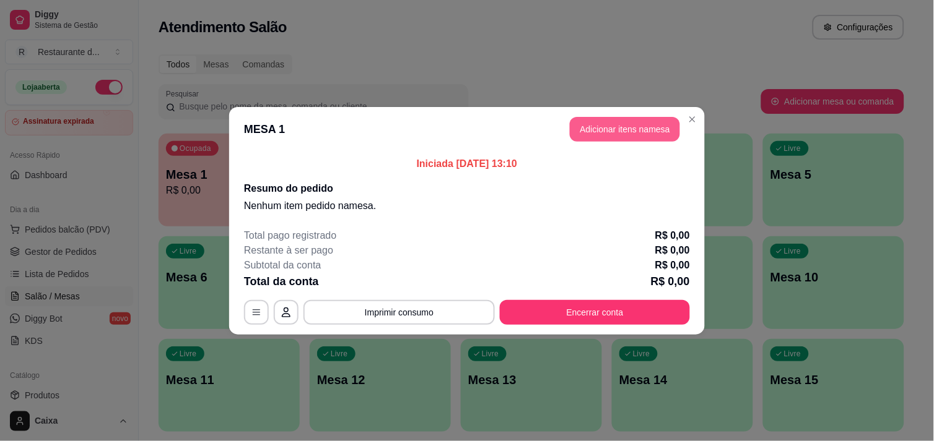
click at [658, 135] on button "Adicionar itens na mesa" at bounding box center [625, 129] width 110 height 25
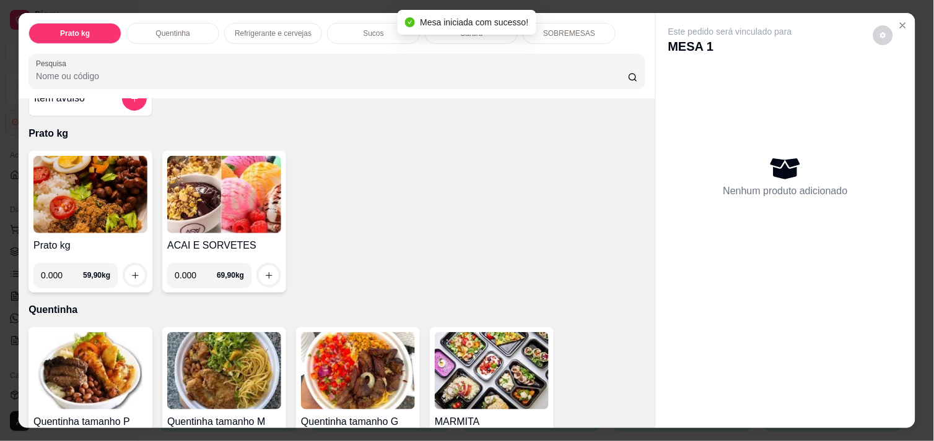
scroll to position [206, 0]
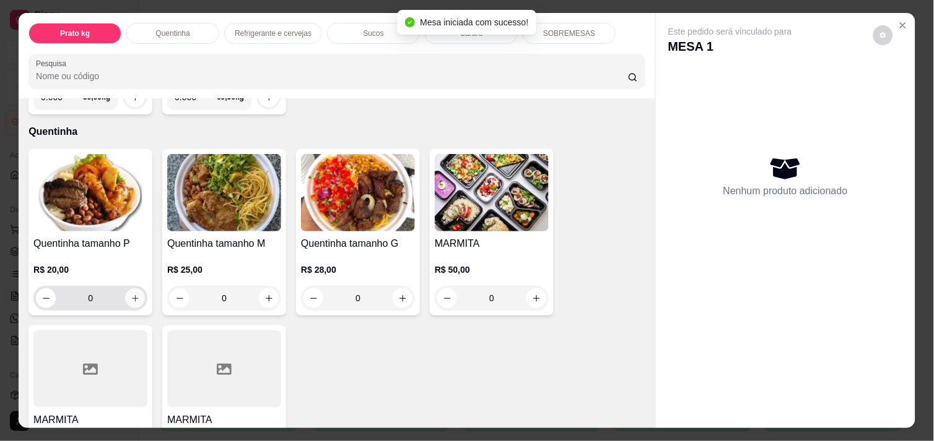
click at [132, 294] on icon "increase-product-quantity" at bounding box center [135, 298] width 9 height 9
type input "1"
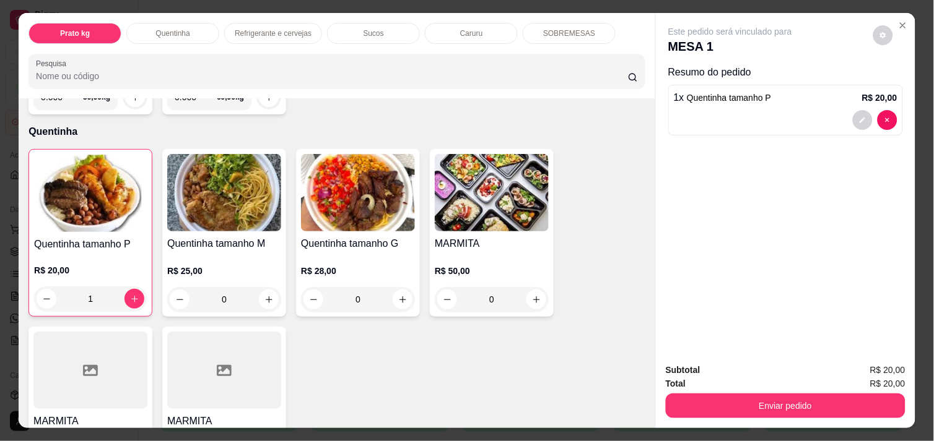
click at [766, 411] on button "Enviar pedido" at bounding box center [786, 406] width 240 height 25
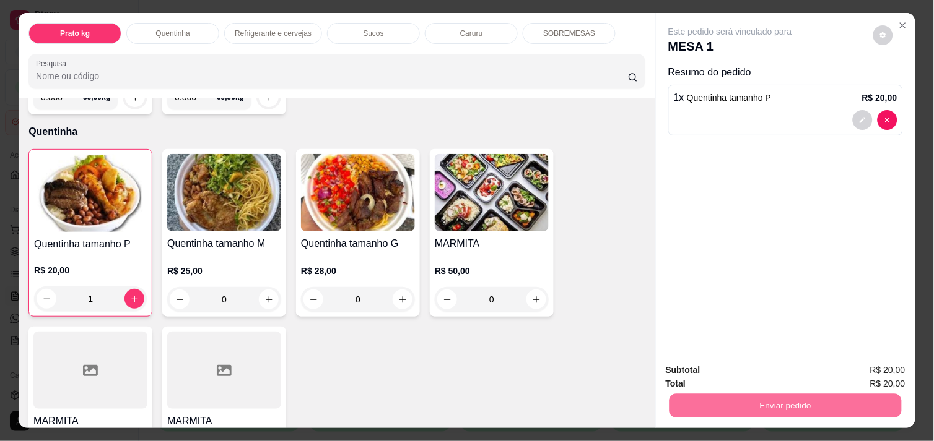
click at [868, 367] on button "Enviar pedido" at bounding box center [873, 370] width 70 height 24
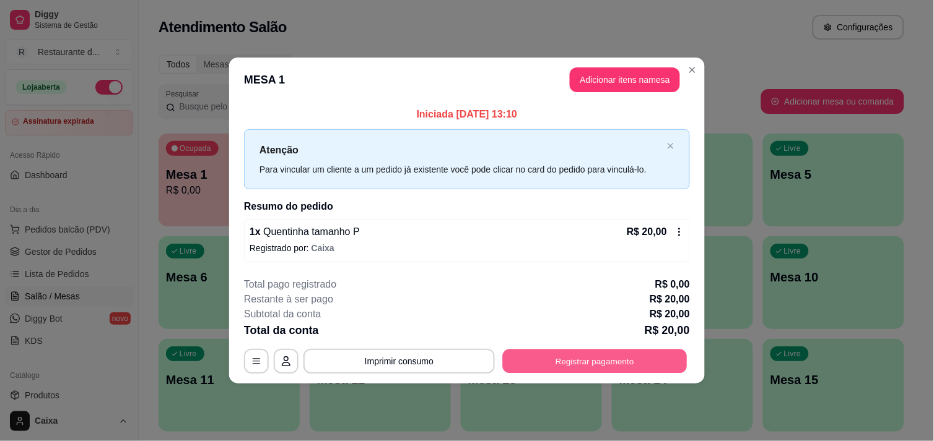
click at [652, 367] on button "Registrar pagamento" at bounding box center [595, 362] width 185 height 24
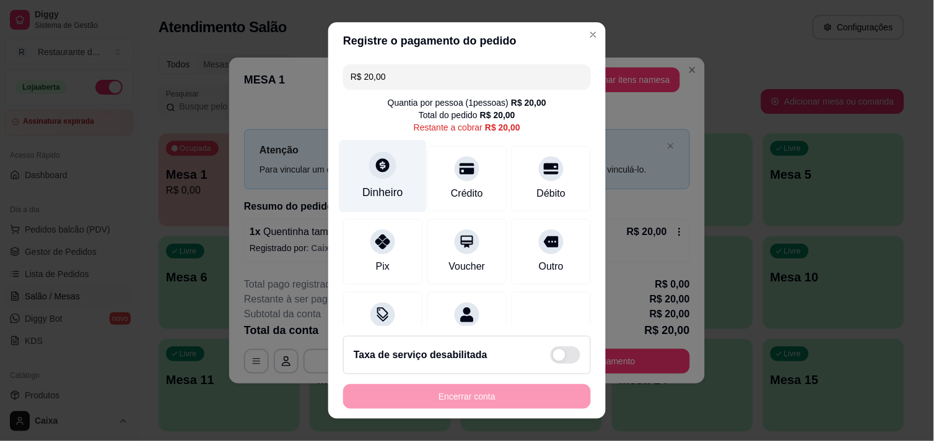
click at [381, 181] on div "Dinheiro" at bounding box center [382, 176] width 87 height 72
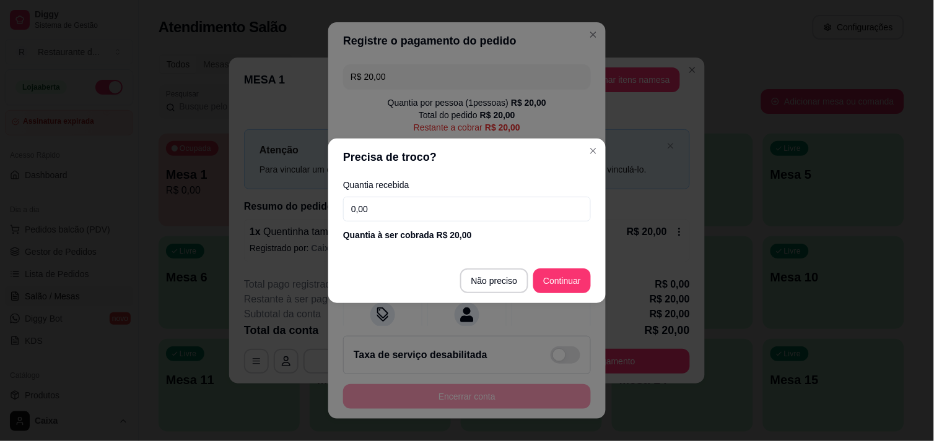
click at [429, 199] on input "0,00" at bounding box center [467, 209] width 248 height 25
type input "20,00"
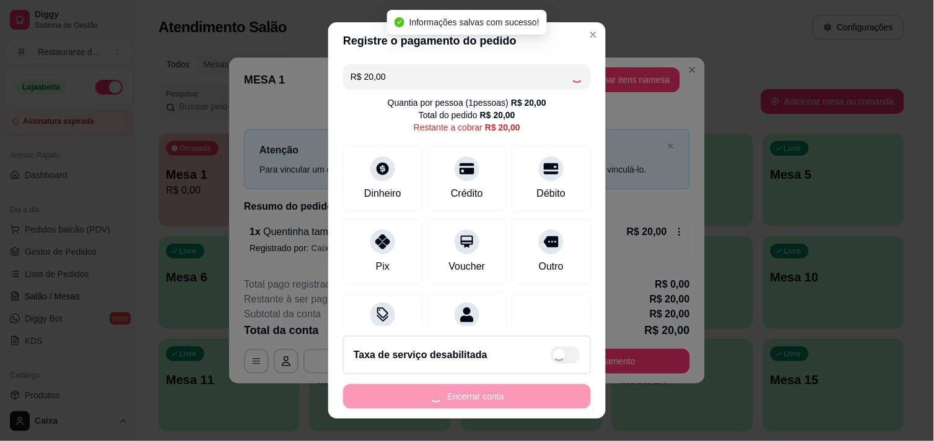
type input "R$ 0,00"
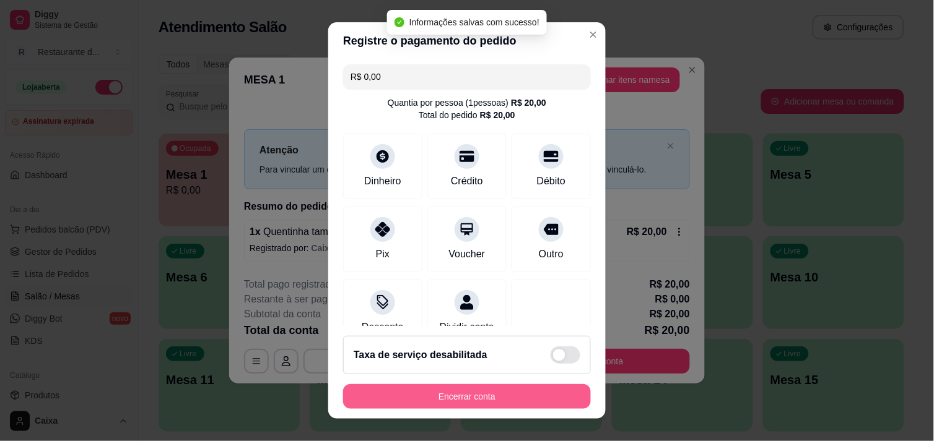
click at [502, 393] on button "Encerrar conta" at bounding box center [467, 396] width 248 height 25
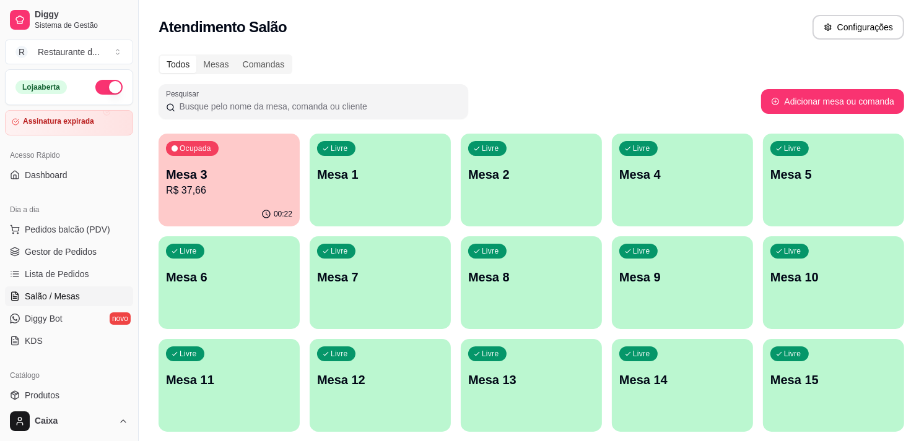
click at [237, 189] on p "R$ 37,66" at bounding box center [229, 190] width 126 height 15
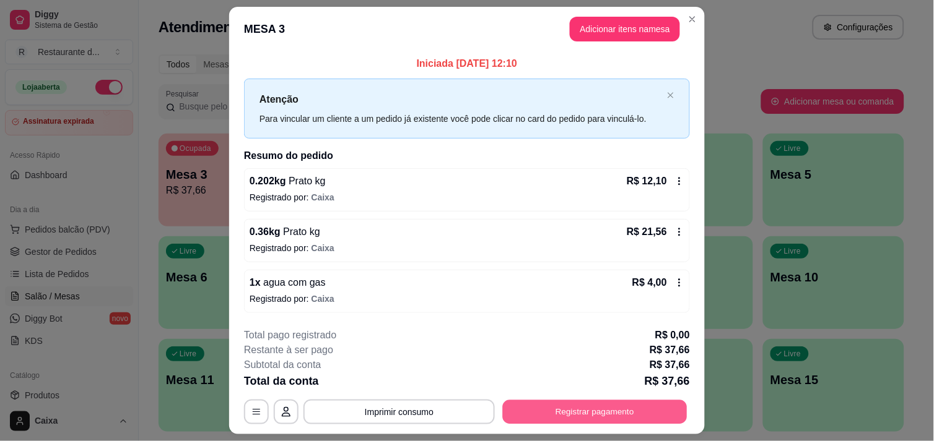
click at [613, 419] on button "Registrar pagamento" at bounding box center [595, 413] width 185 height 24
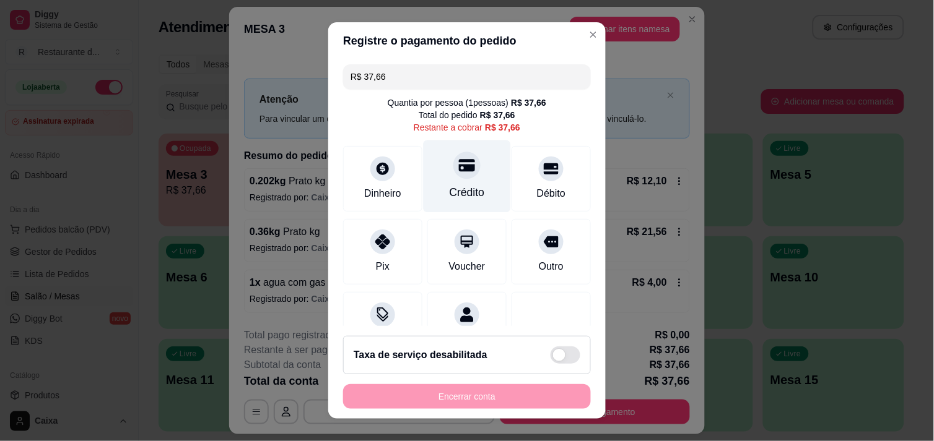
click at [459, 170] on icon at bounding box center [467, 165] width 16 height 12
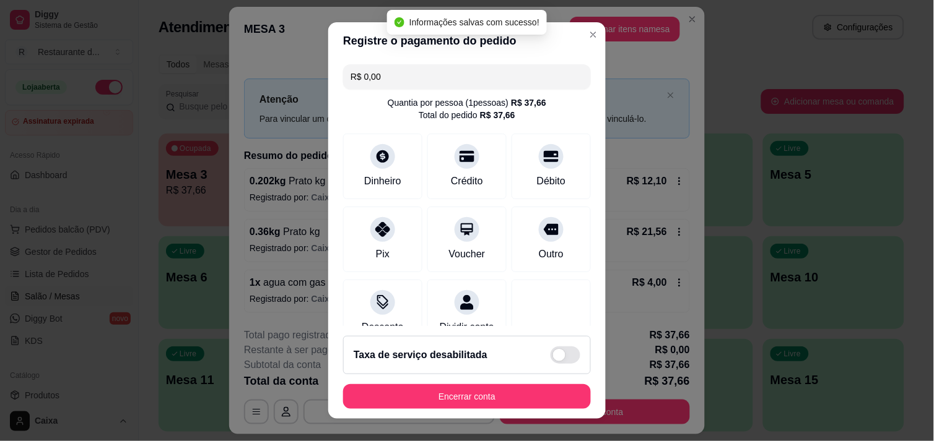
type input "R$ 0,00"
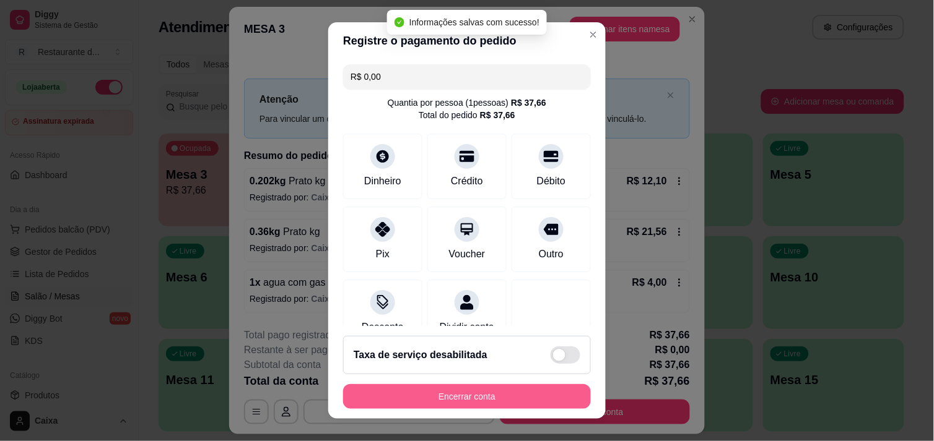
click at [522, 397] on button "Encerrar conta" at bounding box center [467, 396] width 248 height 25
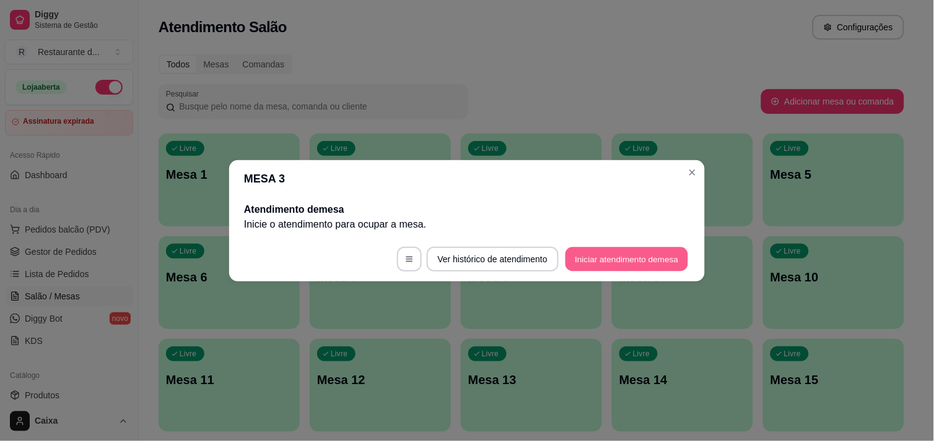
click at [607, 254] on button "Iniciar atendimento de mesa" at bounding box center [626, 259] width 123 height 24
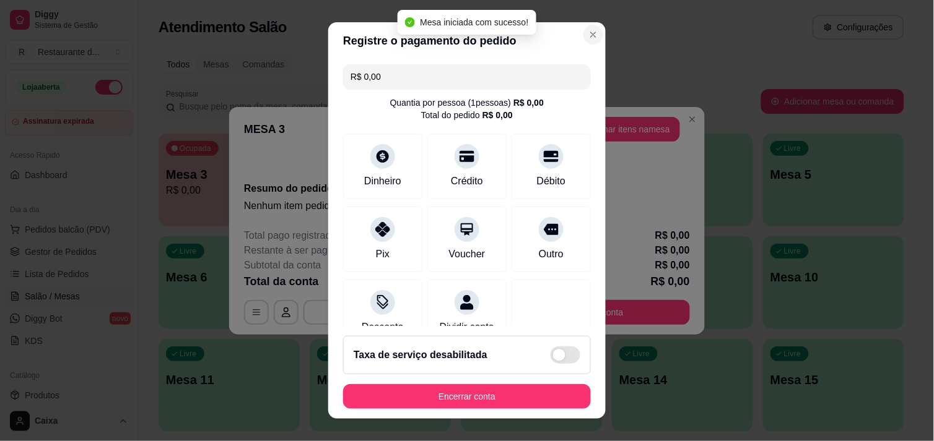
click at [595, 45] on section "Registre o pagamento do pedido R$ 0,00 Quantia por pessoa ( 1 pessoas) R$ 0,00 …" at bounding box center [466, 220] width 277 height 397
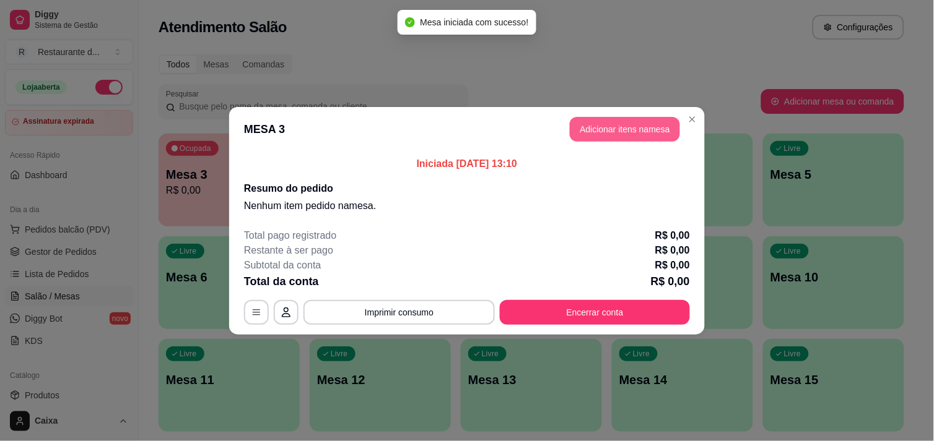
click at [627, 128] on button "Adicionar itens na mesa" at bounding box center [625, 129] width 110 height 25
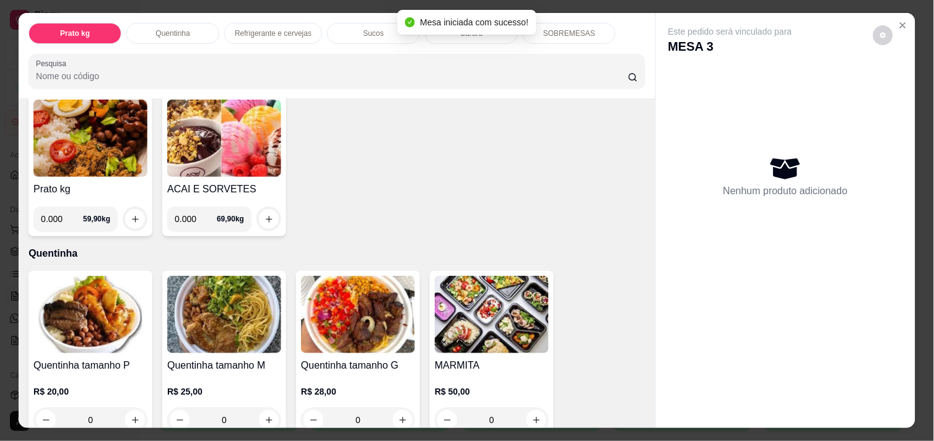
scroll to position [137, 0]
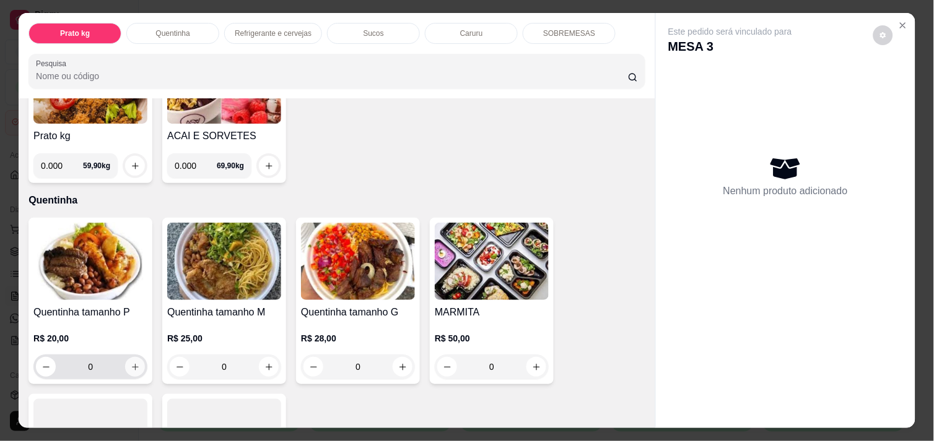
click at [131, 363] on icon "increase-product-quantity" at bounding box center [135, 367] width 9 height 9
type input "1"
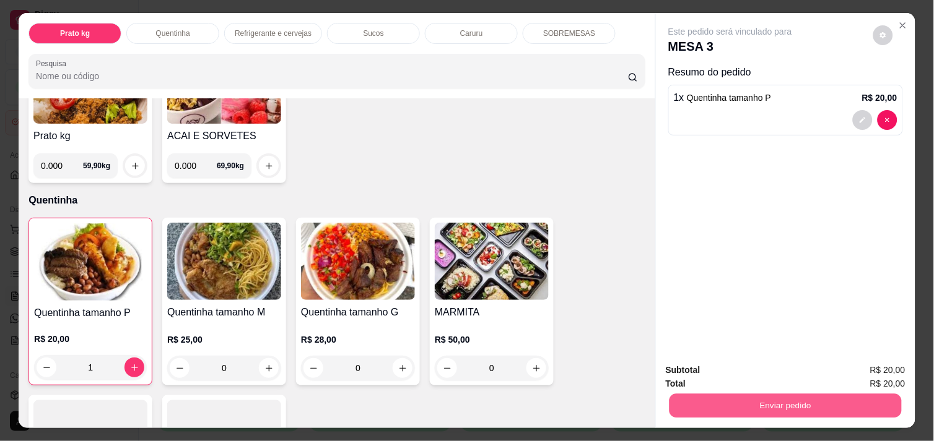
click at [836, 402] on button "Enviar pedido" at bounding box center [785, 406] width 232 height 24
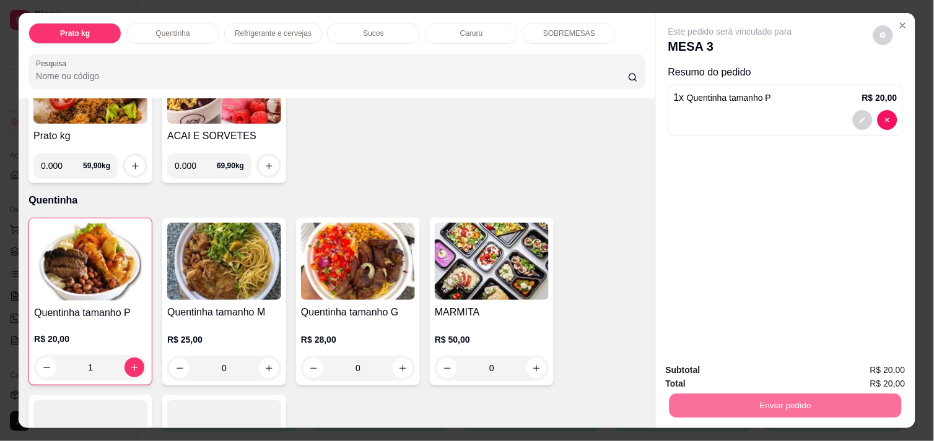
click at [847, 368] on button "Enviar pedido" at bounding box center [873, 371] width 70 height 24
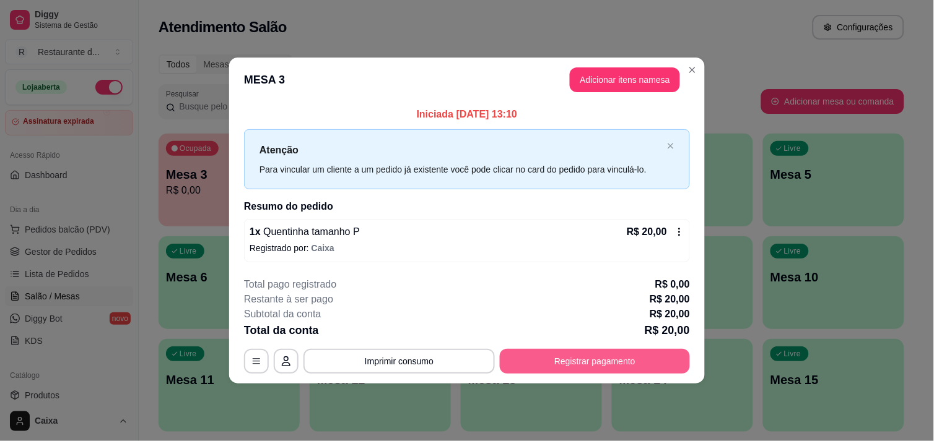
click at [638, 361] on button "Registrar pagamento" at bounding box center [595, 361] width 190 height 25
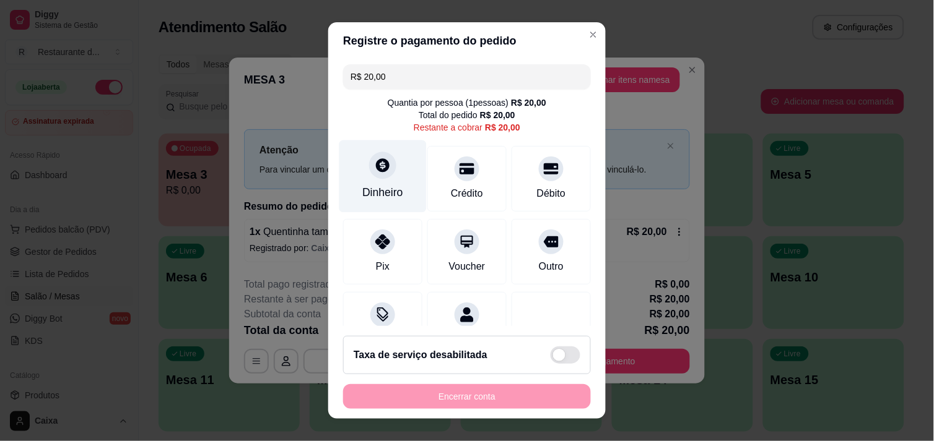
click at [386, 152] on div "Dinheiro" at bounding box center [382, 176] width 87 height 72
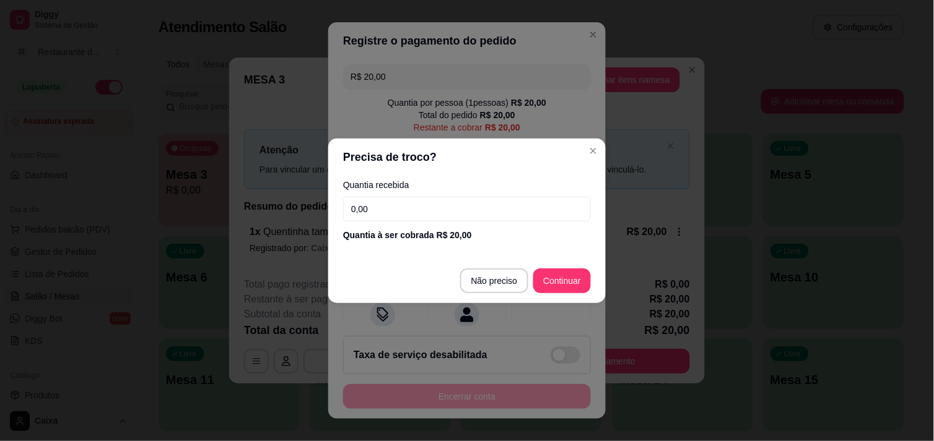
click at [404, 211] on input "0,00" at bounding box center [467, 209] width 248 height 25
type input "20,00"
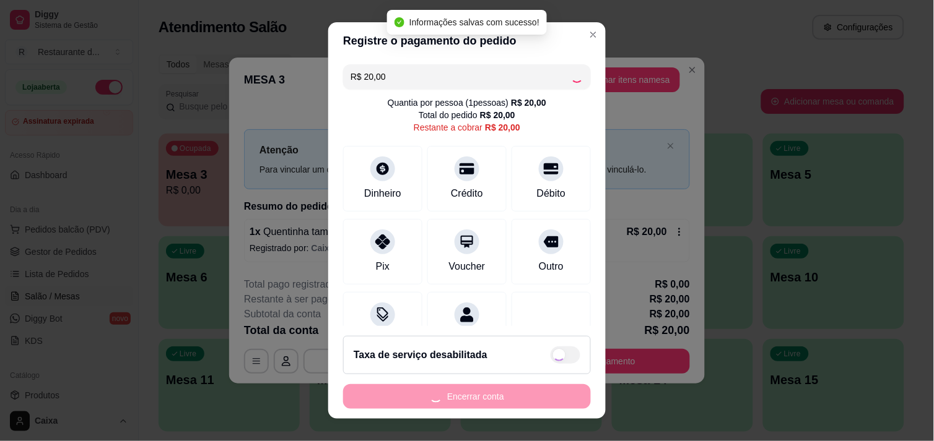
type input "R$ 0,00"
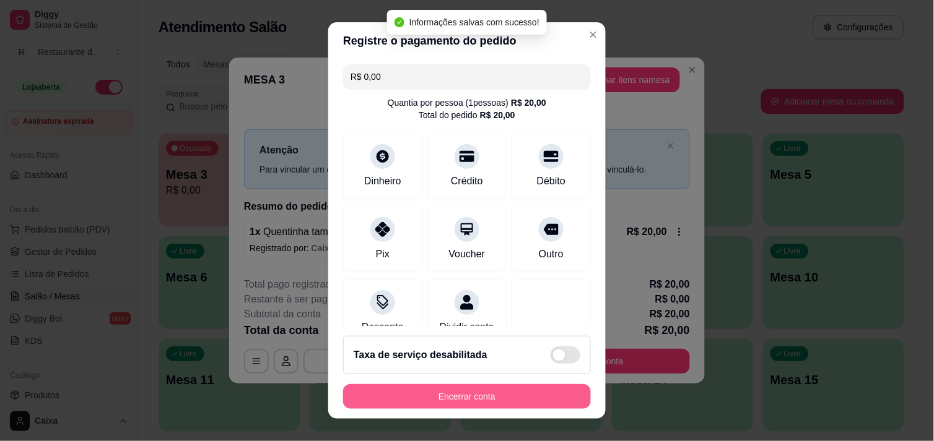
click at [492, 395] on button "Encerrar conta" at bounding box center [467, 396] width 248 height 25
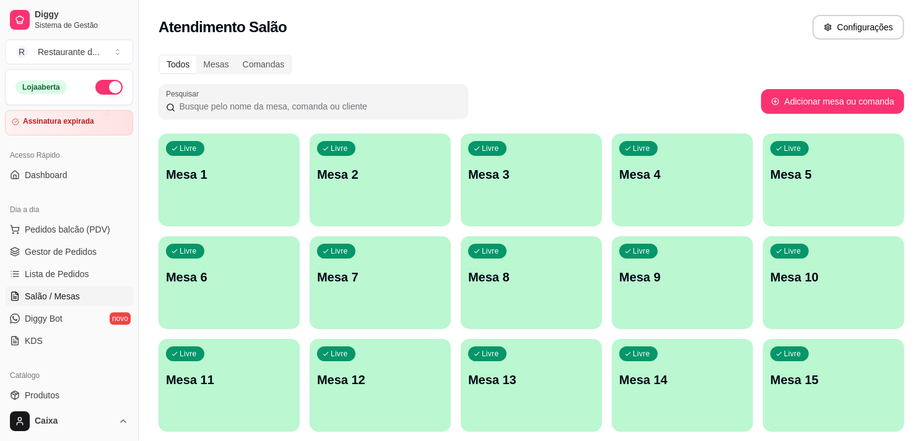
click at [350, 213] on div "button" at bounding box center [380, 219] width 141 height 15
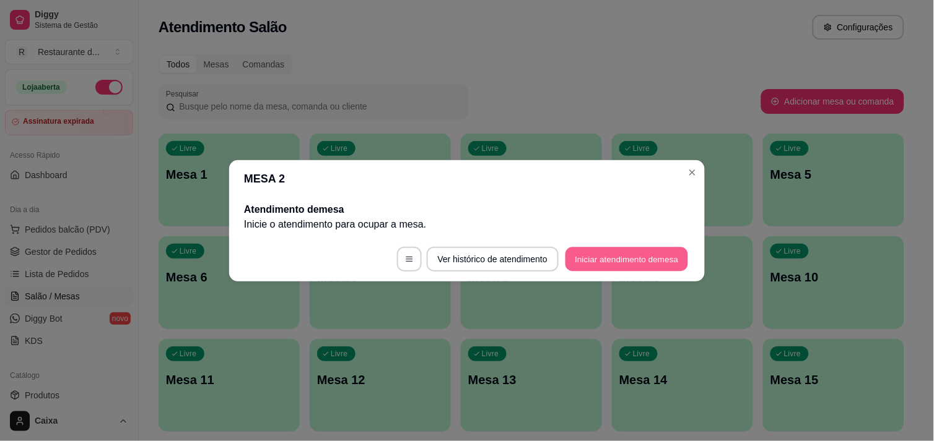
click at [602, 264] on button "Iniciar atendimento de mesa" at bounding box center [626, 259] width 123 height 24
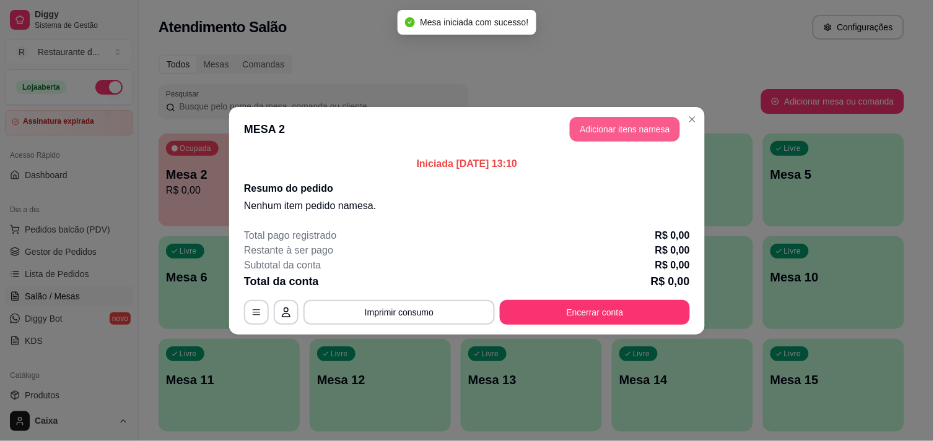
click at [644, 131] on button "Adicionar itens na mesa" at bounding box center [625, 129] width 110 height 25
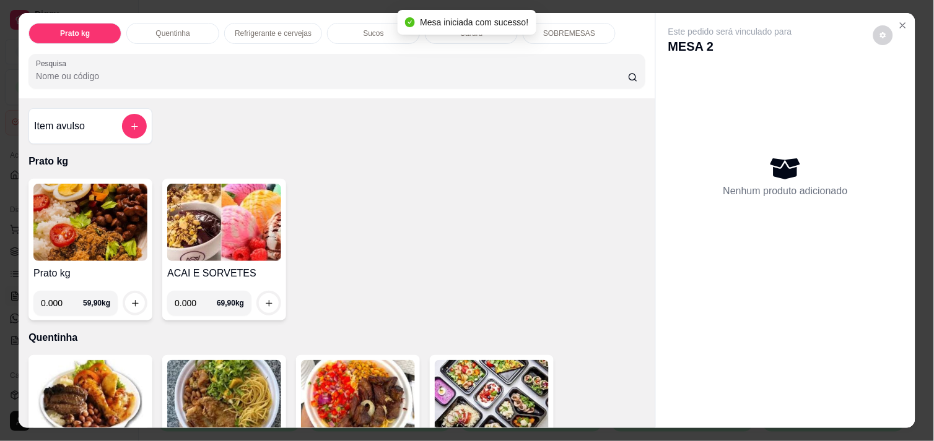
click at [77, 224] on img at bounding box center [90, 222] width 114 height 77
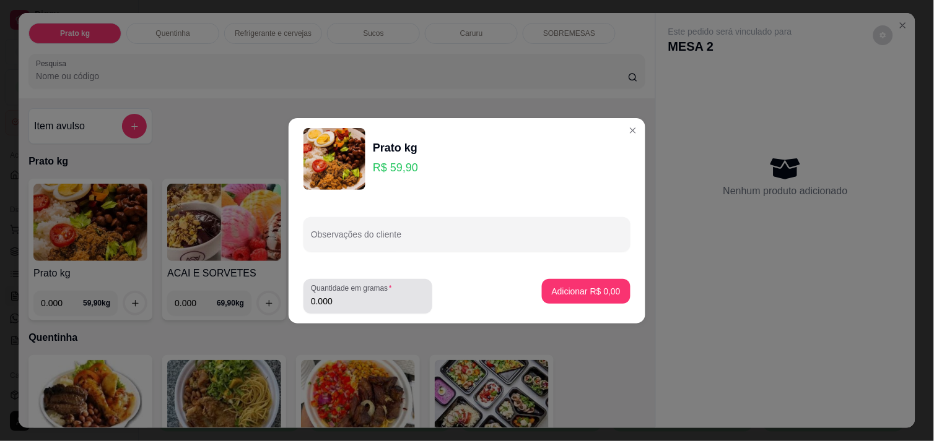
click at [400, 297] on input "0.000" at bounding box center [368, 301] width 114 height 12
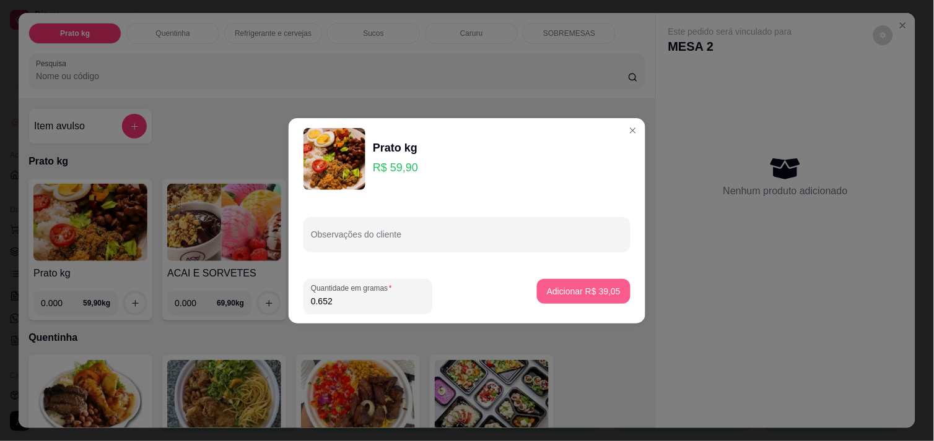
type input "0.652"
click at [587, 290] on p "Adicionar R$ 39,05" at bounding box center [584, 291] width 72 height 12
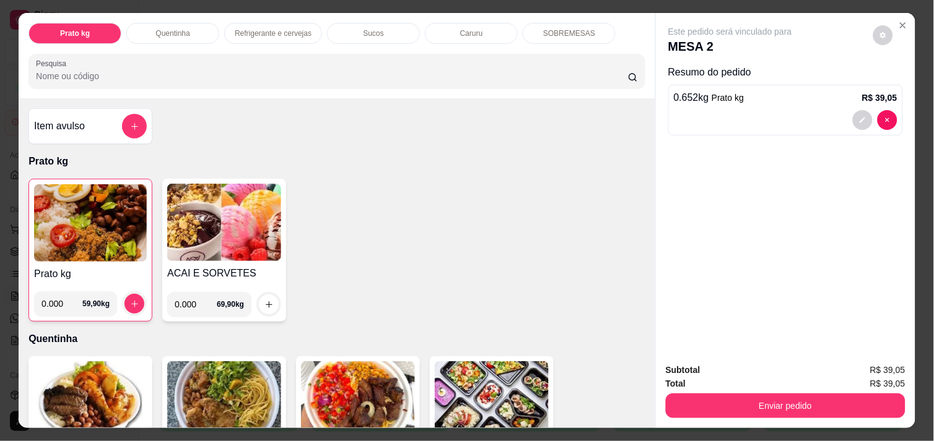
click at [125, 251] on img at bounding box center [90, 223] width 113 height 77
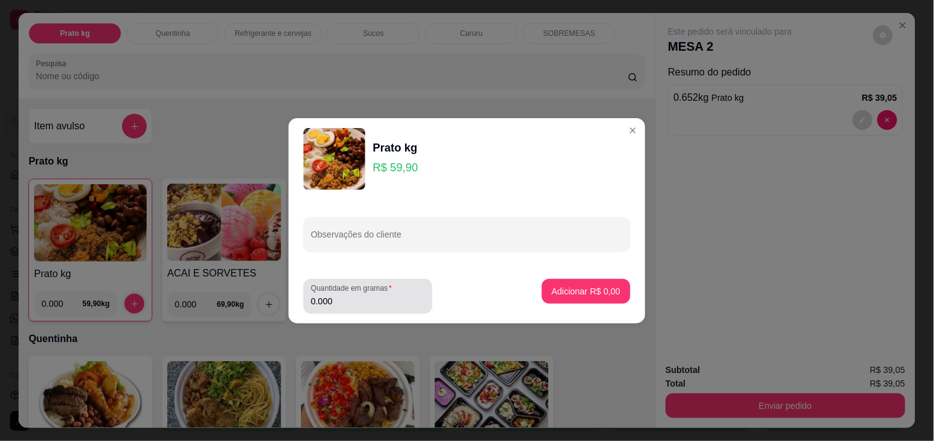
click at [375, 311] on div "Quantidade em gramas 0.000" at bounding box center [367, 296] width 129 height 35
type input "0.208"
click at [613, 286] on button "Adicionar R$ 12,46" at bounding box center [583, 291] width 93 height 25
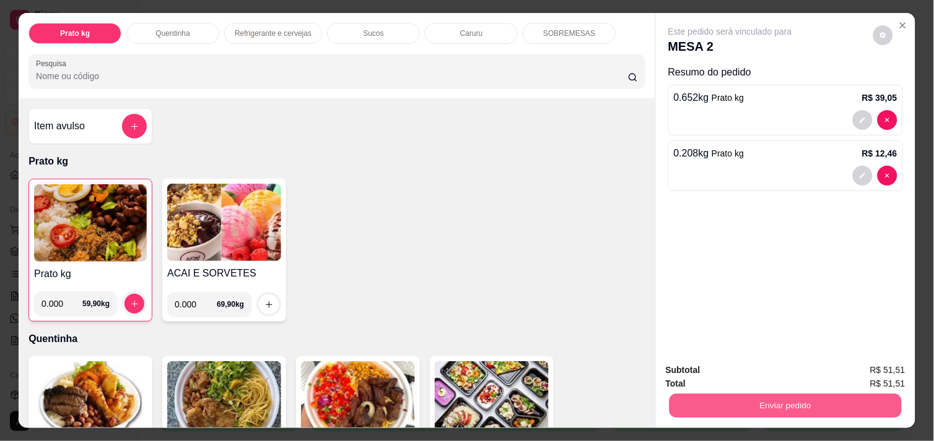
click at [807, 394] on button "Enviar pedido" at bounding box center [785, 406] width 232 height 24
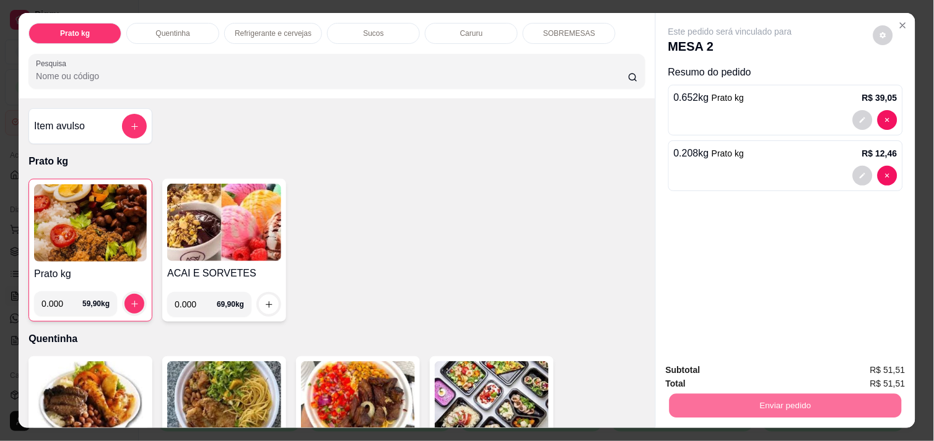
click at [869, 366] on button "Enviar pedido" at bounding box center [873, 371] width 70 height 24
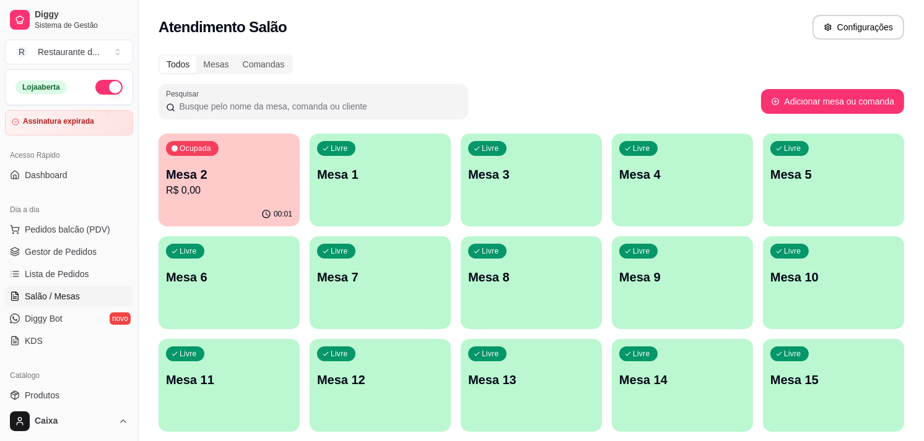
click at [223, 174] on p "Mesa 2" at bounding box center [229, 174] width 126 height 17
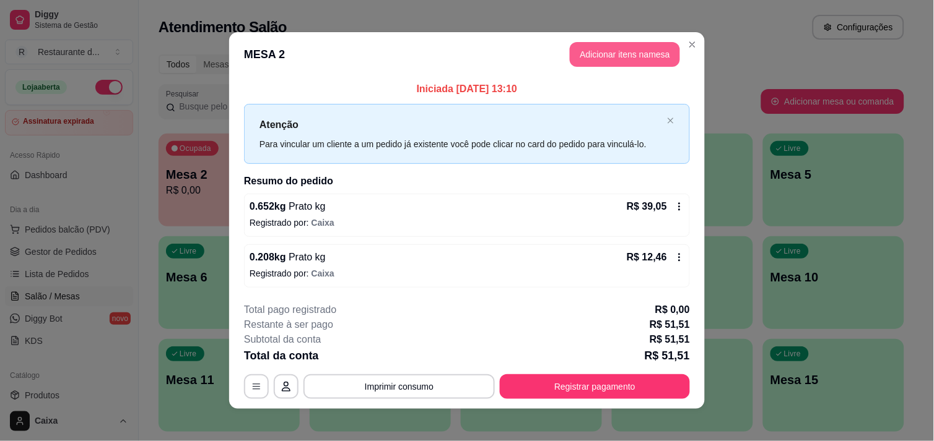
click at [665, 50] on button "Adicionar itens na mesa" at bounding box center [625, 54] width 110 height 25
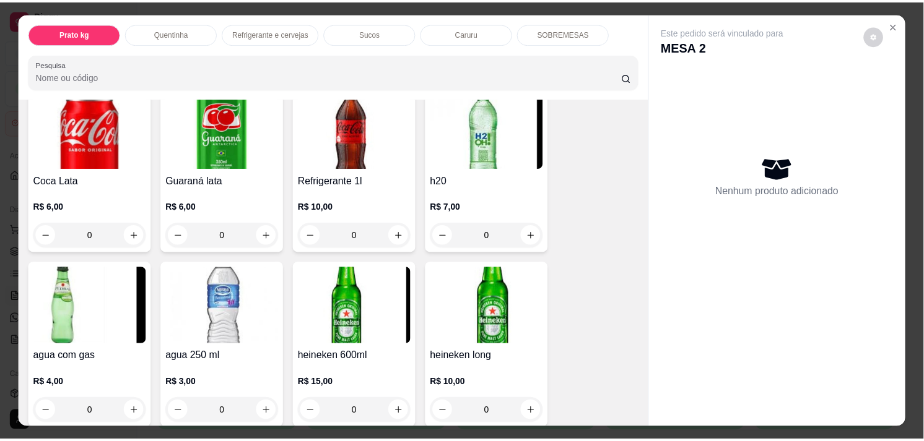
scroll to position [688, 0]
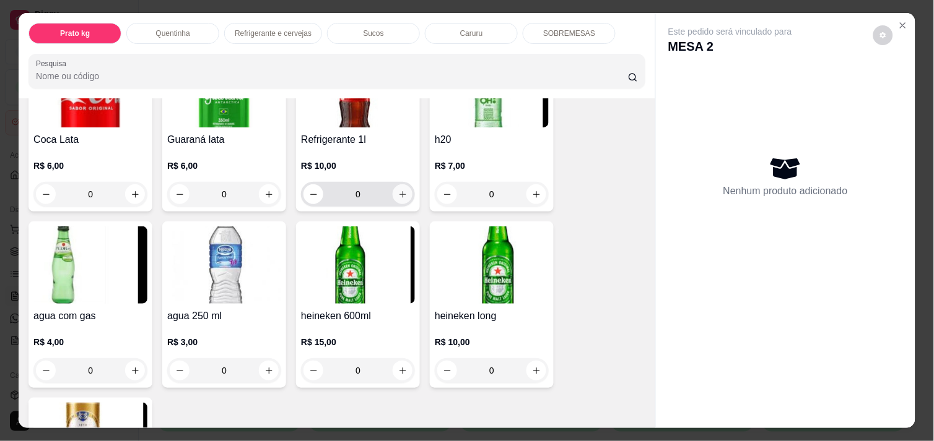
click at [401, 190] on icon "increase-product-quantity" at bounding box center [402, 194] width 9 height 9
type input "1"
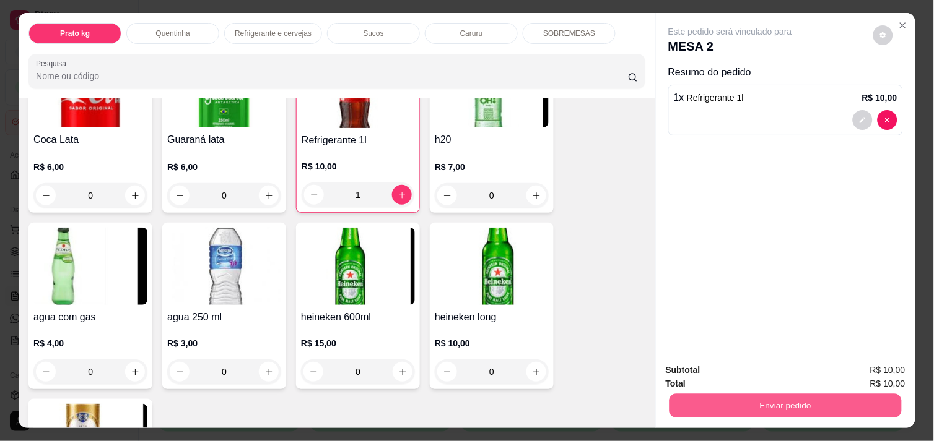
click at [781, 399] on button "Enviar pedido" at bounding box center [785, 406] width 232 height 24
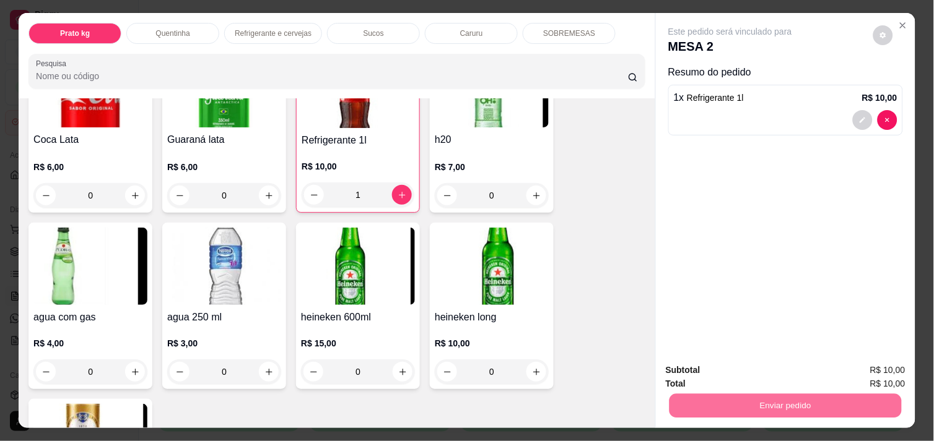
click at [880, 362] on button "Enviar pedido" at bounding box center [873, 369] width 68 height 23
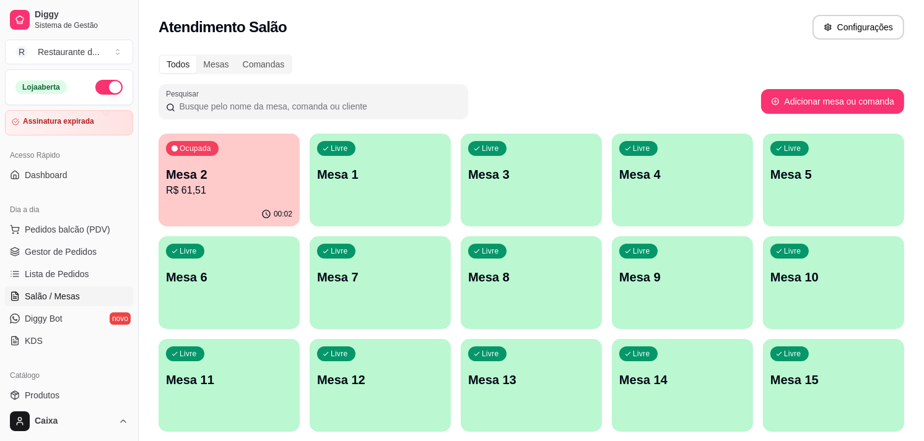
click at [203, 169] on p "Mesa 2" at bounding box center [229, 174] width 126 height 17
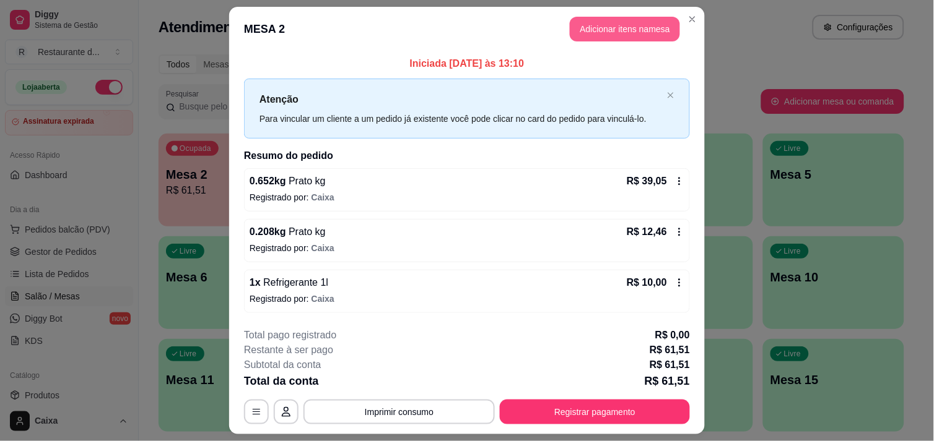
drag, startPoint x: 627, startPoint y: 43, endPoint x: 627, endPoint y: 29, distance: 14.2
click at [627, 40] on header "MESA 2 Adicionar itens na mesa" at bounding box center [466, 29] width 475 height 45
click at [627, 23] on button "Adicionar itens na mesa" at bounding box center [625, 29] width 110 height 25
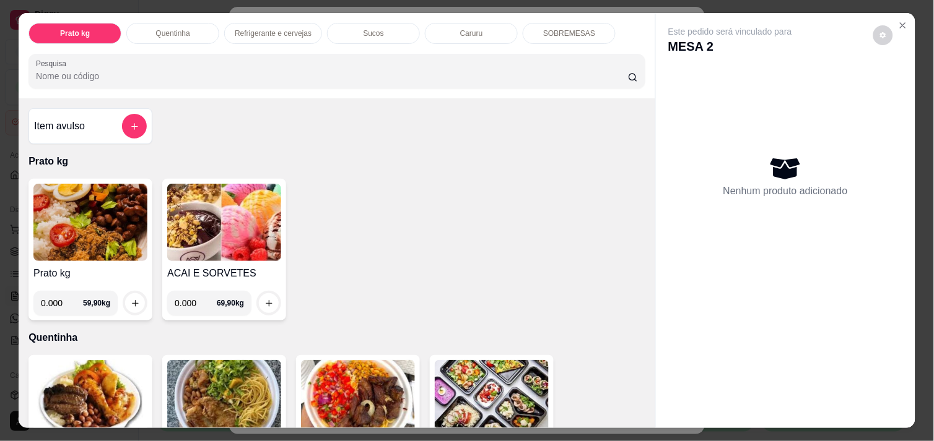
click at [42, 225] on img at bounding box center [90, 222] width 114 height 77
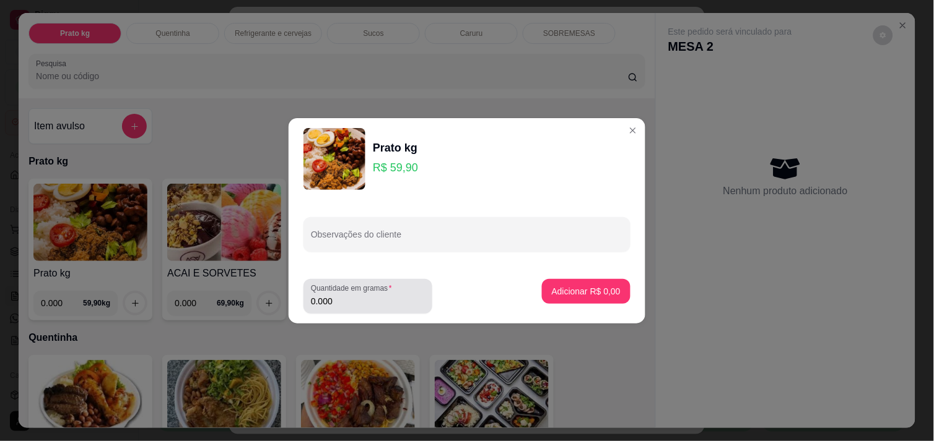
click at [355, 300] on input "0.000" at bounding box center [368, 301] width 114 height 12
type input "0.470"
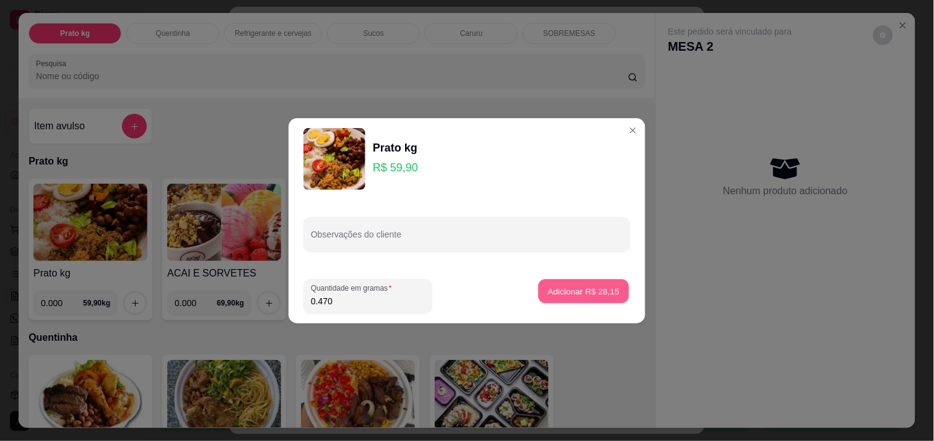
click at [573, 302] on button "Adicionar R$ 28,15" at bounding box center [583, 291] width 91 height 24
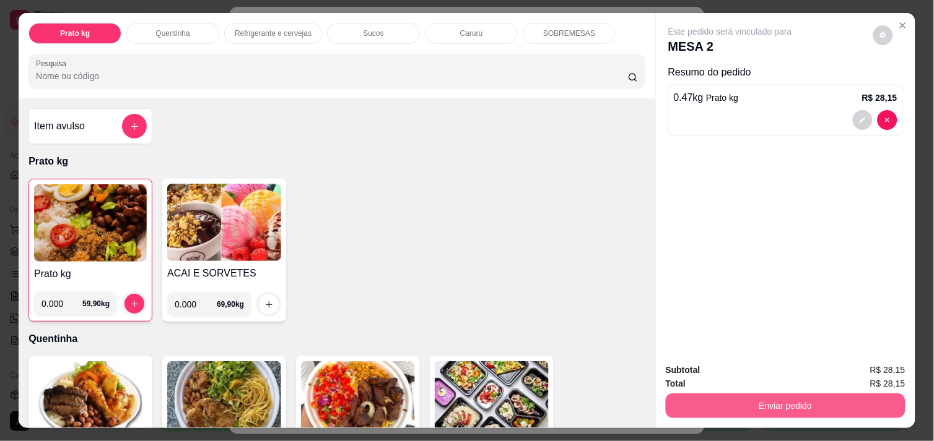
click at [696, 399] on button "Enviar pedido" at bounding box center [786, 406] width 240 height 25
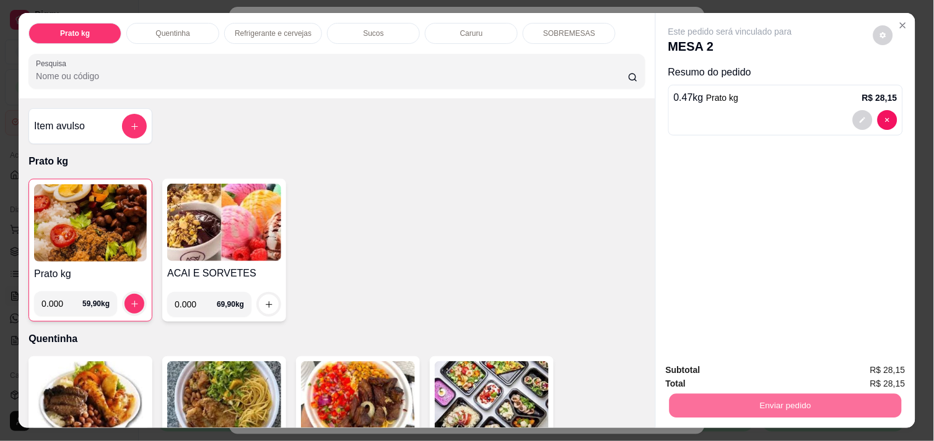
click at [892, 370] on button "Enviar pedido" at bounding box center [873, 370] width 70 height 24
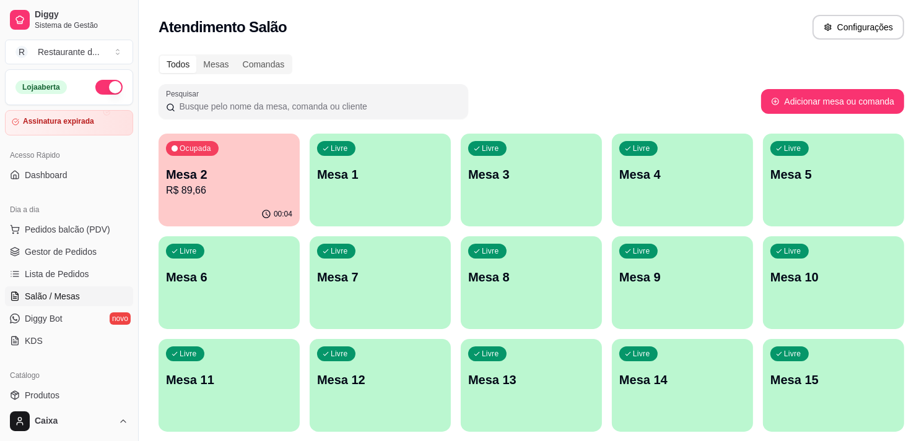
click at [237, 189] on p "R$ 89,66" at bounding box center [229, 190] width 126 height 15
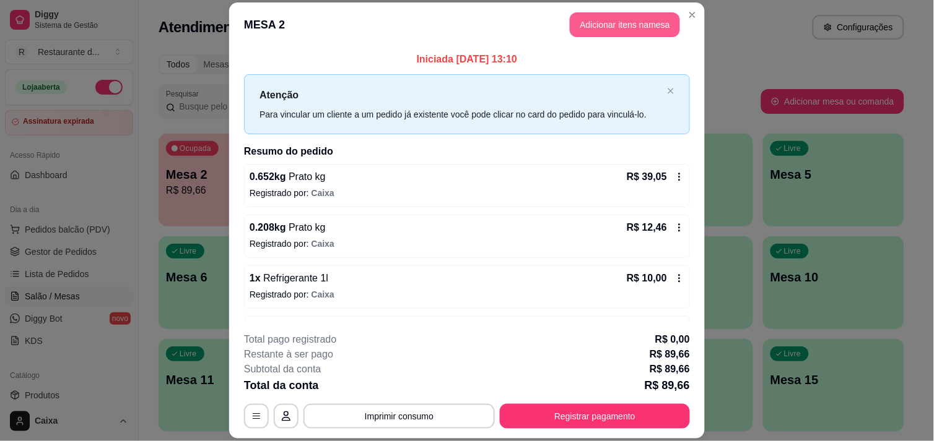
click at [642, 32] on button "Adicionar itens na mesa" at bounding box center [625, 24] width 110 height 25
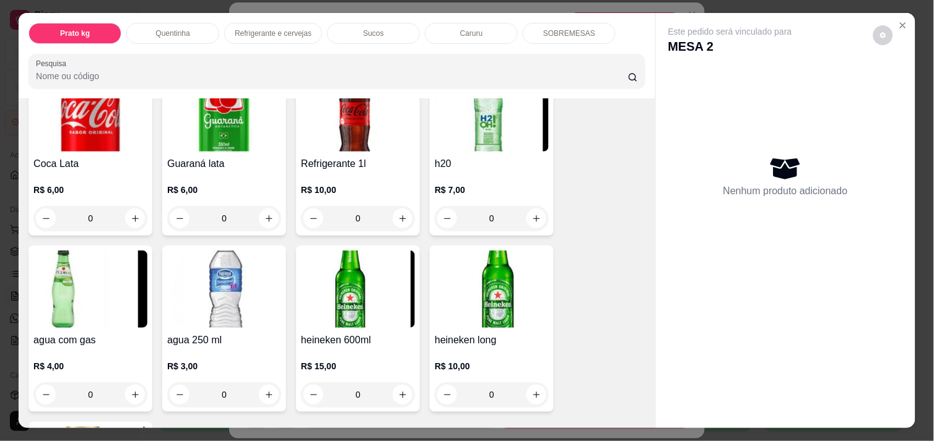
scroll to position [688, 0]
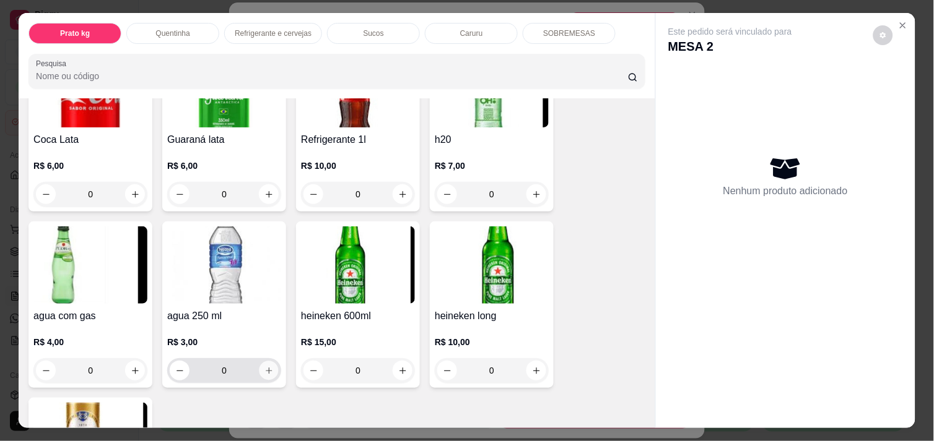
click at [264, 367] on icon "increase-product-quantity" at bounding box center [268, 371] width 9 height 9
type input "1"
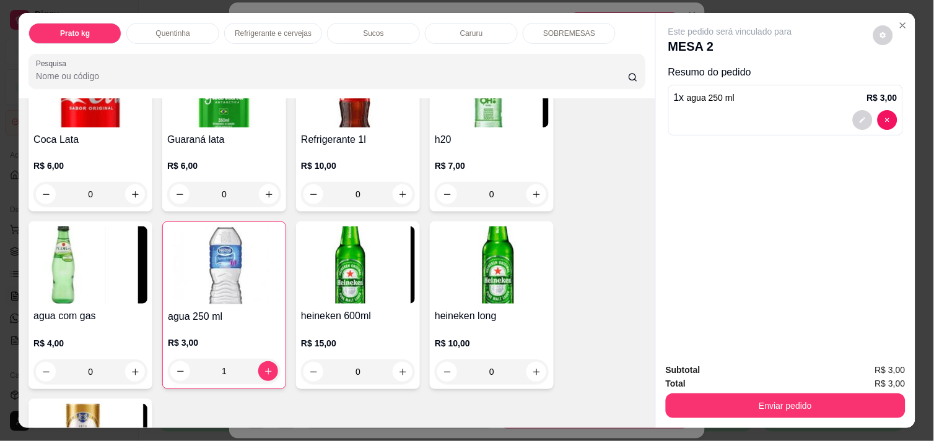
click at [797, 391] on div "Enviar pedido" at bounding box center [786, 405] width 240 height 28
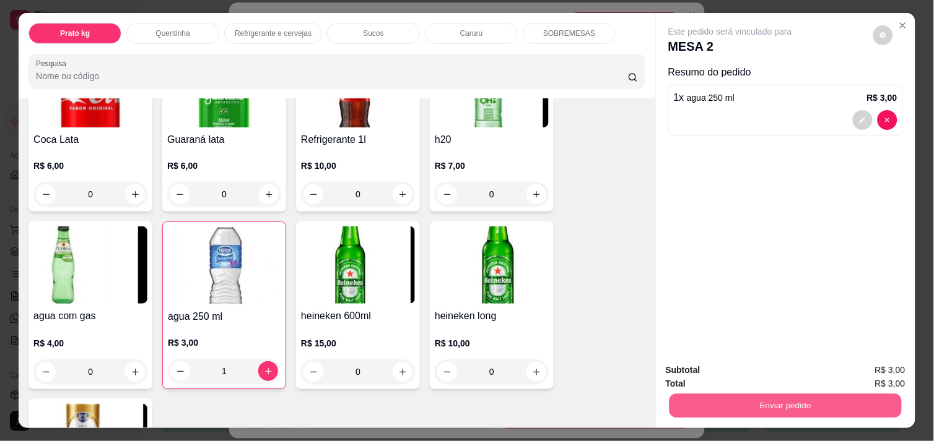
click at [797, 394] on button "Enviar pedido" at bounding box center [785, 406] width 232 height 24
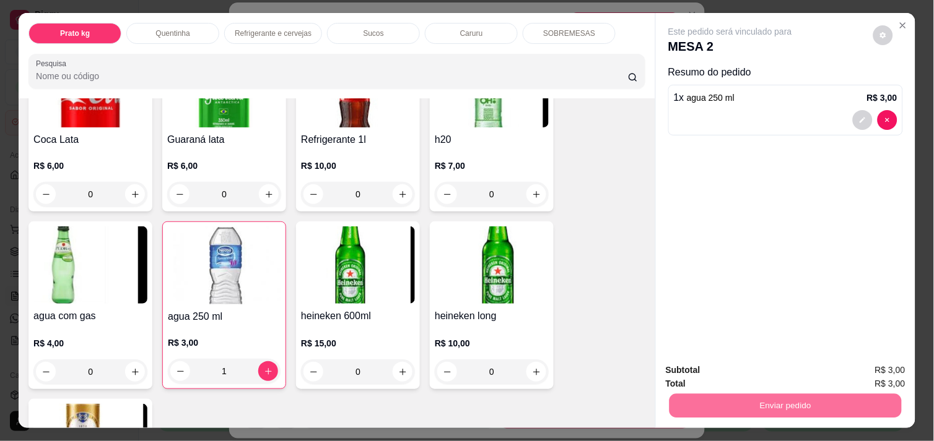
click at [874, 373] on button "Enviar pedido" at bounding box center [873, 370] width 68 height 23
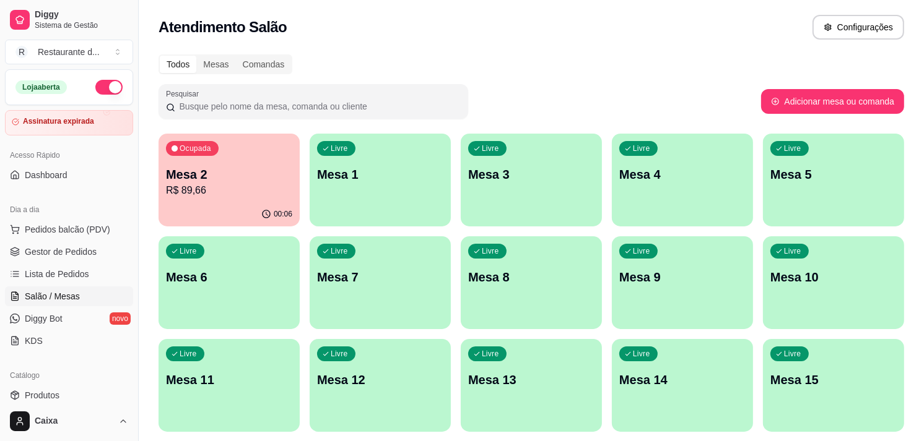
click at [212, 199] on div "Ocupada Mesa 2 R$ 89,66" at bounding box center [228, 168] width 141 height 69
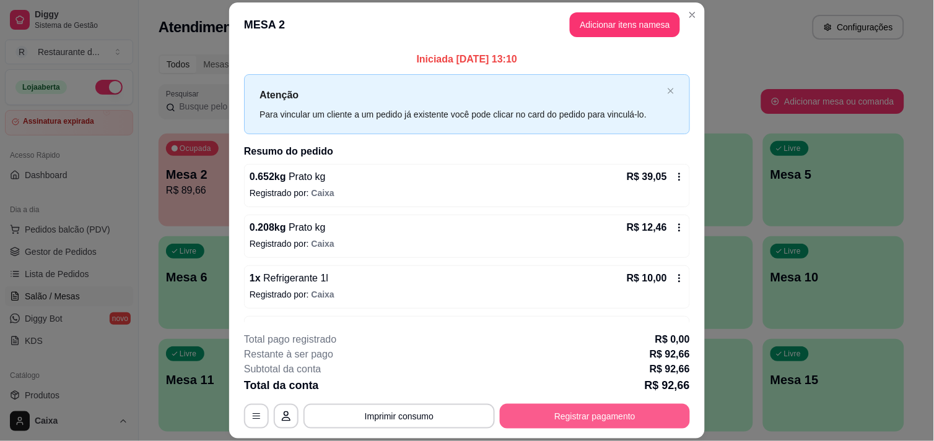
click at [591, 421] on button "Registrar pagamento" at bounding box center [595, 416] width 190 height 25
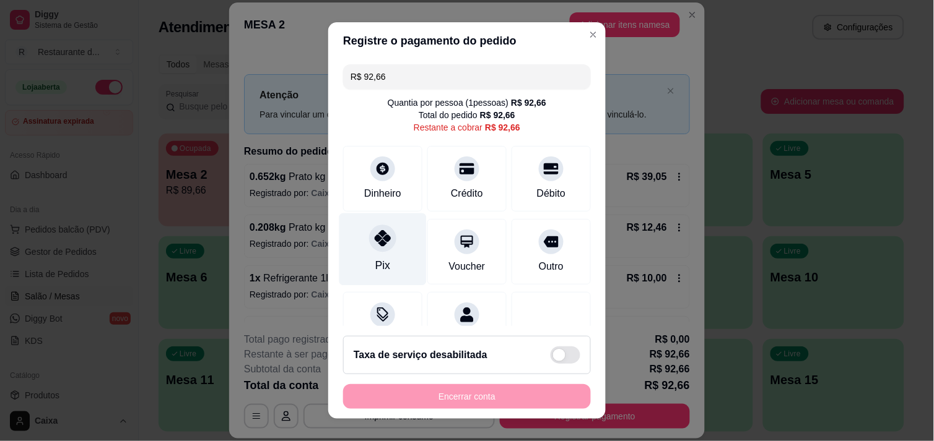
click at [367, 250] on div "Pix" at bounding box center [382, 249] width 87 height 72
type input "R$ 0,00"
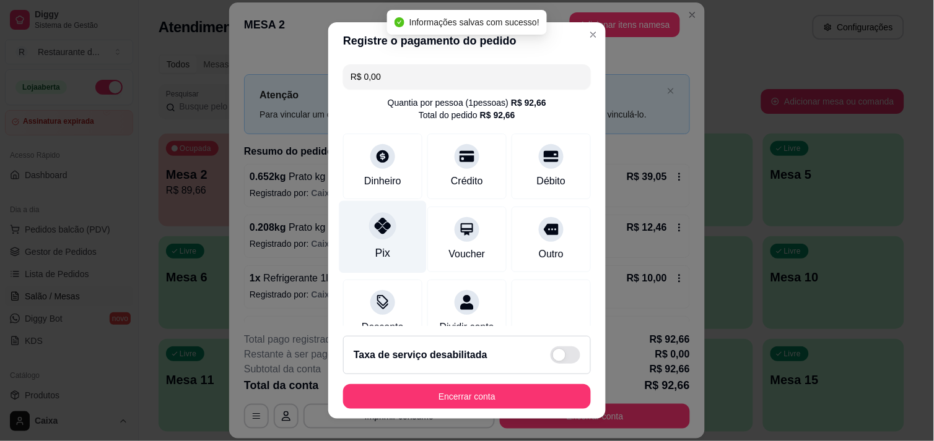
click at [380, 258] on div "Pix" at bounding box center [382, 253] width 15 height 16
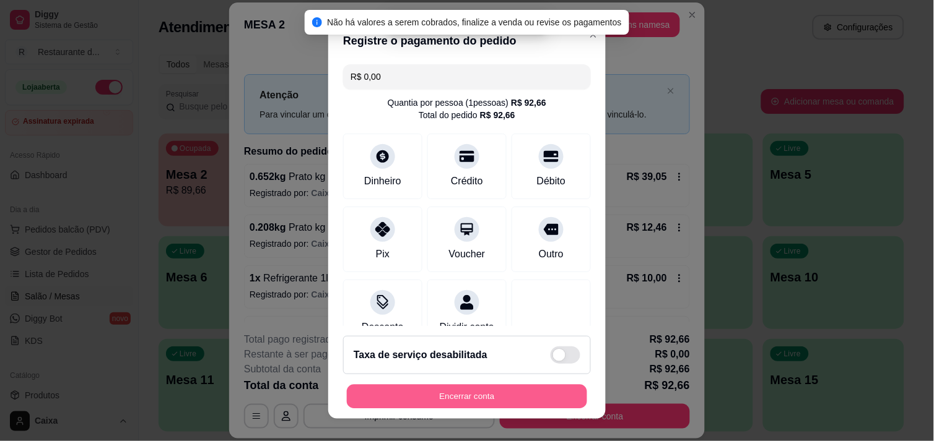
click at [494, 400] on button "Encerrar conta" at bounding box center [467, 397] width 240 height 24
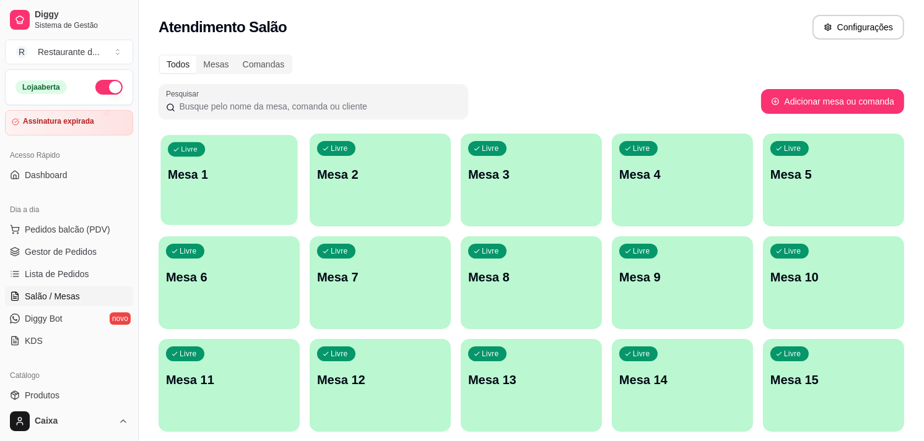
click at [250, 209] on div "Livre Mesa 1" at bounding box center [228, 173] width 137 height 76
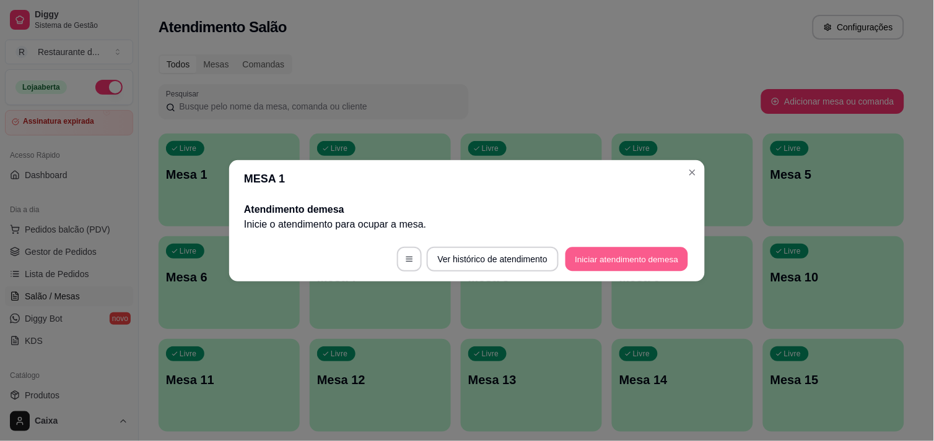
click at [624, 261] on button "Iniciar atendimento de mesa" at bounding box center [626, 259] width 123 height 24
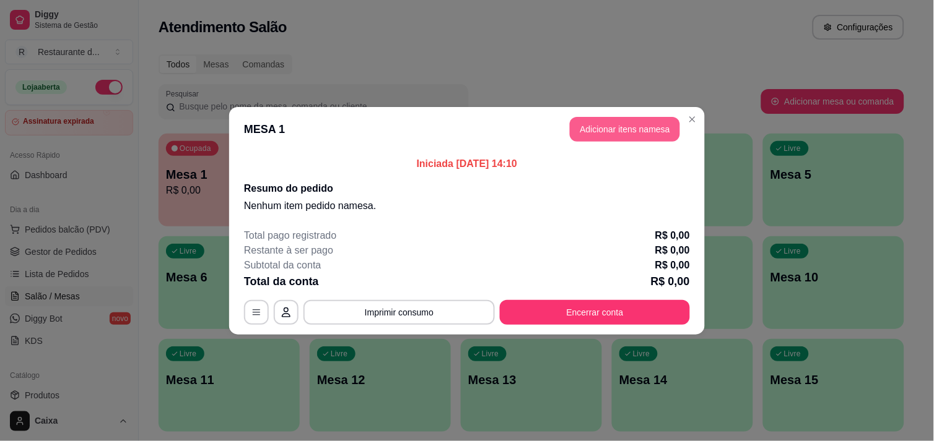
click at [638, 131] on button "Adicionar itens na mesa" at bounding box center [625, 129] width 110 height 25
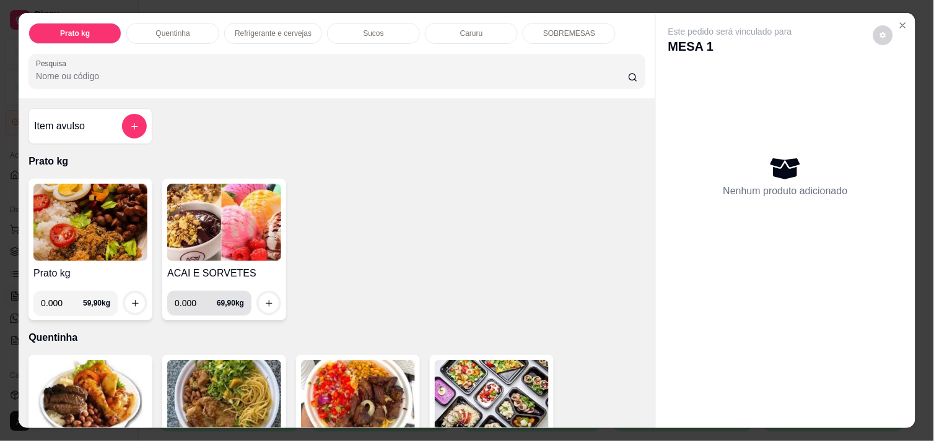
click at [188, 296] on input "0.000" at bounding box center [196, 303] width 42 height 25
click at [220, 220] on img at bounding box center [224, 222] width 114 height 77
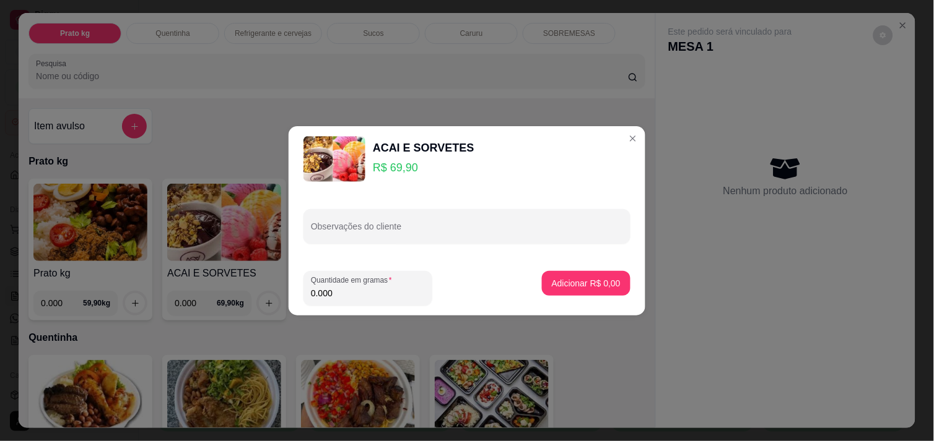
click at [360, 293] on input "0.000" at bounding box center [368, 293] width 114 height 12
type input "0.457"
click at [578, 282] on p "Adicionar R$ 31,94" at bounding box center [584, 283] width 74 height 12
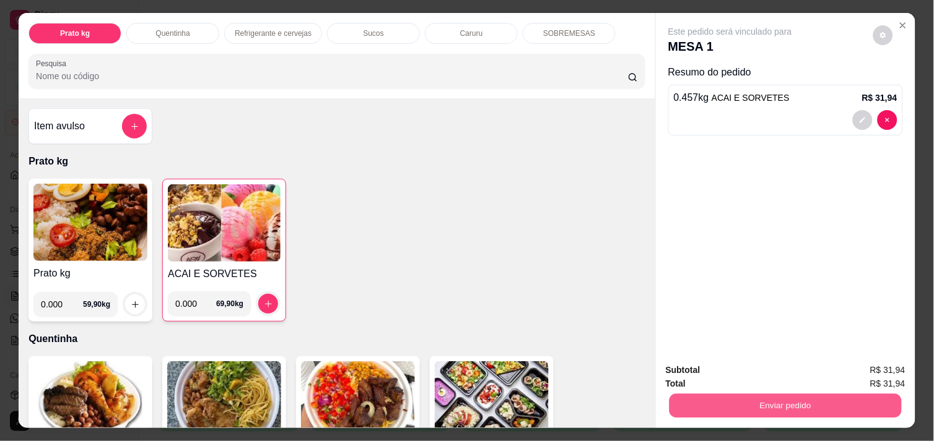
click at [788, 404] on button "Enviar pedido" at bounding box center [785, 406] width 232 height 24
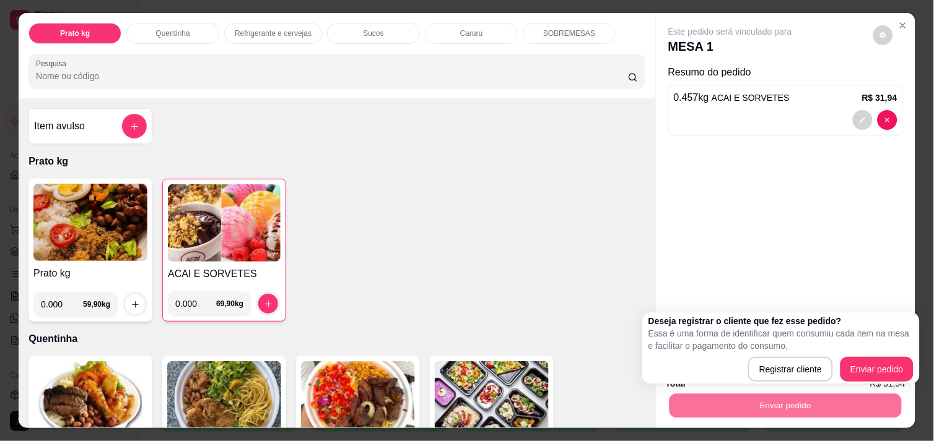
click at [887, 382] on div "Deseja registrar o cliente que fez esse pedido? Essa é uma forma de identificar…" at bounding box center [780, 349] width 277 height 72
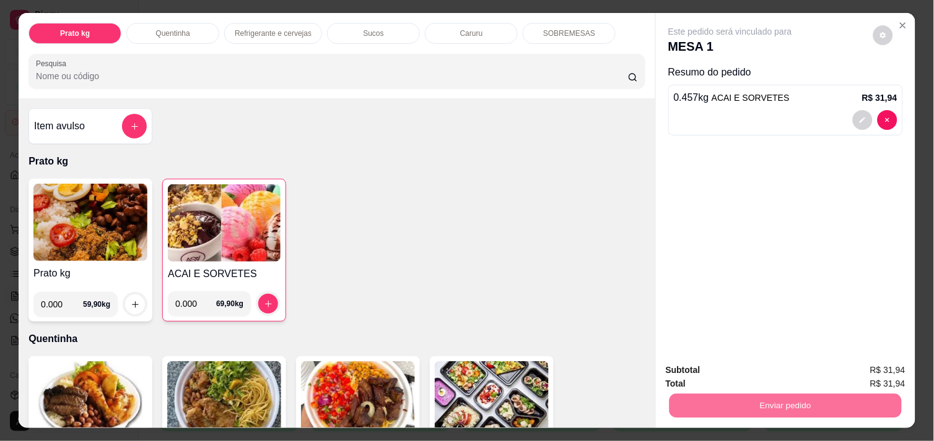
click at [892, 363] on button "Enviar pedido" at bounding box center [873, 370] width 70 height 24
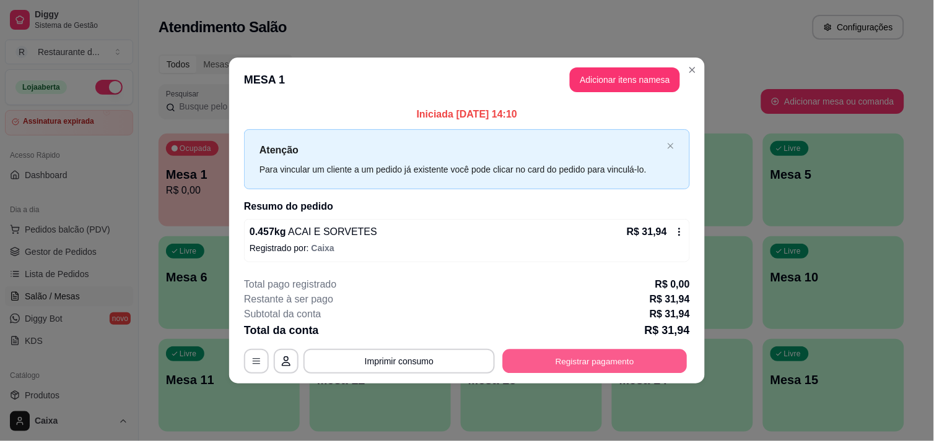
click at [642, 360] on button "Registrar pagamento" at bounding box center [595, 362] width 185 height 24
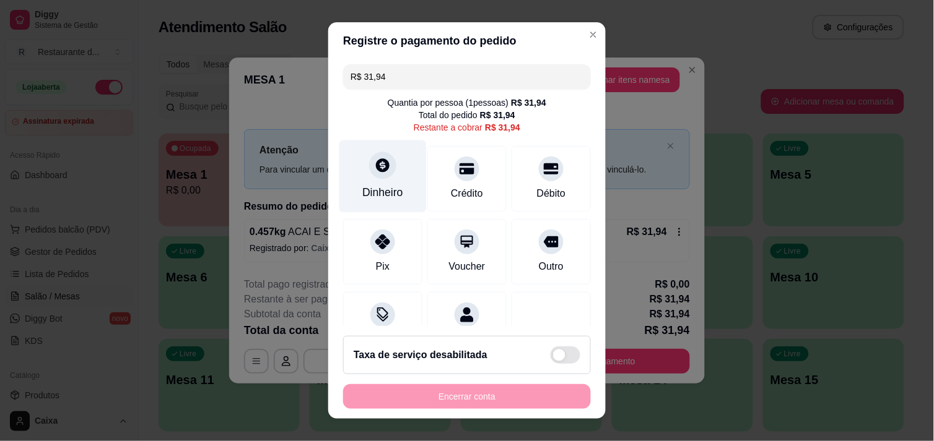
click at [364, 195] on div "Dinheiro" at bounding box center [382, 193] width 41 height 16
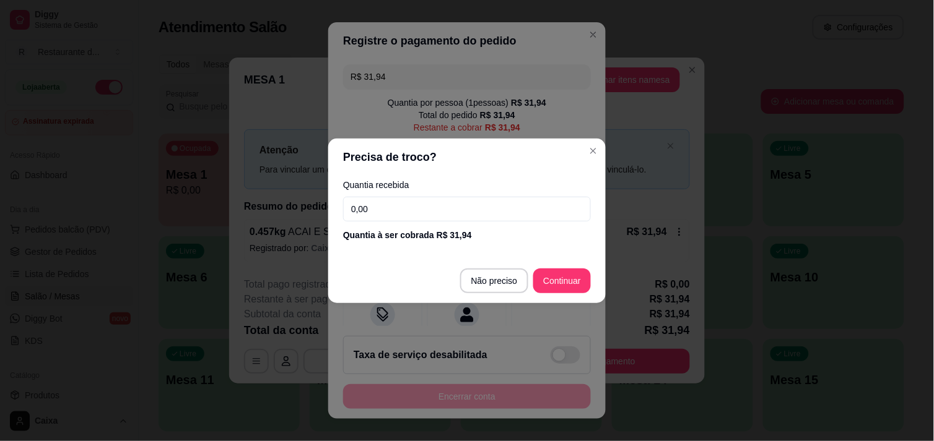
click at [479, 197] on input "0,00" at bounding box center [467, 209] width 248 height 25
type input "31,94"
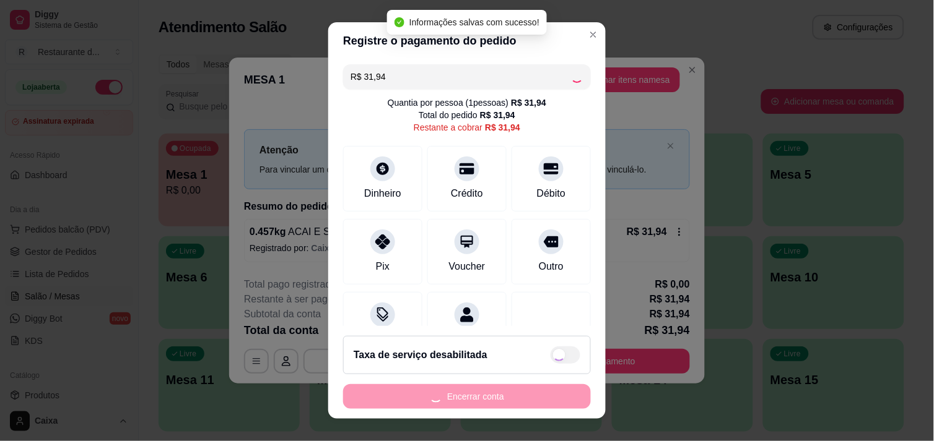
type input "R$ 0,00"
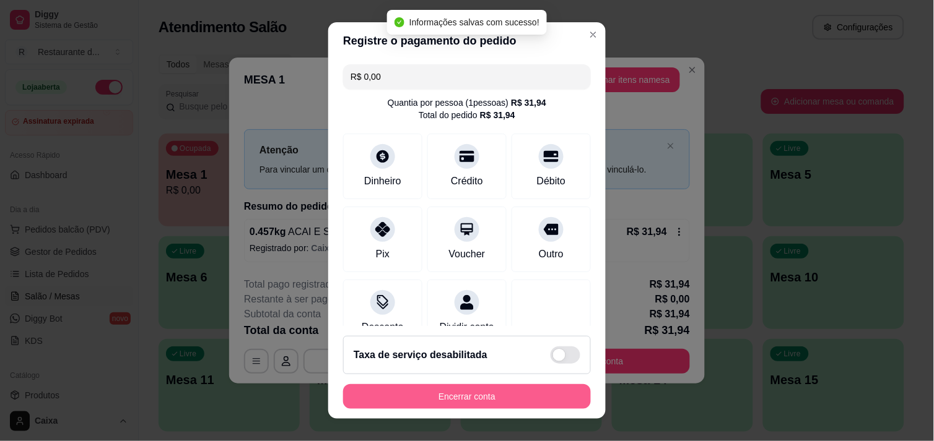
click at [474, 392] on button "Encerrar conta" at bounding box center [467, 396] width 248 height 25
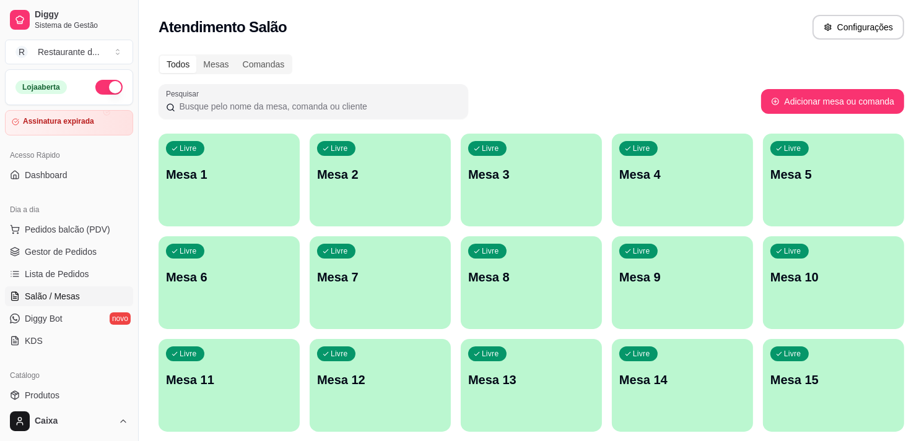
click at [222, 182] on p "Mesa 1" at bounding box center [229, 174] width 126 height 17
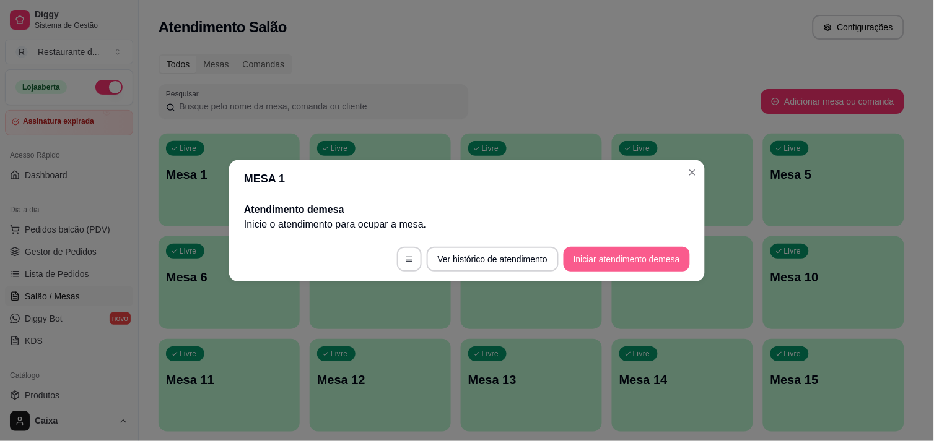
click at [658, 256] on button "Iniciar atendimento de mesa" at bounding box center [626, 259] width 126 height 25
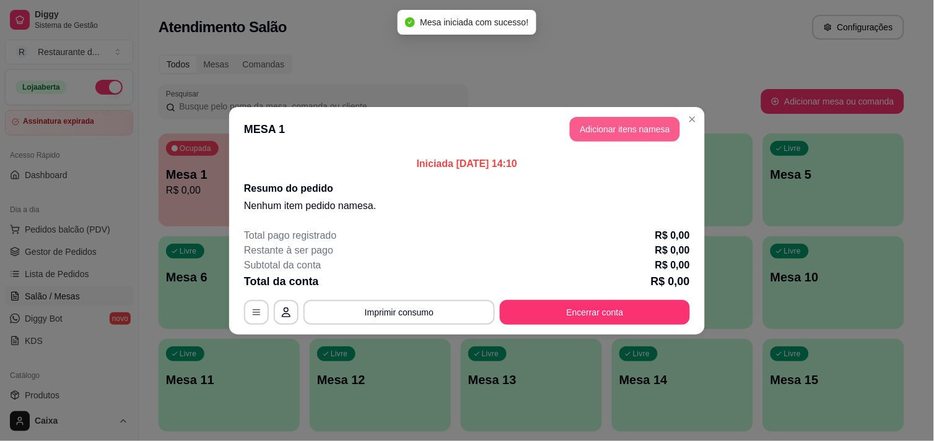
click at [624, 128] on button "Adicionar itens na mesa" at bounding box center [625, 129] width 110 height 25
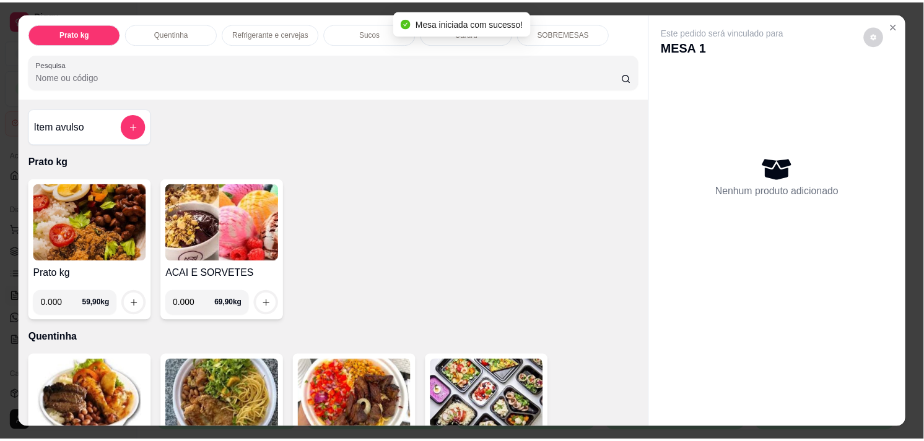
scroll to position [206, 0]
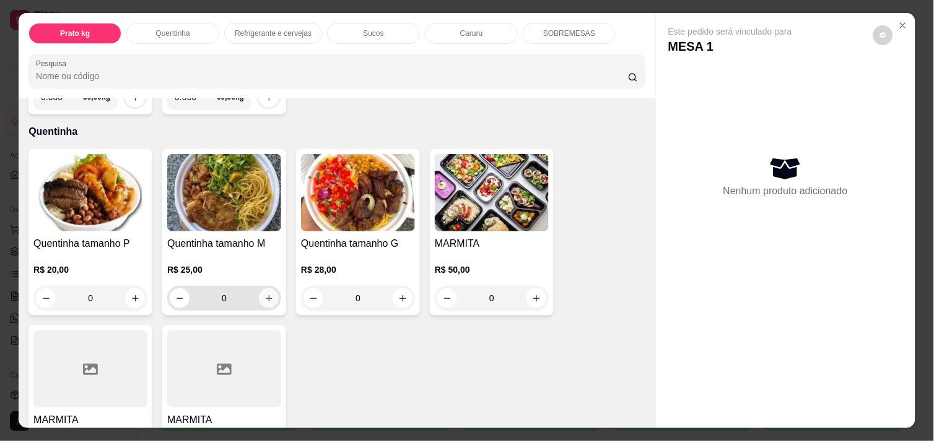
click at [264, 294] on icon "increase-product-quantity" at bounding box center [268, 298] width 9 height 9
type input "2"
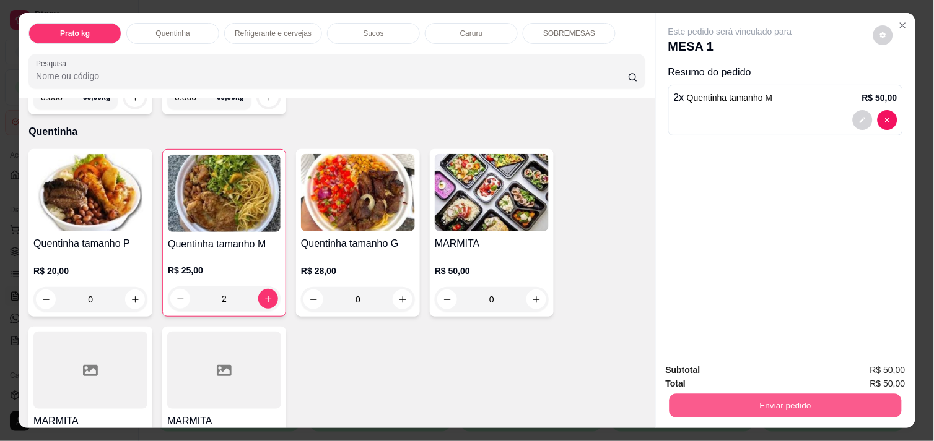
click at [828, 399] on button "Enviar pedido" at bounding box center [785, 406] width 232 height 24
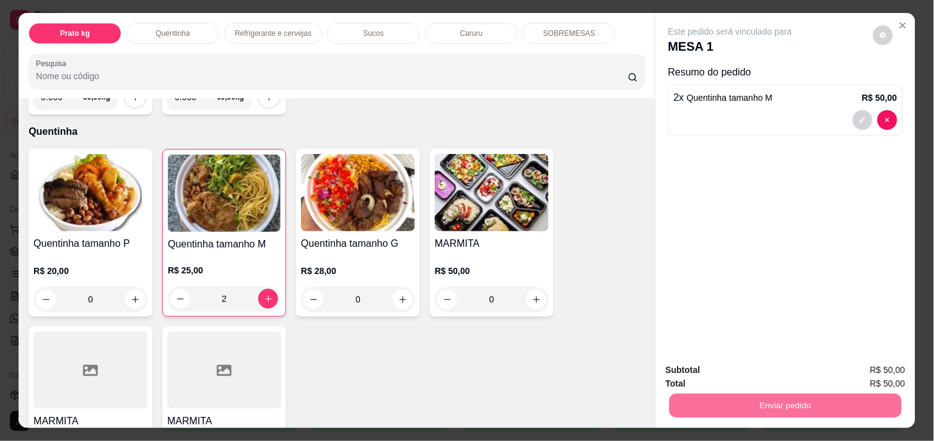
click at [885, 367] on button "Enviar pedido" at bounding box center [873, 370] width 70 height 24
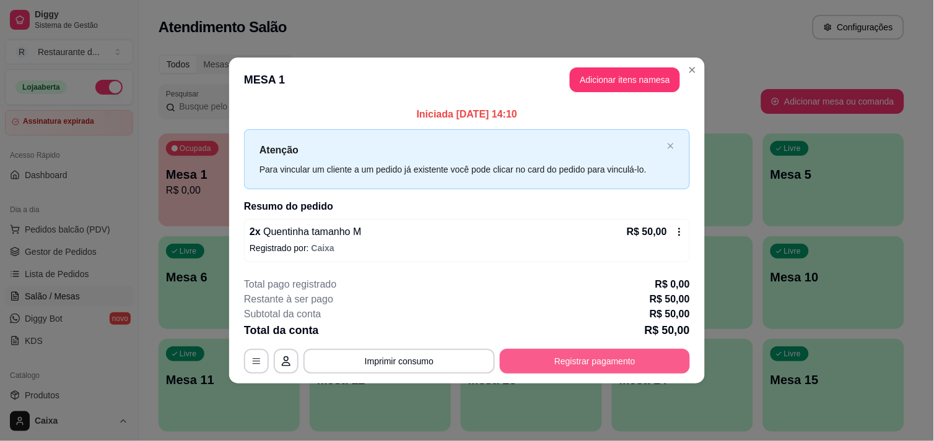
click at [576, 356] on button "Registrar pagamento" at bounding box center [595, 361] width 190 height 25
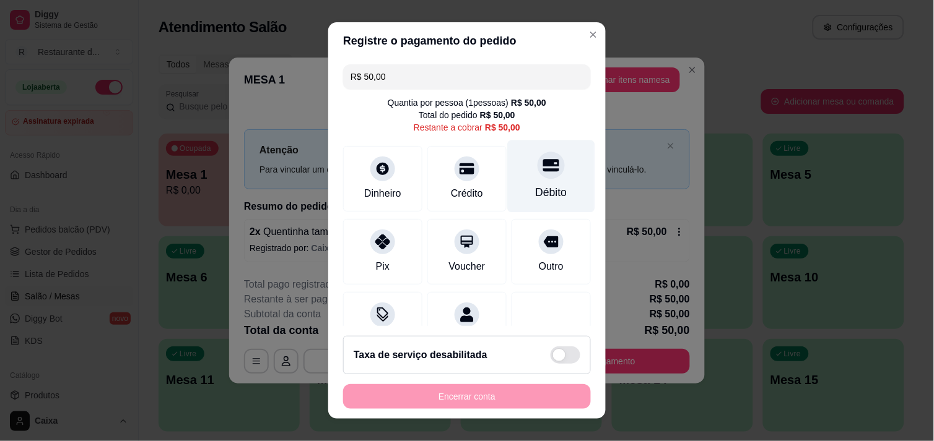
click at [541, 183] on div "Débito" at bounding box center [551, 176] width 87 height 72
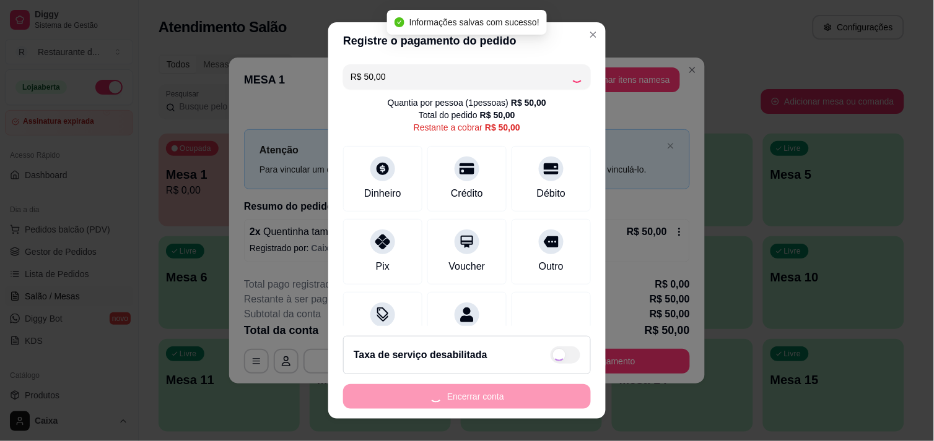
type input "R$ 0,00"
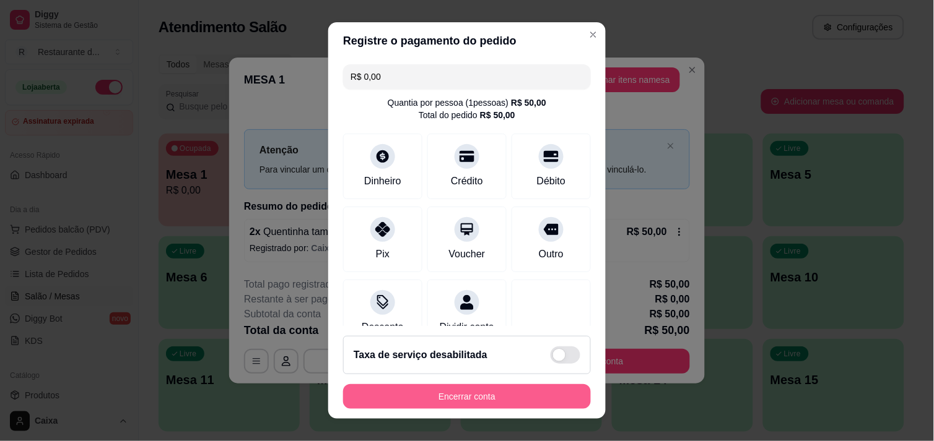
click at [503, 389] on button "Encerrar conta" at bounding box center [467, 396] width 248 height 25
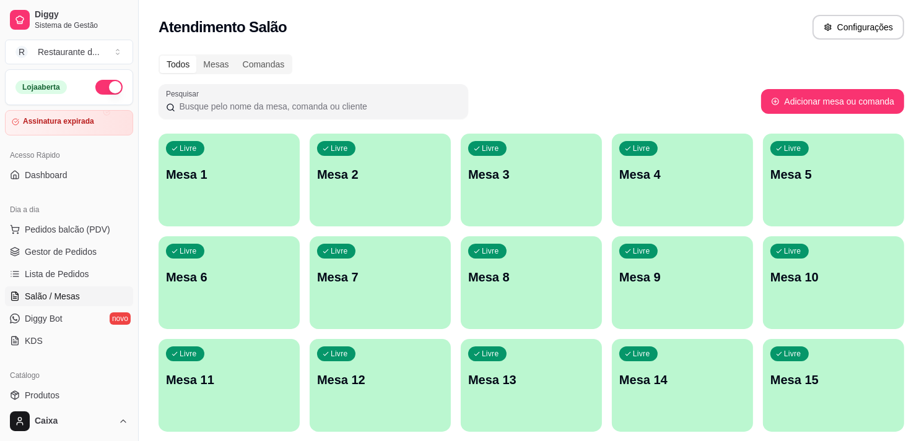
click at [218, 182] on p "Mesa 1" at bounding box center [229, 174] width 126 height 17
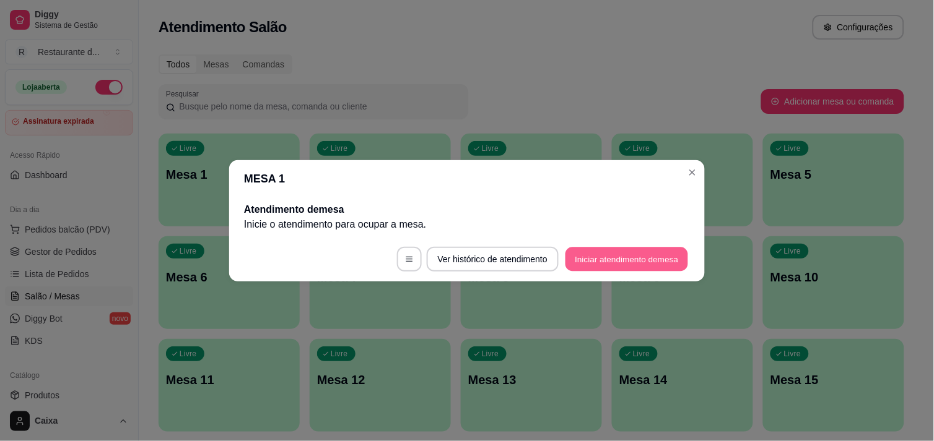
click at [653, 256] on button "Iniciar atendimento de mesa" at bounding box center [626, 259] width 123 height 24
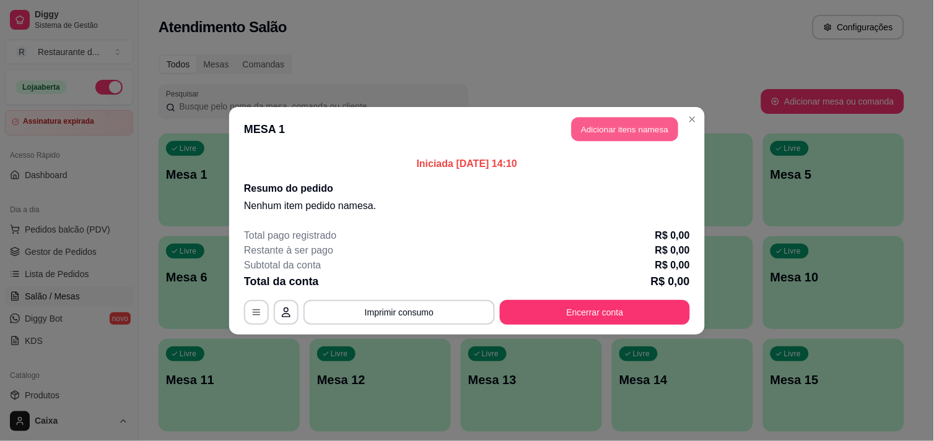
click at [645, 136] on button "Adicionar itens na mesa" at bounding box center [624, 129] width 106 height 24
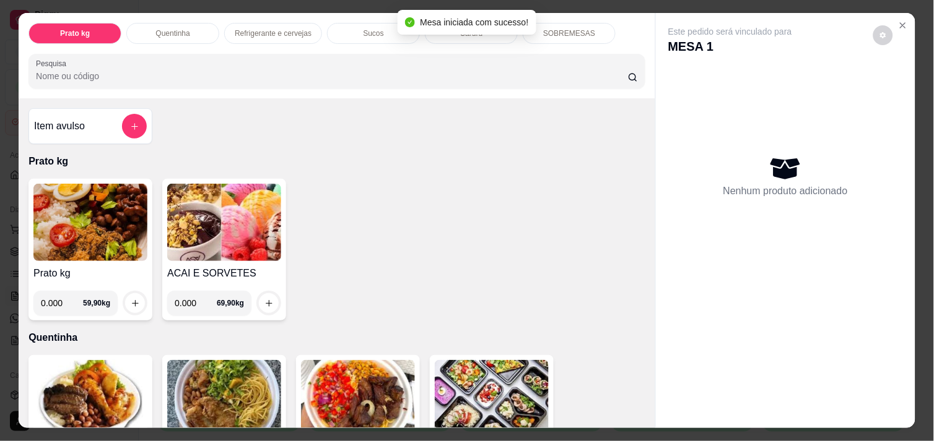
click at [80, 235] on img at bounding box center [90, 222] width 114 height 77
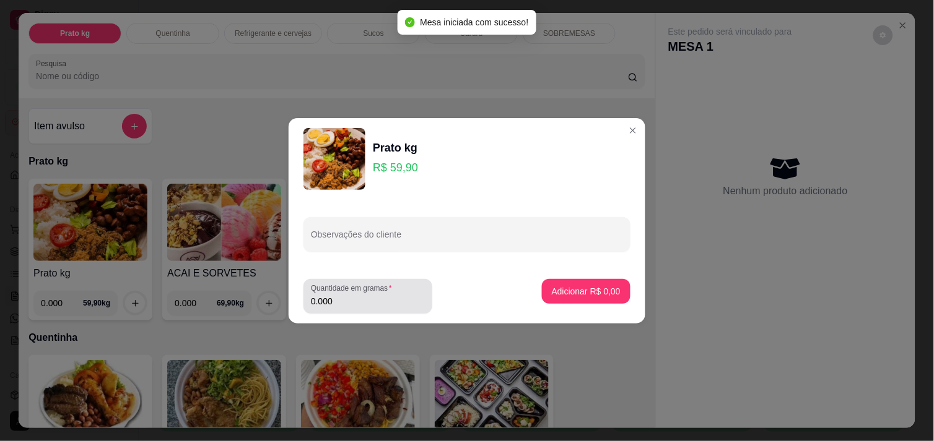
click at [349, 306] on input "0.000" at bounding box center [368, 301] width 114 height 12
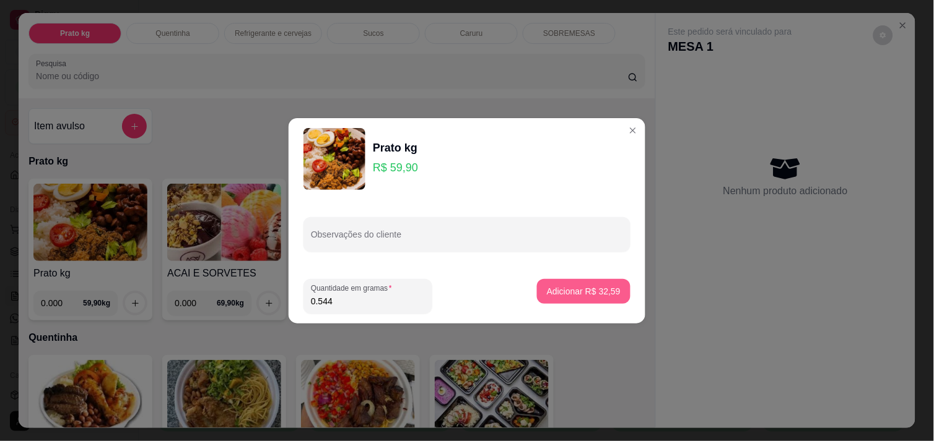
type input "0.544"
click at [581, 290] on p "Adicionar R$ 32,59" at bounding box center [584, 291] width 74 height 12
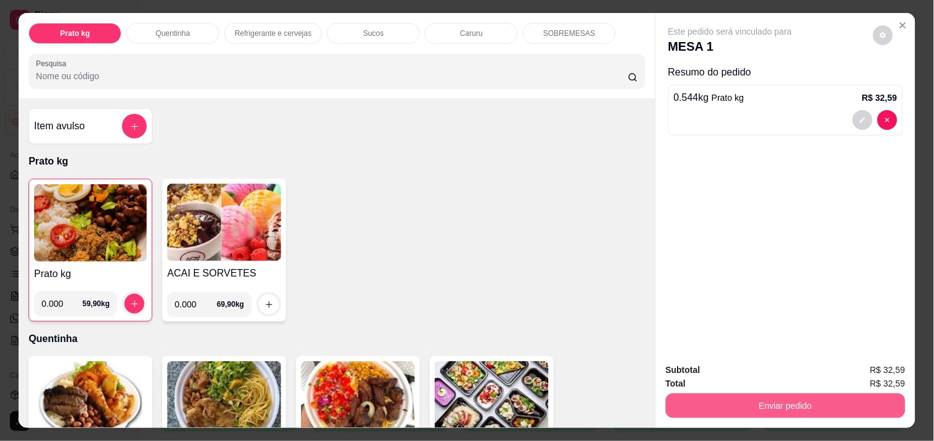
click at [799, 396] on button "Enviar pedido" at bounding box center [786, 406] width 240 height 25
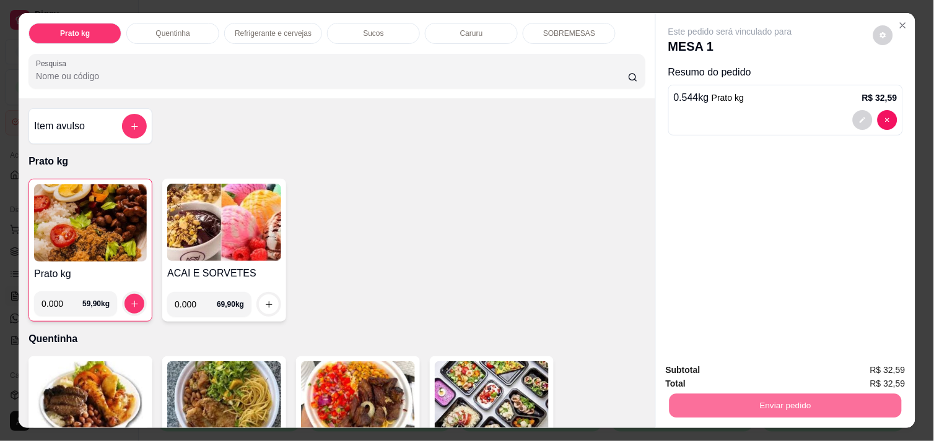
click at [870, 370] on button "Enviar pedido" at bounding box center [873, 370] width 70 height 24
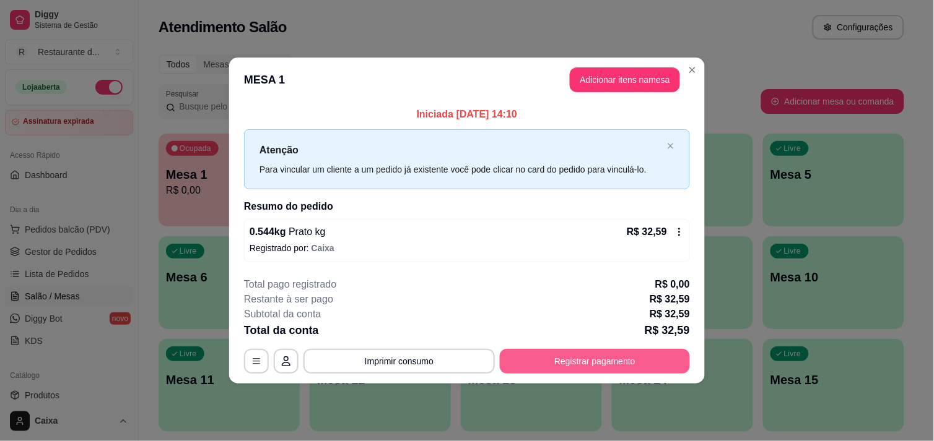
click at [651, 363] on button "Registrar pagamento" at bounding box center [595, 361] width 190 height 25
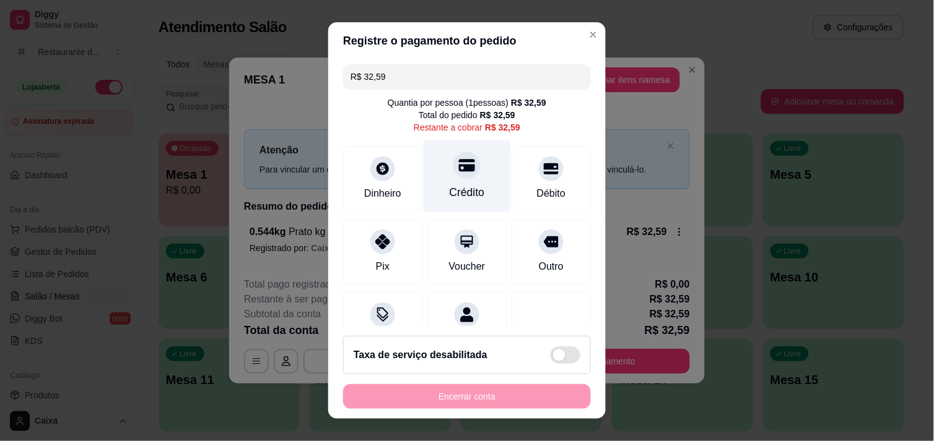
click at [463, 169] on div at bounding box center [466, 165] width 27 height 27
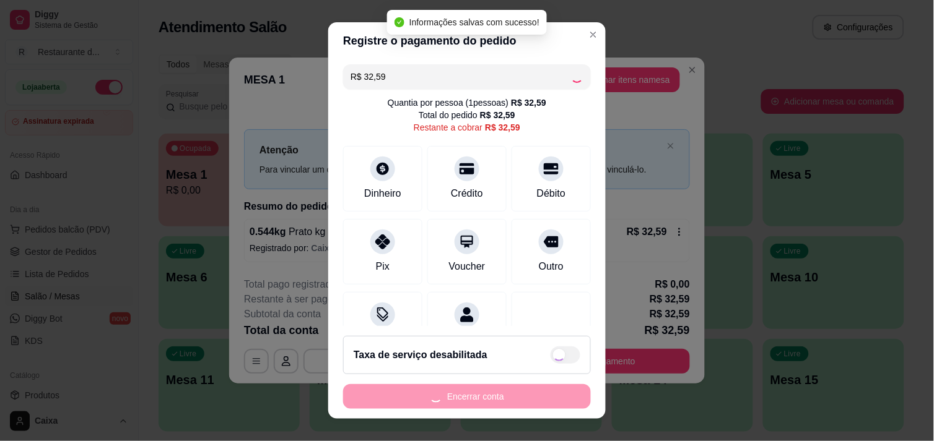
type input "R$ 0,00"
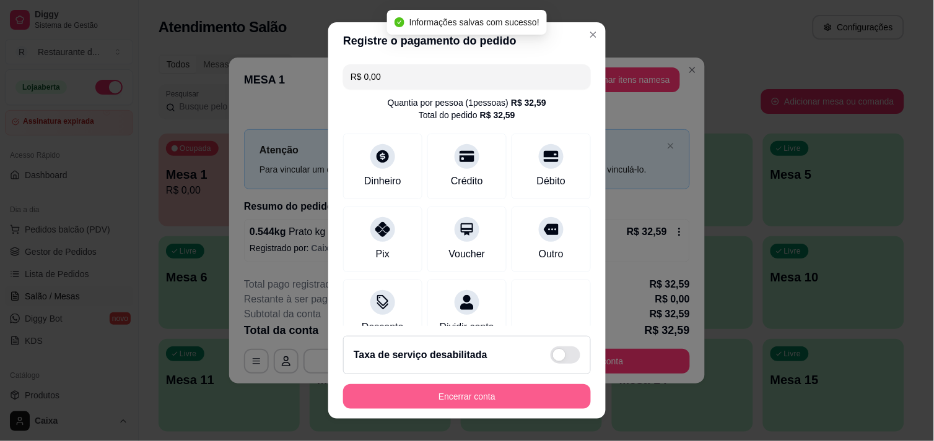
click at [505, 401] on button "Encerrar conta" at bounding box center [467, 396] width 248 height 25
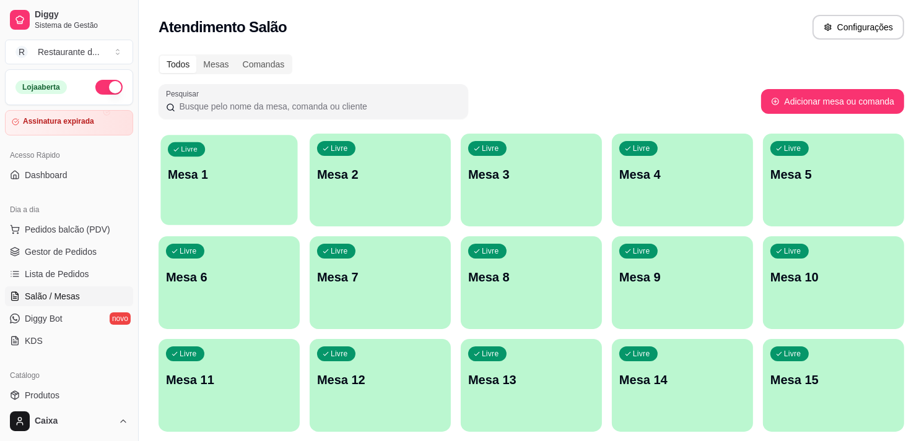
click at [240, 188] on div "Livre Mesa 1" at bounding box center [228, 173] width 137 height 76
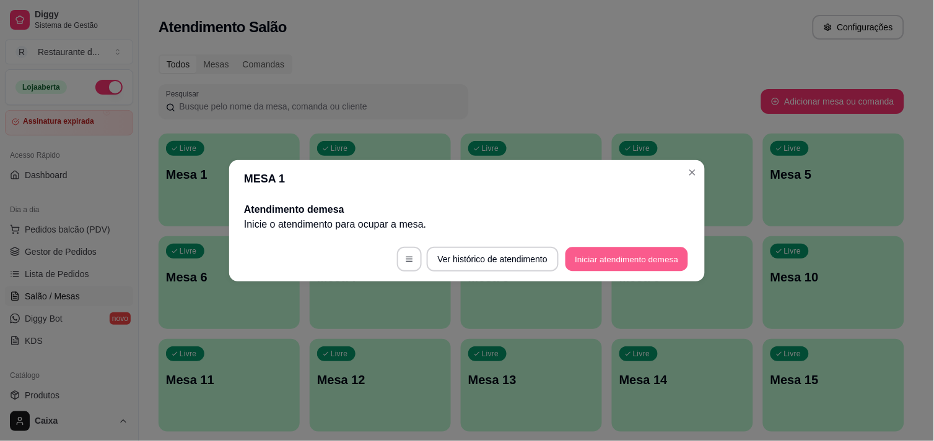
click at [619, 263] on button "Iniciar atendimento de mesa" at bounding box center [626, 259] width 123 height 24
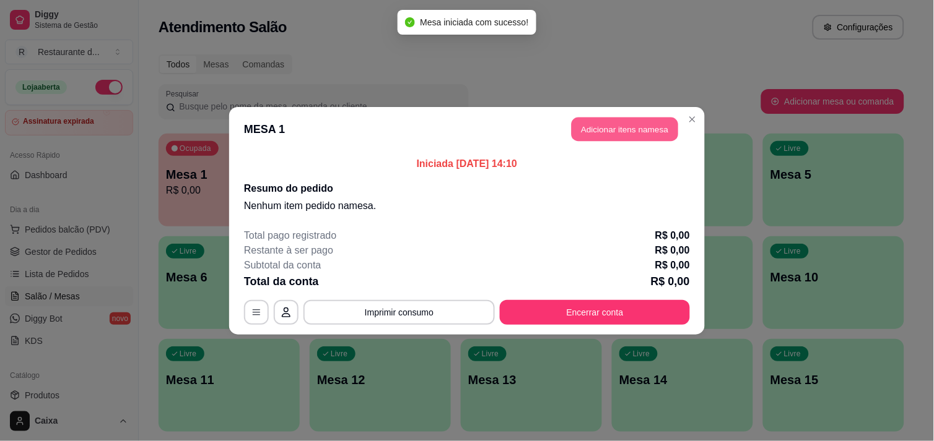
click at [634, 134] on button "Adicionar itens na mesa" at bounding box center [624, 129] width 106 height 24
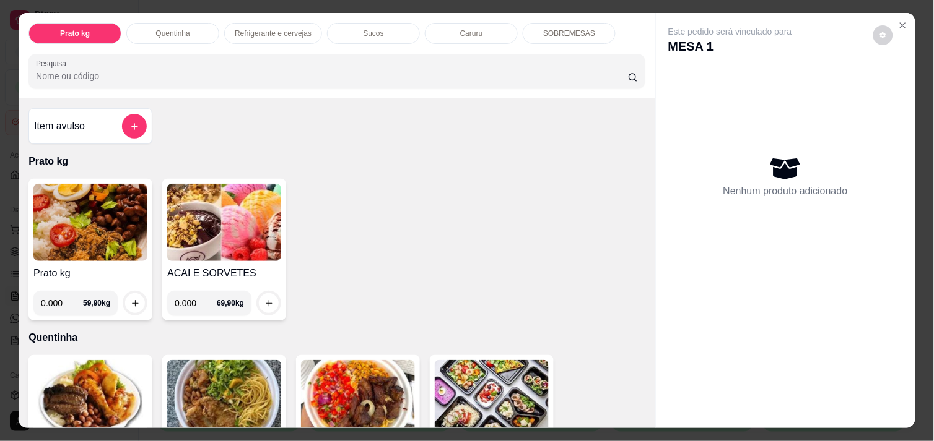
click at [193, 301] on input "0.000" at bounding box center [196, 303] width 42 height 25
type input "0.102"
click at [264, 299] on icon "increase-product-quantity" at bounding box center [268, 303] width 9 height 9
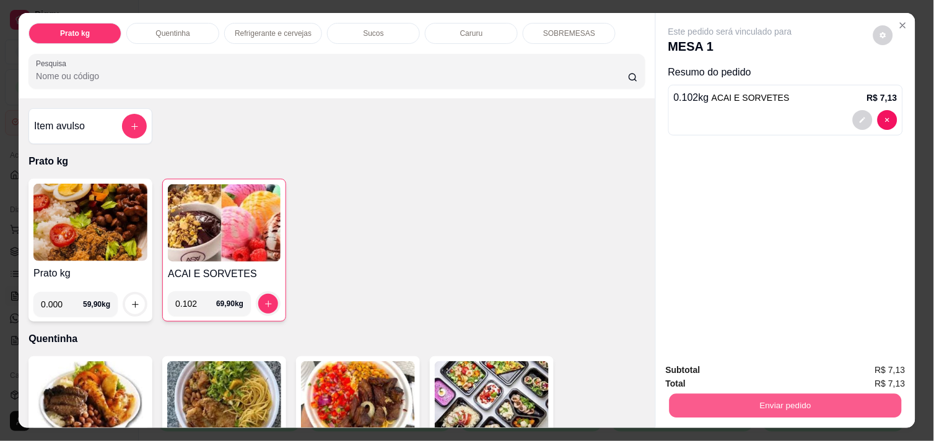
click at [781, 405] on button "Enviar pedido" at bounding box center [785, 406] width 232 height 24
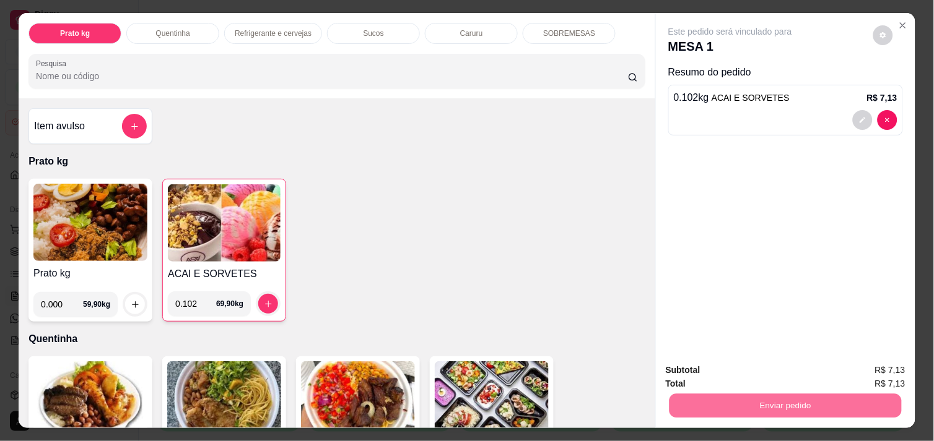
click at [899, 372] on button "Enviar pedido" at bounding box center [873, 370] width 68 height 23
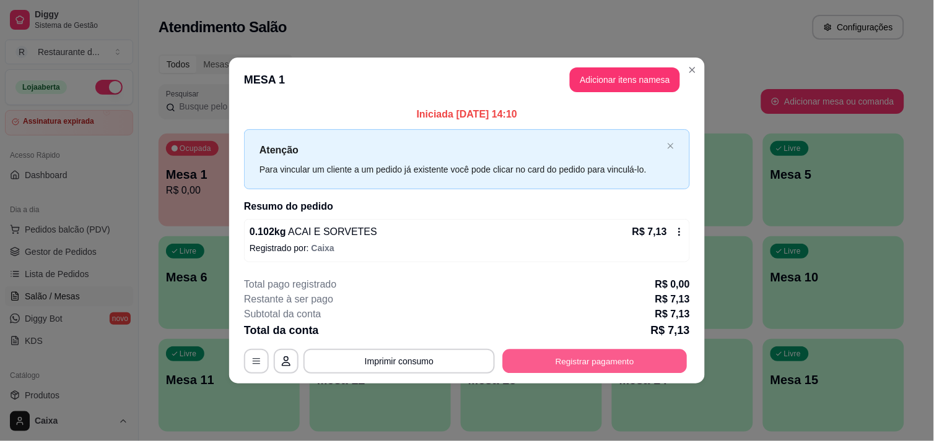
click at [622, 366] on button "Registrar pagamento" at bounding box center [595, 362] width 185 height 24
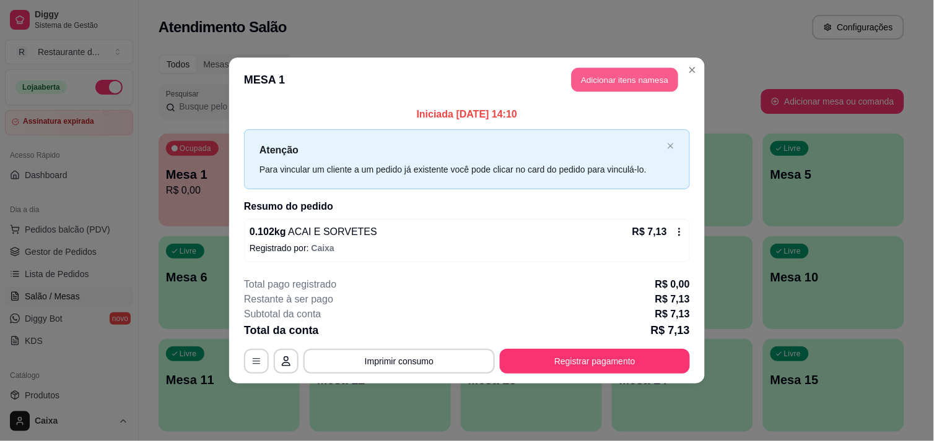
click at [633, 72] on button "Adicionar itens na mesa" at bounding box center [624, 80] width 106 height 24
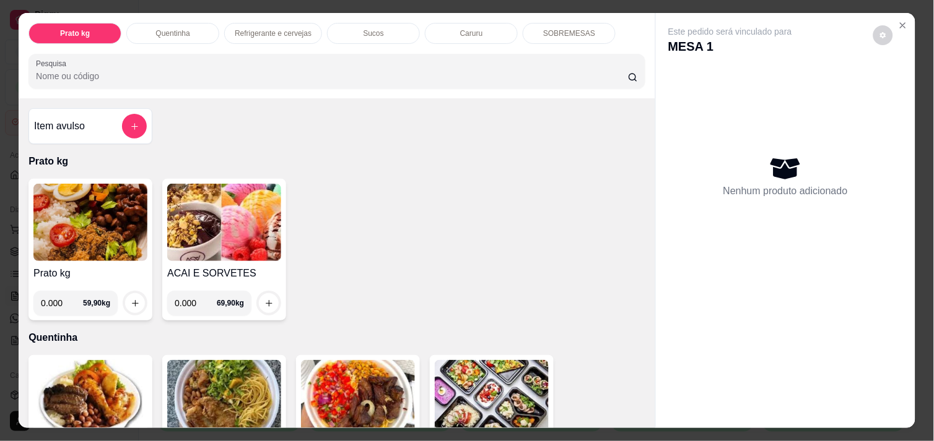
click at [189, 293] on input "0.000" at bounding box center [196, 303] width 42 height 25
type input "0.162"
click at [259, 295] on button "increase-product-quantity" at bounding box center [268, 303] width 19 height 19
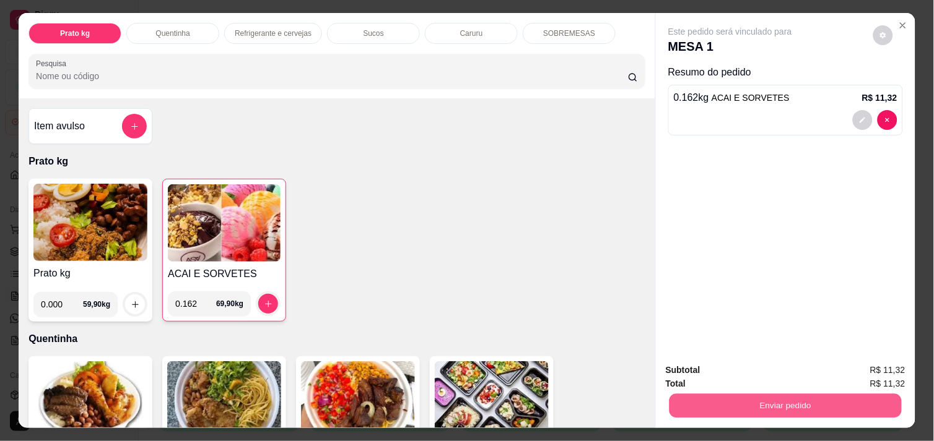
click at [708, 402] on button "Enviar pedido" at bounding box center [785, 406] width 232 height 24
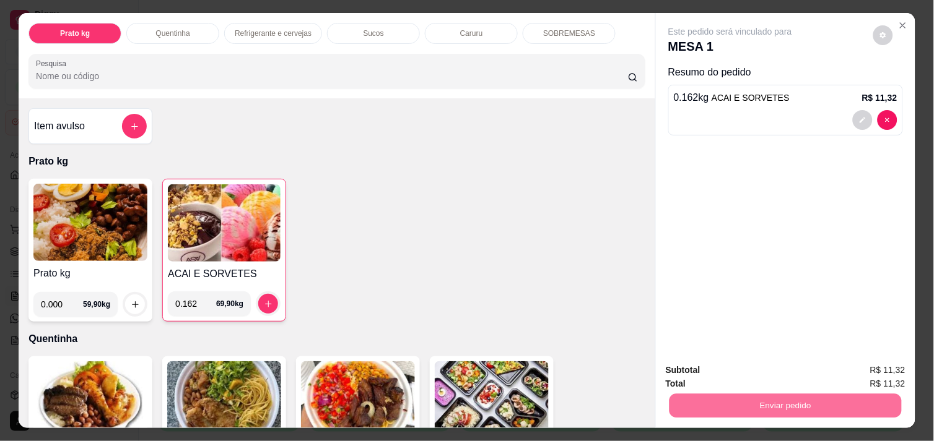
click at [887, 365] on button "Enviar pedido" at bounding box center [873, 370] width 68 height 23
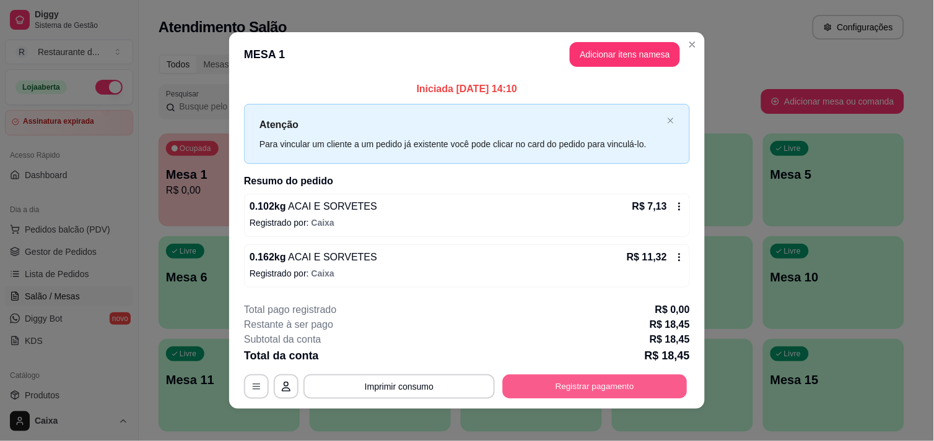
click at [614, 391] on button "Registrar pagamento" at bounding box center [595, 387] width 185 height 24
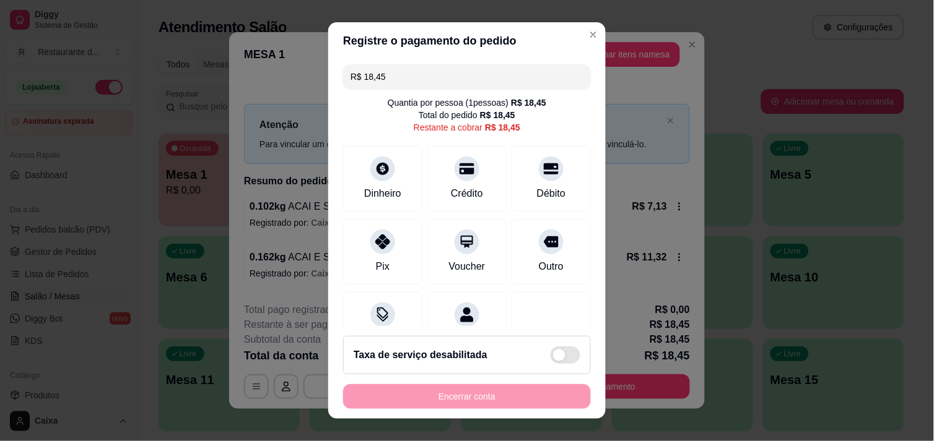
click at [415, 72] on input "R$ 18,45" at bounding box center [466, 76] width 233 height 25
click at [369, 245] on div at bounding box center [382, 238] width 27 height 27
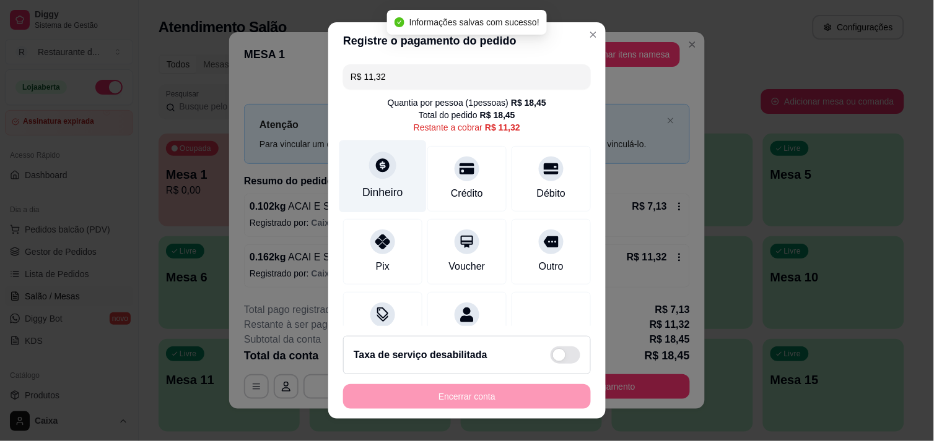
click at [368, 201] on div "Dinheiro" at bounding box center [382, 176] width 87 height 72
type input "R$ 0,00"
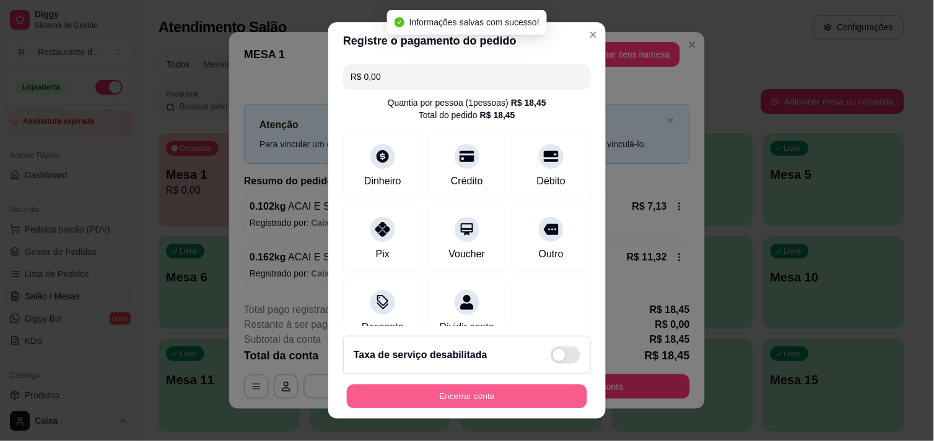
click at [471, 391] on button "Encerrar conta" at bounding box center [467, 397] width 240 height 24
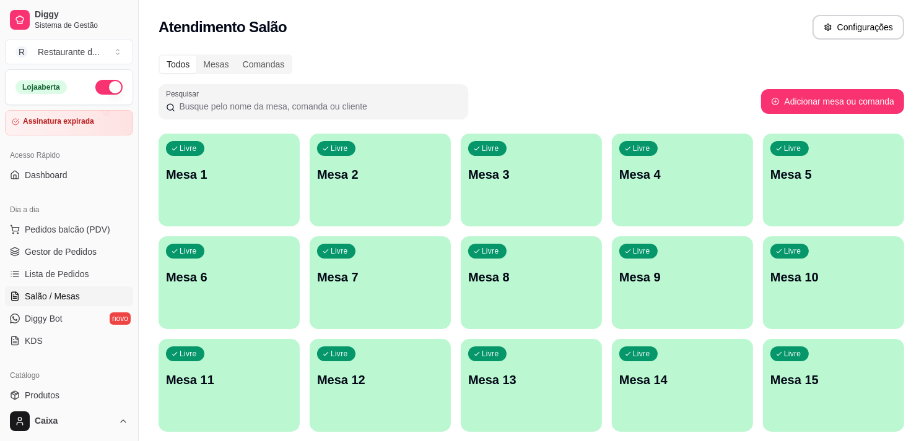
click at [234, 194] on div "Livre Mesa 1" at bounding box center [228, 173] width 141 height 78
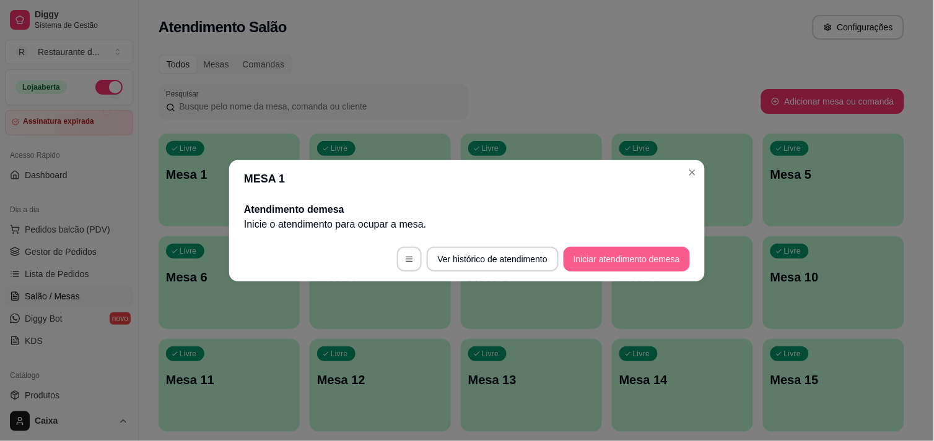
click at [624, 258] on button "Iniciar atendimento de mesa" at bounding box center [626, 259] width 126 height 25
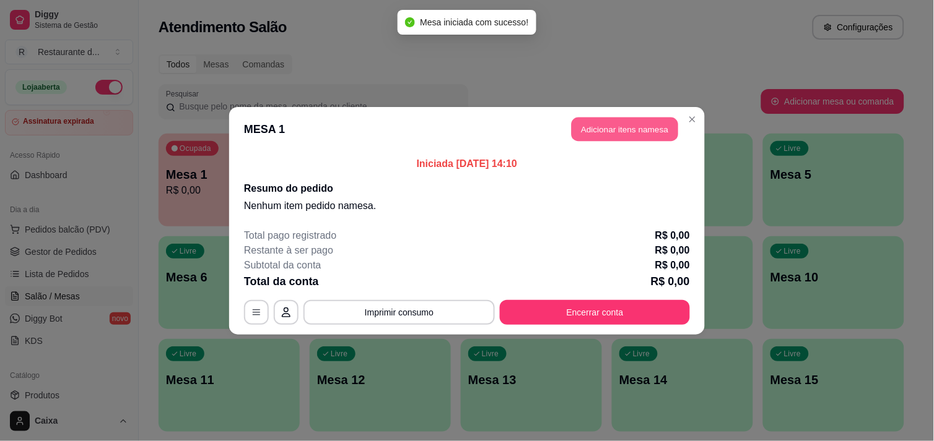
click at [610, 133] on button "Adicionar itens na mesa" at bounding box center [624, 129] width 106 height 24
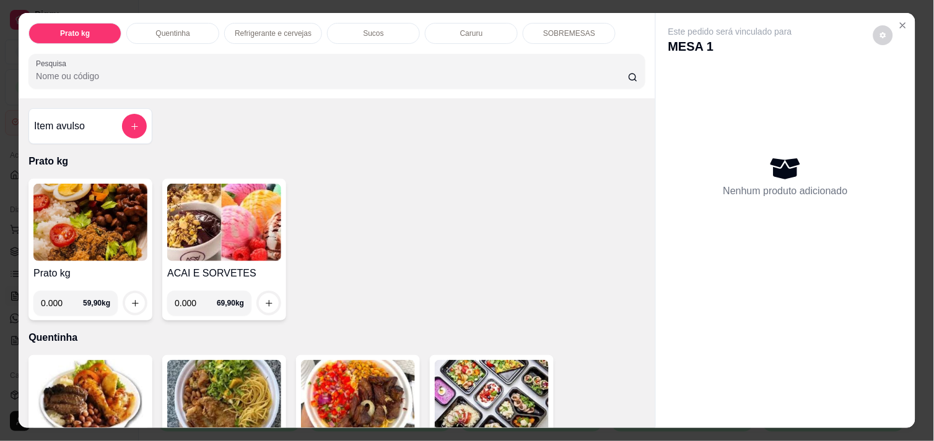
click at [194, 302] on input "0.000" at bounding box center [196, 303] width 42 height 25
type input "0.104"
click at [264, 299] on icon "increase-product-quantity" at bounding box center [268, 303] width 9 height 9
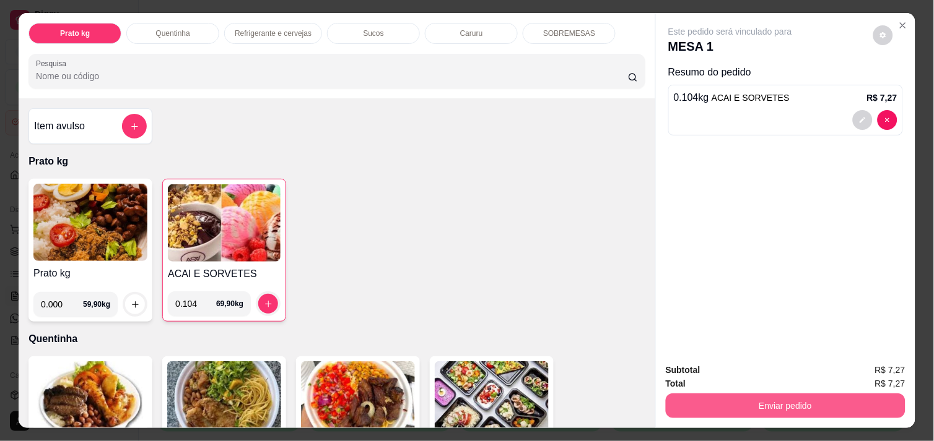
click at [758, 394] on button "Enviar pedido" at bounding box center [786, 406] width 240 height 25
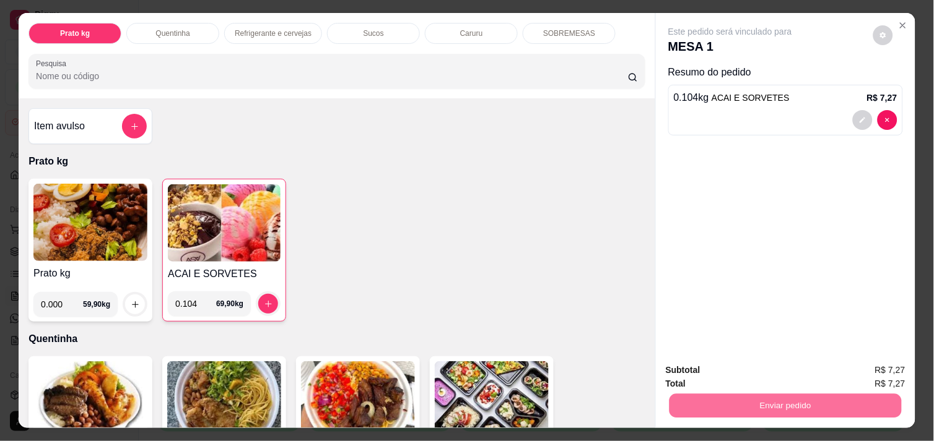
click at [883, 368] on button "Enviar pedido" at bounding box center [873, 370] width 68 height 23
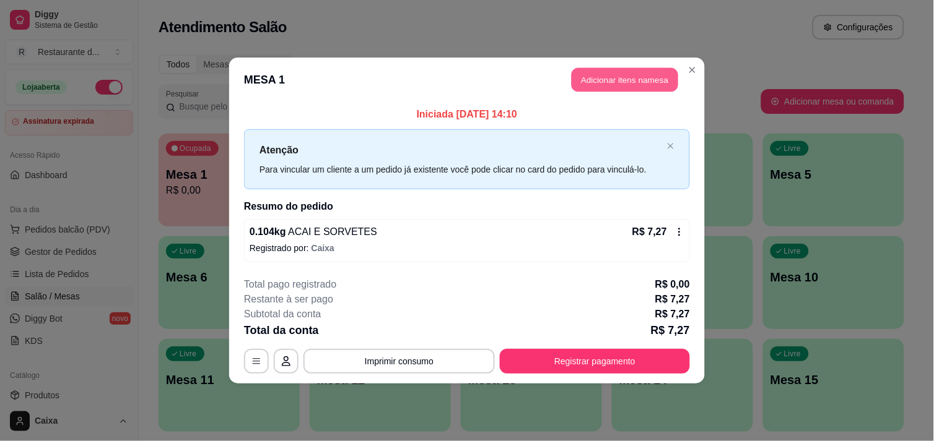
click at [639, 80] on button "Adicionar itens na mesa" at bounding box center [624, 80] width 106 height 24
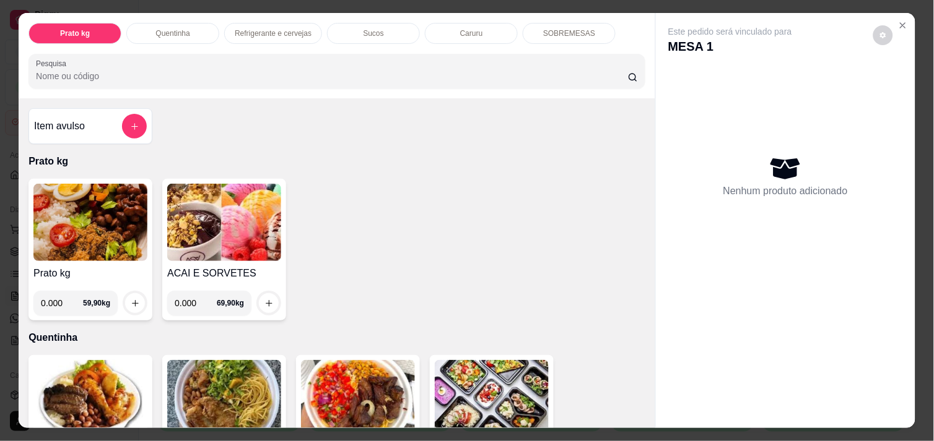
click at [193, 298] on input "0.000" at bounding box center [196, 303] width 42 height 25
type input "0.222"
click at [264, 299] on icon "increase-product-quantity" at bounding box center [268, 303] width 9 height 9
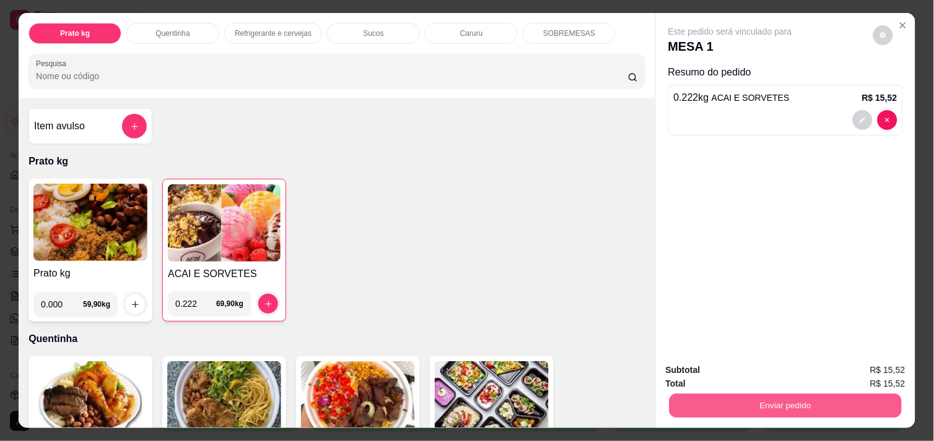
click at [713, 395] on button "Enviar pedido" at bounding box center [785, 406] width 232 height 24
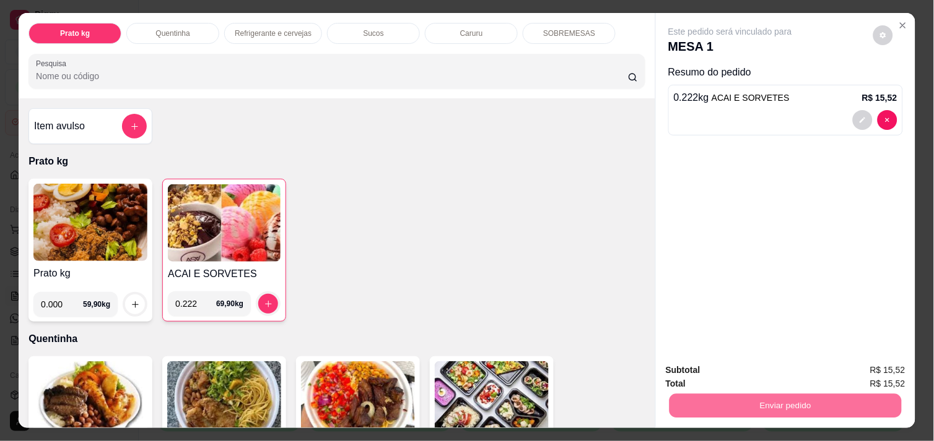
click at [875, 368] on button "Enviar pedido" at bounding box center [873, 371] width 70 height 24
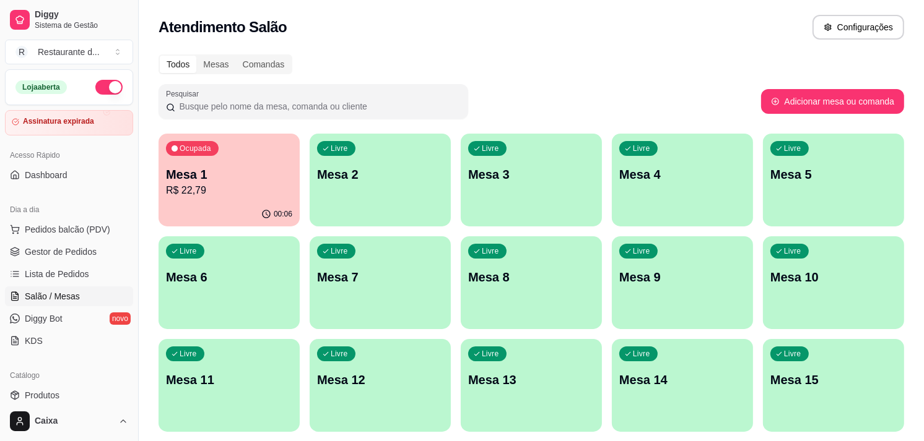
click at [250, 182] on div "Mesa 1 R$ 22,79" at bounding box center [229, 182] width 126 height 32
drag, startPoint x: 717, startPoint y: 113, endPoint x: 521, endPoint y: 192, distance: 211.4
drag, startPoint x: 521, startPoint y: 192, endPoint x: 489, endPoint y: 53, distance: 142.8
click at [279, 188] on p "R$ 22,79" at bounding box center [229, 190] width 123 height 14
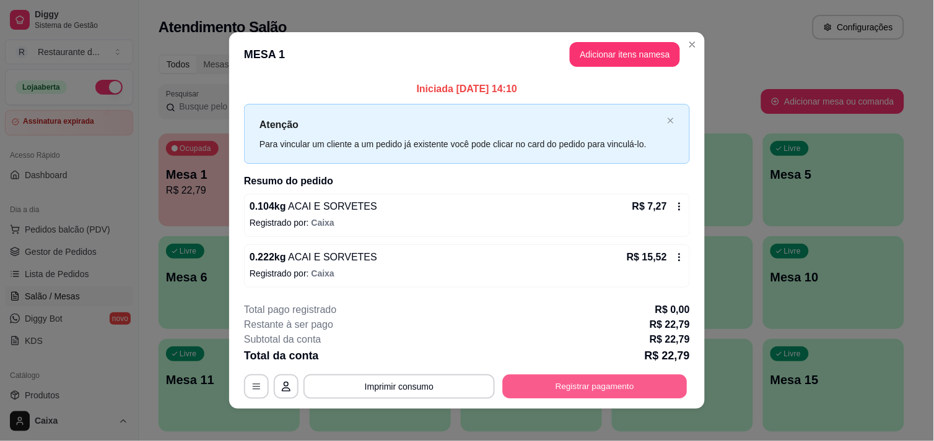
click at [601, 389] on button "Registrar pagamento" at bounding box center [595, 387] width 185 height 24
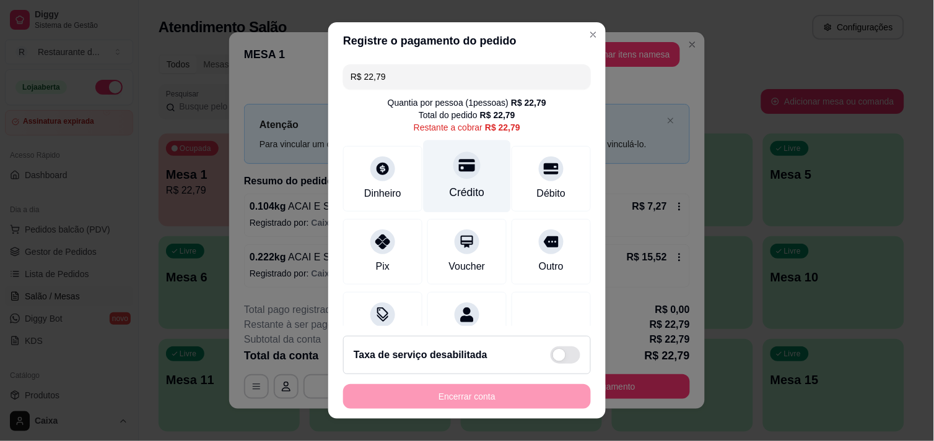
click at [453, 175] on div at bounding box center [466, 165] width 27 height 27
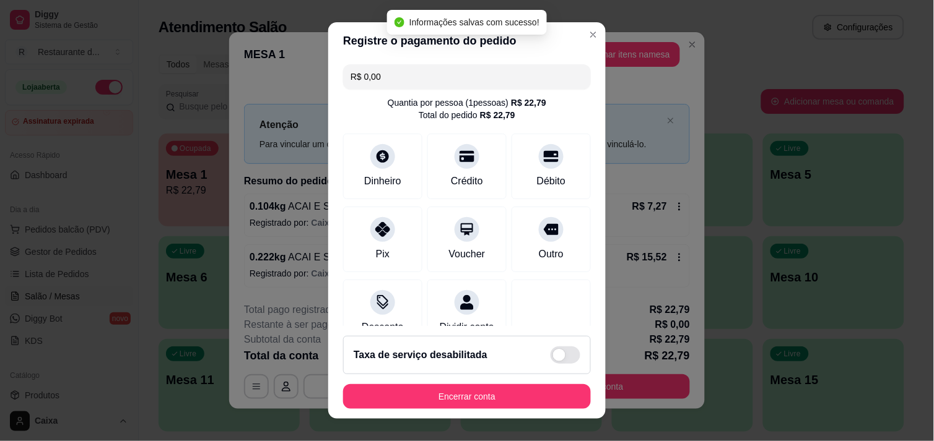
type input "R$ 0,00"
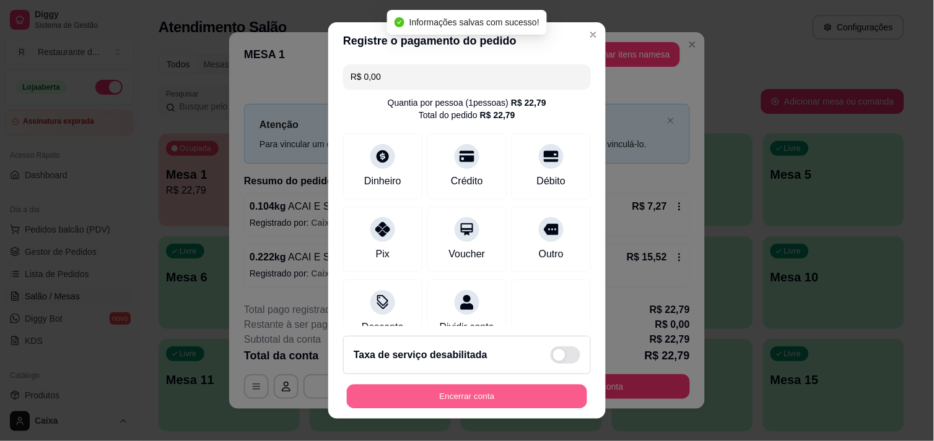
click at [421, 387] on button "Encerrar conta" at bounding box center [467, 397] width 240 height 24
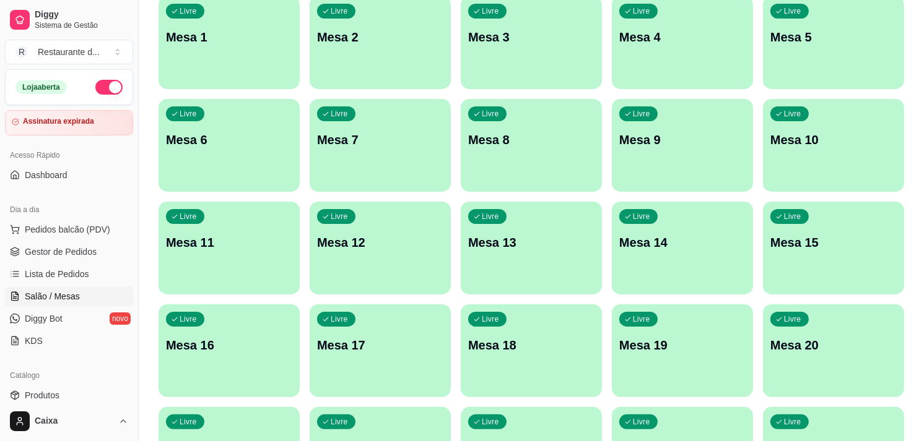
scroll to position [137, 0]
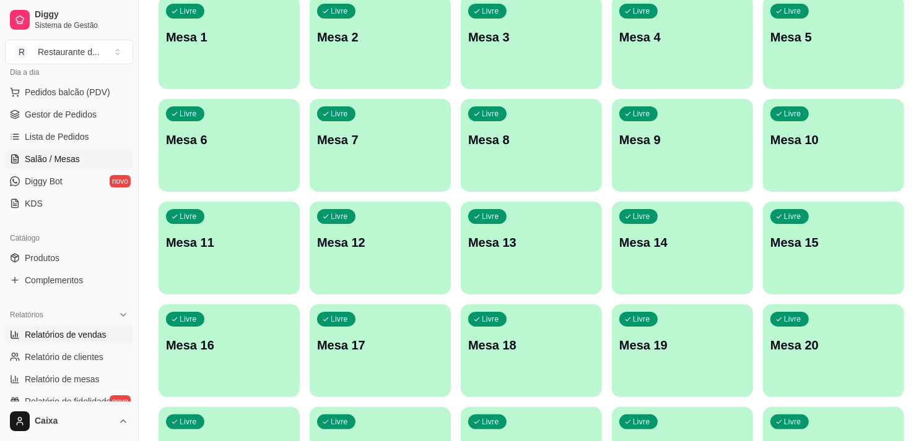
click at [91, 330] on span "Relatórios de vendas" at bounding box center [66, 335] width 82 height 12
select select "ALL"
select select "0"
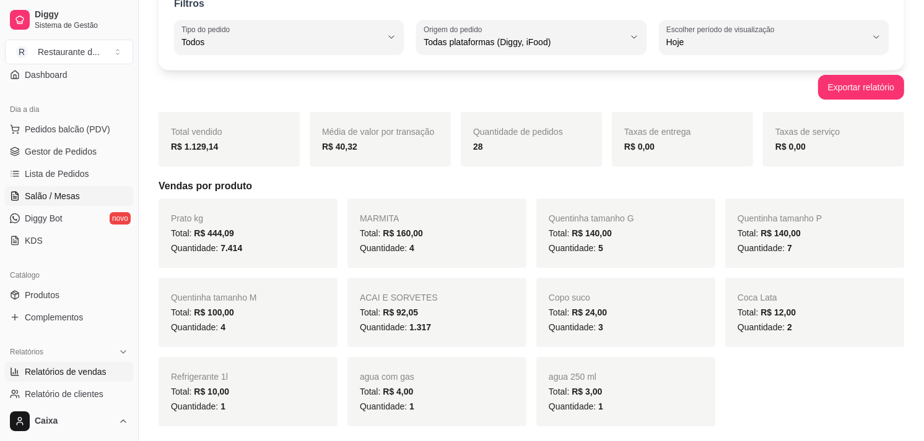
scroll to position [69, 0]
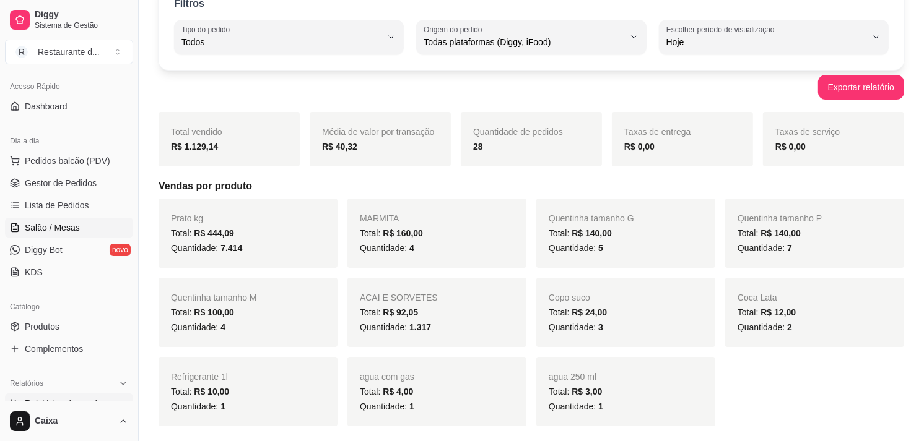
click at [68, 220] on link "Salão / Mesas" at bounding box center [69, 228] width 128 height 20
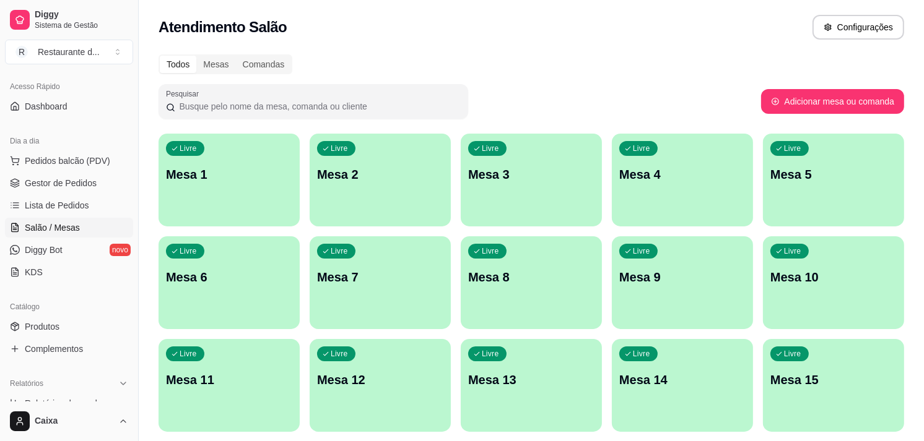
click at [192, 171] on p "Mesa 1" at bounding box center [229, 174] width 126 height 17
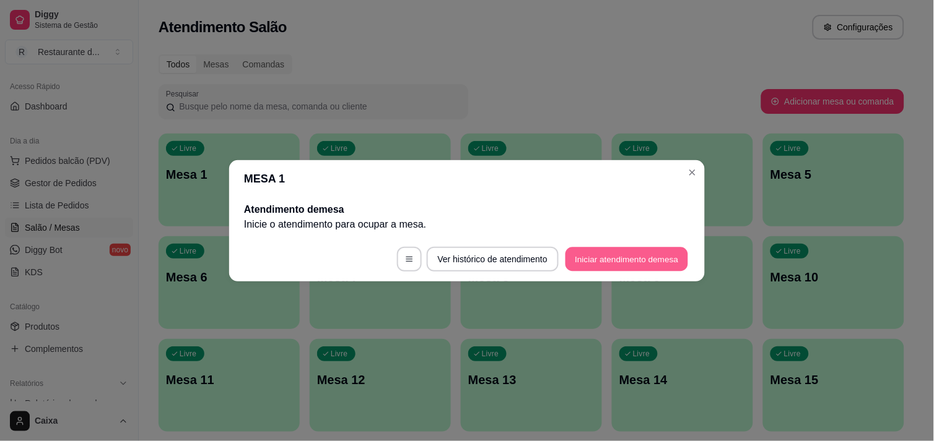
click at [580, 255] on button "Iniciar atendimento de mesa" at bounding box center [626, 259] width 123 height 24
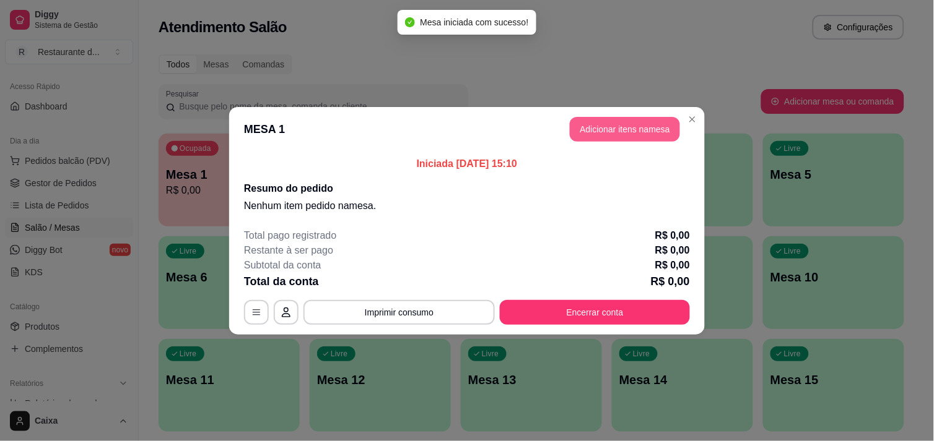
click at [607, 129] on button "Adicionar itens na mesa" at bounding box center [625, 129] width 110 height 25
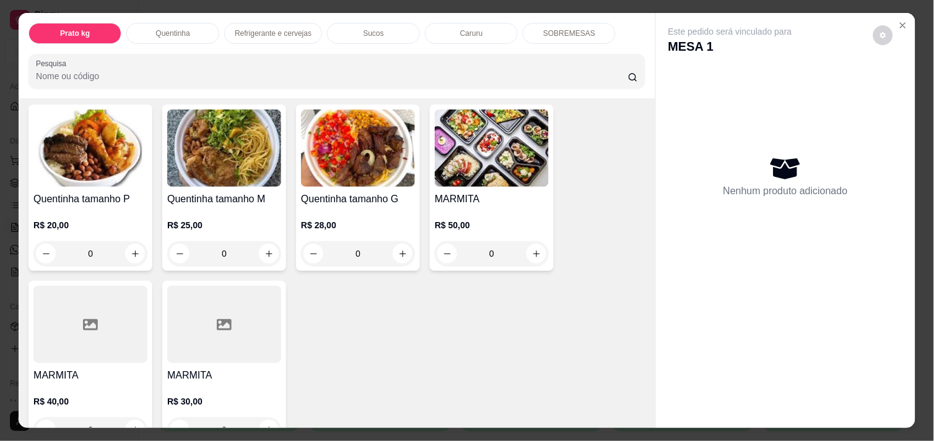
scroll to position [275, 0]
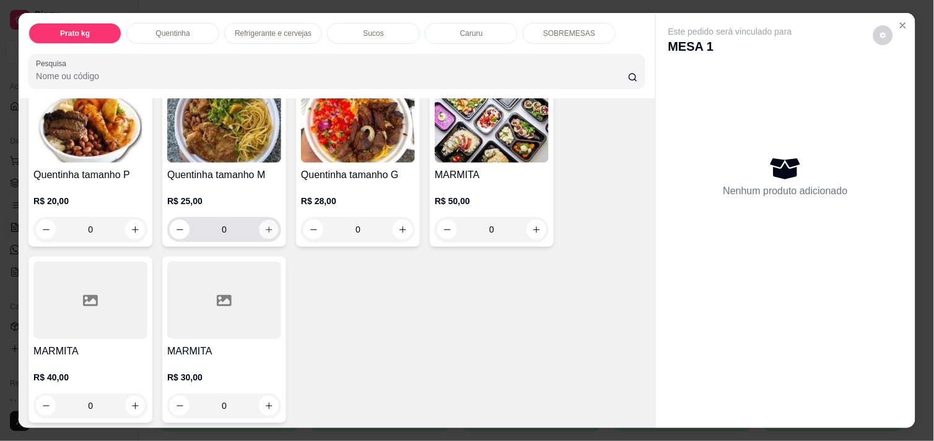
click at [267, 225] on icon "increase-product-quantity" at bounding box center [268, 229] width 9 height 9
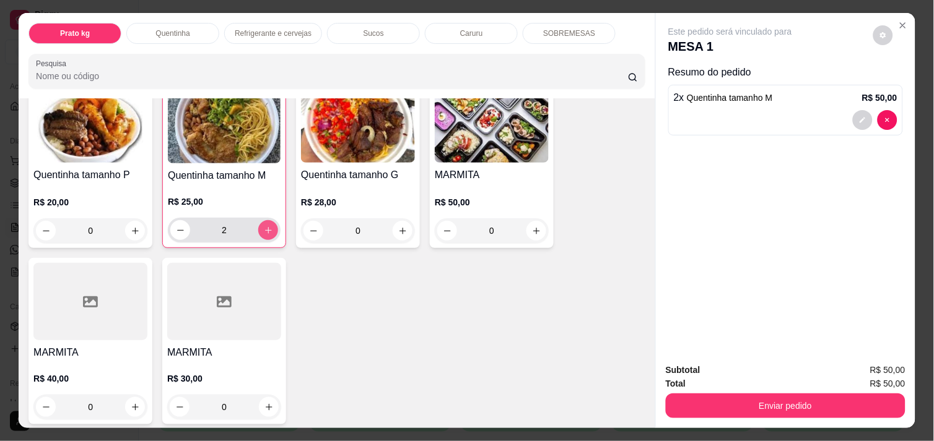
click at [267, 226] on icon "increase-product-quantity" at bounding box center [268, 230] width 9 height 9
type input "4"
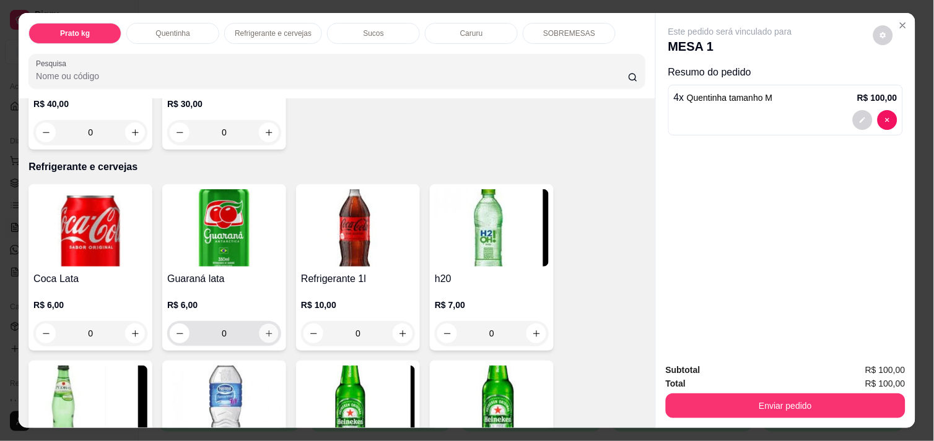
click at [266, 331] on icon "increase-product-quantity" at bounding box center [269, 334] width 6 height 6
type input "1"
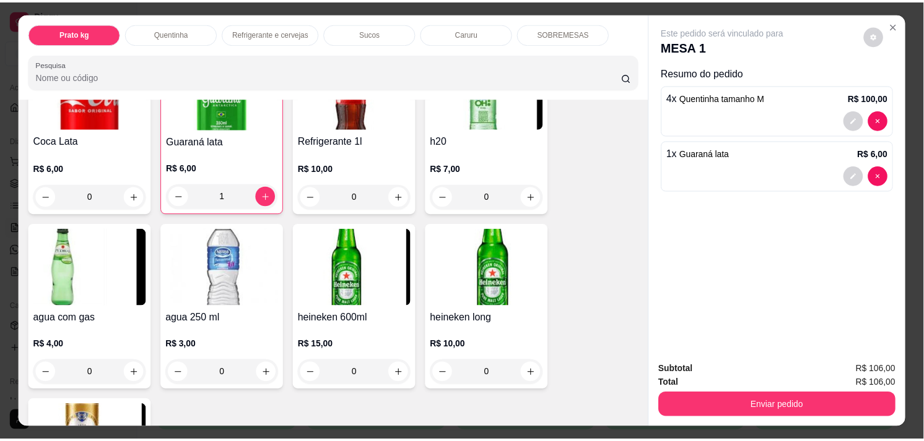
scroll to position [757, 0]
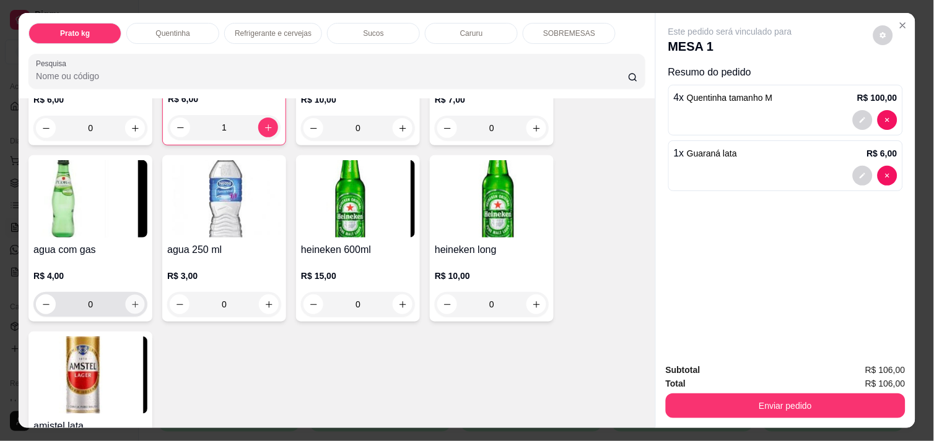
click at [131, 300] on icon "increase-product-quantity" at bounding box center [135, 304] width 9 height 9
type input "1"
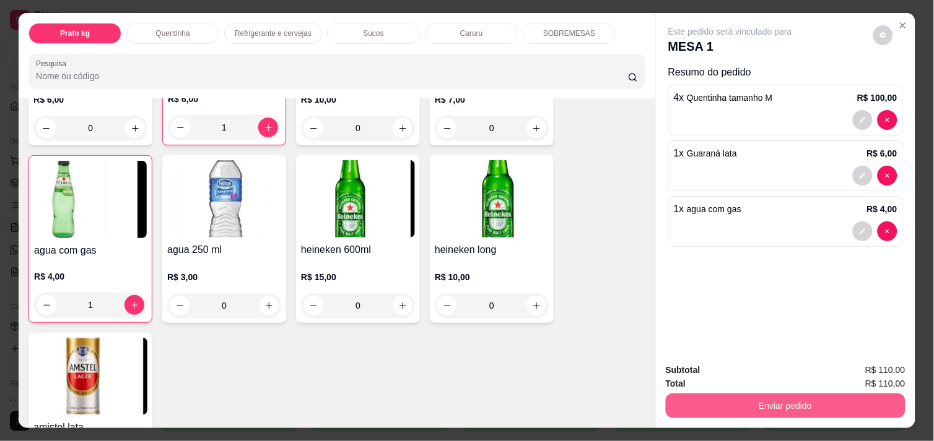
click at [744, 403] on button "Enviar pedido" at bounding box center [786, 406] width 240 height 25
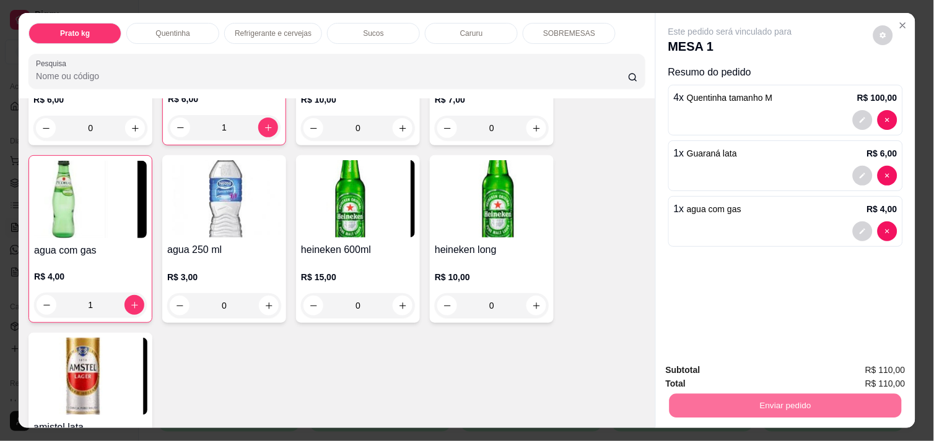
click at [864, 363] on button "Enviar pedido" at bounding box center [873, 371] width 70 height 24
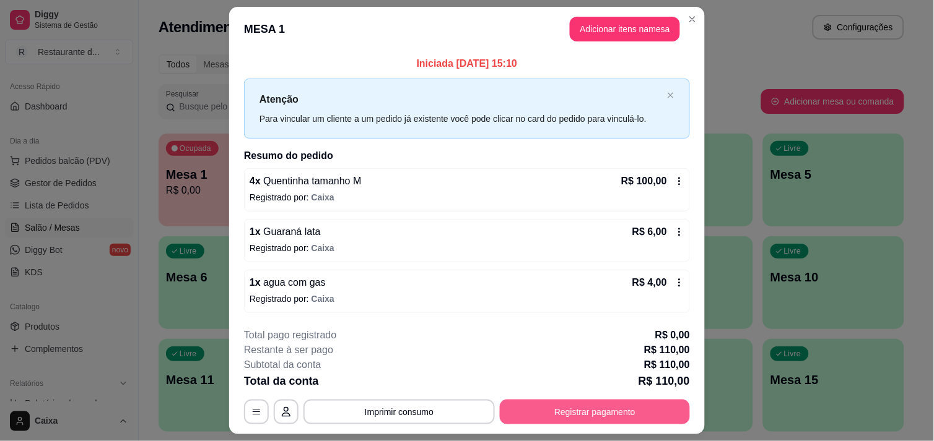
click at [592, 409] on button "Registrar pagamento" at bounding box center [595, 412] width 190 height 25
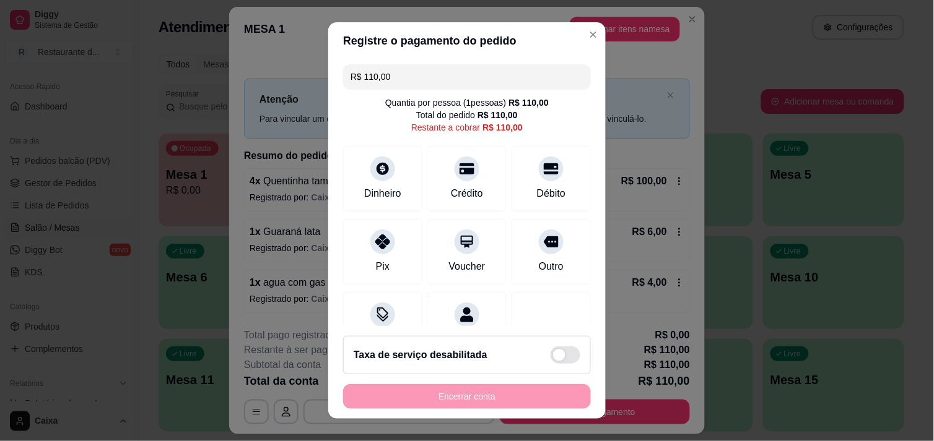
click at [407, 81] on input "R$ 110,00" at bounding box center [466, 76] width 233 height 25
click at [508, 204] on div "Débito" at bounding box center [551, 176] width 87 height 72
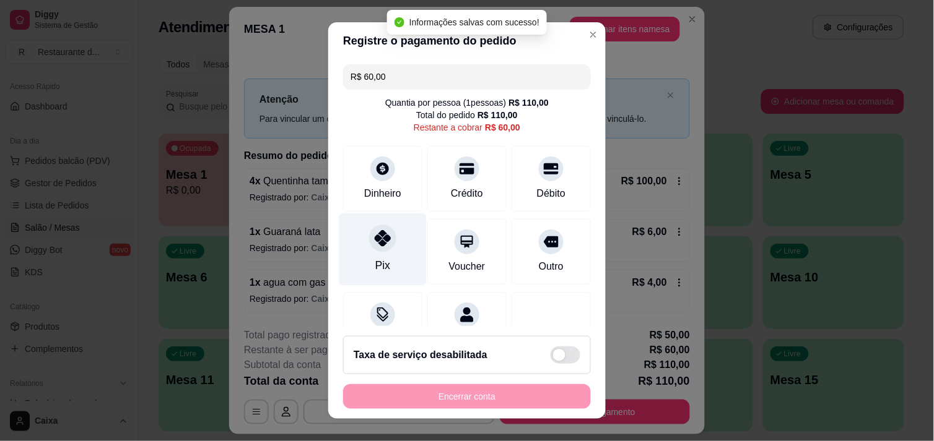
click at [381, 225] on div at bounding box center [382, 238] width 27 height 27
type input "R$ 0,00"
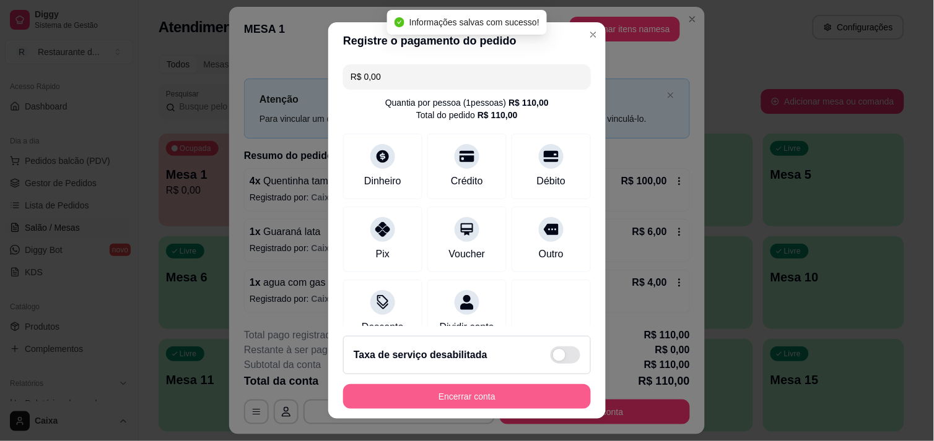
click at [487, 407] on button "Encerrar conta" at bounding box center [467, 396] width 248 height 25
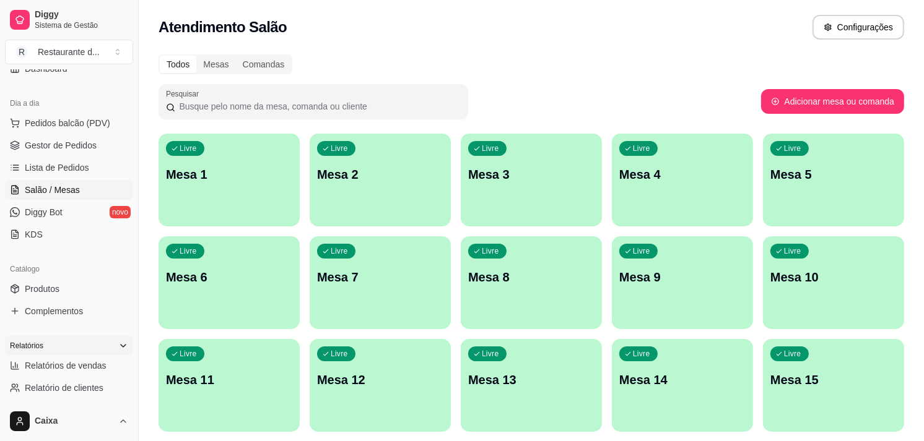
scroll to position [275, 0]
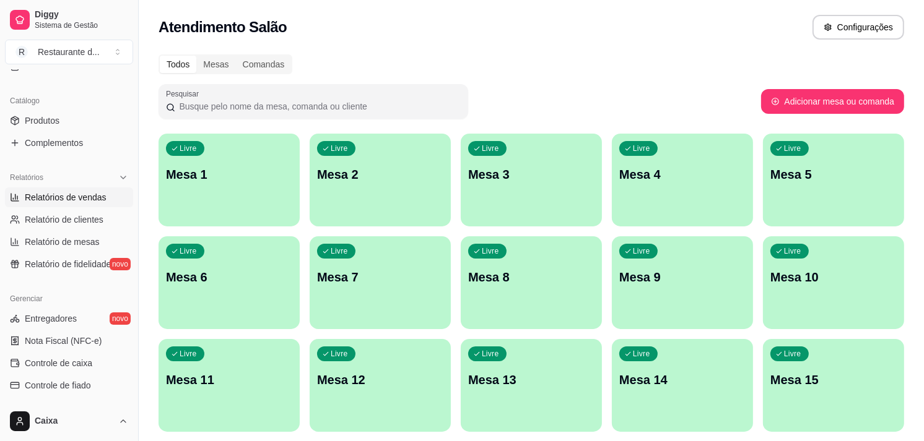
click at [89, 192] on span "Relatórios de vendas" at bounding box center [66, 197] width 82 height 12
select select "ALL"
select select "0"
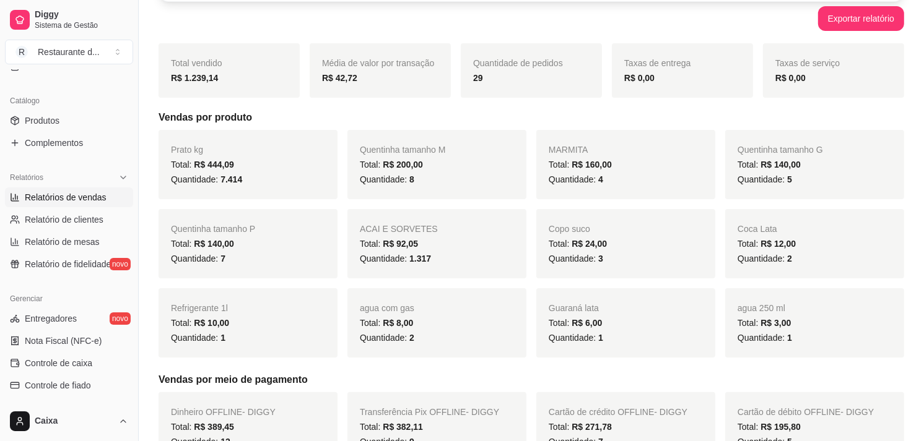
scroll to position [69, 0]
